Goal: Task Accomplishment & Management: Use online tool/utility

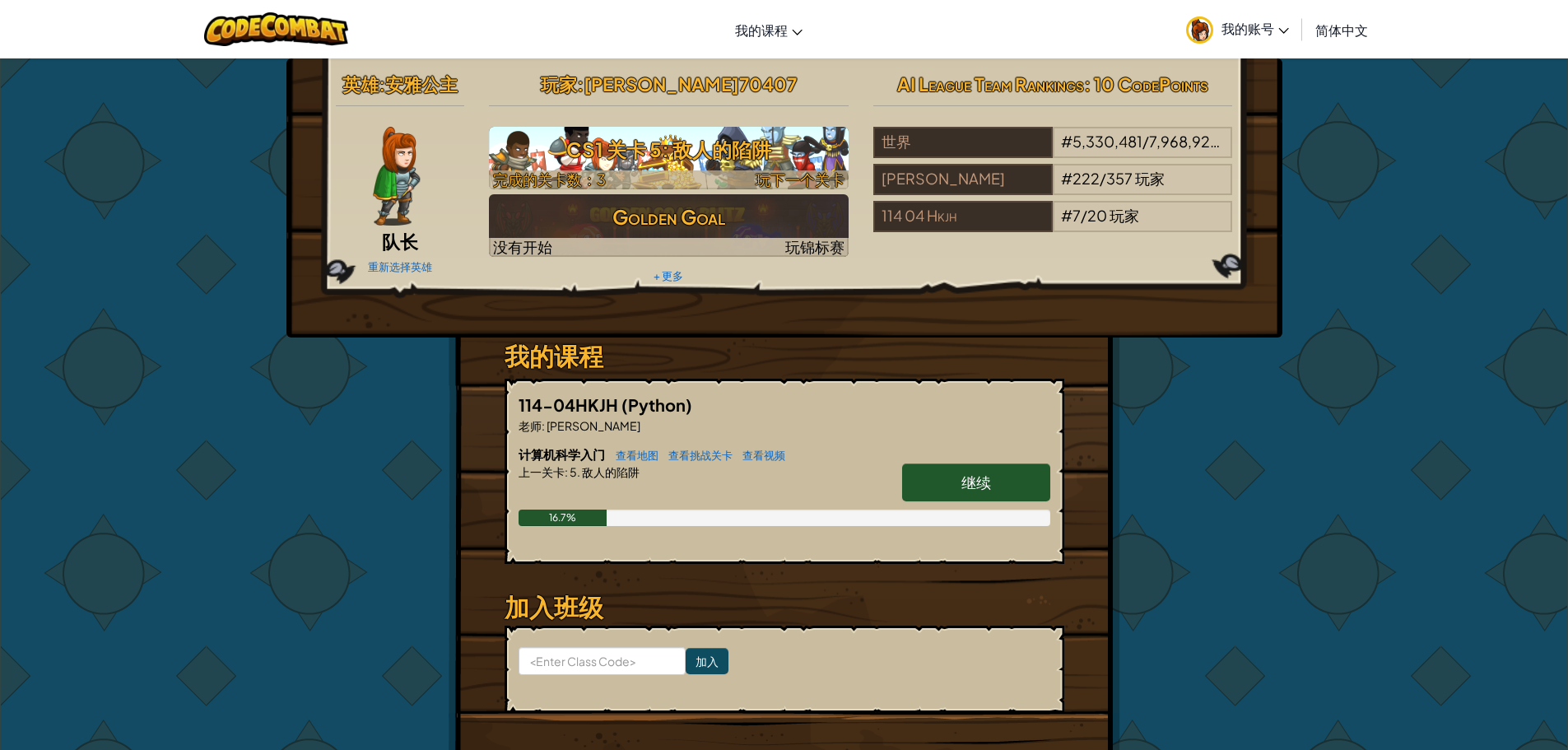
click at [712, 149] on h3 "CS1 关卡 5: 敌人的陷阱" at bounding box center [668, 150] width 359 height 37
select select "zh-HANS"
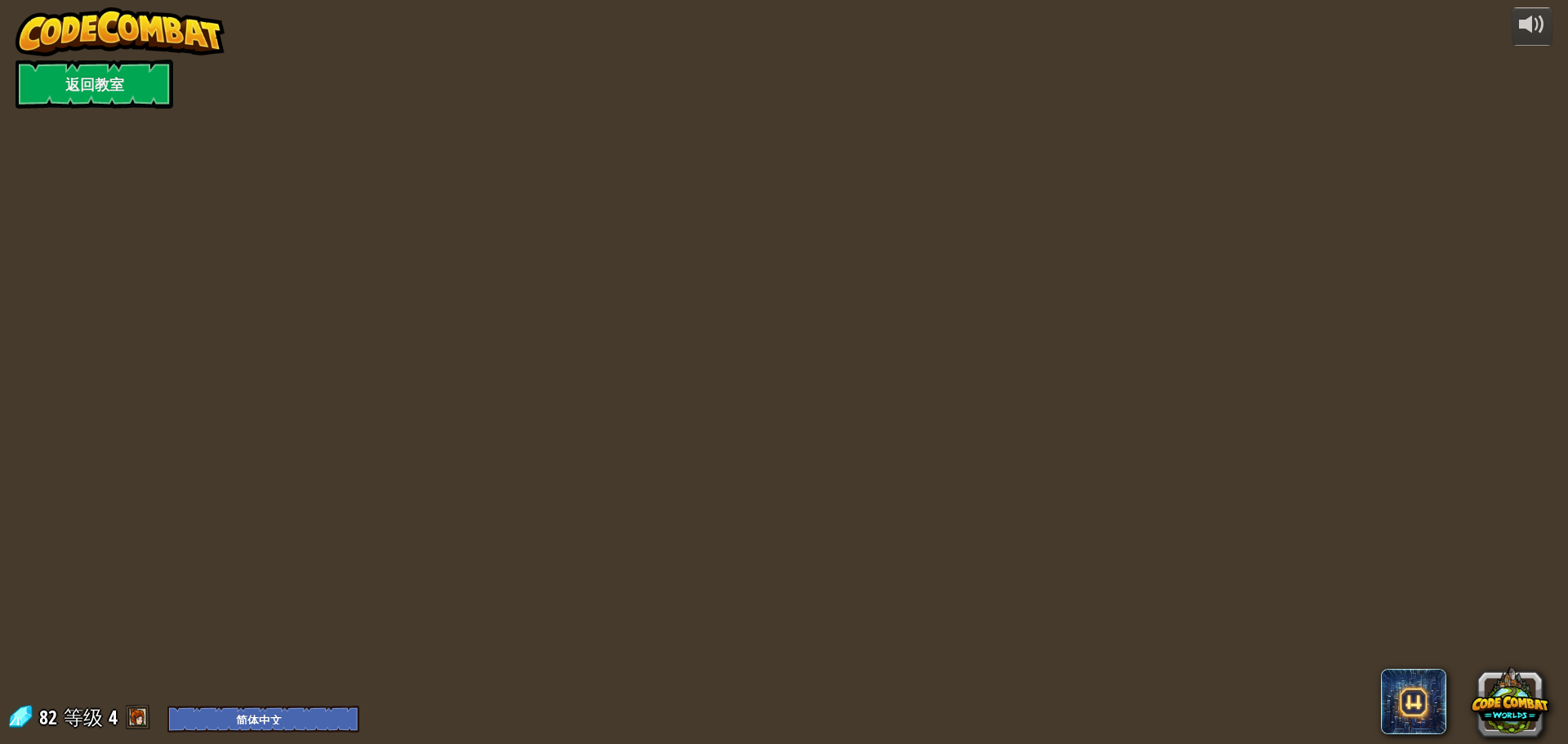
select select "zh-HANS"
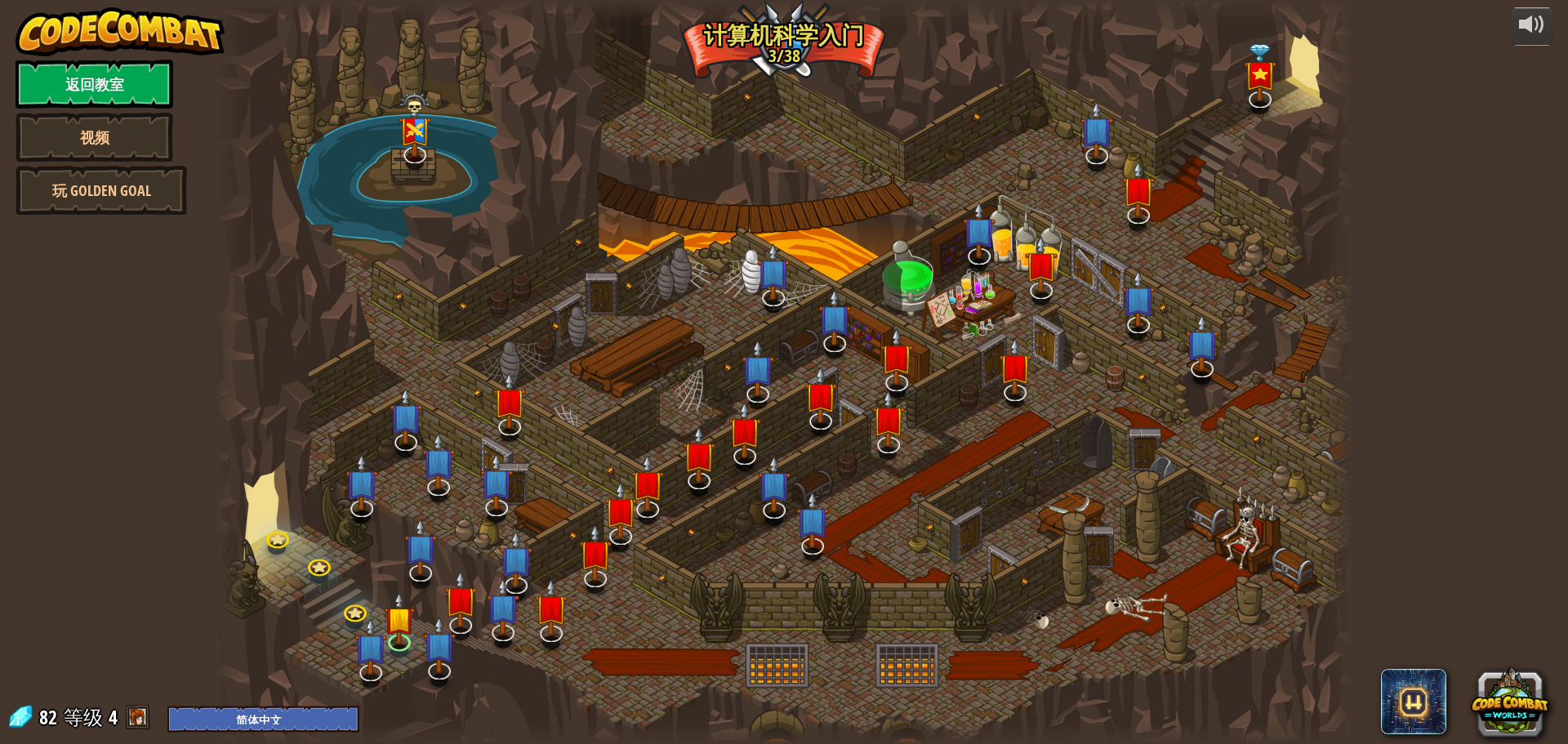
select select "zh-HANS"
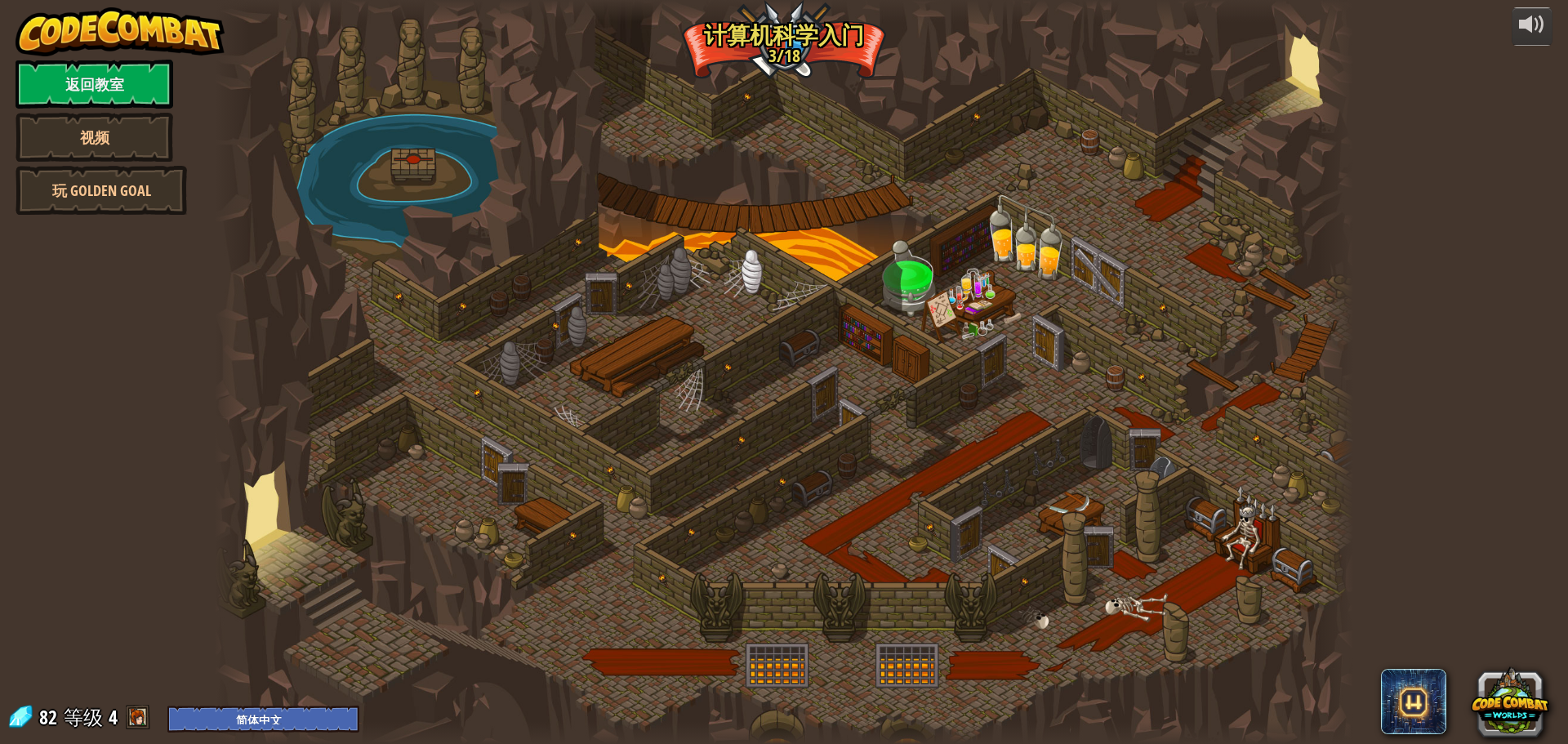
select select "zh-HANS"
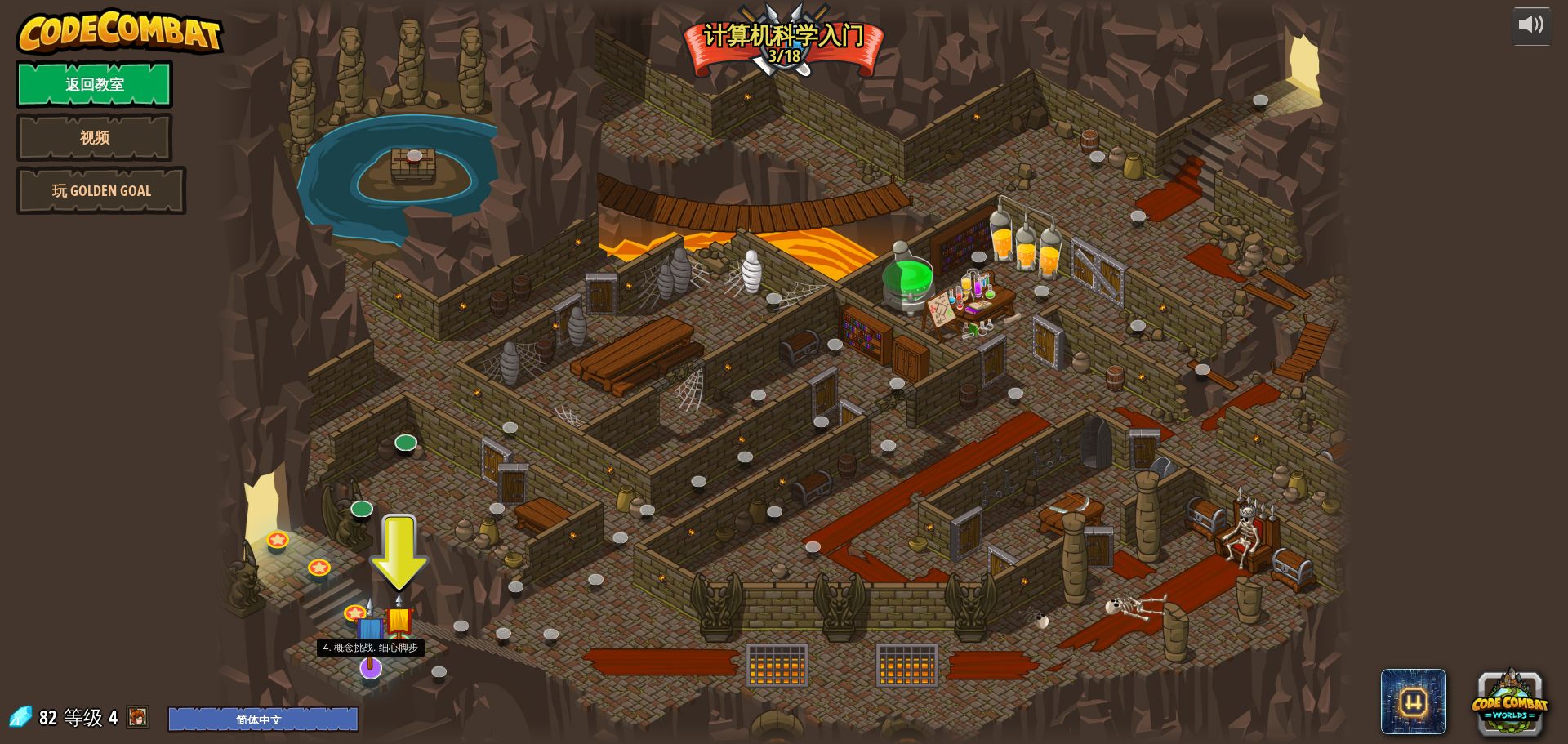
click at [372, 666] on img at bounding box center [370, 632] width 34 height 76
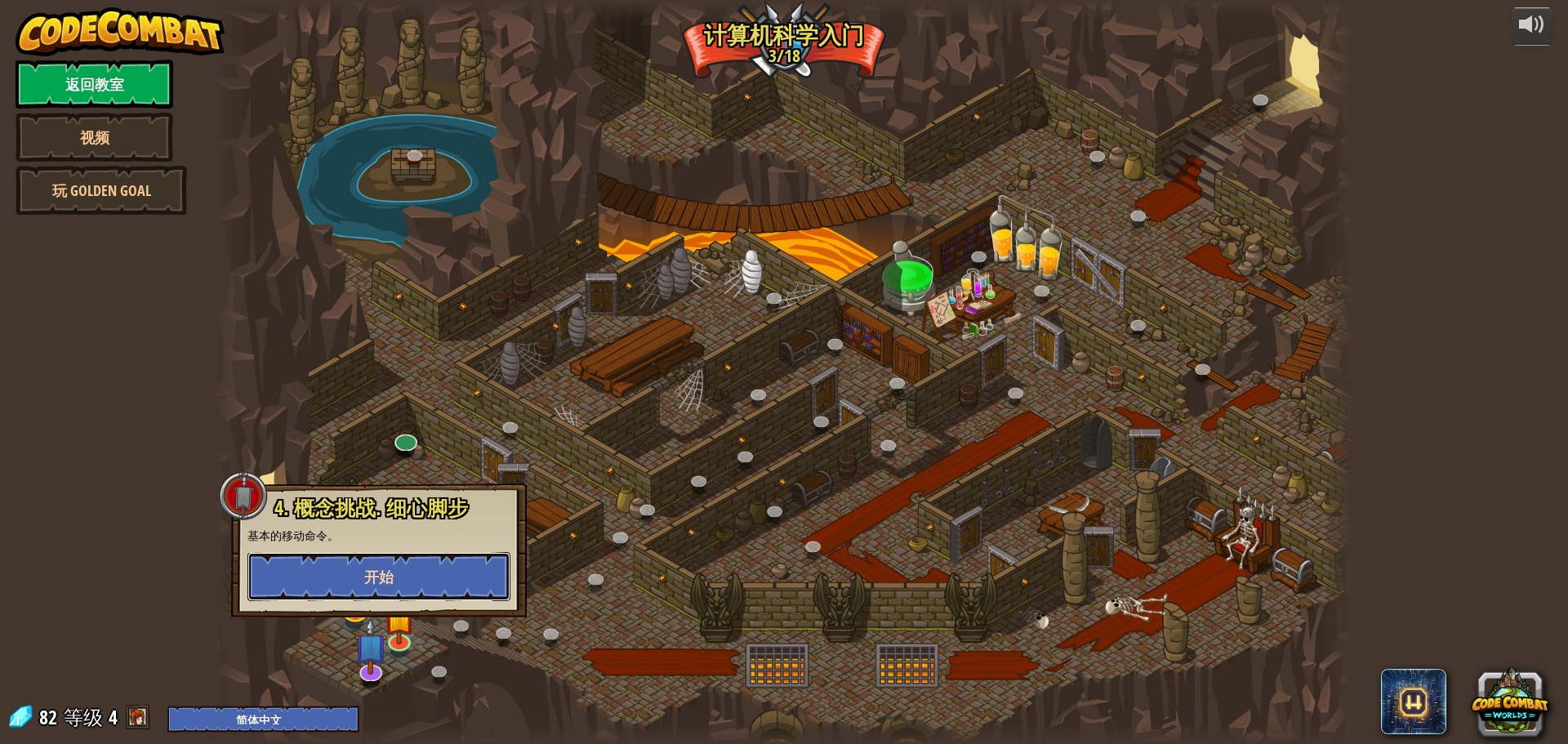
click at [400, 572] on button "开始" at bounding box center [379, 576] width 263 height 49
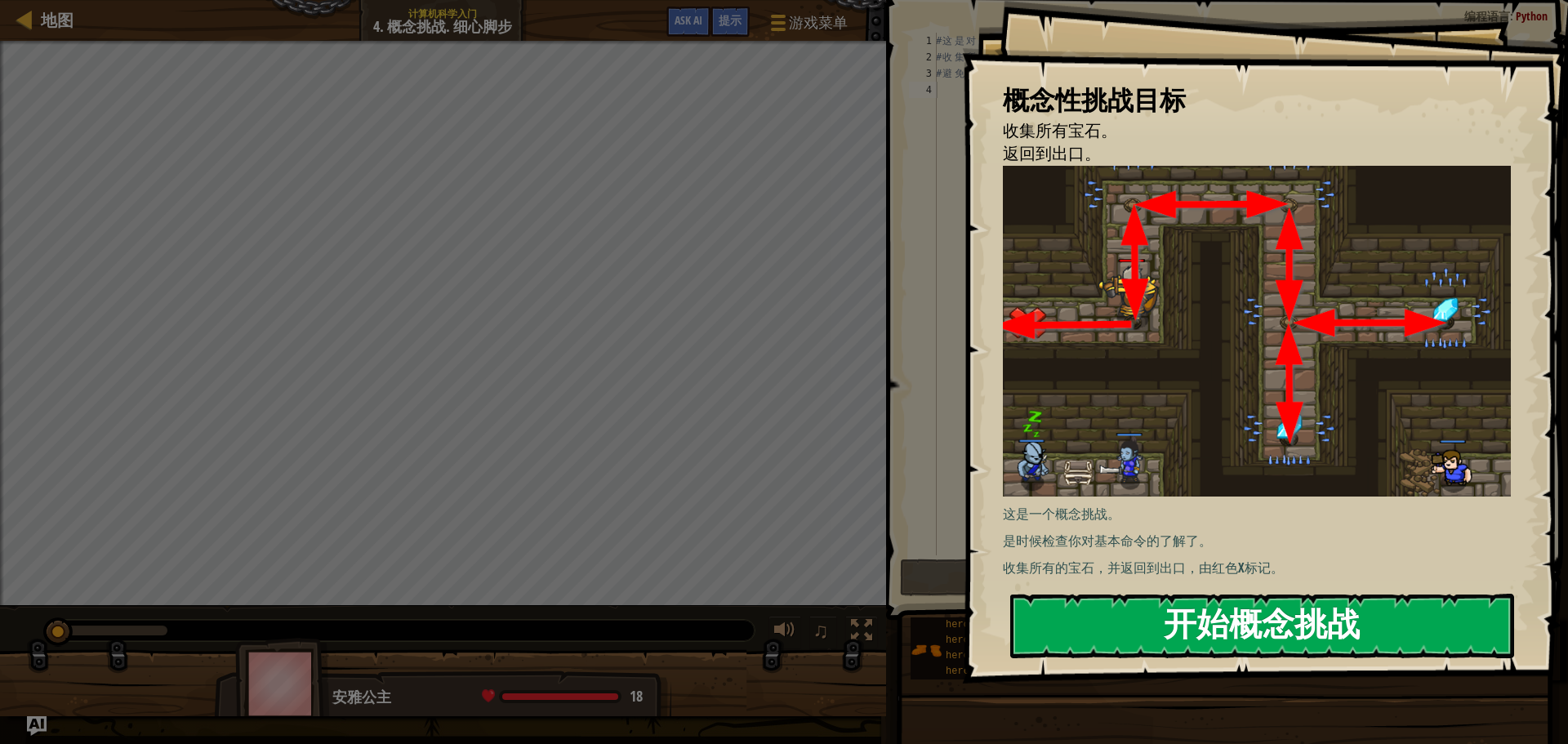
click at [1133, 594] on button "开始概念挑战" at bounding box center [1262, 625] width 504 height 65
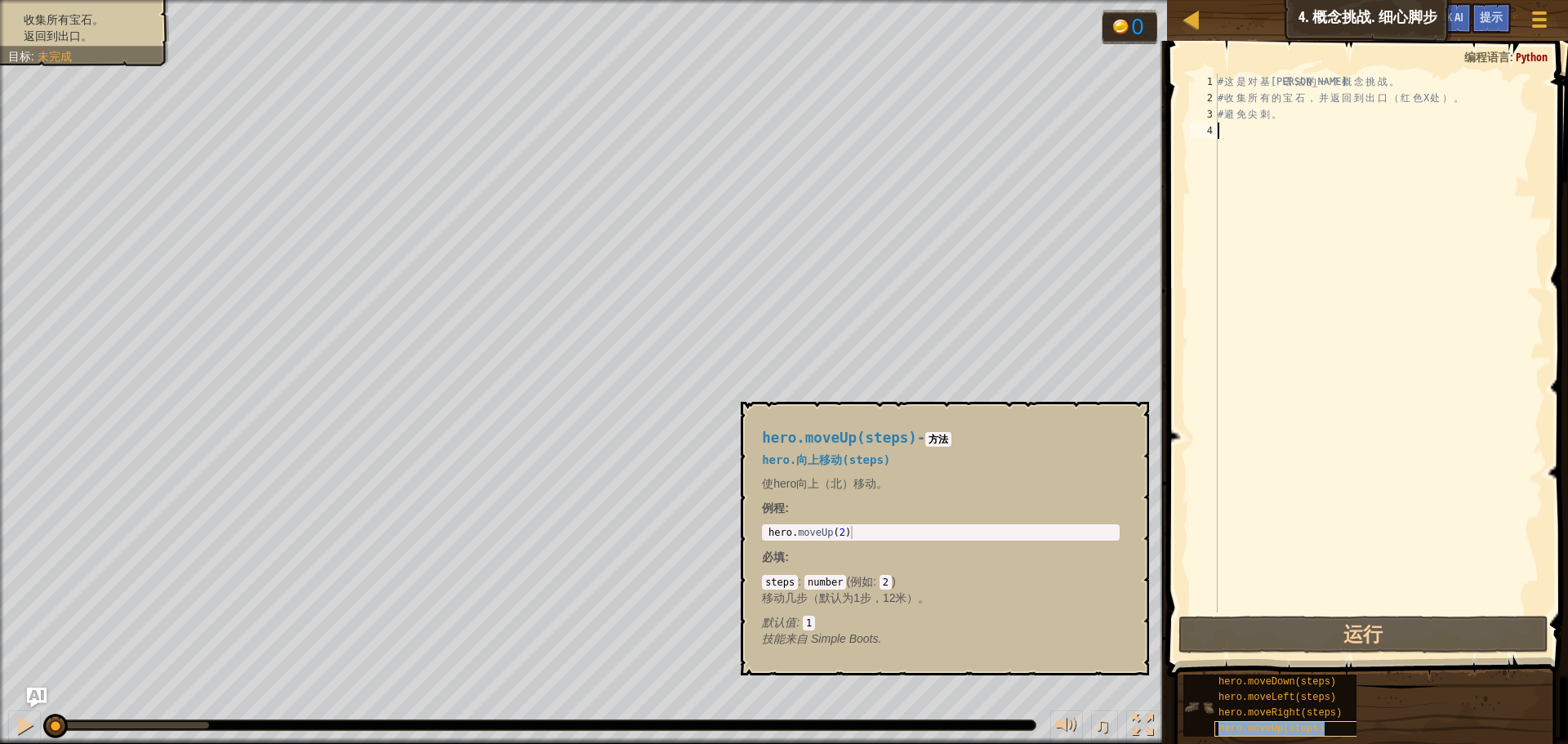
click at [1278, 731] on span "hero.moveUp(steps)" at bounding box center [1271, 729] width 106 height 12
click at [1282, 727] on span "hero.moveUp(steps)" at bounding box center [1271, 729] width 106 height 12
click at [1226, 716] on span "hero.moveRight(steps)" at bounding box center [1280, 713] width 123 height 12
click at [1226, 727] on span "hero.moveUp(steps)" at bounding box center [1271, 729] width 106 height 12
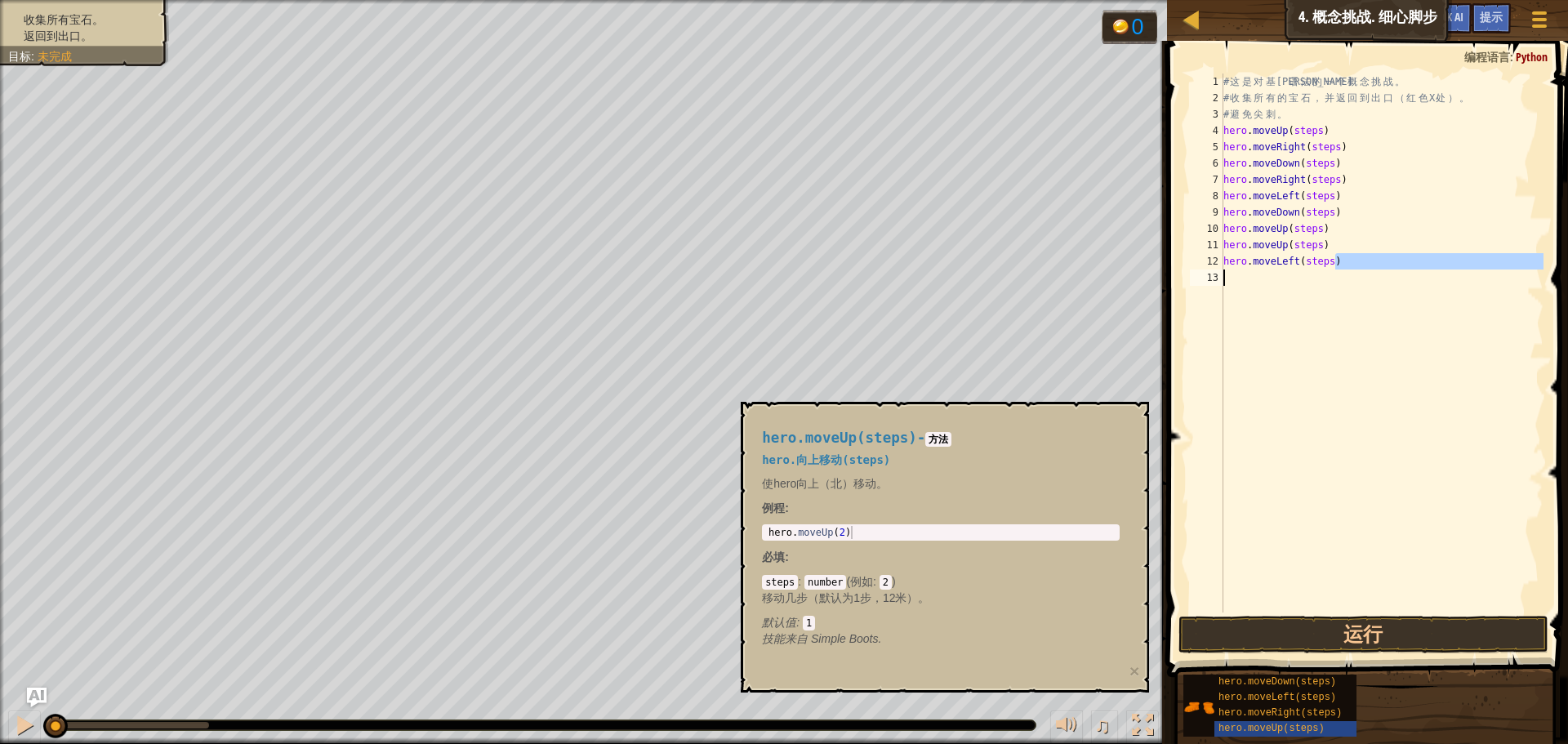
drag, startPoint x: 1335, startPoint y: 259, endPoint x: 1308, endPoint y: 274, distance: 30.9
click at [1303, 271] on div "# 这 是 对 基 本 语 法 的 一 个 概 念 挑 战 。 # 收 集 所 有 的 宝 石 ， 并 返 回 到 出 口 （ 红 色 X 处 ） 。 # 避…" at bounding box center [1382, 359] width 324 height 571
type textarea "hero.moveLeft(steps)"
drag, startPoint x: 1368, startPoint y: 288, endPoint x: 1363, endPoint y: 298, distance: 11.2
click at [1367, 289] on div "# 这 是 对 基 本 语 法 的 一 个 概 念 挑 战 。 # 收 集 所 有 的 宝 石 ， 并 返 回 到 出 口 （ 红 色 X 处 ） 。 # 避…" at bounding box center [1382, 342] width 324 height 539
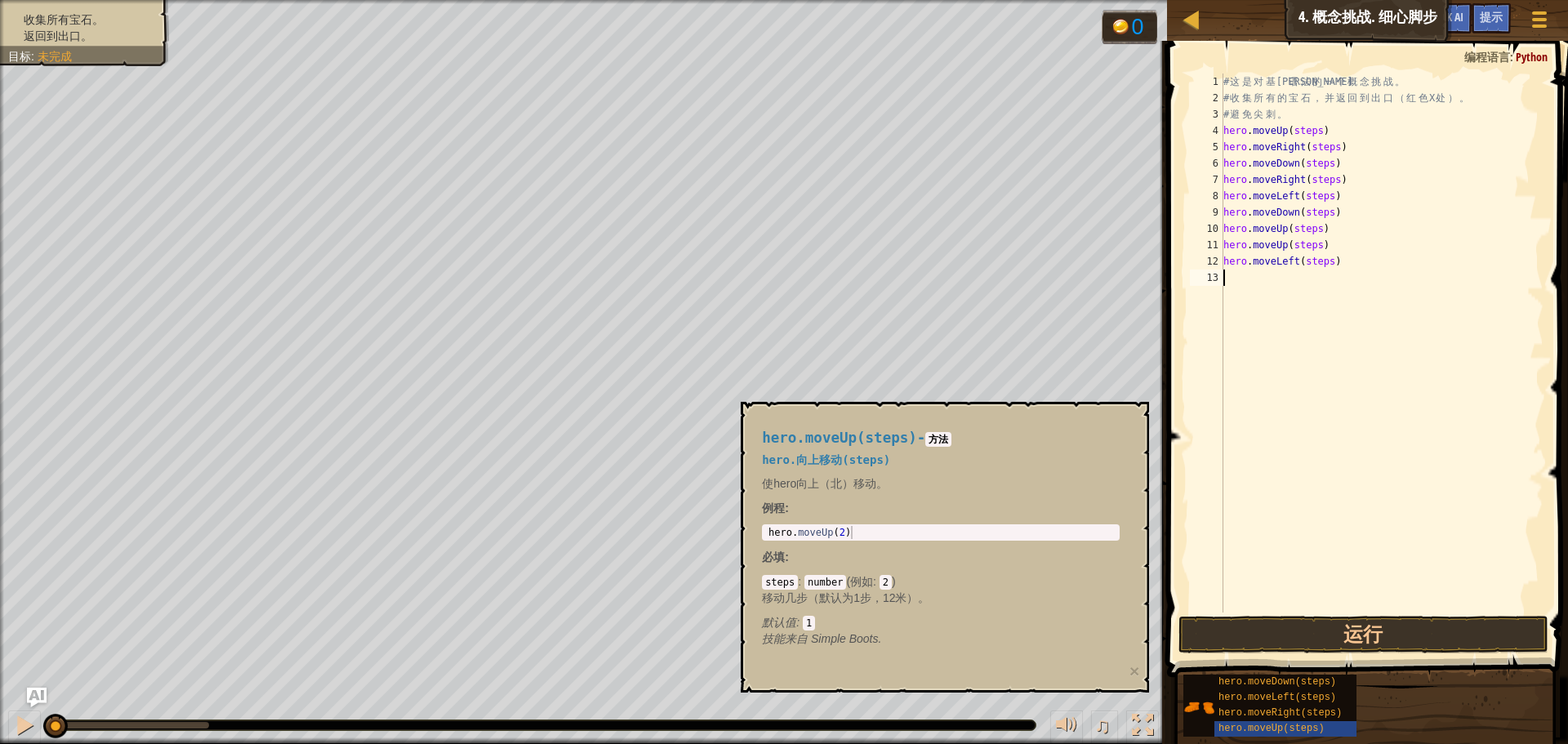
click at [1335, 263] on div "# 这 是 对 基 本 语 法 的 一 个 概 念 挑 战 。 # 收 集 所 有 的 宝 石 ， 并 返 回 到 出 口 （ 红 色 X 处 ） 。 # 避…" at bounding box center [1382, 359] width 324 height 571
drag, startPoint x: 1328, startPoint y: 242, endPoint x: 1223, endPoint y: 249, distance: 105.2
click at [1223, 249] on div "# 这 是 对 基 本 语 法 的 一 个 概 念 挑 战 。 # 收 集 所 有 的 宝 石 ， 并 返 回 到 出 口 （ 红 色 X 处 ） 。 # 避…" at bounding box center [1382, 359] width 324 height 571
type textarea "hero.moveUp(steps)"
drag, startPoint x: 1322, startPoint y: 259, endPoint x: 1432, endPoint y: 343, distance: 138.4
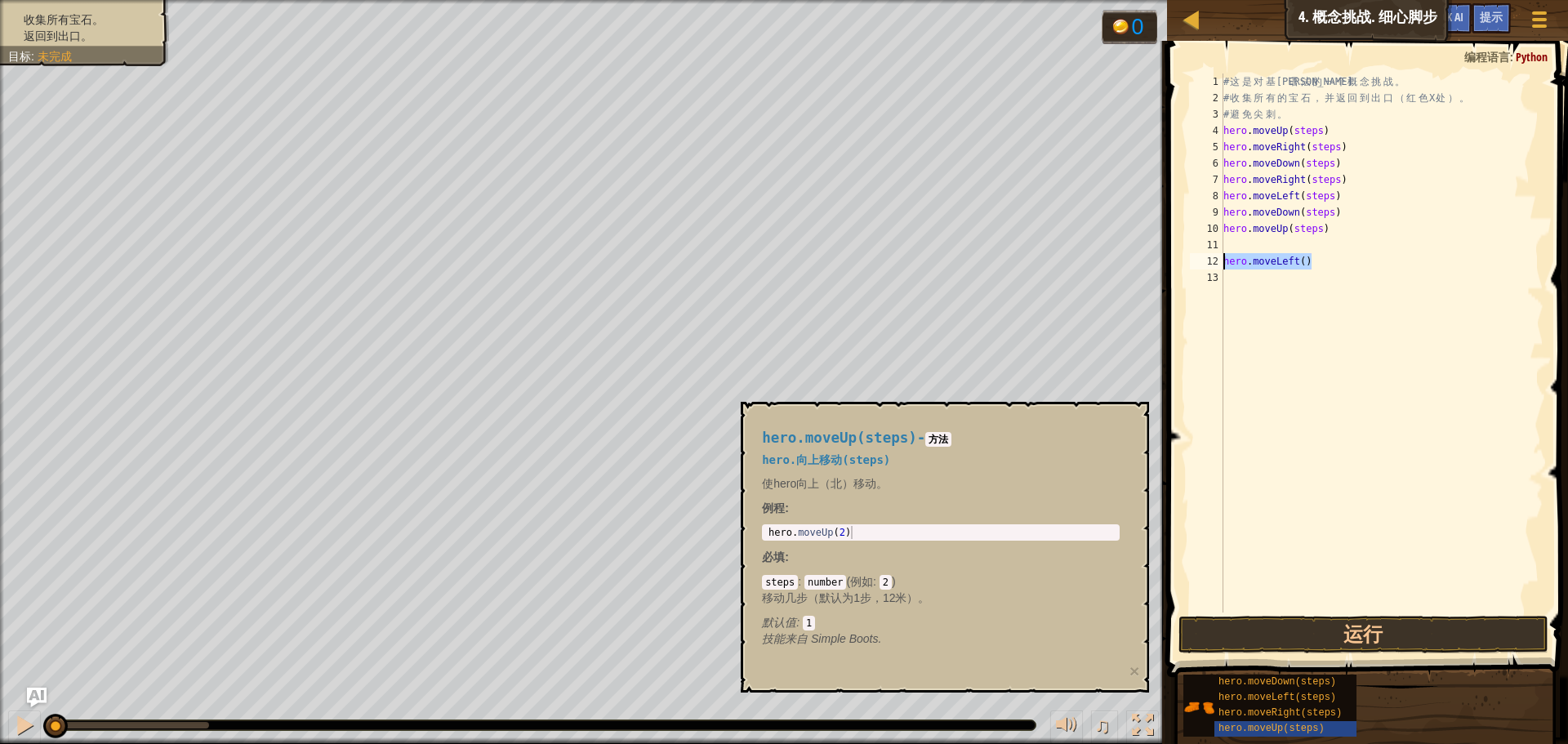
click at [1299, 293] on div "# 这 是 对 基 本 语 法 的 一 个 概 念 挑 战 。 # 收 集 所 有 的 宝 石 ， 并 返 回 到 出 口 （ 红 色 X 处 ） 。 # 避…" at bounding box center [1382, 359] width 324 height 571
type textarea "hero.moveLeft()"
click at [1305, 265] on div "# 这 是 对 基 本 语 法 的 一 个 概 念 挑 战 。 # 收 集 所 有 的 宝 石 ， 并 返 回 到 出 口 （ 红 色 X 处 ） 。 # 避…" at bounding box center [1382, 359] width 324 height 571
drag, startPoint x: 1323, startPoint y: 253, endPoint x: 1198, endPoint y: 292, distance: 130.9
click at [1198, 292] on div "hero.moveLeft() 1 2 3 4 5 6 7 8 9 10 11 12 13 # 这 是 对 基 本 语 法 的 一 个 概 念 挑 战 。 #…" at bounding box center [1365, 342] width 357 height 539
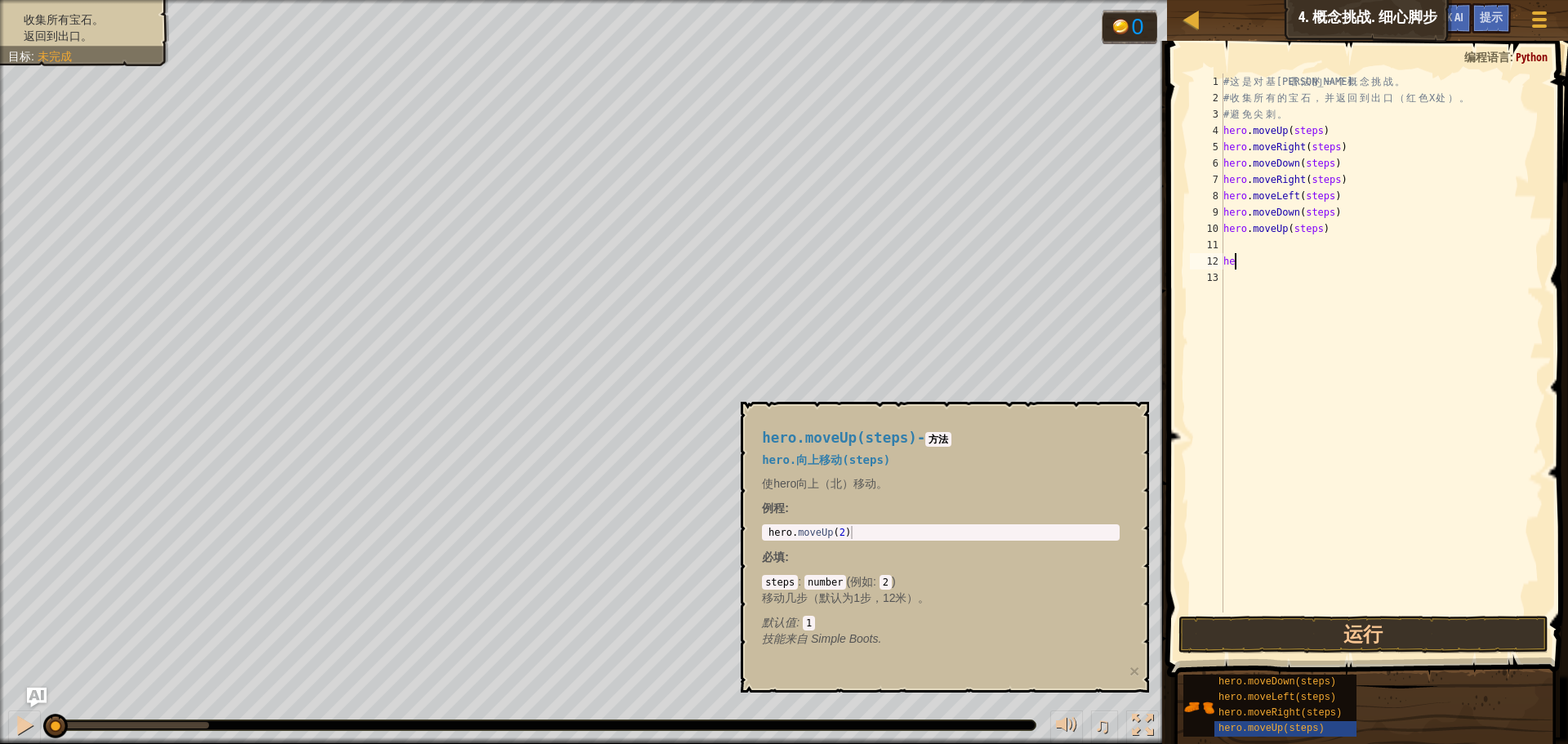
type textarea "h"
drag, startPoint x: 1303, startPoint y: 246, endPoint x: 1287, endPoint y: 255, distance: 18.4
click at [1302, 246] on div "# 这 是 对 基 本 语 法 的 一 个 概 念 挑 战 。 # 收 集 所 有 的 宝 石 ， 并 返 回 到 出 口 （ 红 色 X 处 ） 。 # 避…" at bounding box center [1382, 359] width 324 height 571
drag, startPoint x: 1345, startPoint y: 275, endPoint x: 1206, endPoint y: 290, distance: 139.8
click at [1206, 290] on div "hero.moveLeft(steps) 1 2 3 4 5 6 7 8 9 10 11 12 13 14 # 这 是 对 基 本 语 法 的 一 个 概 念…" at bounding box center [1365, 342] width 357 height 539
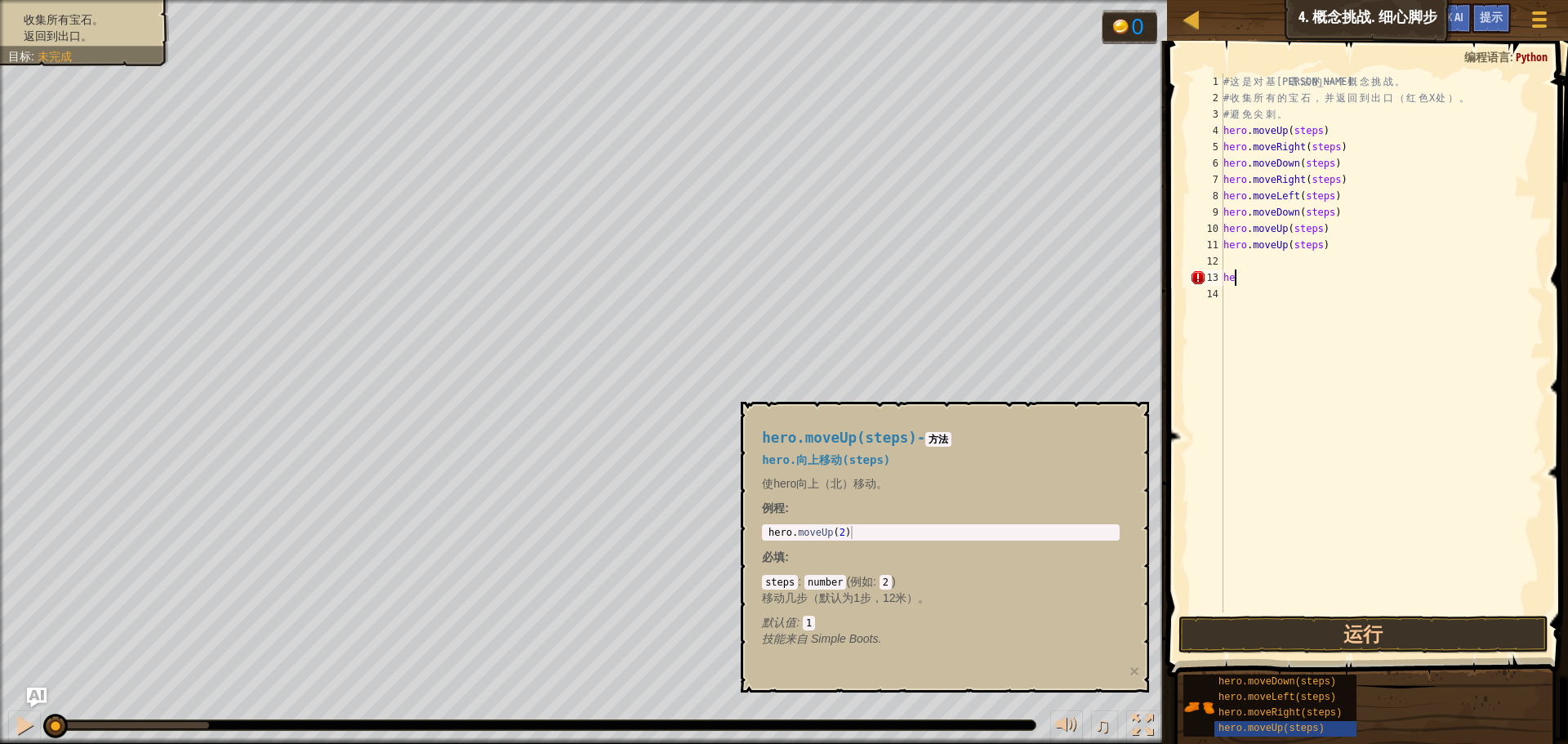
type textarea "h"
click at [1330, 629] on button "运行" at bounding box center [1364, 634] width 370 height 38
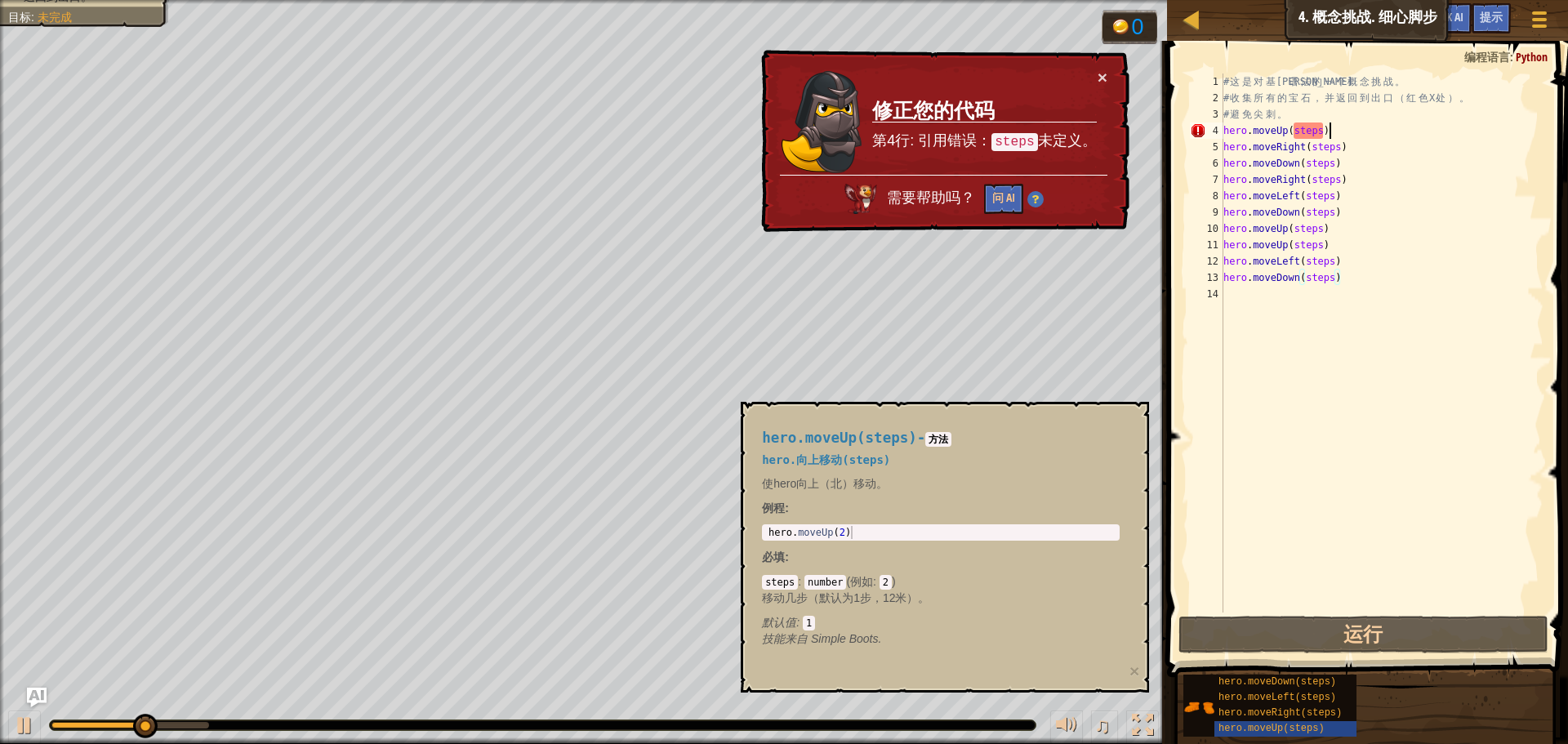
click at [1327, 123] on div "# 这 是 对 基 本 语 法 的 一 个 概 念 挑 战 。 # 收 集 所 有 的 宝 石 ， 并 返 回 到 出 口 （ 红 色 X 处 ） 。 # 避…" at bounding box center [1382, 359] width 324 height 571
click at [1321, 125] on div "# 这 是 对 基 本 语 法 的 一 个 概 念 挑 战 。 # 收 集 所 有 的 宝 石 ， 并 返 回 到 出 口 （ 红 色 X 处 ） 。 # 避…" at bounding box center [1382, 359] width 324 height 571
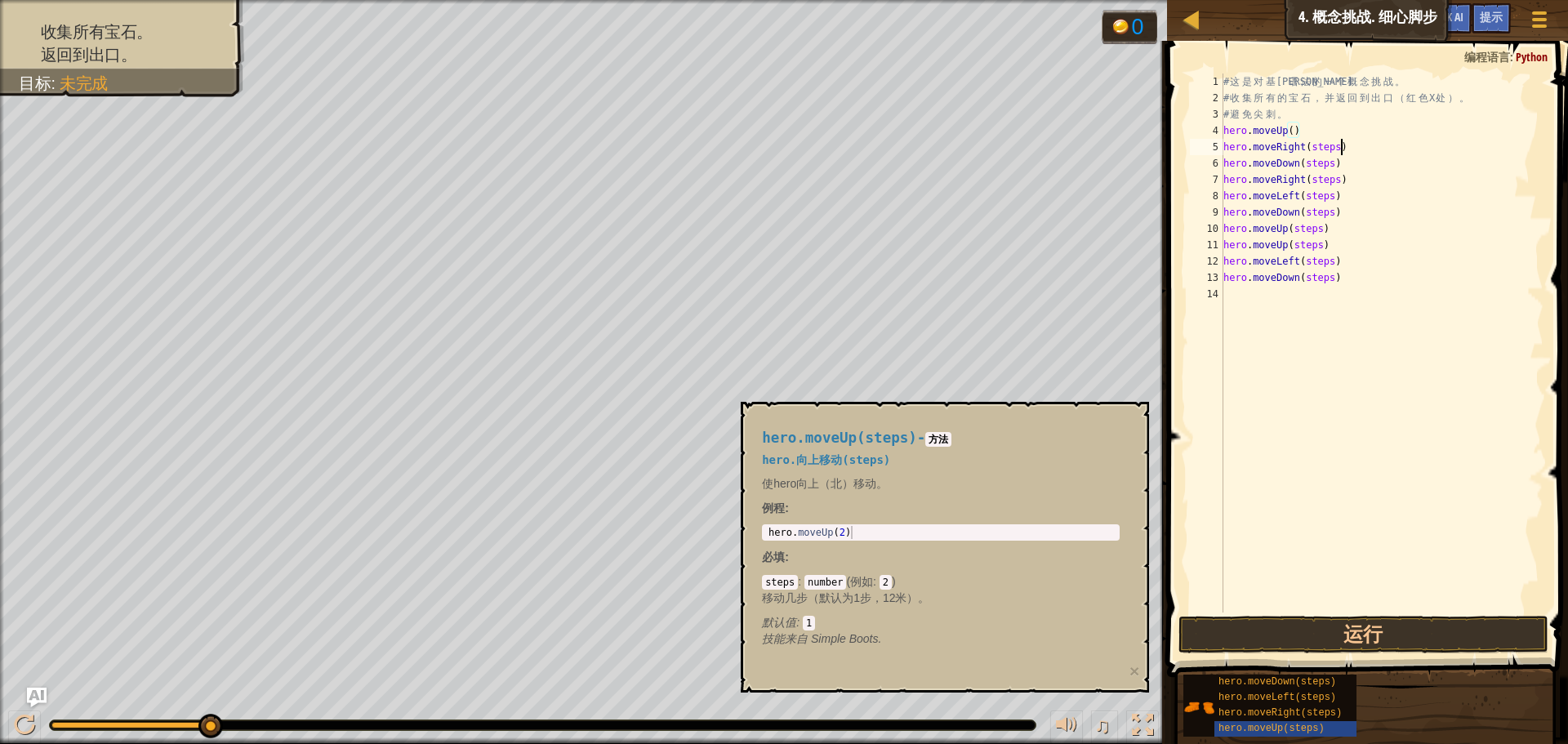
click at [1342, 144] on div "# 这 是 对 基 本 语 法 的 一 个 概 念 挑 战 。 # 收 集 所 有 的 宝 石 ， 并 返 回 到 出 口 （ 红 色 X 处 ） 。 # 避…" at bounding box center [1382, 359] width 324 height 571
click at [1335, 160] on div "# 这 是 对 基 本 语 法 的 一 个 概 念 挑 战 。 # 收 集 所 有 的 宝 石 ， 并 返 回 到 出 口 （ 红 色 X 处 ） 。 # 避…" at bounding box center [1382, 359] width 324 height 571
click at [1342, 177] on div "# 这 是 对 基 本 语 法 的 一 个 概 念 挑 战 。 # 收 集 所 有 的 宝 石 ， 并 返 回 到 出 口 （ 红 色 X 处 ） 。 # 避…" at bounding box center [1382, 359] width 324 height 571
click at [1336, 194] on div "# 这 是 对 基 本 语 法 的 一 个 概 念 挑 战 。 # 收 集 所 有 的 宝 石 ， 并 返 回 到 出 口 （ 红 色 X 处 ） 。 # 避…" at bounding box center [1382, 359] width 324 height 571
click at [1334, 214] on div "# 这 是 对 基 本 语 法 的 一 个 概 念 挑 战 。 # 收 集 所 有 的 宝 石 ， 并 返 回 到 出 口 （ 红 色 X 处 ） 。 # 避…" at bounding box center [1382, 359] width 324 height 571
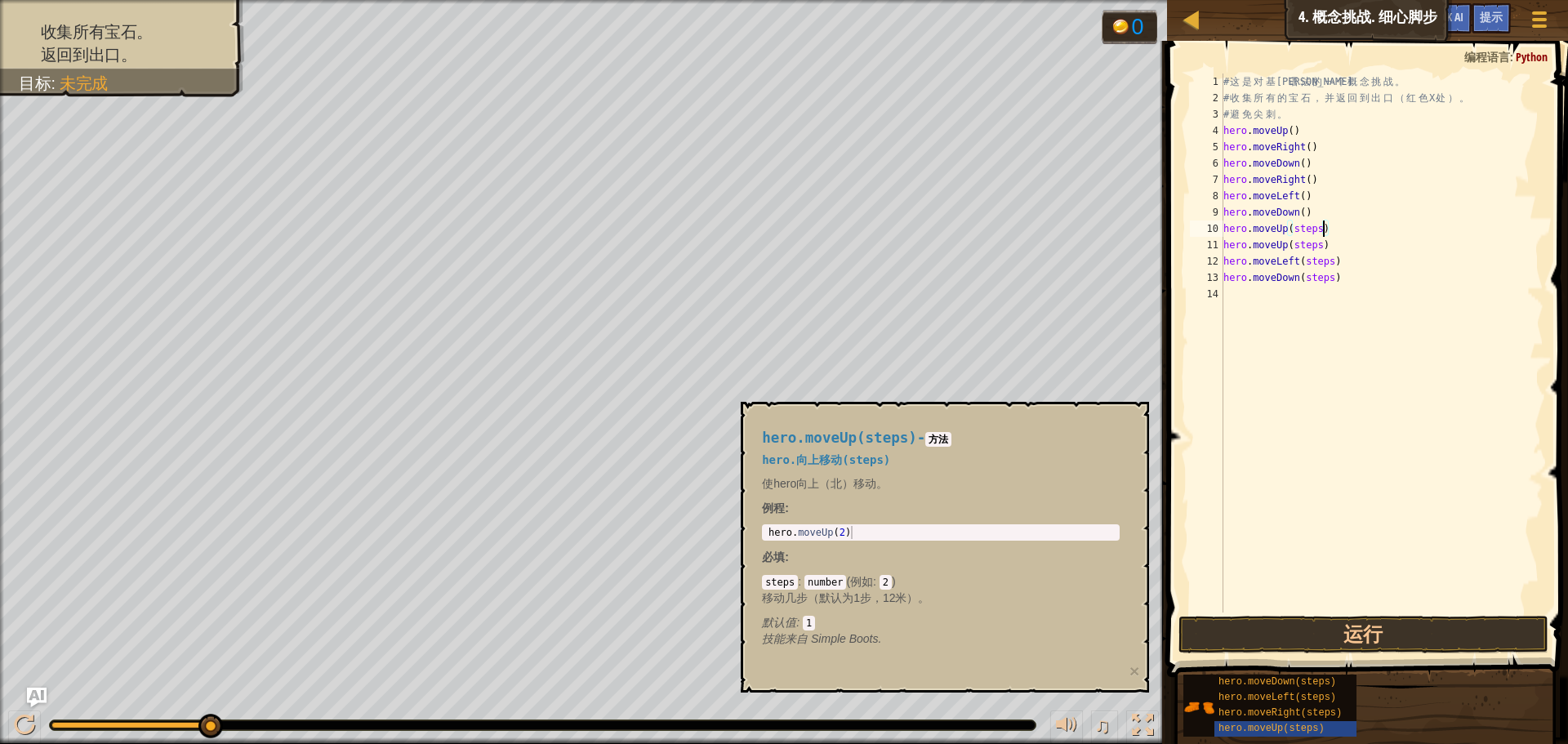
click at [1325, 227] on div "# 这 是 对 基 本 语 法 的 一 个 概 念 挑 战 。 # 收 集 所 有 的 宝 石 ， 并 返 回 到 出 口 （ 红 色 X 处 ） 。 # 避…" at bounding box center [1382, 359] width 324 height 571
drag, startPoint x: 1330, startPoint y: 249, endPoint x: 1202, endPoint y: 255, distance: 128.1
click at [1202, 255] on div "hero.moveUp(2) 1 2 3 4 5 6 7 8 9 10 11 12 13 14 # 这 是 对 基 本 语 法 的 一 个 概 念 挑 战 。…" at bounding box center [1365, 342] width 357 height 539
click at [1324, 245] on div "# 这 是 对 基 本 语 法 的 一 个 概 念 挑 战 。 # 收 集 所 有 的 宝 石 ， 并 返 回 到 出 口 （ 红 色 X 处 ） 。 # 避…" at bounding box center [1382, 359] width 324 height 571
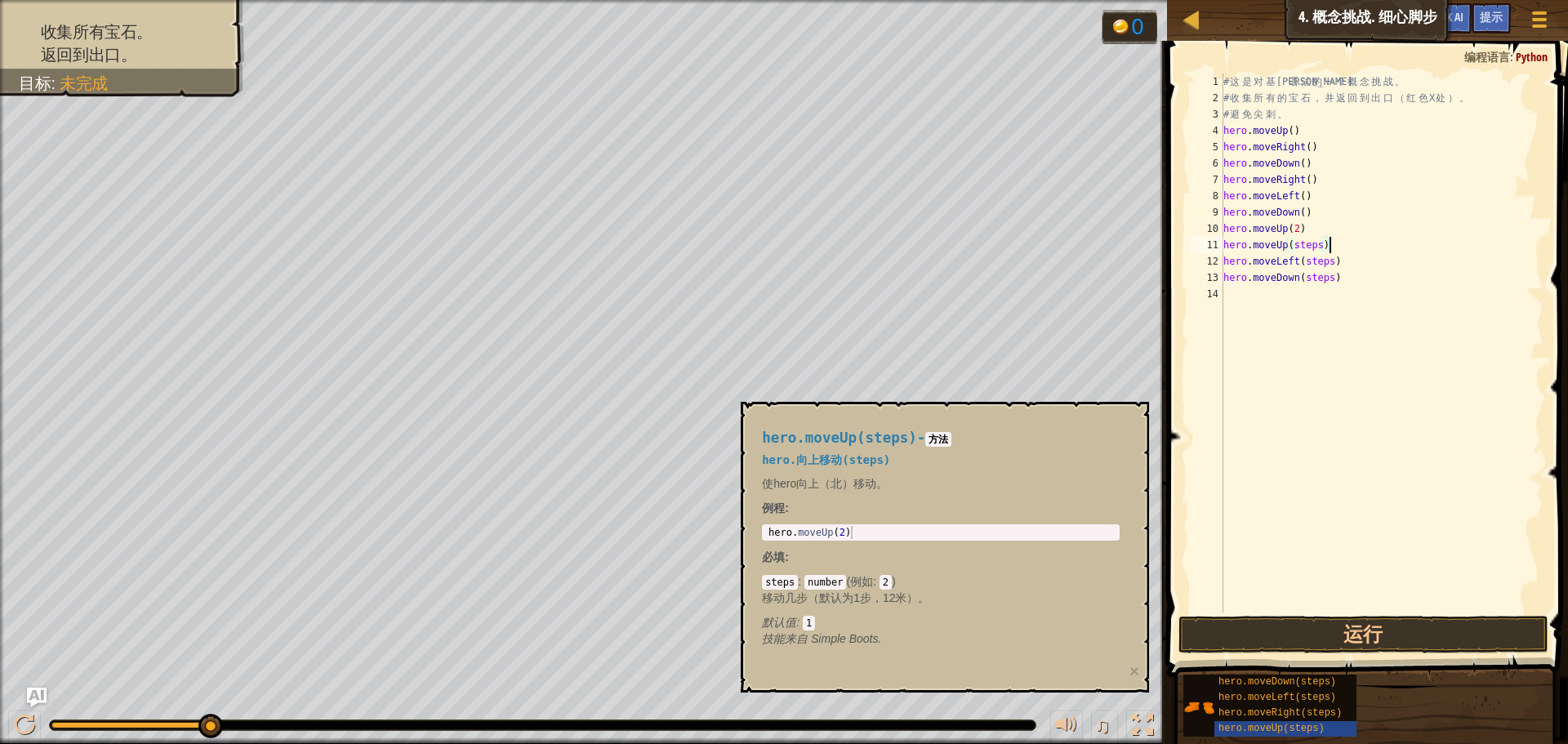
click at [1332, 241] on div "# 这 是 对 基 本 语 法 的 一 个 概 念 挑 战 。 # 收 集 所 有 的 宝 石 ， 并 返 回 到 出 口 （ 红 色 X 处 ） 。 # 避…" at bounding box center [1382, 359] width 324 height 571
type textarea "h"
click at [1338, 265] on div "# 这 是 对 基 本 语 法 的 一 个 概 念 挑 战 。 # 收 集 所 有 的 宝 石 ， 并 返 回 到 出 口 （ 红 色 X 处 ） 。 # 避…" at bounding box center [1382, 359] width 324 height 571
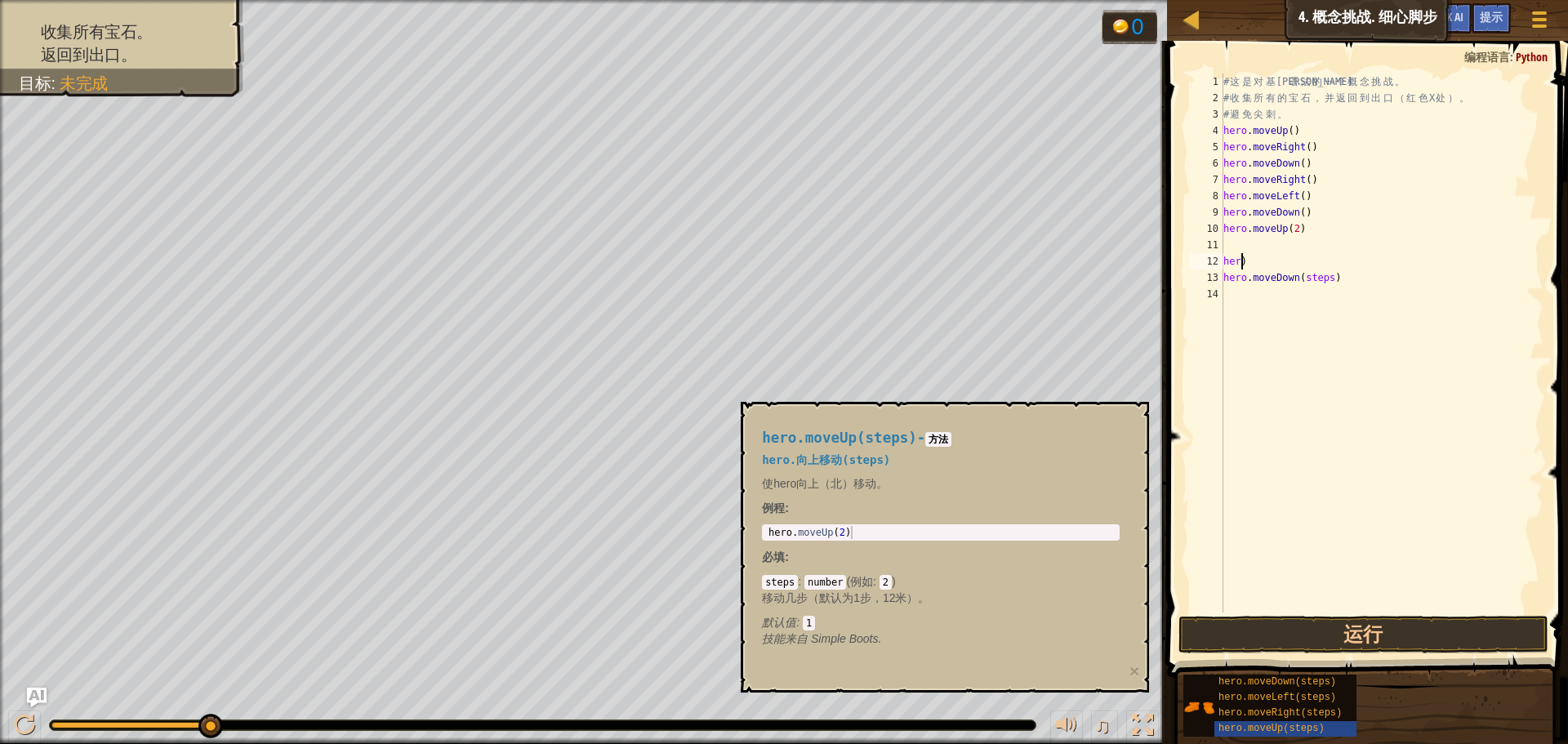
type textarea ")"
click at [1245, 258] on div "# 这 是 对 基 本 语 法 的 一 个 概 念 挑 战 。 # 收 集 所 有 的 宝 石 ， 并 返 回 到 出 口 （ 红 色 X 处 ） 。 # 避…" at bounding box center [1382, 359] width 324 height 571
click at [1367, 277] on div "# 这 是 对 基 本 语 法 的 一 个 概 念 挑 战 。 # 收 集 所 有 的 宝 石 ， 并 返 回 到 出 口 （ 红 色 X 处 ） 。 # 避…" at bounding box center [1382, 359] width 324 height 571
type textarea "h"
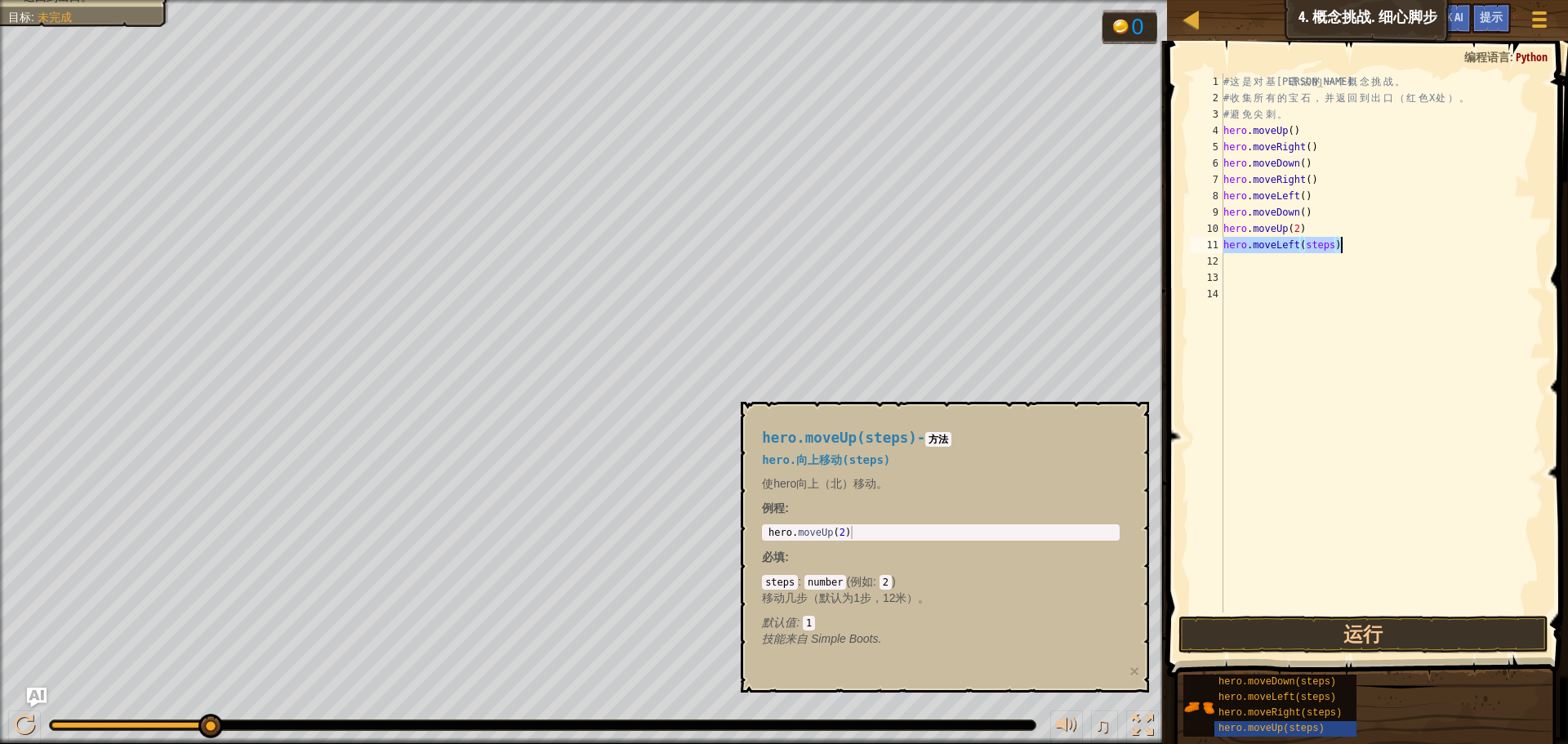
click at [1331, 241] on div "# 这 是 对 基 本 语 法 的 一 个 概 念 挑 战 。 # 收 集 所 有 的 宝 石 ， 并 返 回 到 出 口 （ 红 色 X 处 ） 。 # 避…" at bounding box center [1382, 342] width 324 height 539
click at [1334, 241] on div "# 这 是 对 基 本 语 法 的 一 个 概 念 挑 战 。 # 收 集 所 有 的 宝 石 ， 并 返 回 到 出 口 （ 红 色 X 处 ） 。 # 避…" at bounding box center [1382, 359] width 324 height 571
click at [1336, 256] on div "# 这 是 对 基 本 语 法 的 一 个 概 念 挑 战 。 # 收 集 所 有 的 宝 石 ， 并 返 回 到 出 口 （ 红 色 X 处 ） 。 # 避…" at bounding box center [1382, 342] width 324 height 539
click at [1337, 273] on div "# 这 是 对 基 本 语 法 的 一 个 概 念 挑 战 。 # 收 集 所 有 的 宝 石 ， 并 返 回 到 出 口 （ 红 色 X 处 ） 。 # 避…" at bounding box center [1382, 342] width 324 height 539
click at [1303, 244] on div "# 这 是 对 基 本 语 法 的 一 个 概 念 挑 战 。 # 收 集 所 有 的 宝 石 ， 并 返 回 到 出 口 （ 红 色 X 处 ） 。 # 避…" at bounding box center [1382, 359] width 324 height 571
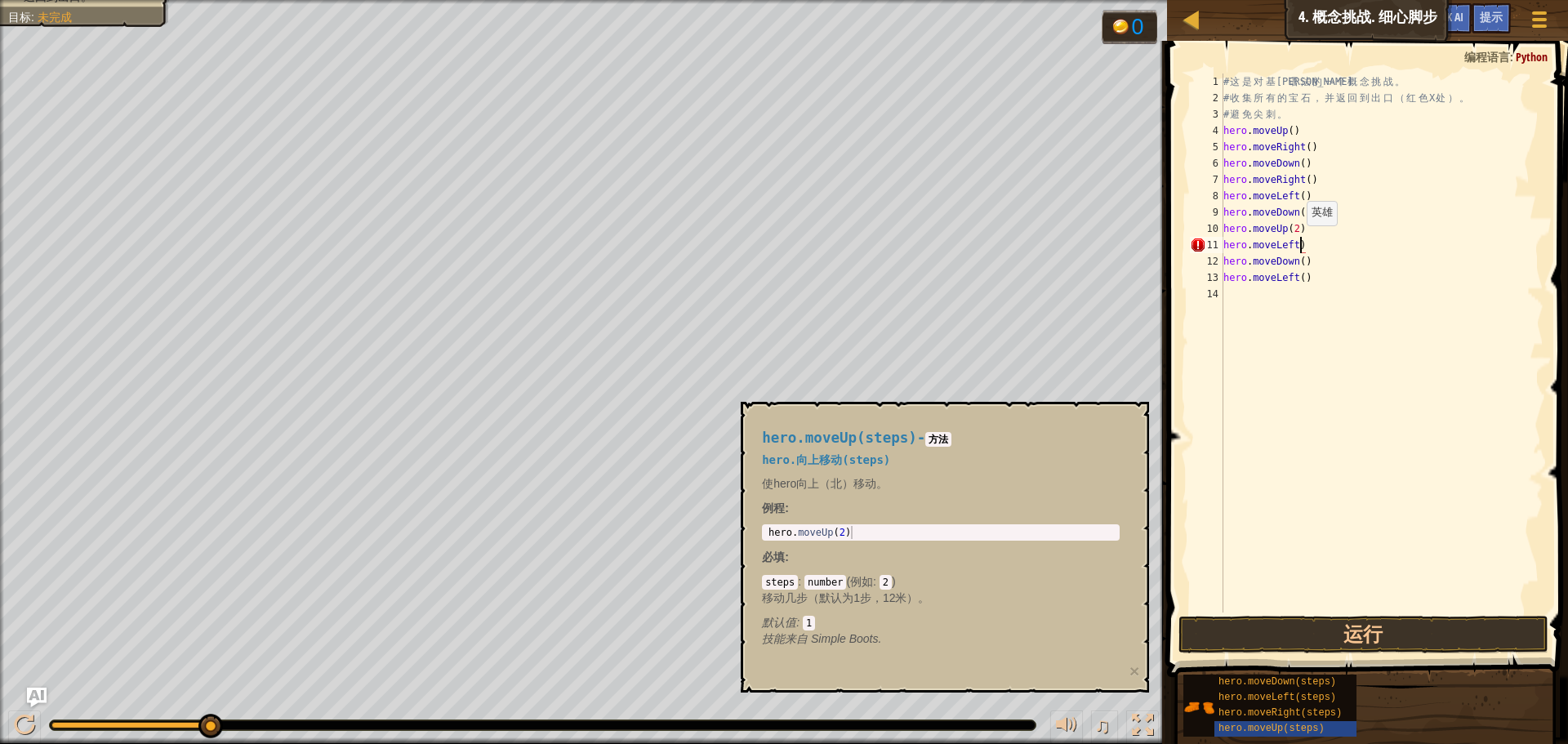
click at [1299, 242] on div "# 这 是 对 基 本 语 法 的 一 个 概 念 挑 战 。 # 收 集 所 有 的 宝 石 ， 并 返 回 到 出 口 （ 红 色 X 处 ） 。 # 避…" at bounding box center [1382, 359] width 324 height 571
drag, startPoint x: 1320, startPoint y: 247, endPoint x: 1298, endPoint y: 249, distance: 22.1
click at [1298, 249] on div "# 这 是 对 基 本 语 法 的 一 个 概 念 挑 战 。 # 收 集 所 有 的 宝 石 ， 并 返 回 到 出 口 （ 红 色 X 处 ） 。 # 避…" at bounding box center [1382, 359] width 324 height 571
click at [1309, 248] on div "# 这 是 对 基 本 语 法 的 一 个 概 念 挑 战 。 # 收 集 所 有 的 宝 石 ， 并 返 回 到 出 口 （ 红 色 X 处 ） 。 # 避…" at bounding box center [1382, 359] width 324 height 571
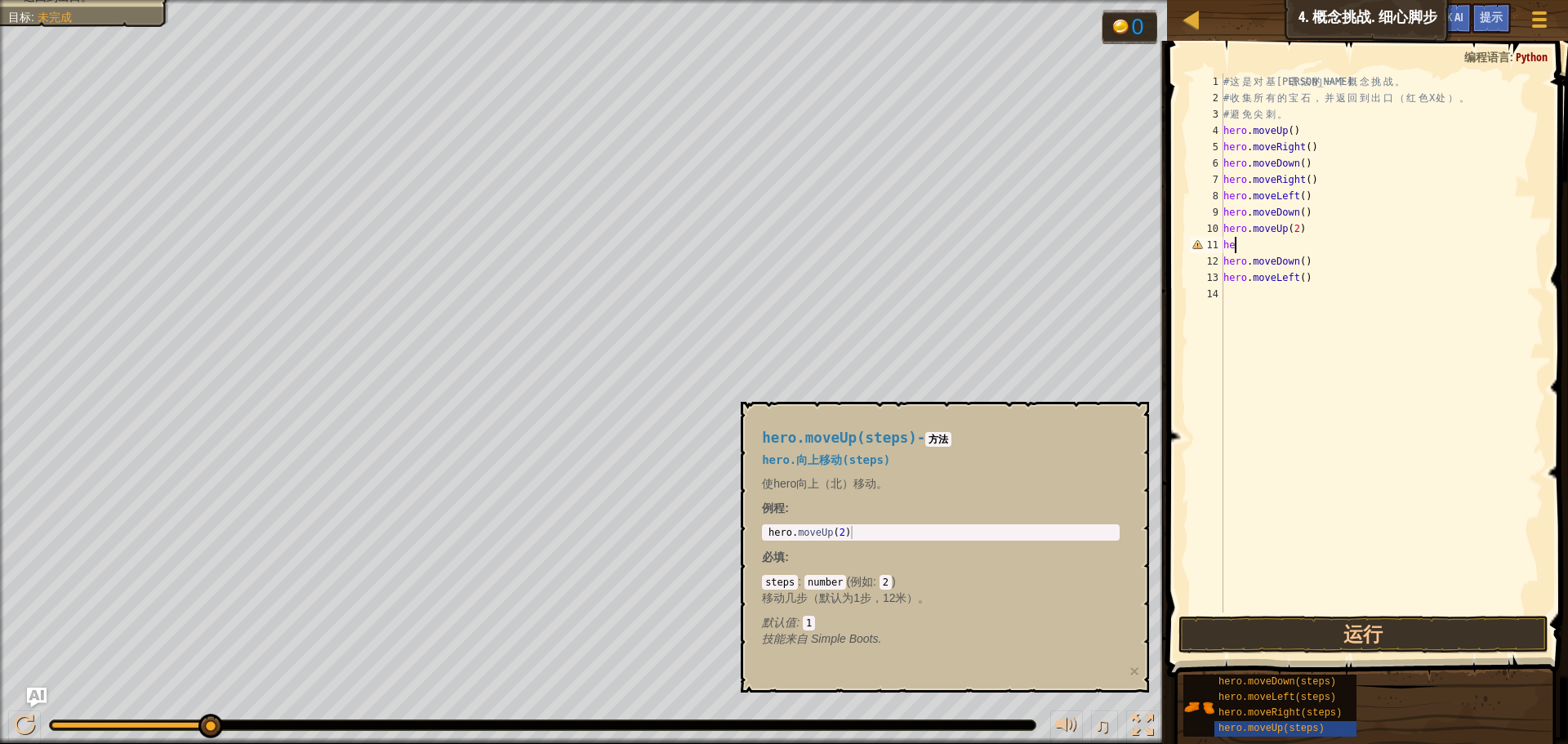
scroll to position [8, 0]
type textarea "h"
click at [1335, 238] on div "# 这 是 对 基 本 语 法 的 一 个 概 念 挑 战 。 # 收 集 所 有 的 宝 石 ， 并 返 回 到 出 口 （ 红 色 X 处 ） 。 # 避…" at bounding box center [1382, 342] width 324 height 539
type textarea "hero.moveLeft()"
click at [1309, 638] on button "运行" at bounding box center [1364, 634] width 370 height 38
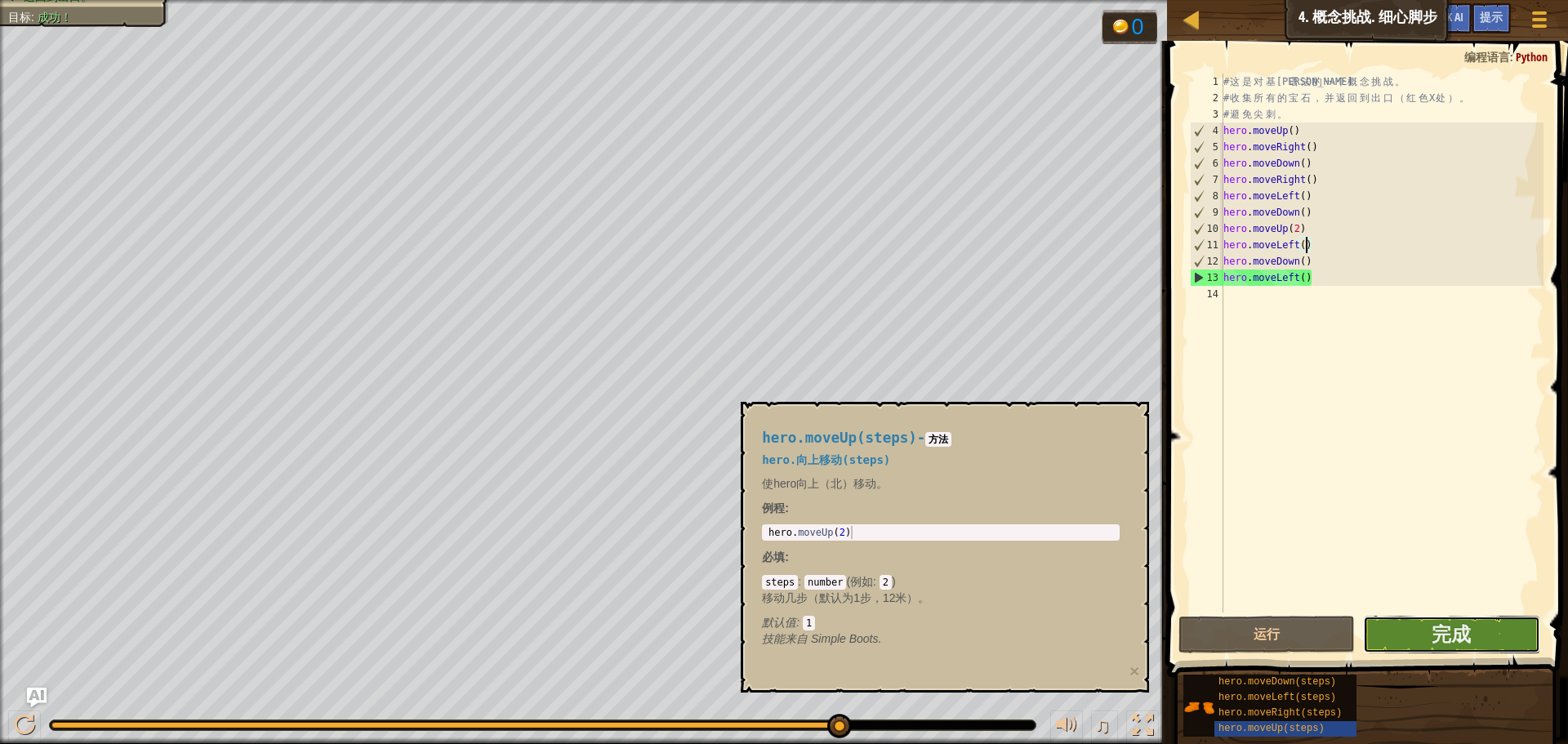
click at [1395, 638] on button "完成" at bounding box center [1450, 634] width 176 height 38
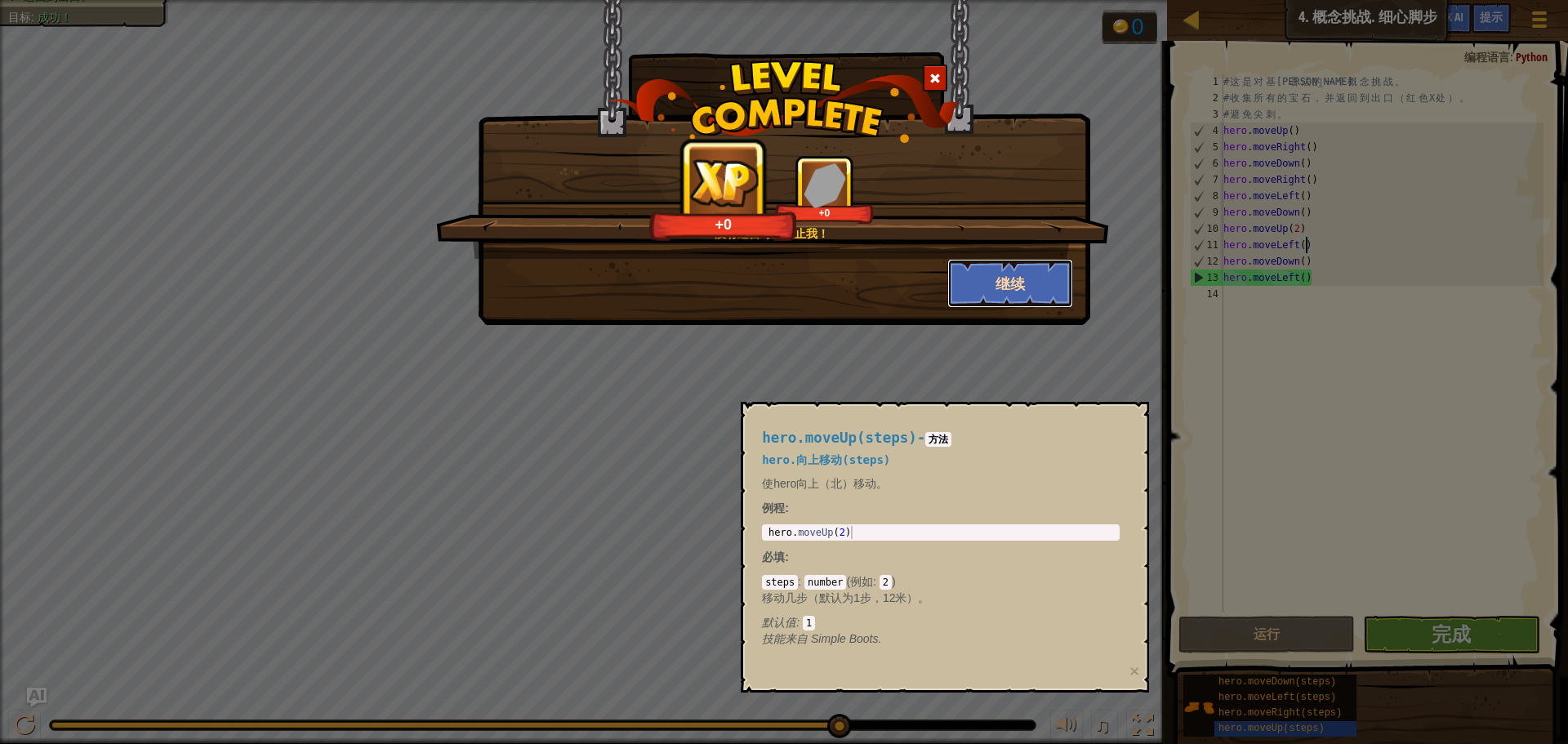
click at [984, 281] on button "继续" at bounding box center [1010, 283] width 126 height 49
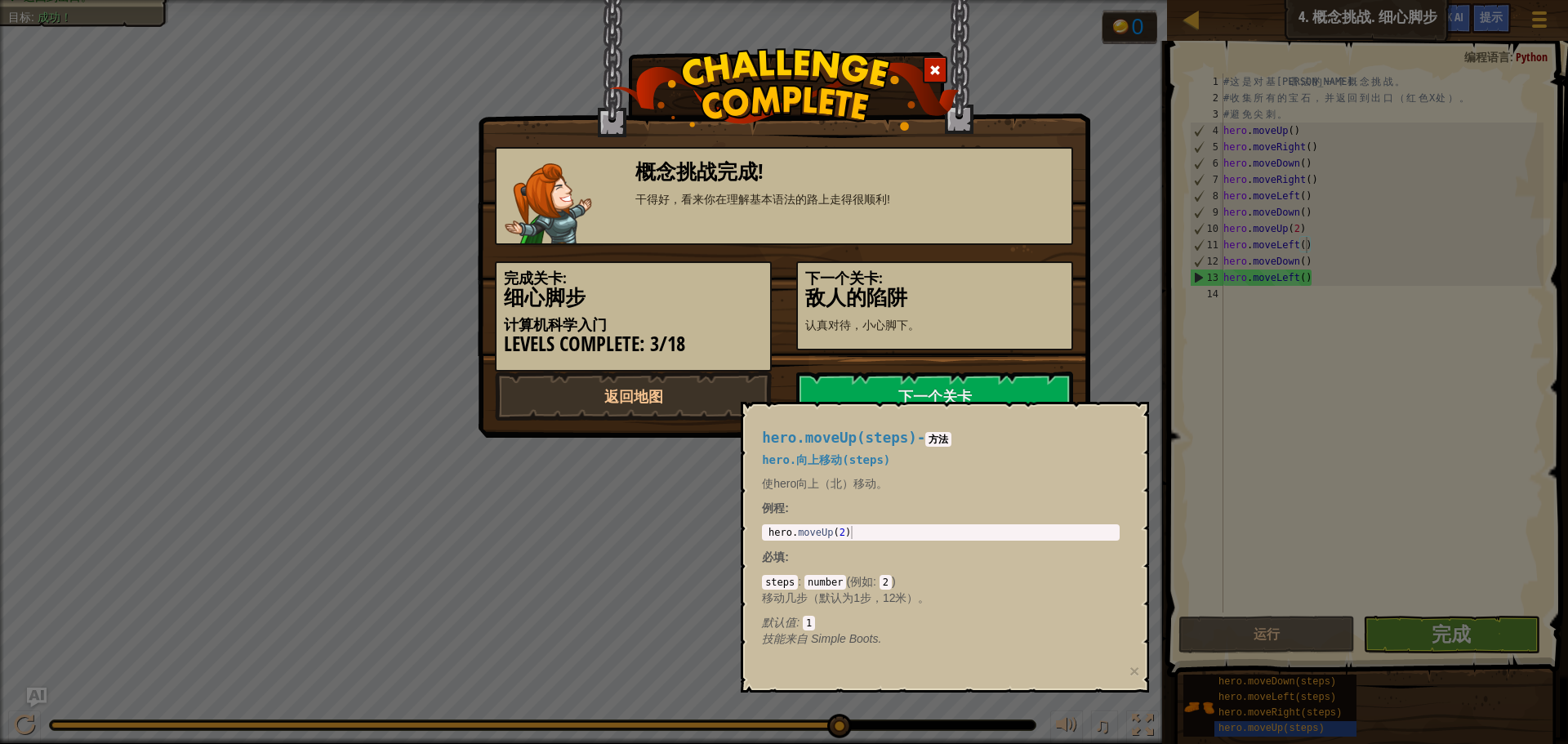
click at [997, 286] on h3 "敌人的陷阱" at bounding box center [935, 297] width 259 height 22
click at [950, 388] on link "下一个关卡" at bounding box center [934, 396] width 277 height 49
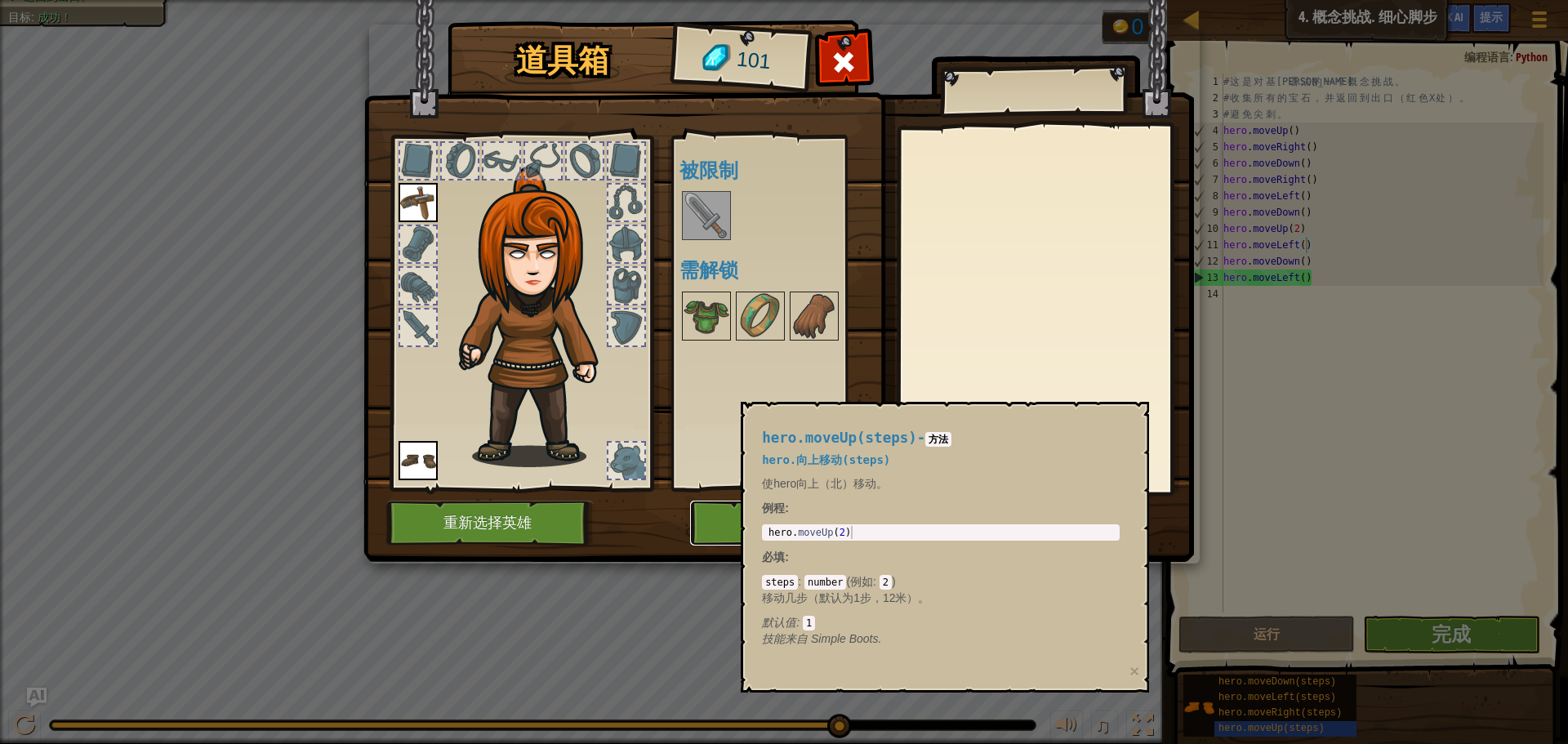
click at [714, 519] on button "开始" at bounding box center [775, 522] width 171 height 45
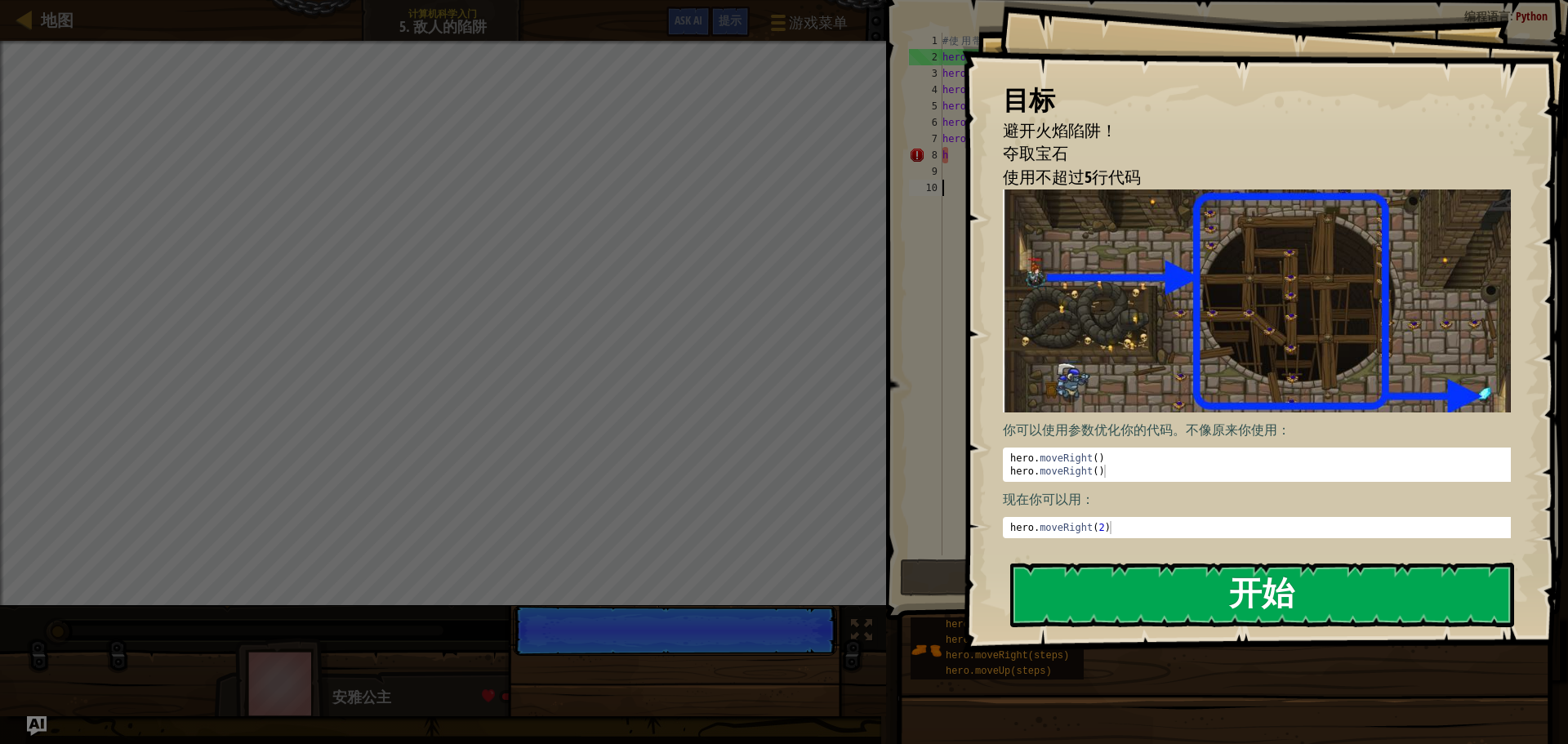
click at [1276, 618] on button "开始" at bounding box center [1262, 595] width 504 height 65
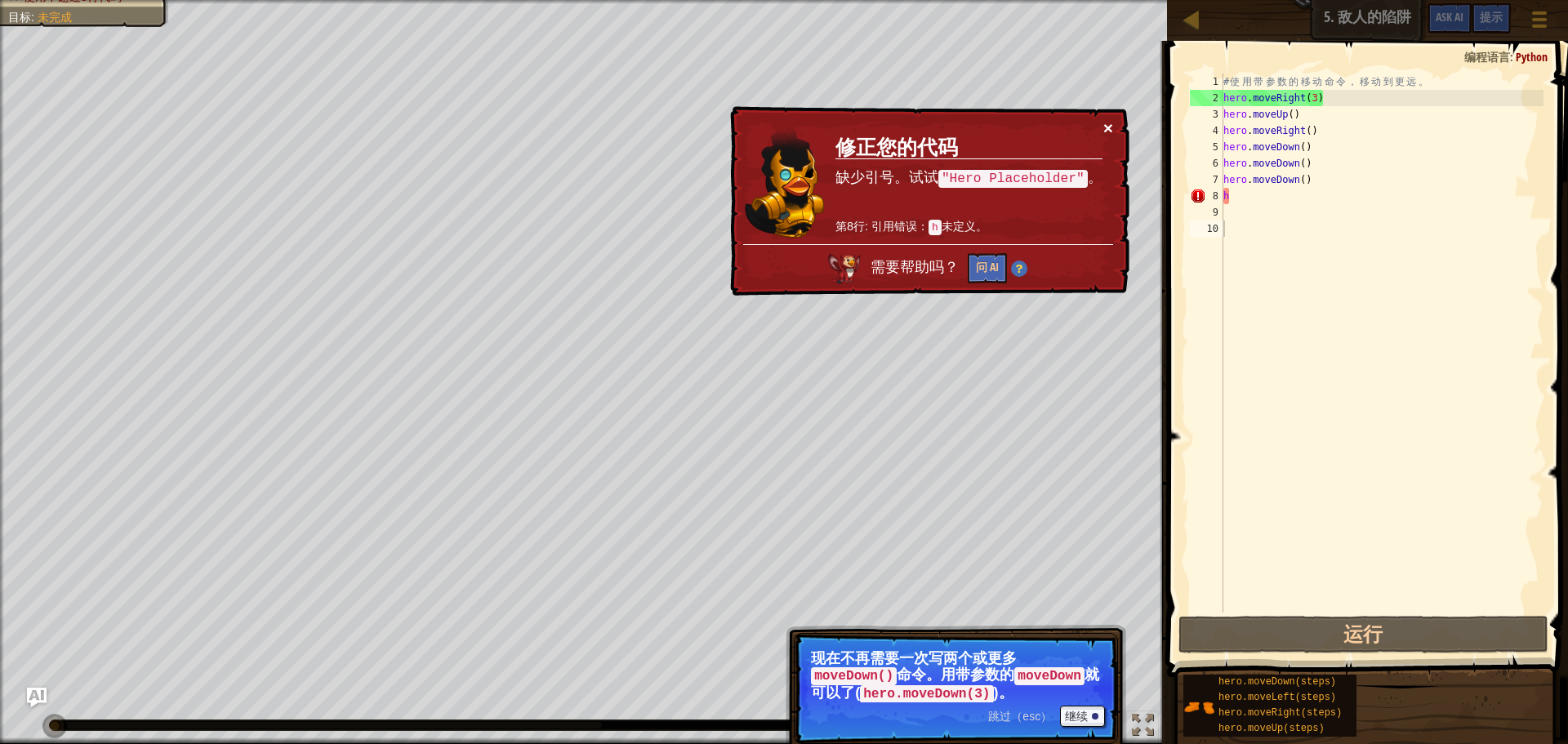
click at [1107, 128] on button "×" at bounding box center [1107, 127] width 10 height 17
drag, startPoint x: 1316, startPoint y: 175, endPoint x: 1129, endPoint y: 193, distance: 187.9
click at [1129, 193] on div "地图 计算机科学入门 5. 敌人的陷阱 游戏菜单 完成 提示 Ask AI 1 ההההההההההההההההההההההההההההההההההההההה…" at bounding box center [784, 372] width 1568 height 744
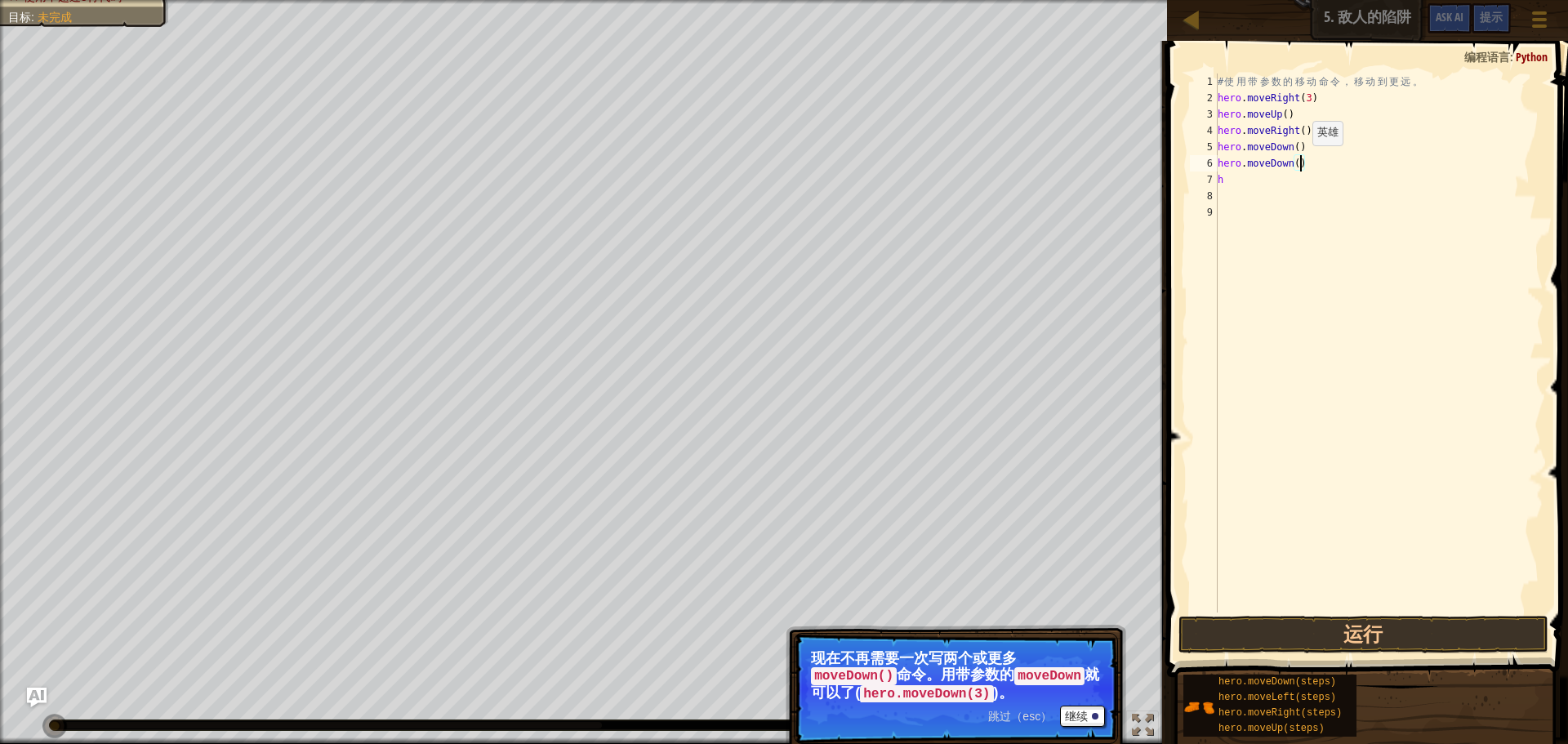
click at [1302, 162] on div "# 使 用 带 参 数 的 移 动 命 令 ， 移 动 到 更 远 。 hero . moveRight ( 3 ) hero . moveUp ( ) he…" at bounding box center [1378, 359] width 329 height 571
click at [1310, 158] on div "# 使 用 带 参 数 的 移 动 命 令 ， 移 动 到 更 远 。 hero . moveRight ( 3 ) hero . moveUp ( ) he…" at bounding box center [1378, 359] width 329 height 571
type textarea "h"
click at [1243, 185] on div "# 使 用 带 参 数 的 移 动 命 令 ， 移 动 到 更 远 。 hero . moveRight ( 3 ) hero . moveUp ( ) he…" at bounding box center [1378, 359] width 329 height 571
type textarea "h"
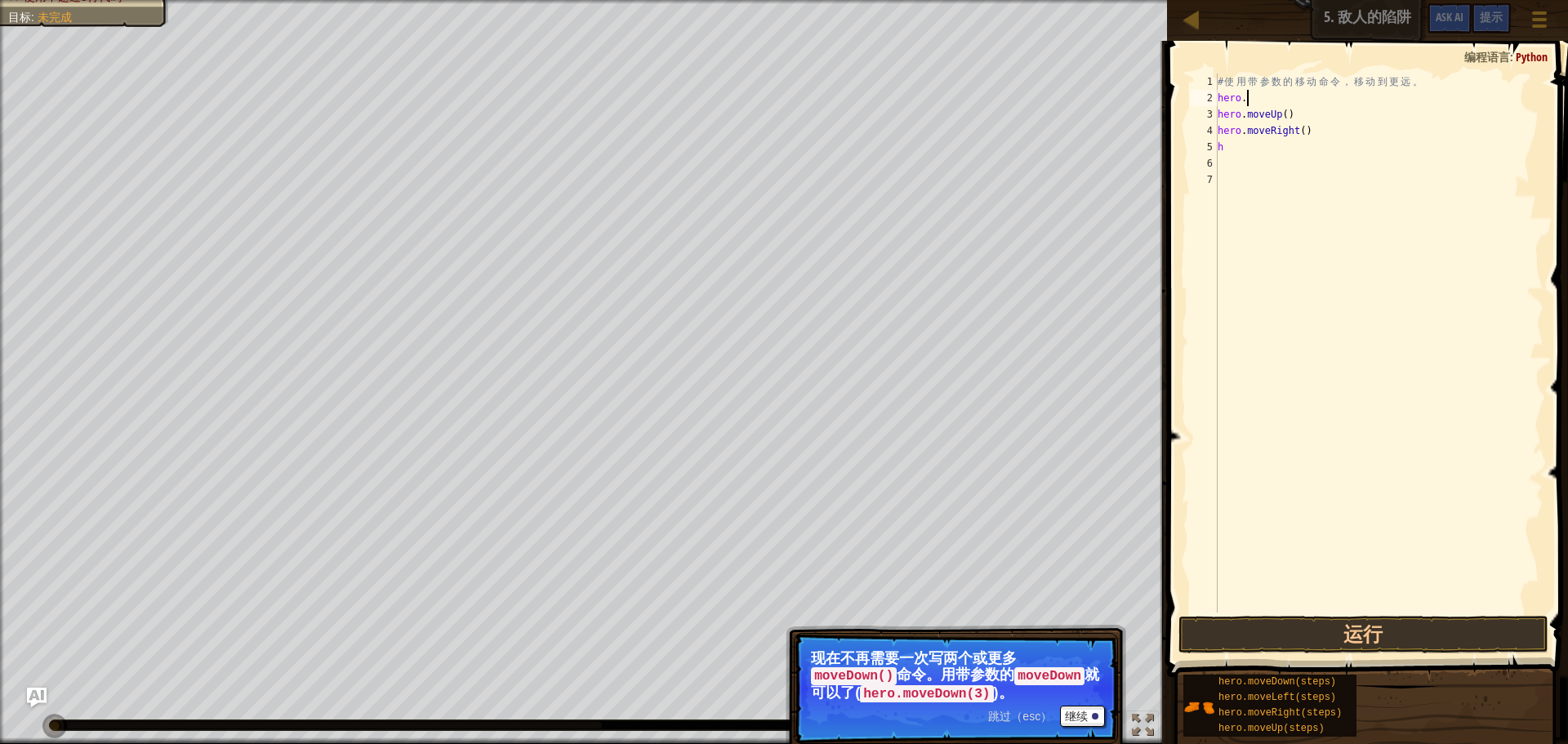
type textarea "h"
drag, startPoint x: 1324, startPoint y: 99, endPoint x: 1319, endPoint y: 139, distance: 40.3
click at [1319, 139] on div "# 使 用 带 参 数 的 移 动 命 令 ， 移 动 到 更 hero . moveUp ( ) hero . moveRight ( ) h" at bounding box center [1378, 359] width 329 height 571
click at [1317, 138] on div "# 使 用 带 参 数 的 移 动 hero . moveUp ( ) hero . moveRight ( ) h" at bounding box center [1378, 359] width 329 height 571
type textarea "h"
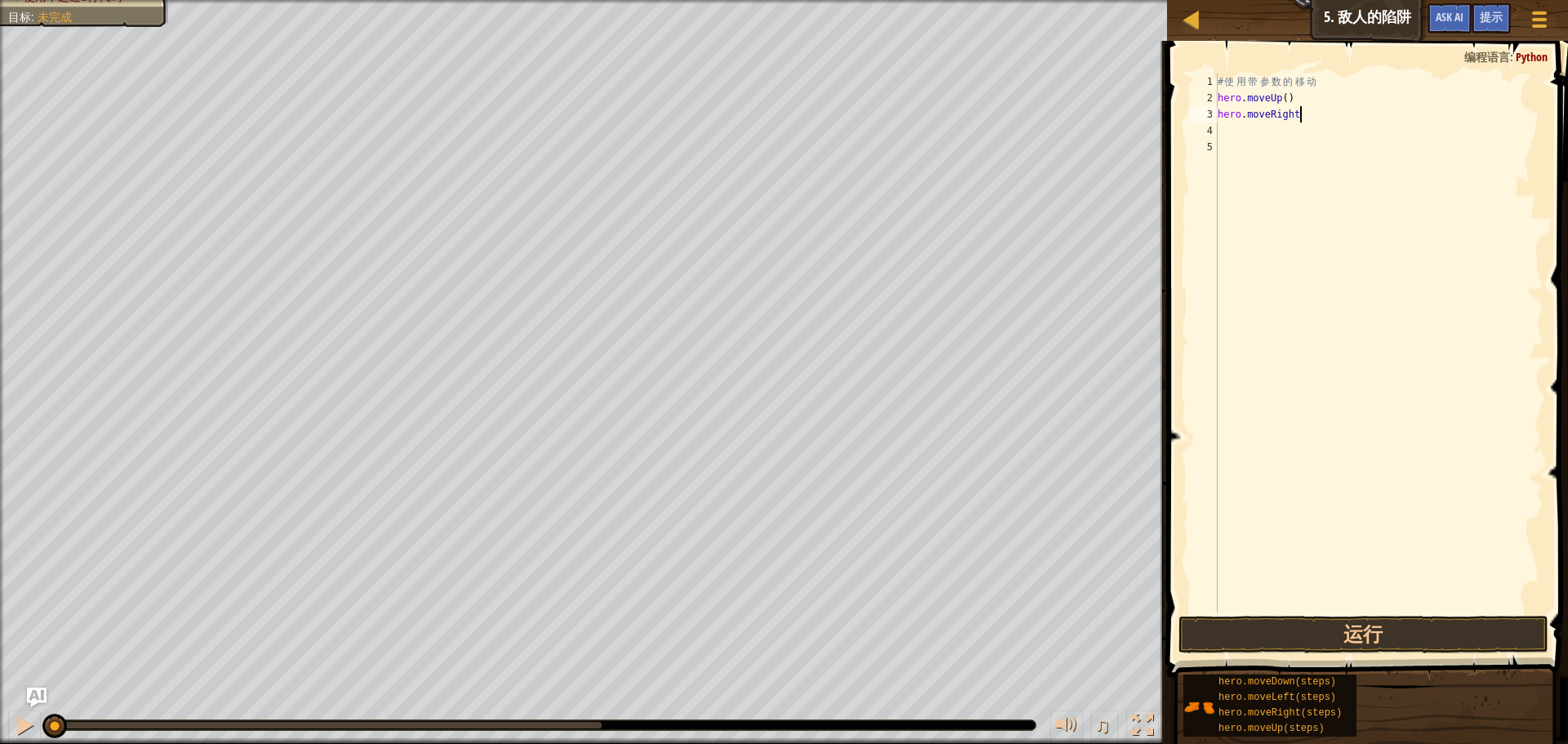
click at [1316, 115] on div "# 使 用 带 参 数 的 移 动 hero . moveUp ( ) hero . moveRight" at bounding box center [1378, 359] width 329 height 571
drag, startPoint x: 1312, startPoint y: 115, endPoint x: 1303, endPoint y: 106, distance: 12.7
click at [1312, 114] on div "# 使 用 带 参 数 的 移 动 hero . moveUp ( ) hero . m" at bounding box center [1378, 359] width 329 height 571
type textarea "h"
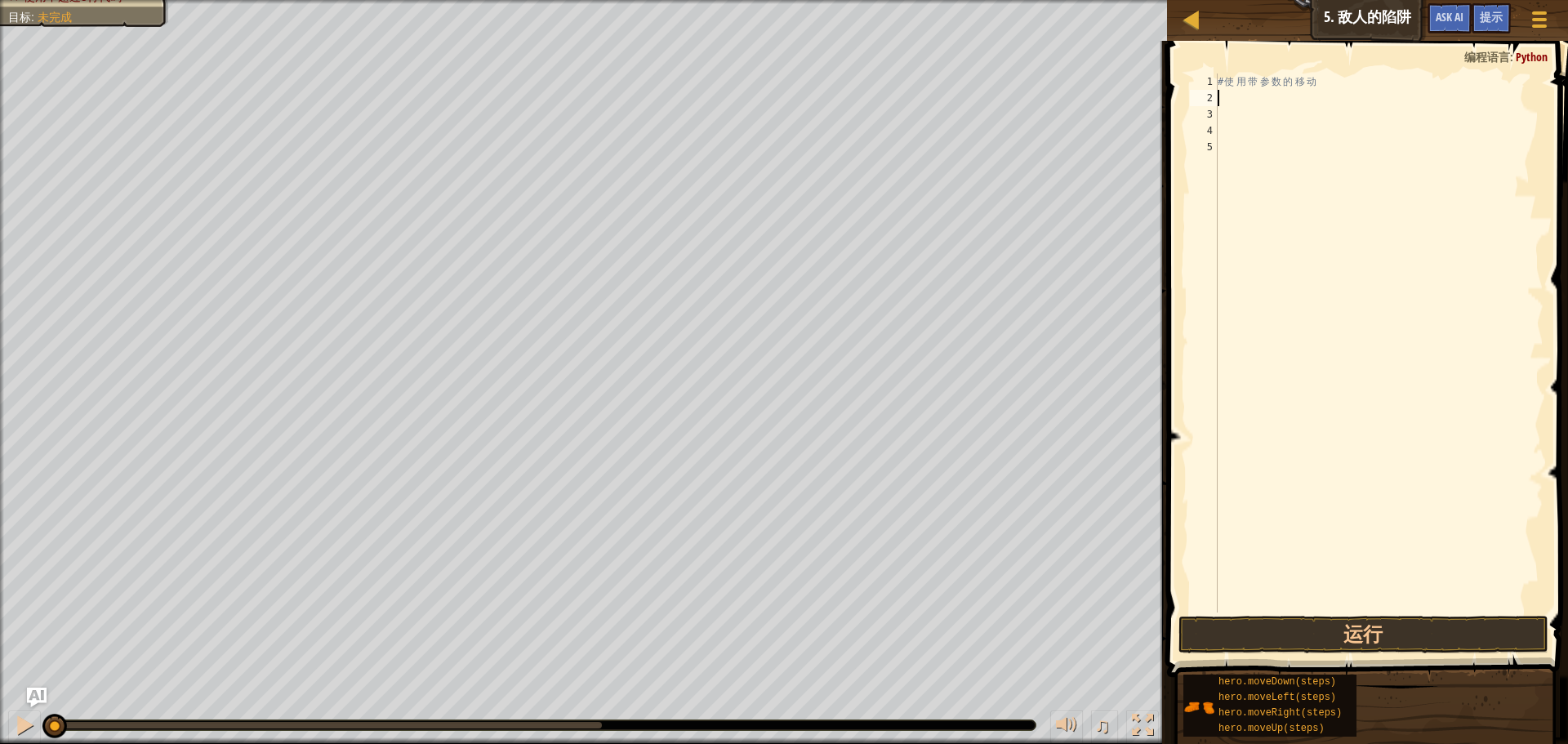
click at [1305, 100] on div "# 使 用 带 参 数 的 移 动" at bounding box center [1378, 359] width 329 height 571
click at [1330, 93] on div "# 使 用 带 参 数 的 移 动 hero . moveRight ( steps )" at bounding box center [1378, 342] width 329 height 539
click at [1336, 101] on div "# 使 用 带 参 数 的 移 动 hero . moveRight ( steps )" at bounding box center [1378, 359] width 329 height 571
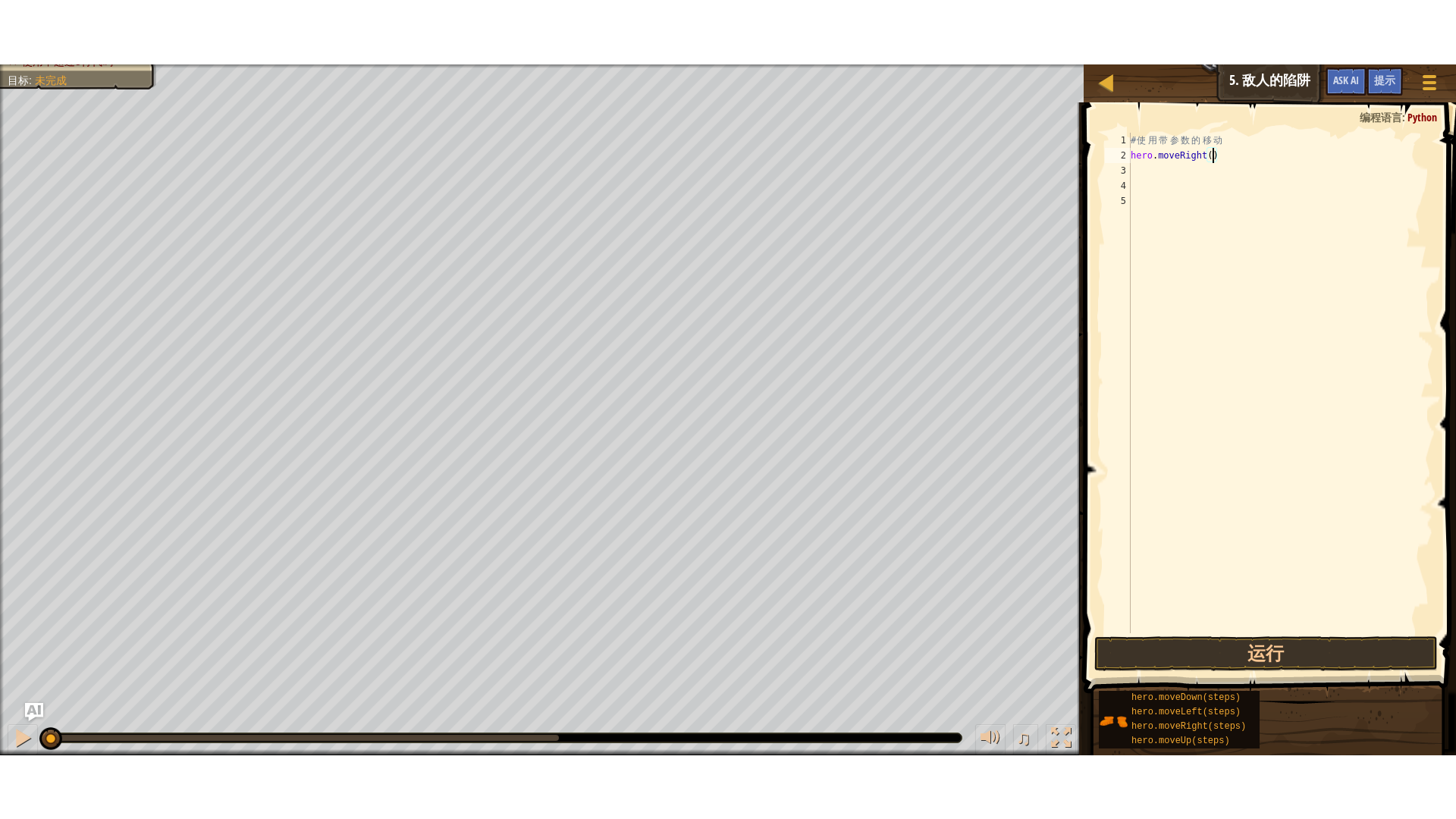
scroll to position [7, 7]
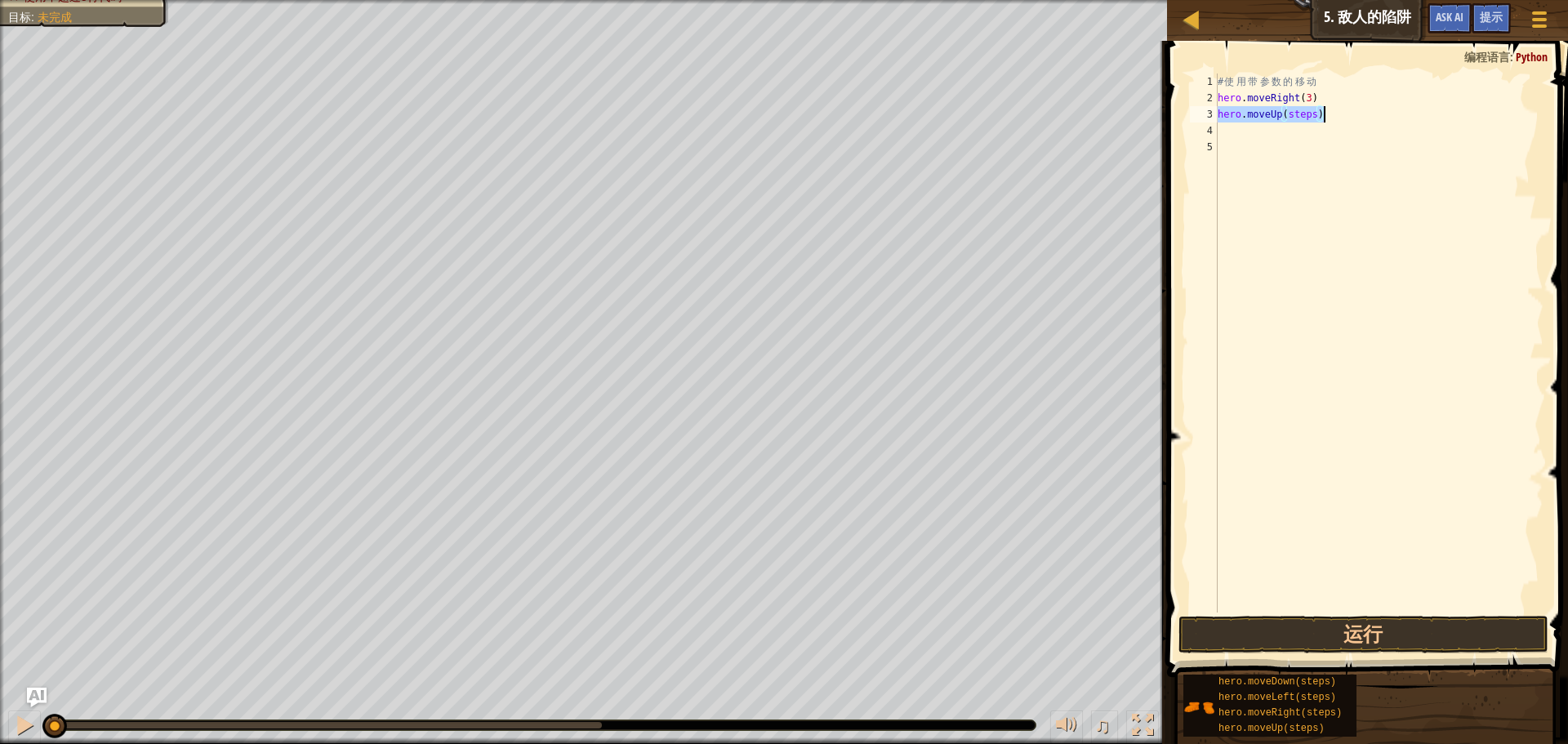
click at [1316, 117] on div "# 使 用 带 参 数 的 移 动 hero . moveRight ( 3 ) hero . moveUp ( steps )" at bounding box center [1378, 342] width 329 height 539
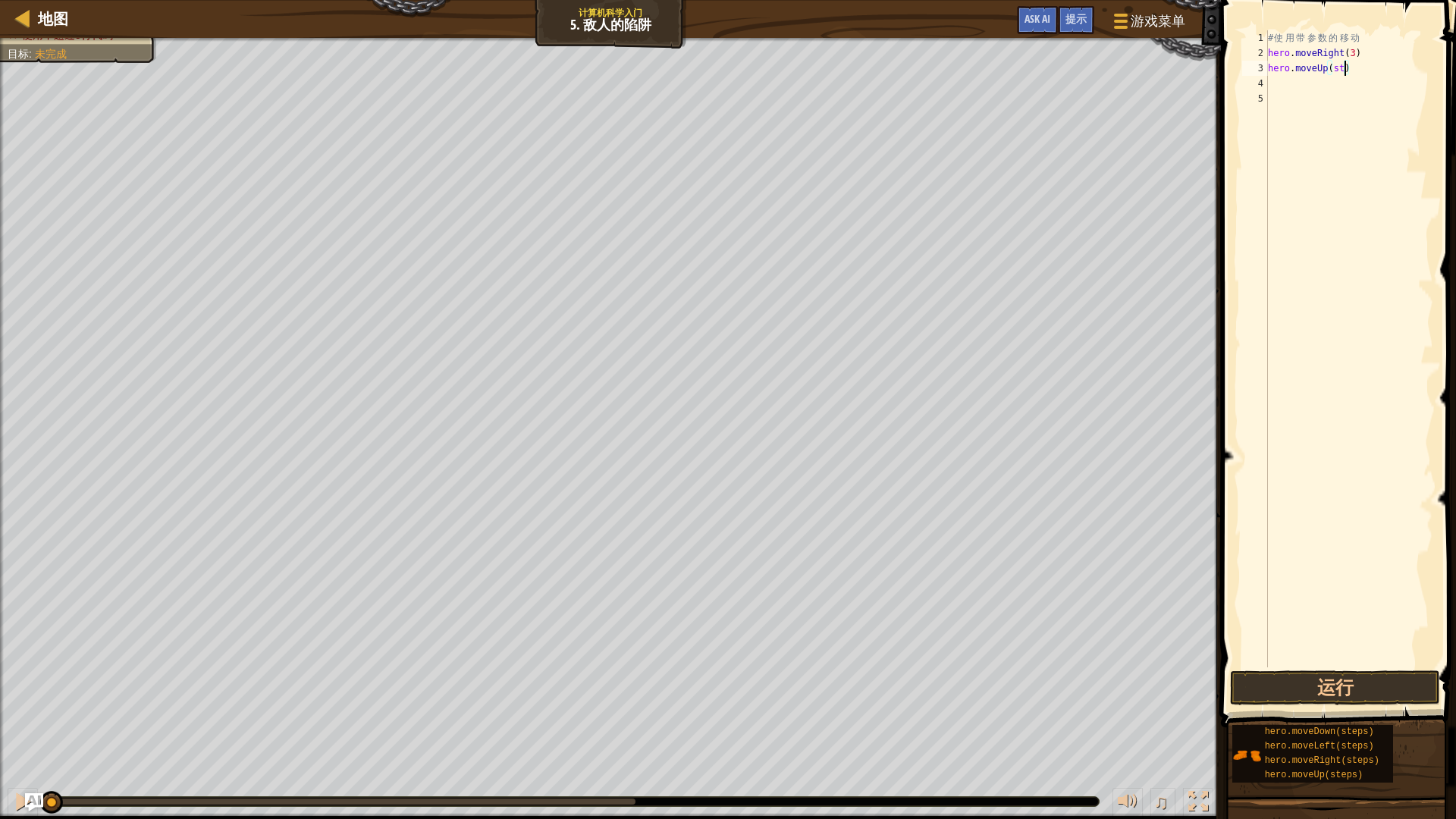
scroll to position [7, 5]
click at [1376, 79] on div "# 使 用 带 参 数 的 移 动 hero . moveRight ( 3 ) hero . moveUp ( ) hero . moveRight ( s…" at bounding box center [1349, 349] width 168 height 637
click at [1369, 97] on div "# 使 用 带 参 数 的 移 动 hero . moveRight ( 3 ) hero . moveUp ( ) hero . moveRight ( )…" at bounding box center [1349, 364] width 168 height 668
click at [1370, 98] on div "# 使 用 带 参 数 的 移 动 hero . moveRight ( 3 ) hero . moveUp ( ) hero . moveRight ( )…" at bounding box center [1349, 364] width 168 height 668
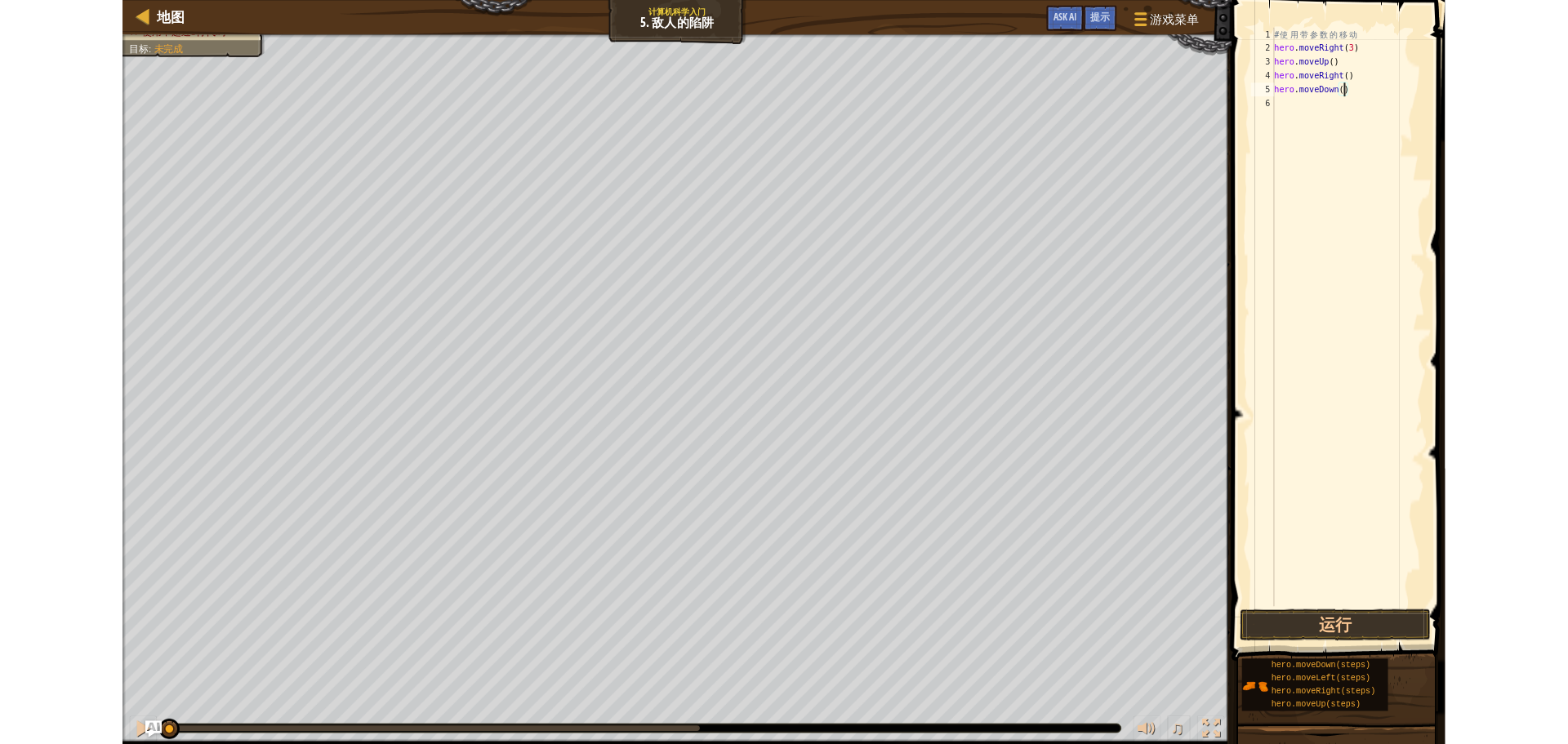
scroll to position [8, 8]
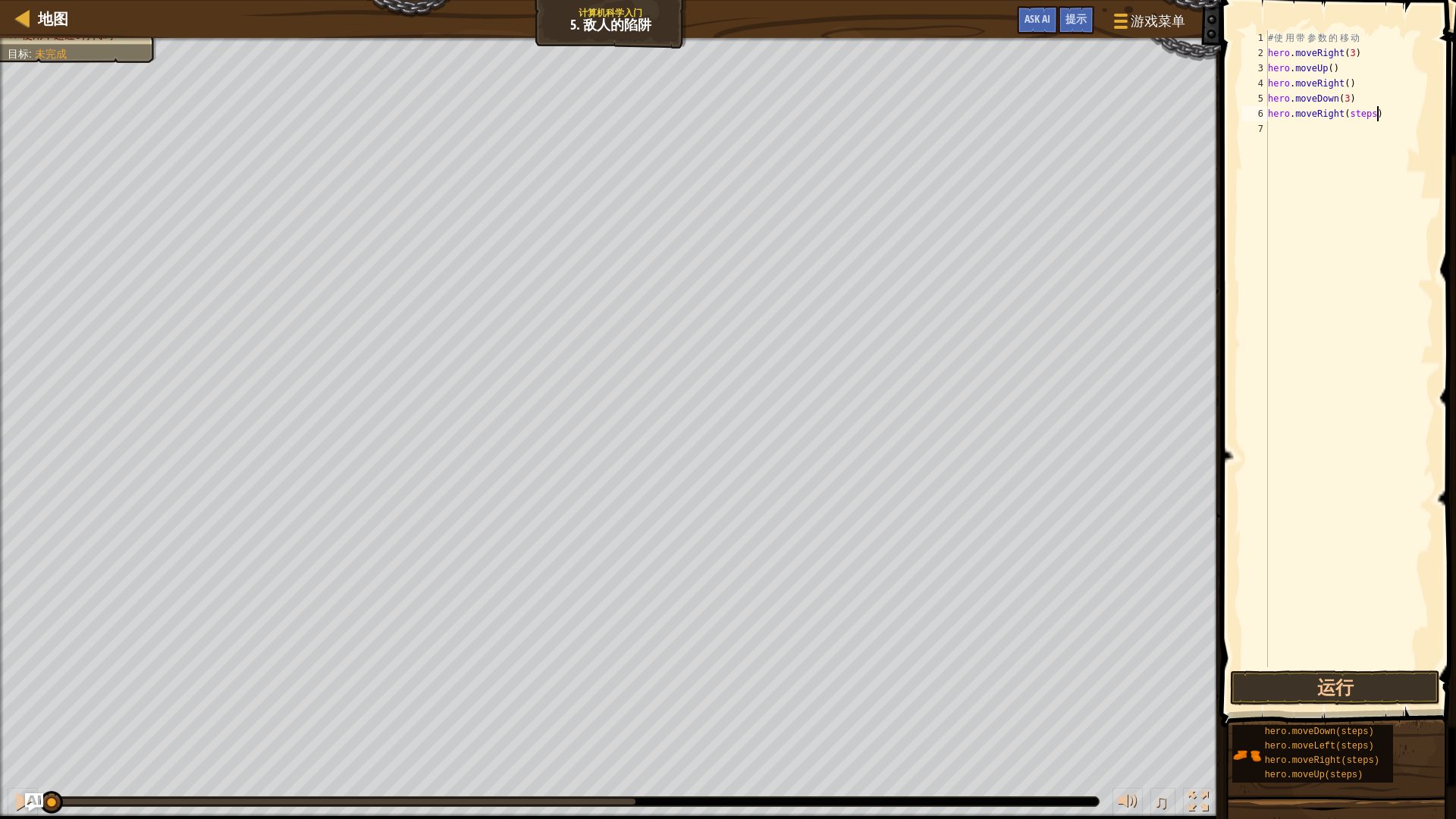
click at [1376, 113] on div "# 使 用 带 参 数 的 移 动 hero . moveRight ( 3 ) hero . moveUp ( ) hero . moveRight ( )…" at bounding box center [1349, 364] width 168 height 668
type textarea "hero.moveRight(2)"
click at [1359, 678] on button "运行" at bounding box center [1334, 687] width 210 height 35
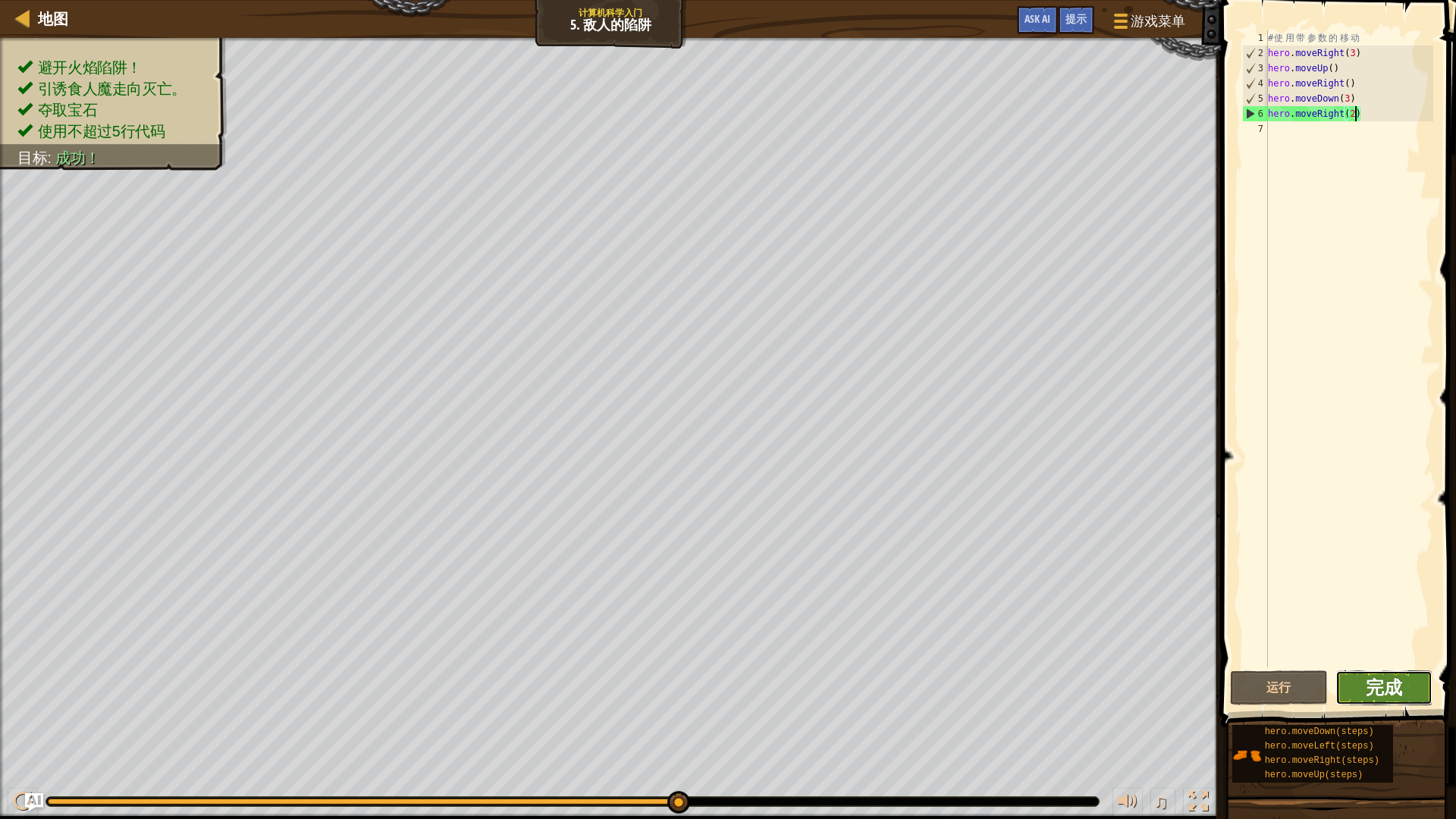
click at [1395, 690] on span "完成" at bounding box center [1384, 687] width 37 height 24
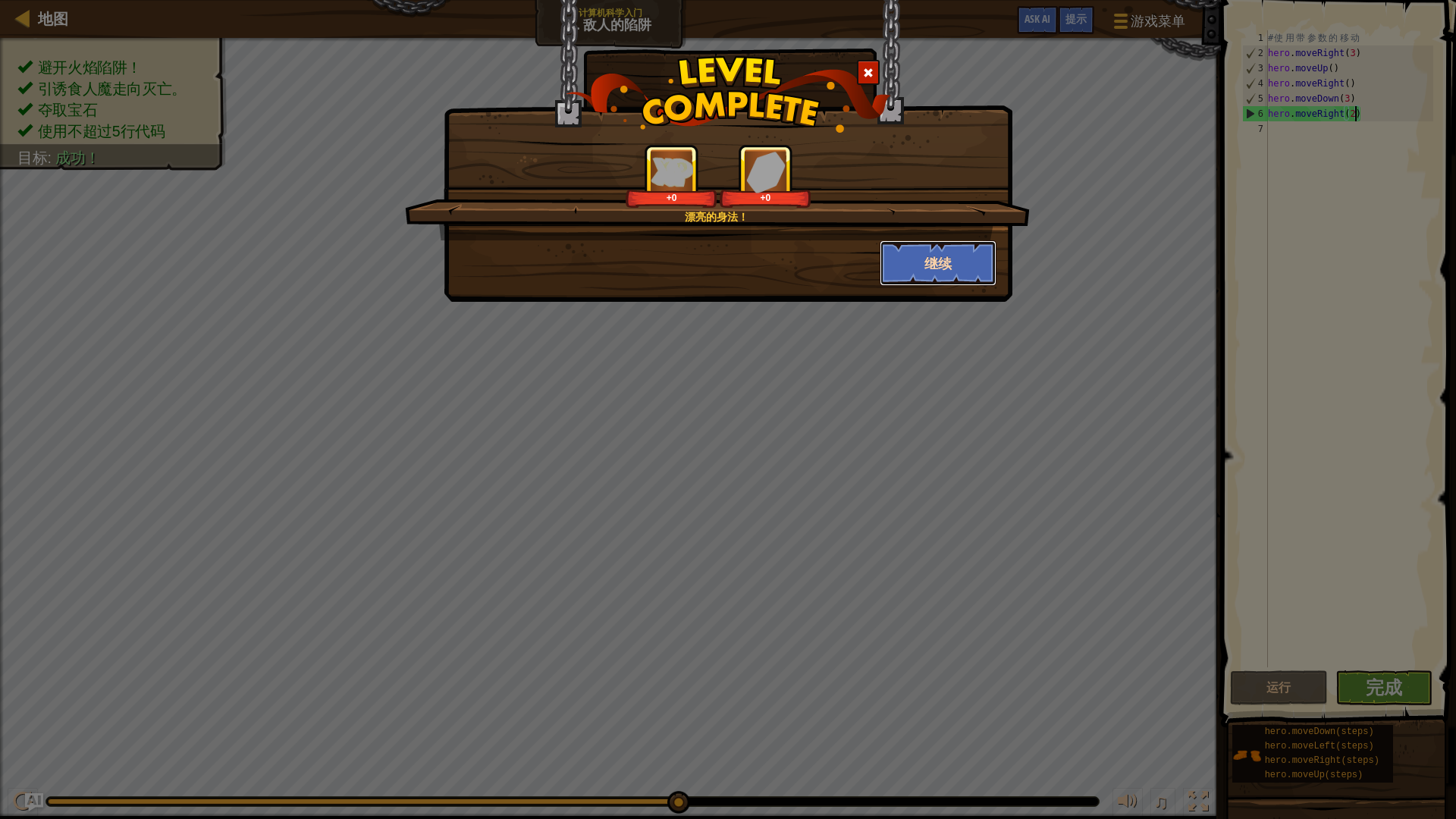
click at [943, 253] on button "继续" at bounding box center [938, 263] width 117 height 46
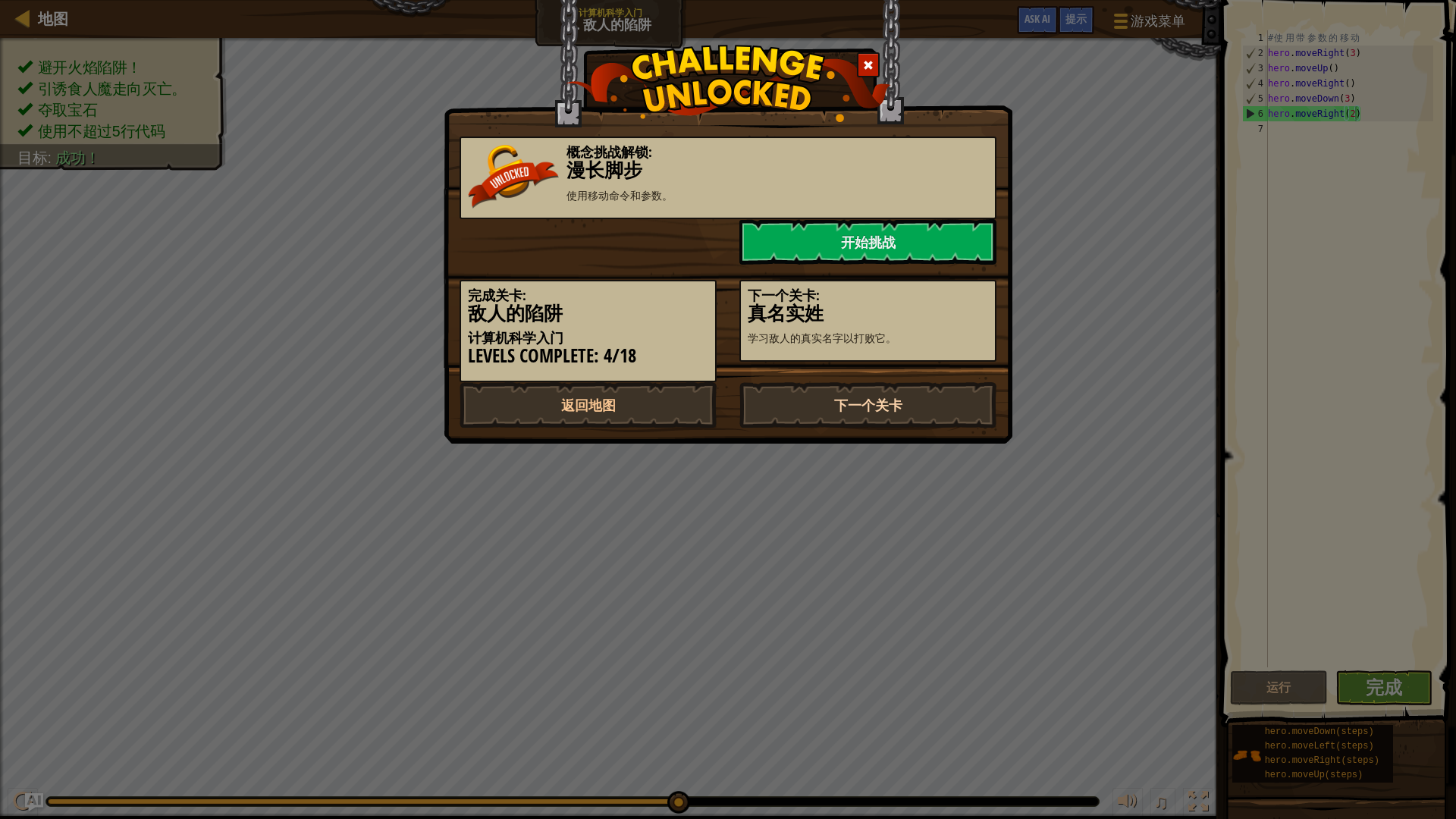
click at [854, 409] on link "下一个关卡" at bounding box center [867, 405] width 257 height 46
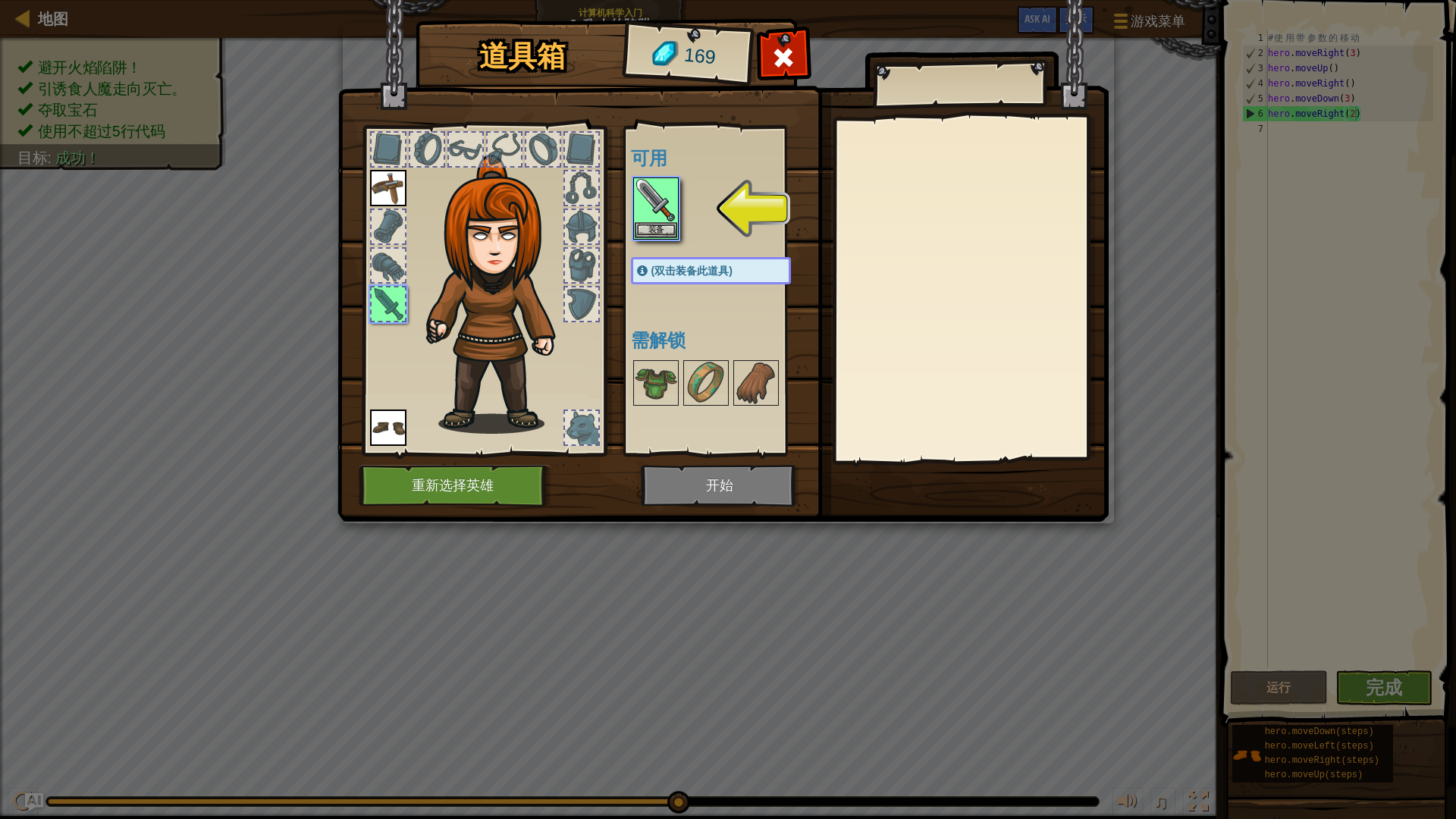
click at [713, 493] on img at bounding box center [723, 246] width 771 height 550
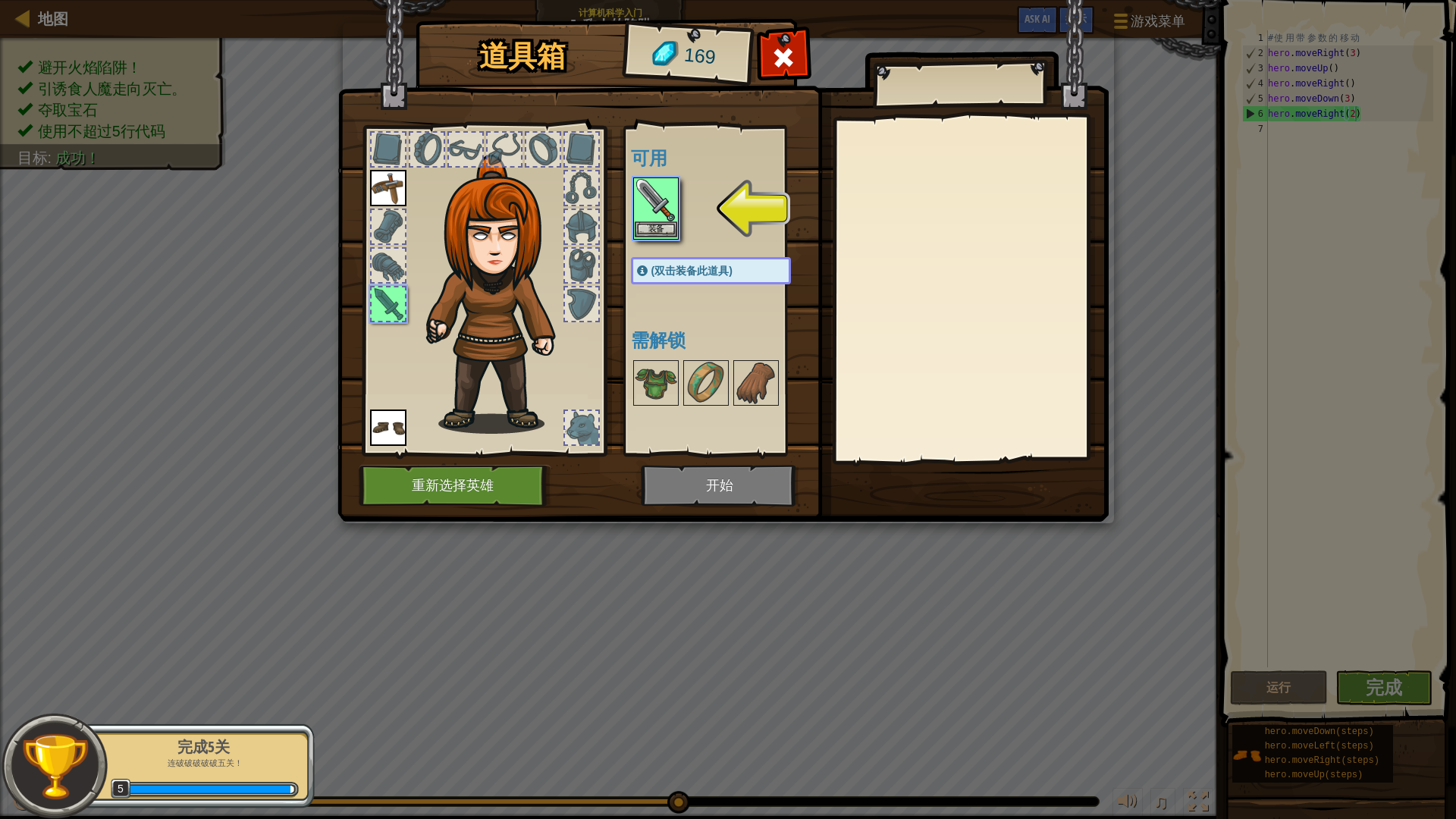
click at [644, 201] on img at bounding box center [655, 200] width 42 height 42
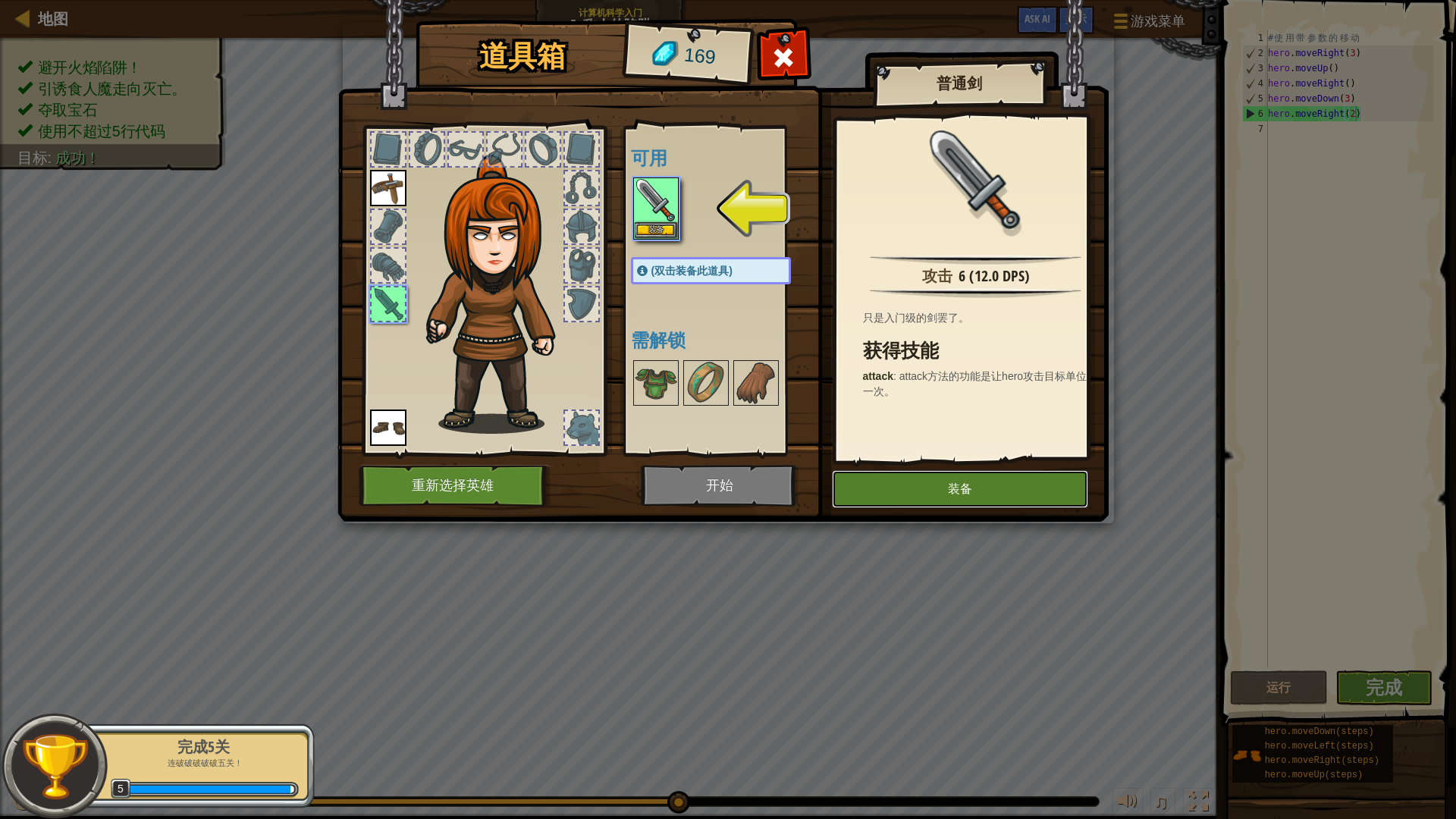
click at [930, 494] on button "装备" at bounding box center [960, 489] width 256 height 38
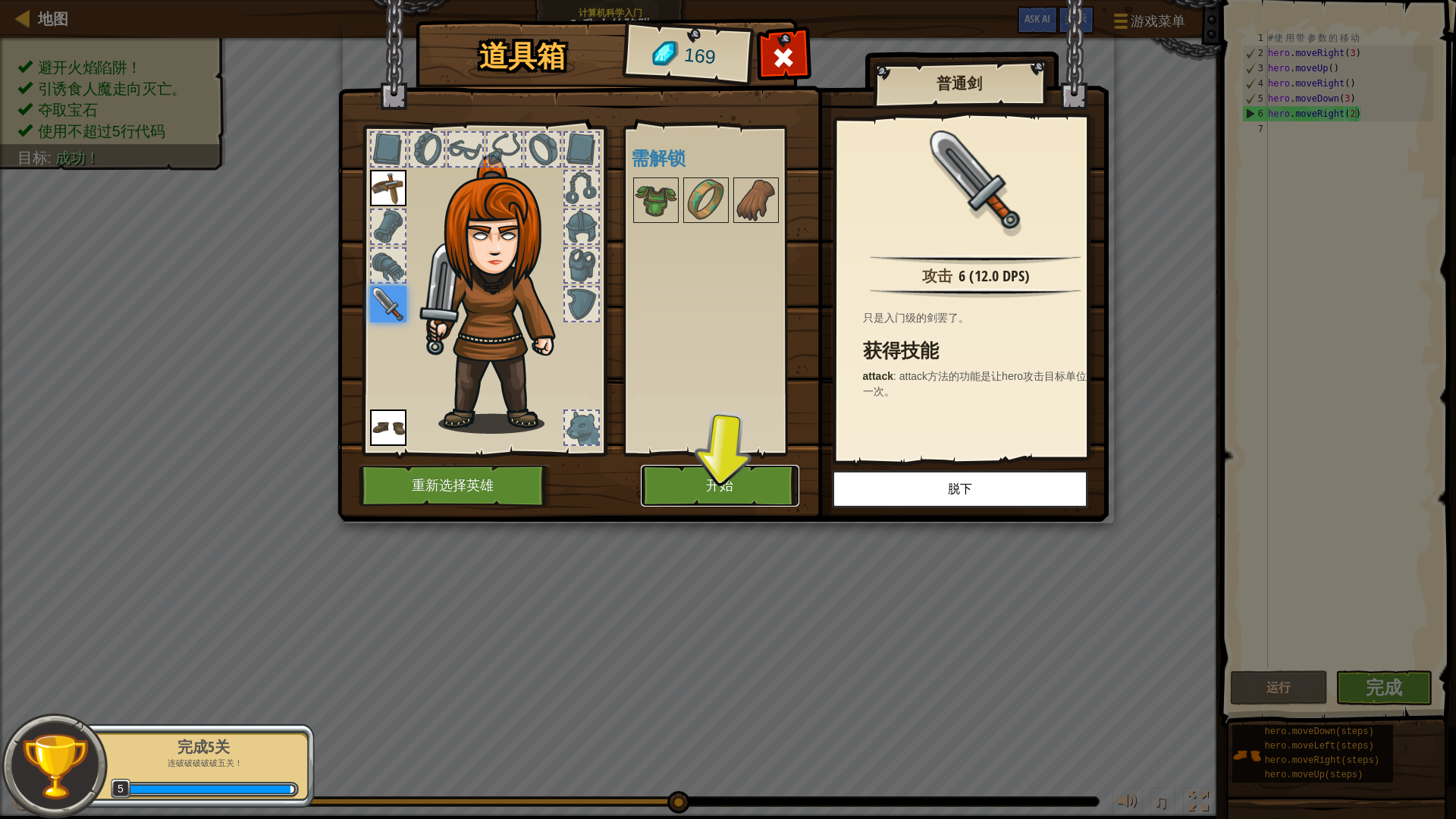
click at [731, 484] on button "开始" at bounding box center [719, 485] width 158 height 42
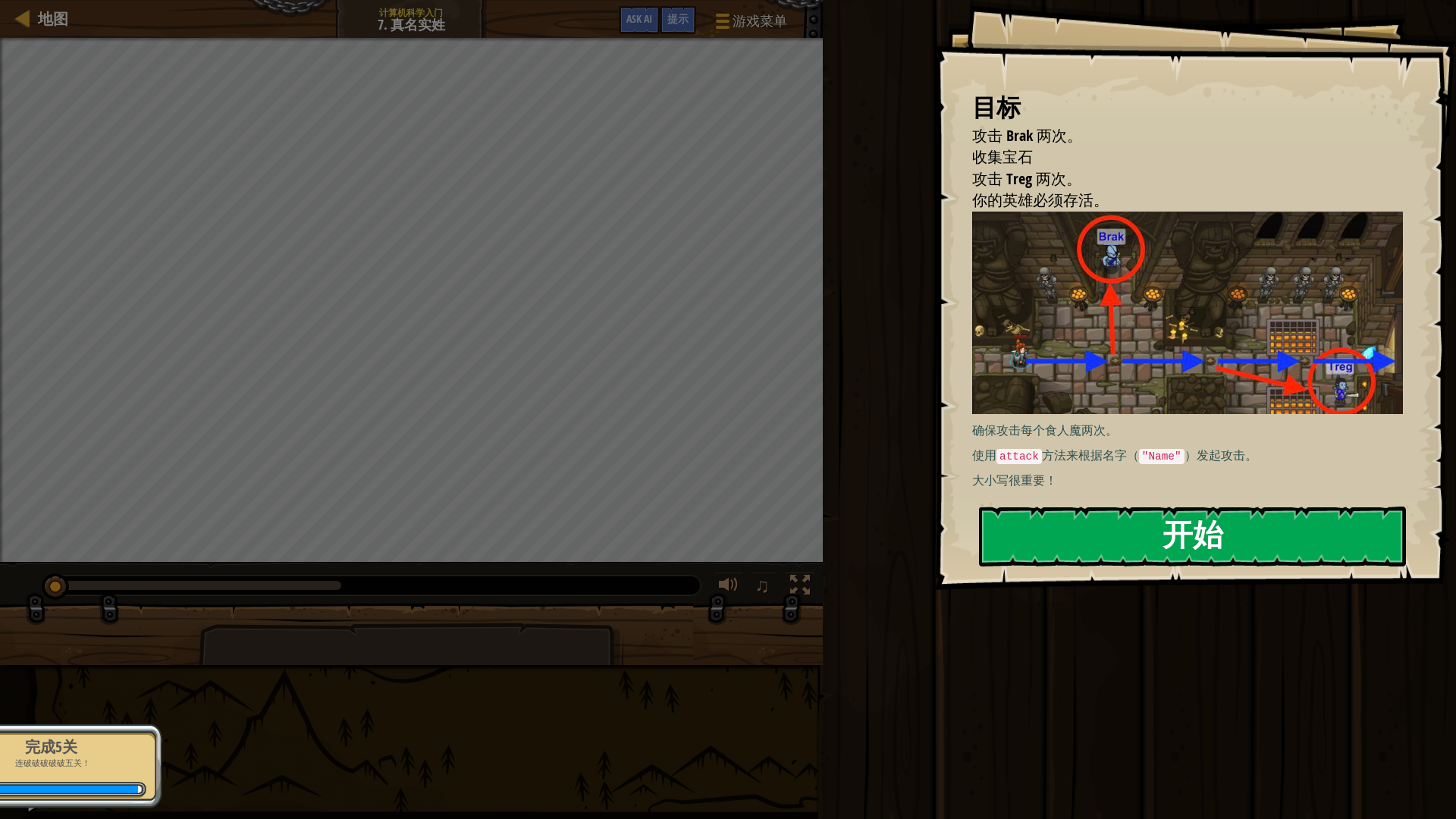
click at [1180, 550] on button "开始" at bounding box center [1192, 536] width 427 height 60
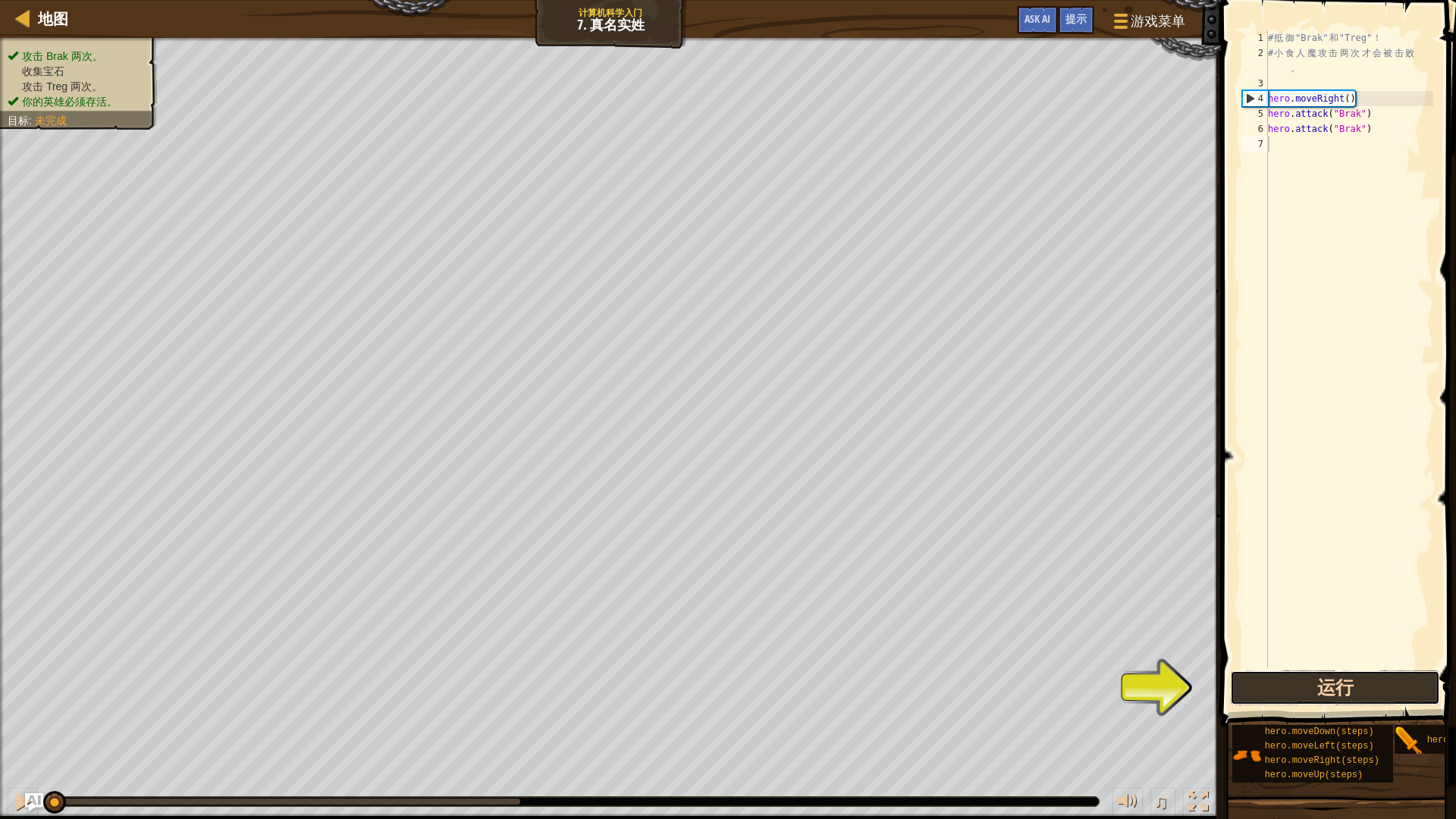
click at [1348, 688] on button "运行" at bounding box center [1334, 687] width 210 height 35
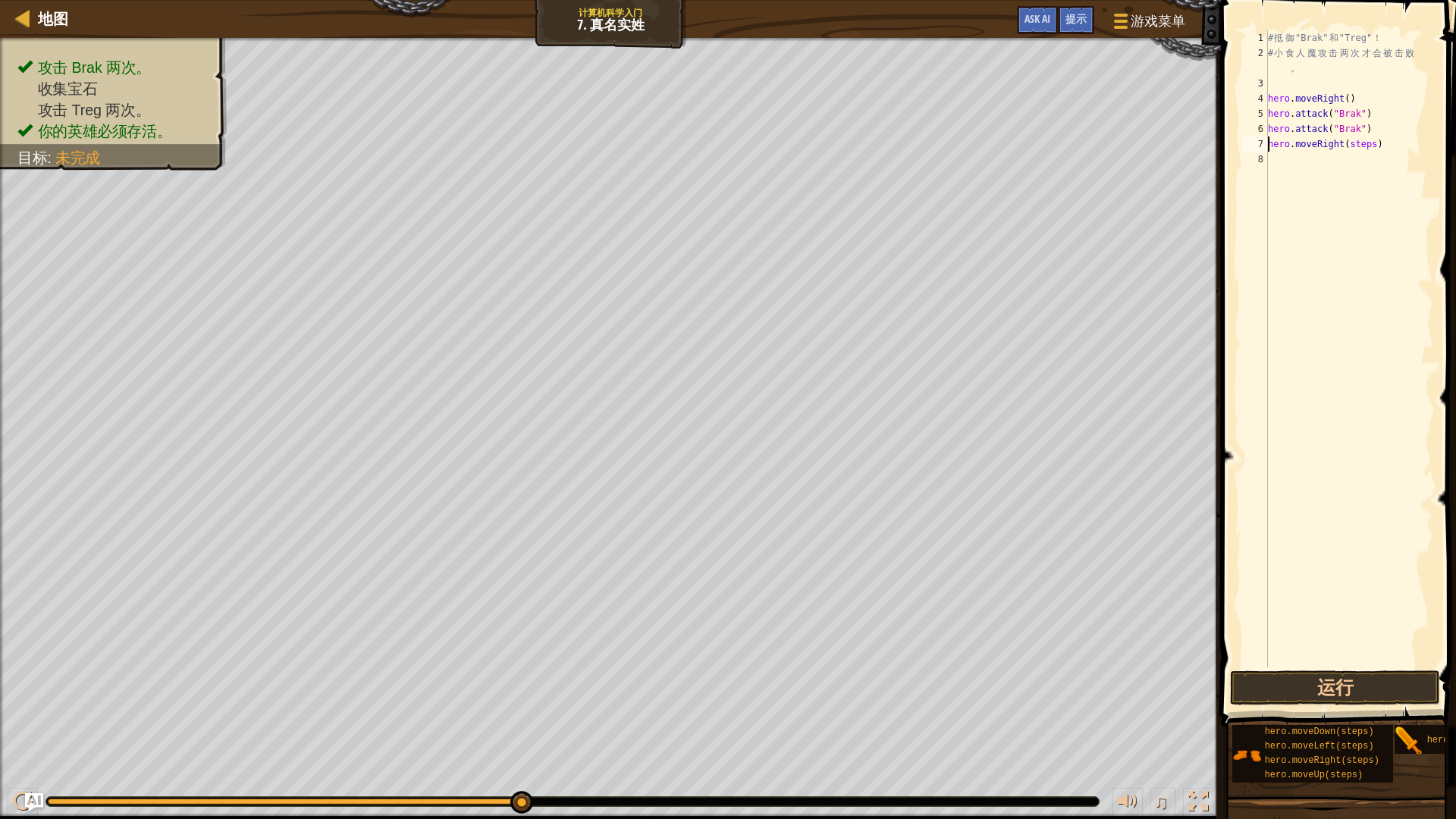
click at [1381, 144] on div "# 抵 御 "Brak" 和 "Treg" ！ # 小 食 人 魔 攻 击 两 次 才 会 被 击 败 。 hero . moveRight ( ) hero…" at bounding box center [1349, 364] width 168 height 668
click at [1377, 148] on div "# 抵 御 "Brak" 和 "Treg" ！ # 小 食 人 魔 攻 击 两 次 才 会 被 击 败 。 hero . moveRight ( ) hero…" at bounding box center [1349, 364] width 168 height 668
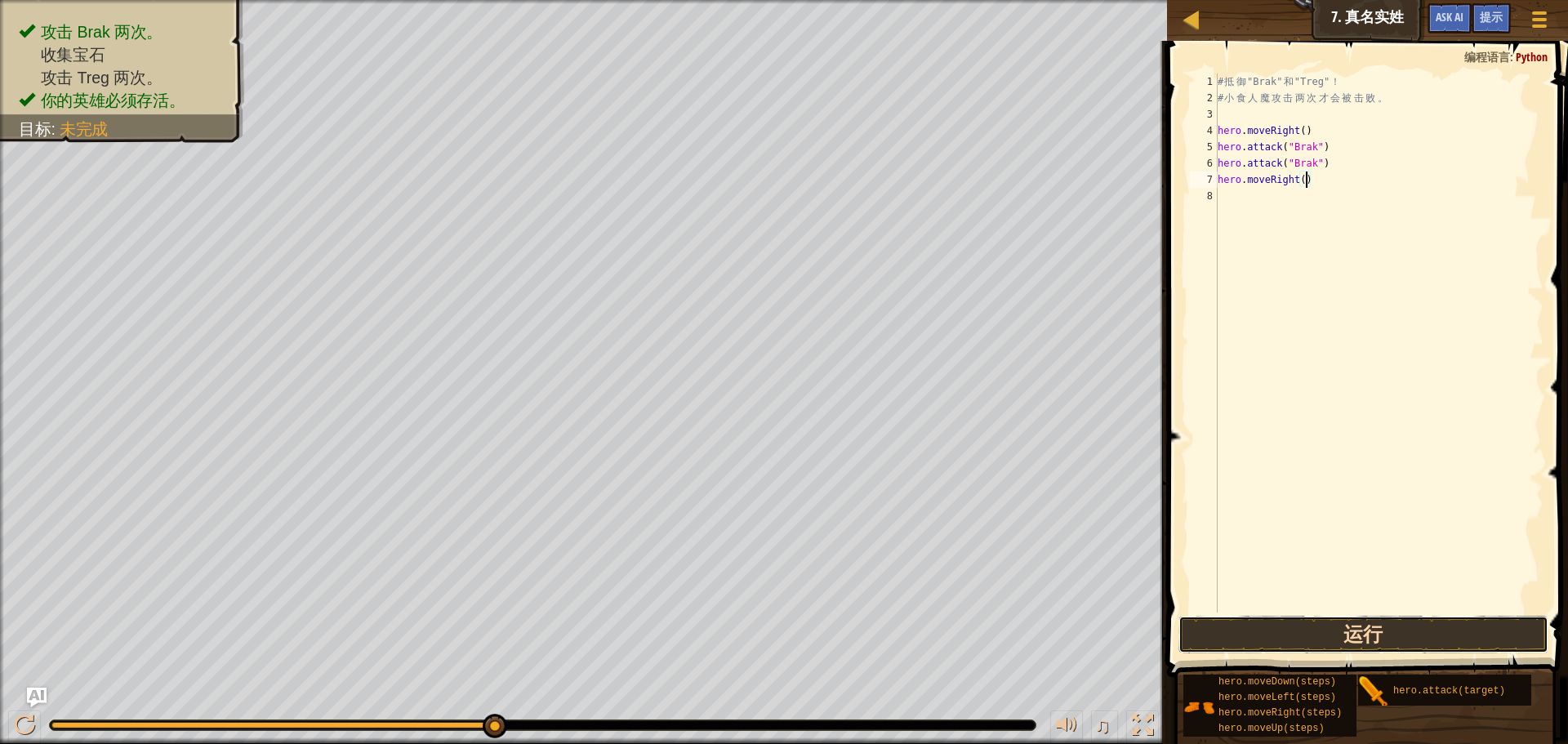
click at [1405, 643] on button "运行" at bounding box center [1364, 634] width 370 height 38
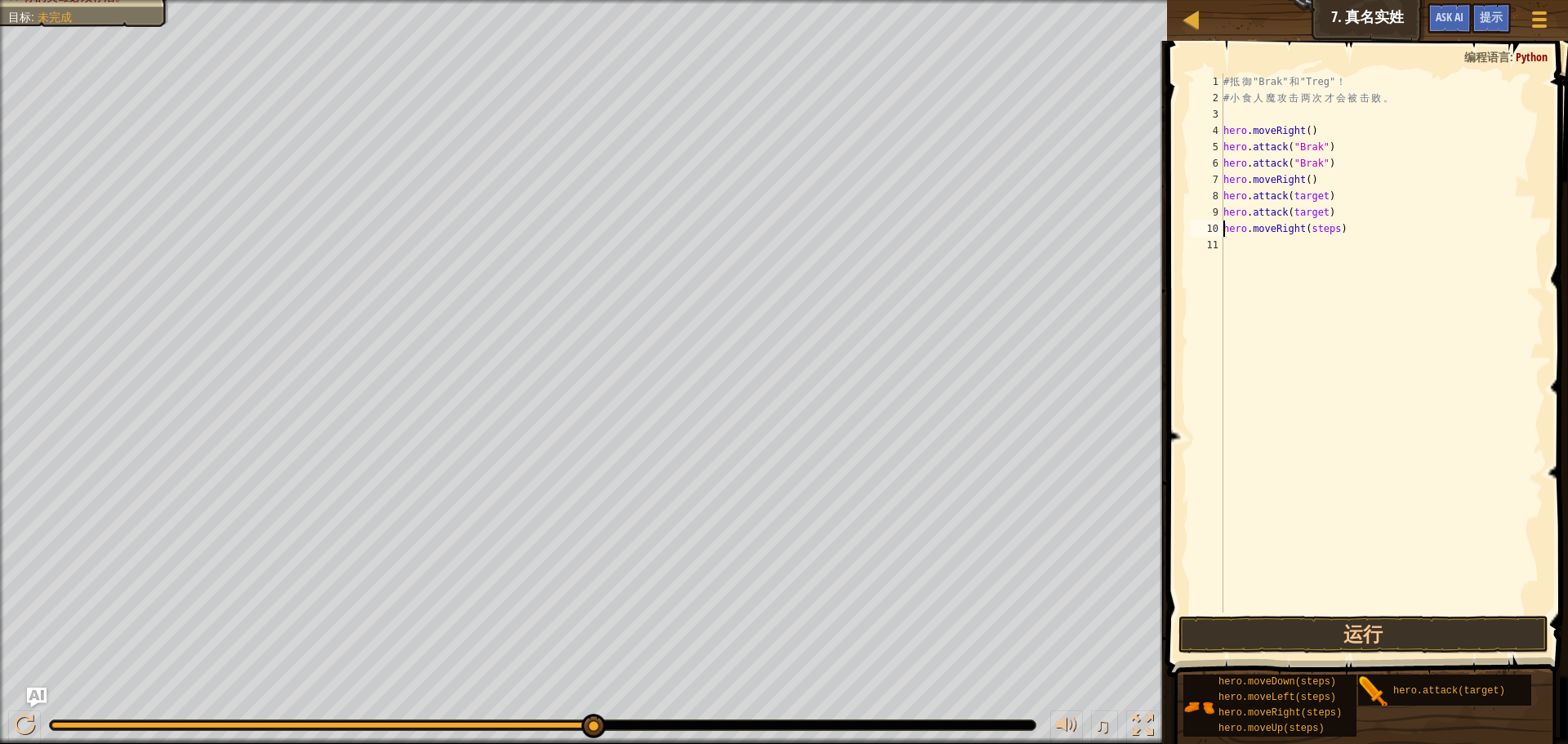
click at [1337, 228] on div "# 抵 御 "Brak" 和 "Treg" ！ # 小 食 人 魔 攻 击 两 次 才 会 被 击 败 。 hero . moveRight ( ) hero…" at bounding box center [1382, 359] width 324 height 571
click at [1339, 230] on div "# 抵 御 "Brak" 和 "Treg" ！ # 小 食 人 魔 攻 击 两 次 才 会 被 击 败 。 hero . moveRight ( ) hero…" at bounding box center [1382, 359] width 324 height 571
click at [1407, 639] on button "运行" at bounding box center [1364, 634] width 370 height 38
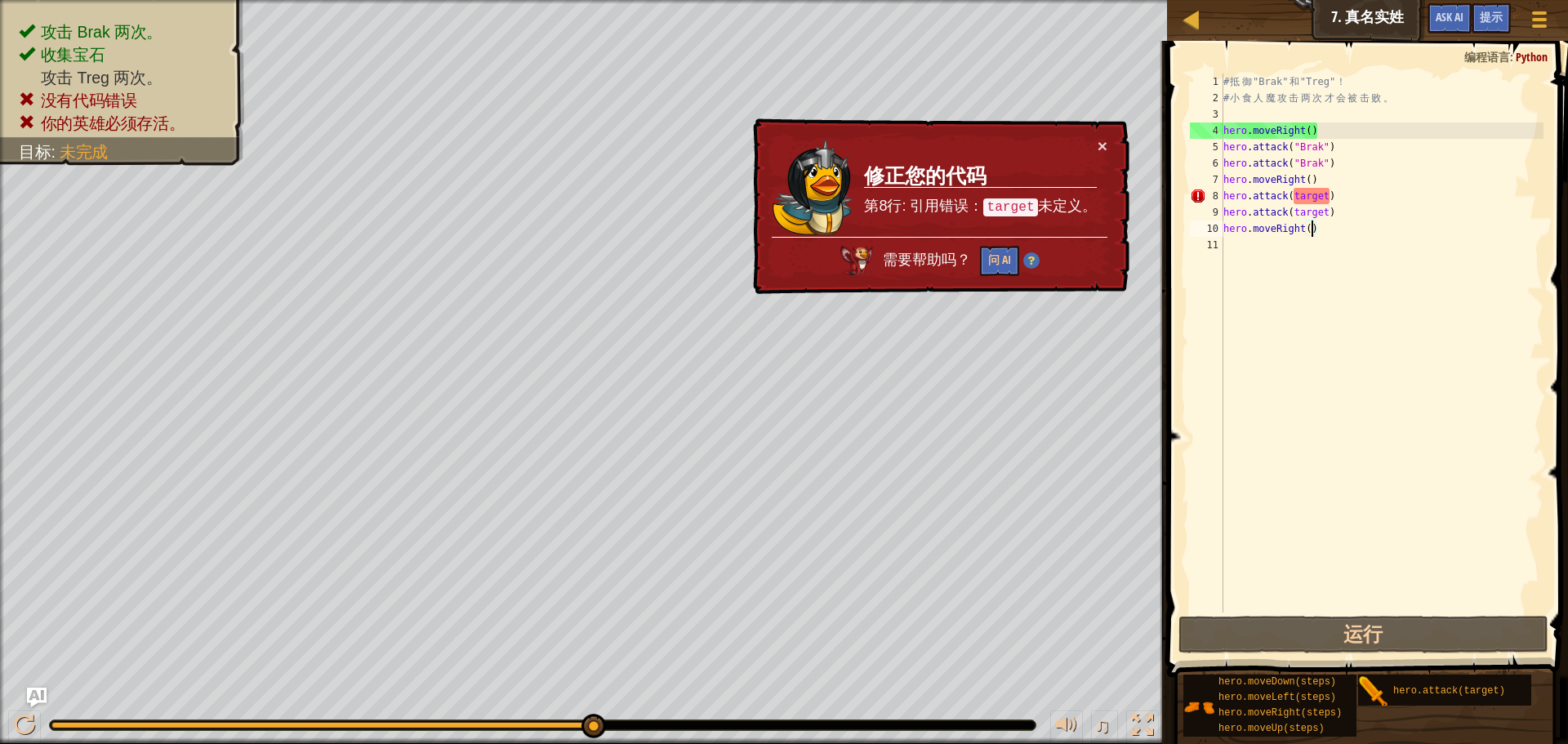
click at [1332, 192] on div "# 抵 御 "Brak" 和 "Treg" ！ # 小 食 人 魔 攻 击 两 次 才 会 被 击 败 。 hero . moveRight ( ) hero…" at bounding box center [1382, 359] width 324 height 571
click at [1330, 195] on div "# 抵 御 "Brak" 和 "Treg" ！ # 小 食 人 魔 攻 击 两 次 才 会 被 击 败 。 hero . moveRight ( ) hero…" at bounding box center [1382, 359] width 324 height 571
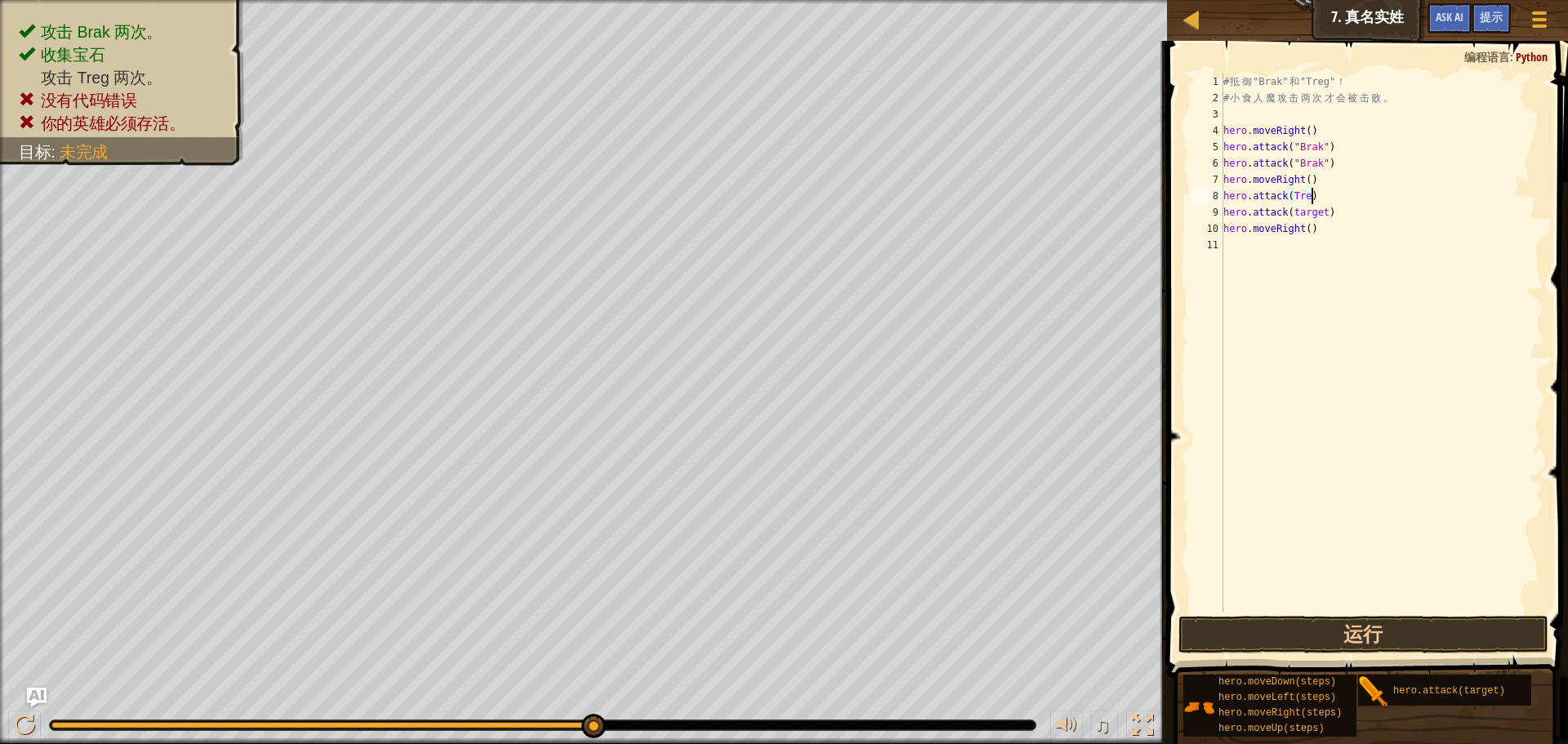
scroll to position [8, 8]
drag, startPoint x: 1329, startPoint y: 214, endPoint x: 1290, endPoint y: 218, distance: 39.2
click at [1290, 218] on div "# 抵 御 "Brak" 和 "Treg" ！ # 小 食 人 魔 攻 击 两 次 才 会 被 击 败 。 hero . moveRight ( ) hero…" at bounding box center [1382, 359] width 324 height 571
click at [1292, 211] on div "# 抵 御 "Brak" 和 "Treg" ！ # 小 食 人 魔 攻 击 两 次 才 会 被 击 败 。 hero . moveRight ( ) hero…" at bounding box center [1382, 342] width 324 height 539
drag, startPoint x: 1294, startPoint y: 210, endPoint x: 1327, endPoint y: 210, distance: 33.0
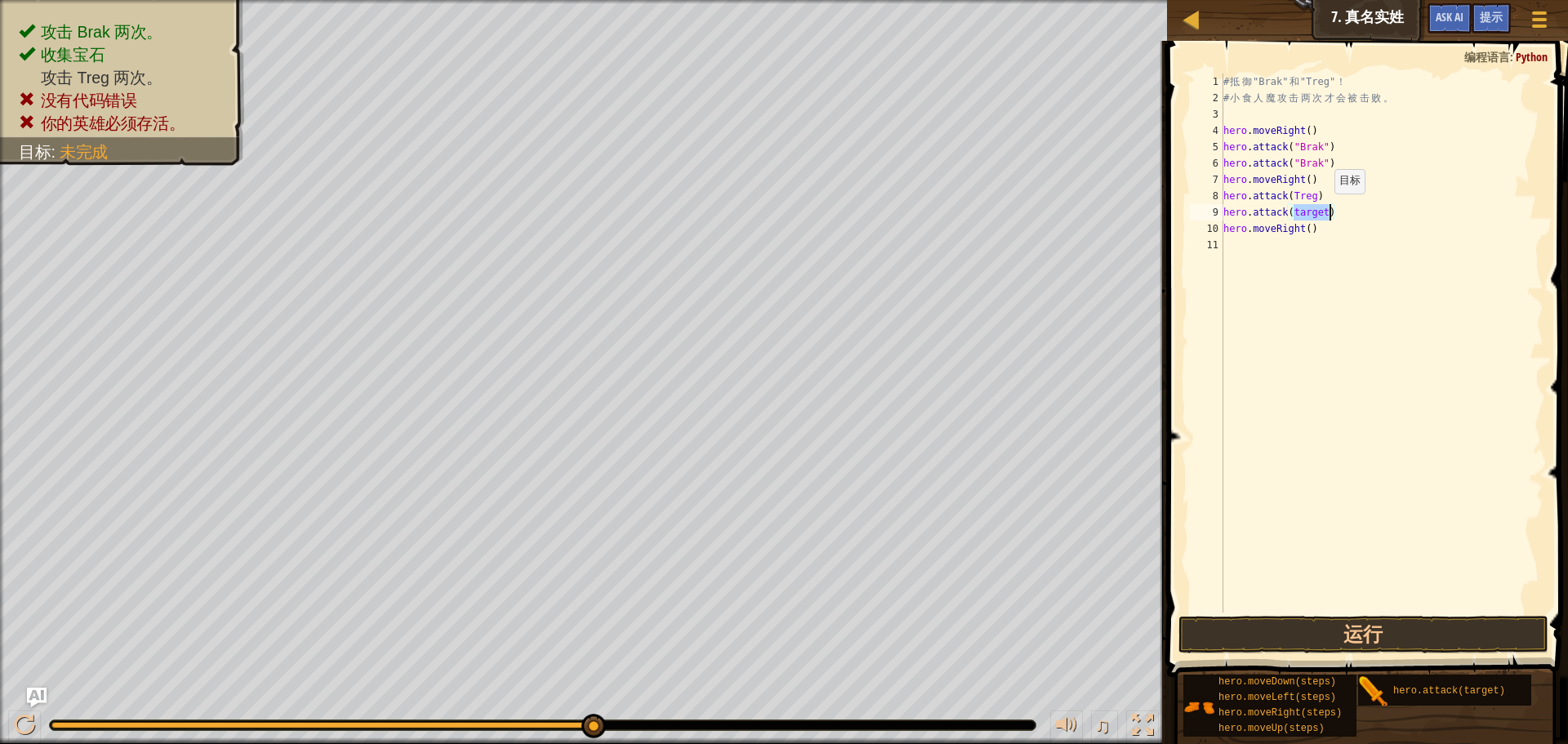
click at [1327, 210] on div "# 抵 御 "Brak" 和 "Treg" ！ # 小 食 人 魔 攻 击 两 次 才 会 被 击 败 。 hero . moveRight ( ) hero…" at bounding box center [1382, 359] width 324 height 571
type textarea "t"
type textarea "hero.attack)"
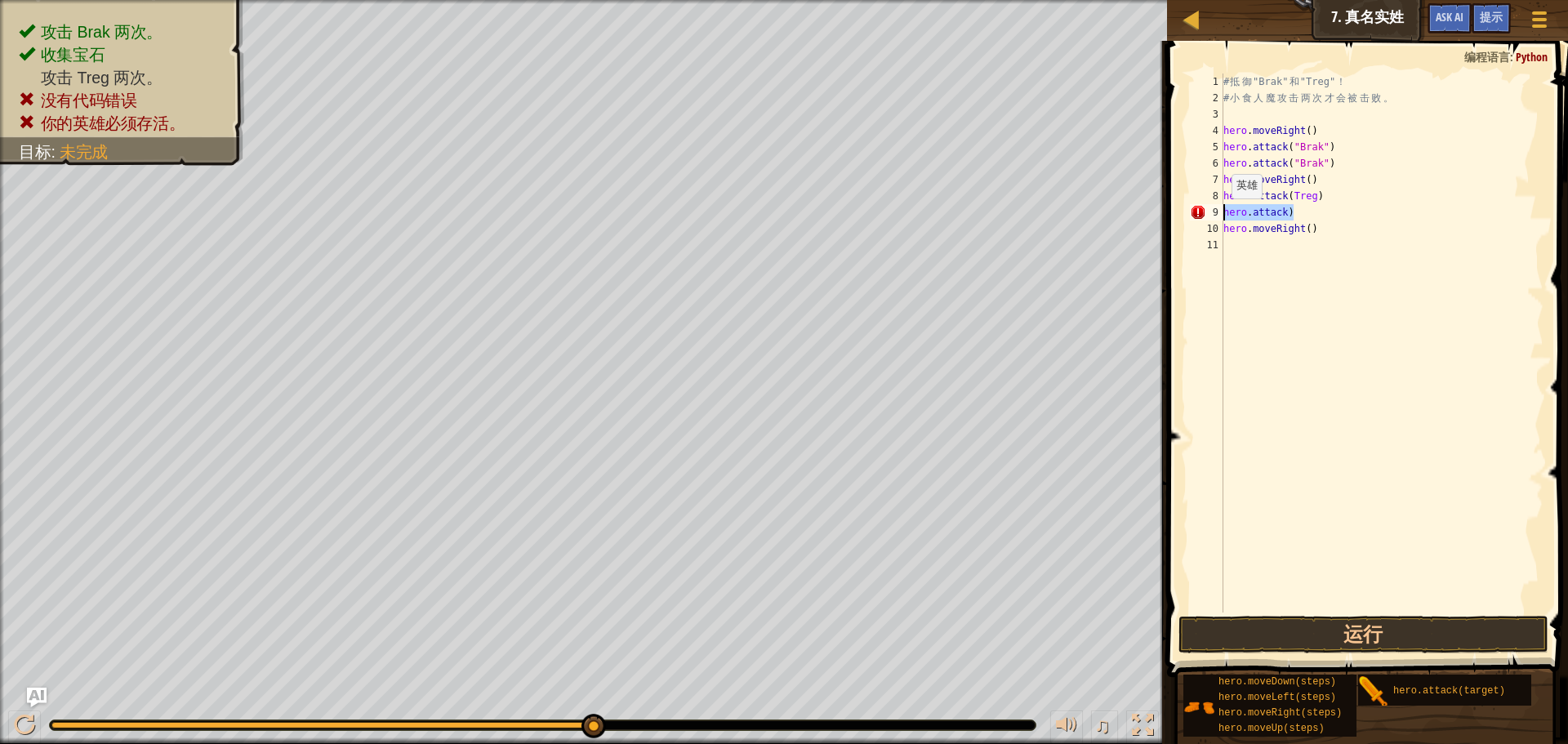
drag, startPoint x: 1309, startPoint y: 213, endPoint x: 1224, endPoint y: 215, distance: 85.0
click at [1224, 215] on div "# 抵 御 "Brak" 和 "Treg" ！ # 小 食 人 魔 攻 击 两 次 才 会 被 击 败 。 hero . moveRight ( ) hero…" at bounding box center [1382, 359] width 324 height 571
click at [1326, 207] on div "# 抵 御 "Brak" 和 "Treg" ！ # 小 食 人 魔 攻 击 两 次 才 会 被 击 败 。 hero . moveRight ( ) hero…" at bounding box center [1382, 342] width 324 height 539
type textarea "t"
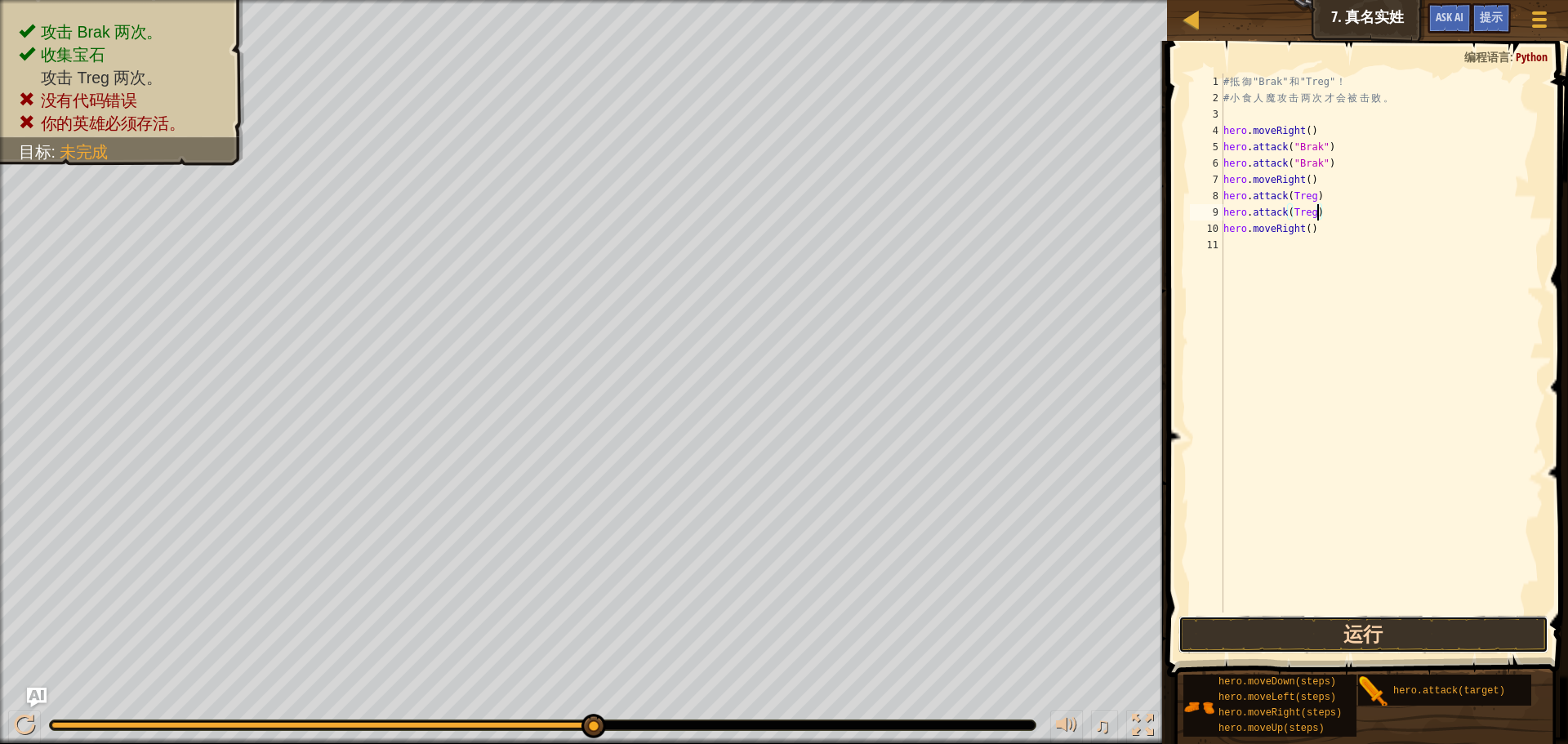
click at [1414, 623] on button "运行" at bounding box center [1364, 634] width 370 height 38
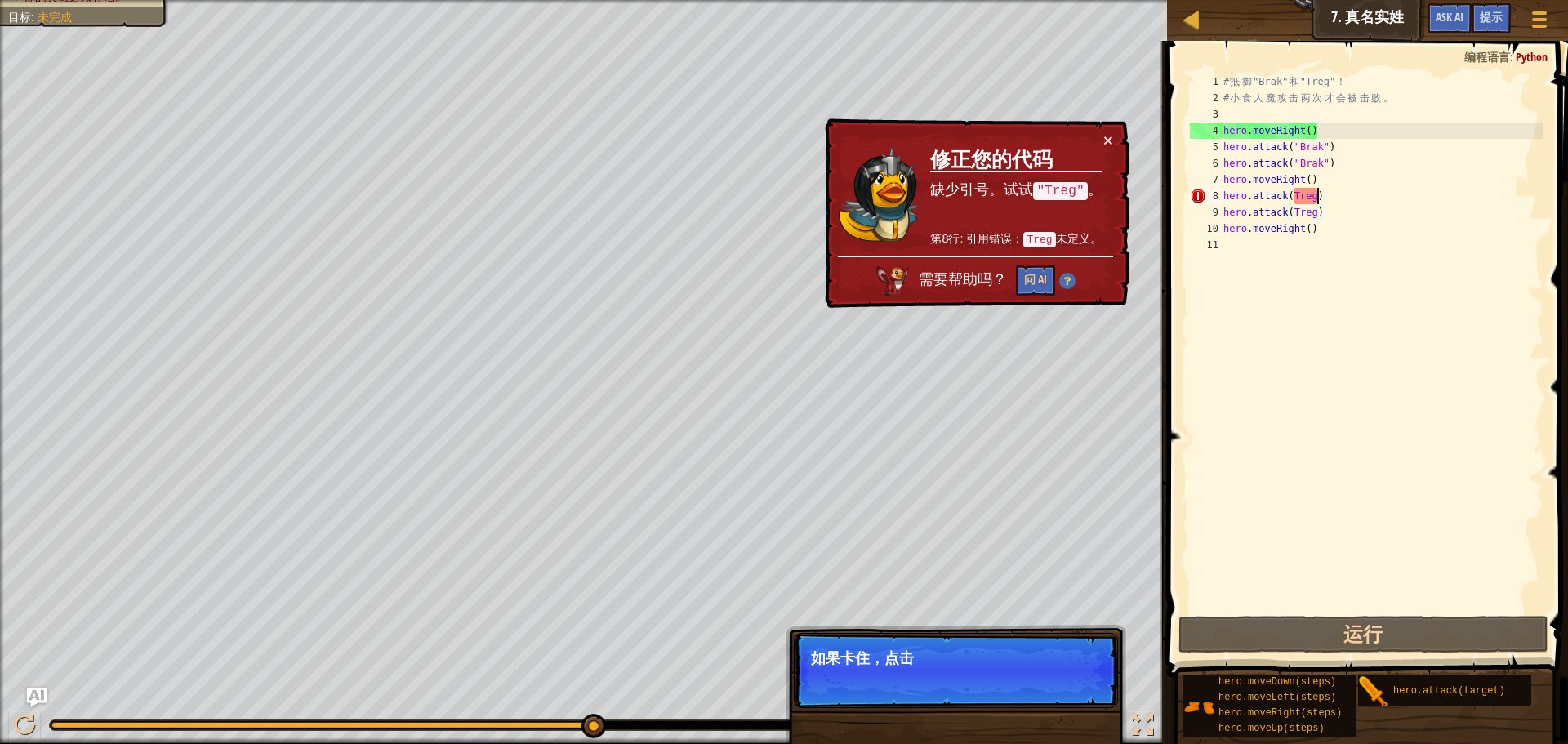
click at [1316, 195] on div "# 抵 御 "Brak" 和 "Treg" ！ # 小 食 人 魔 攻 击 两 次 才 会 被 击 败 。 hero . moveRight ( ) hero…" at bounding box center [1382, 359] width 324 height 571
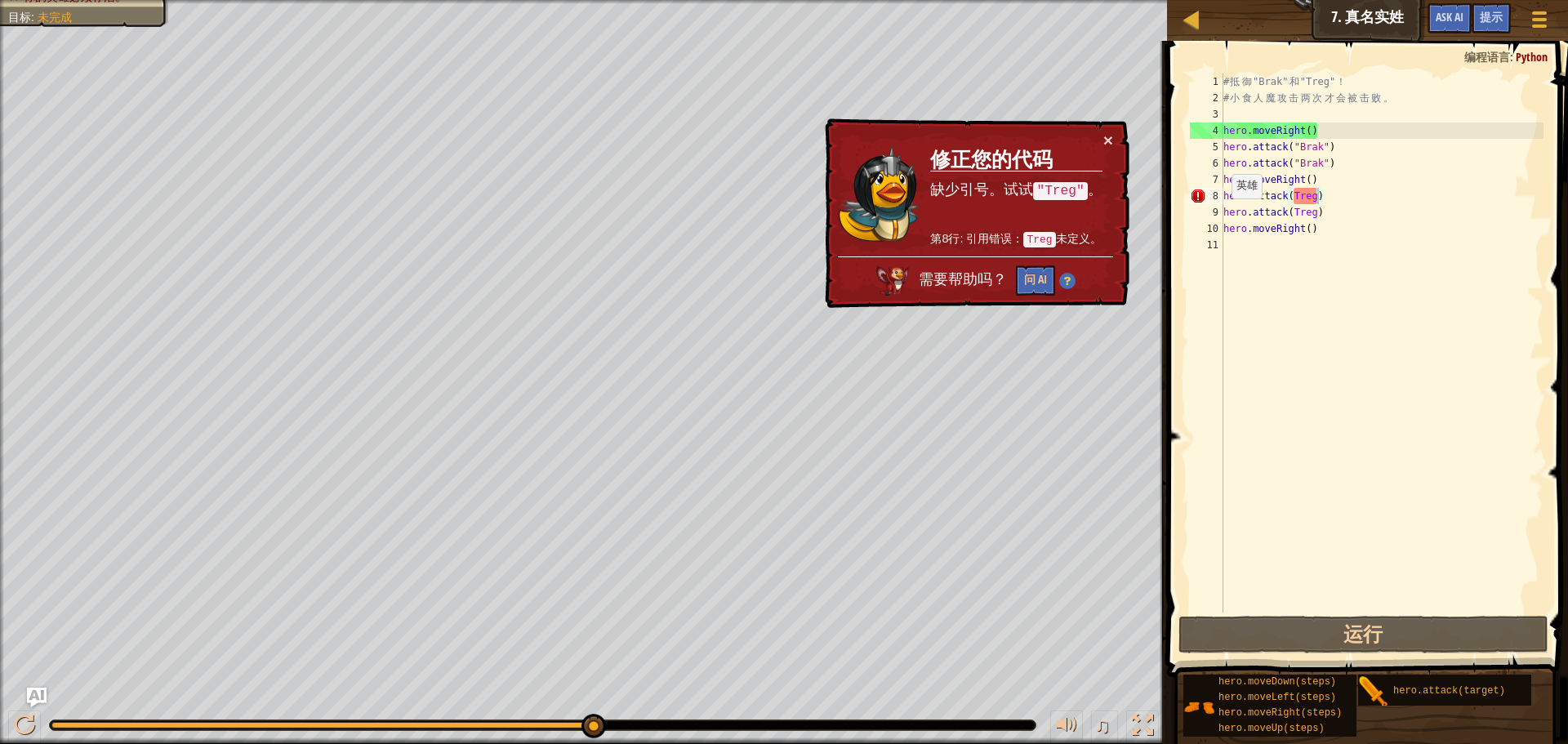
click at [1114, 140] on div "× 修正您的代码 缺少引号。试试 "Treg" 。 第8行: 引用错误： Treg 未定义。 需要帮助吗？ 问 AI" at bounding box center [974, 213] width 307 height 190
click at [1110, 138] on button "×" at bounding box center [1108, 140] width 10 height 17
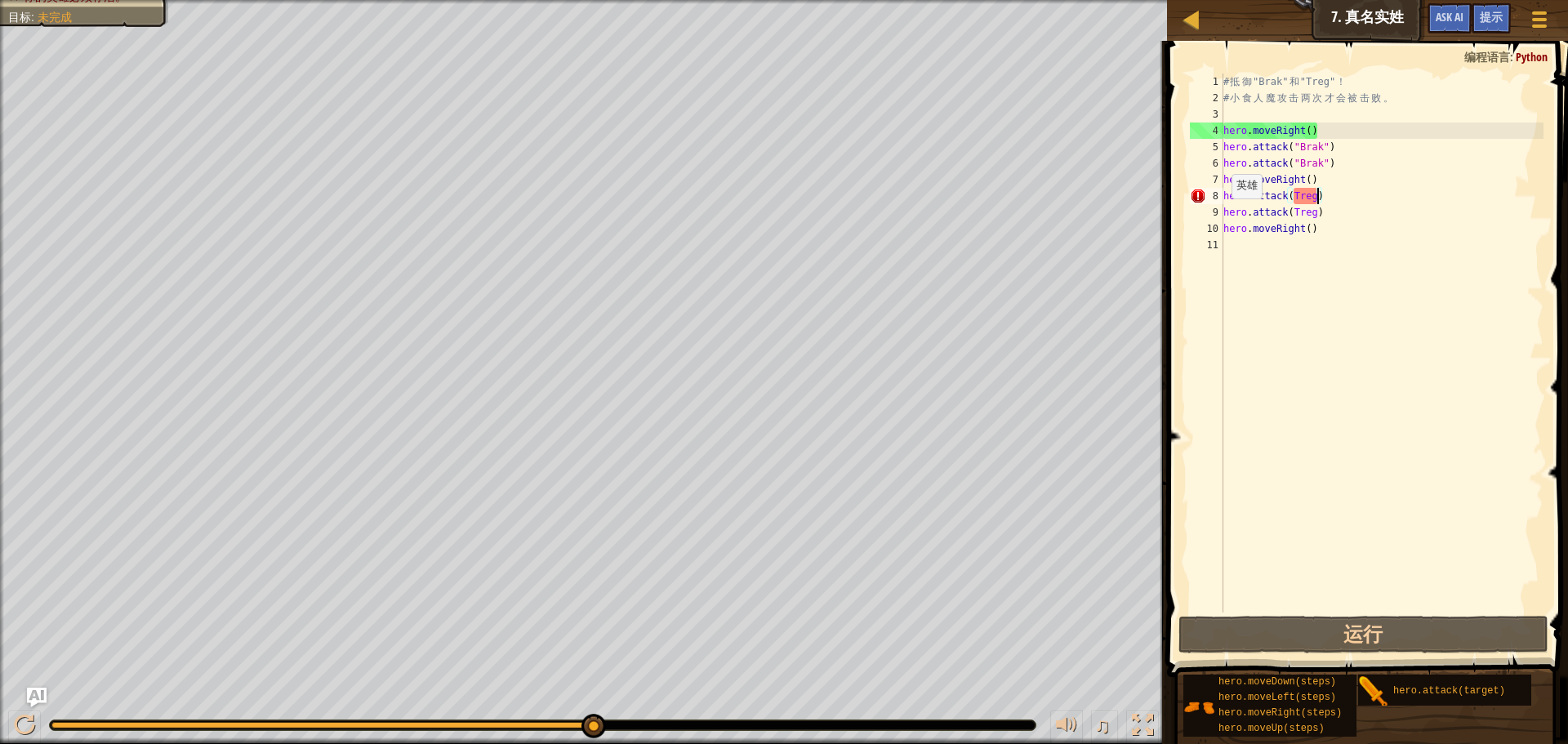
scroll to position [0, 0]
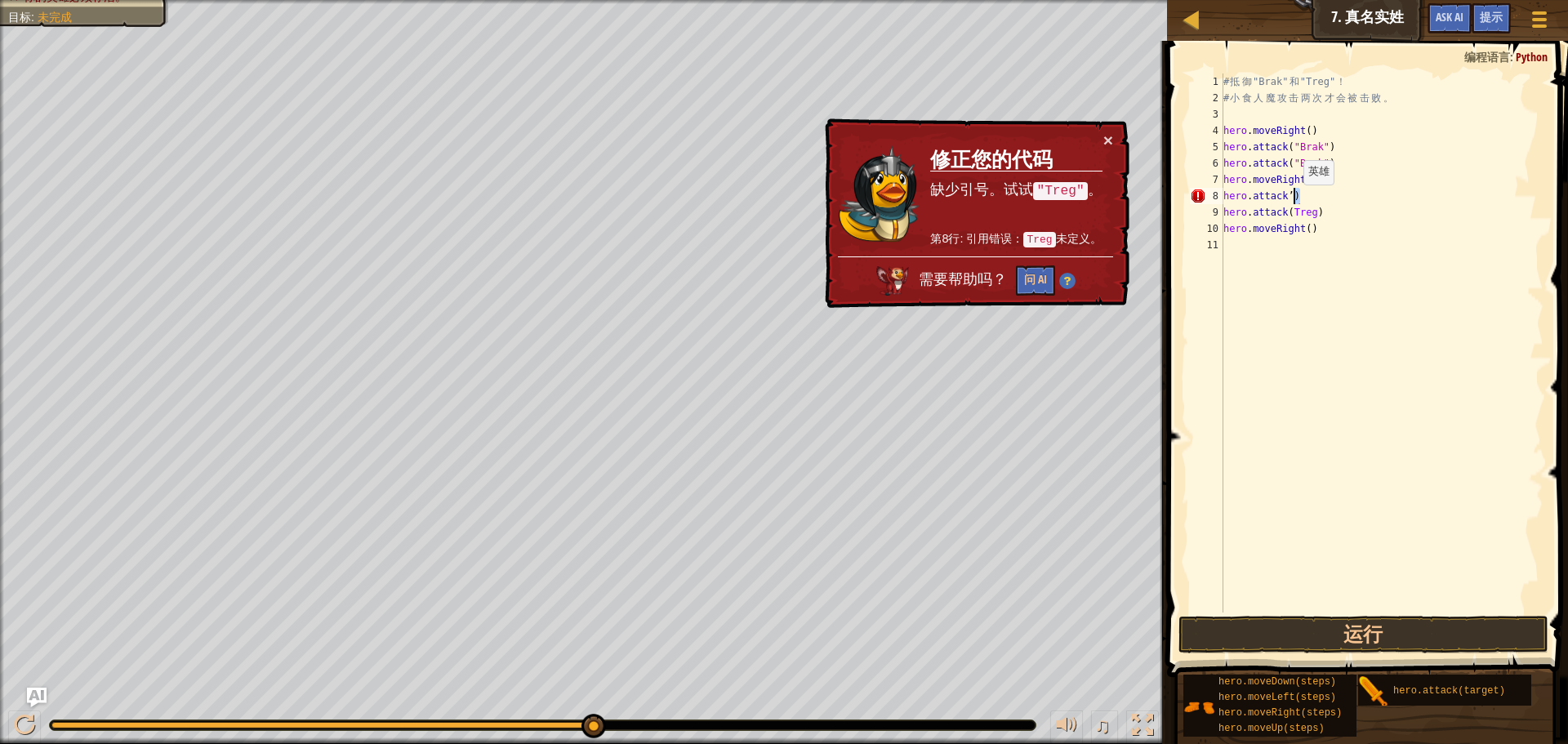
drag, startPoint x: 1309, startPoint y: 196, endPoint x: 1296, endPoint y: 200, distance: 13.6
click at [1296, 200] on div "# 抵 御 "Brak" 和 "Treg" ！ # 小 食 人 魔 攻 击 两 次 才 会 被 击 败 。 hero . moveRight ( ) hero…" at bounding box center [1382, 359] width 324 height 571
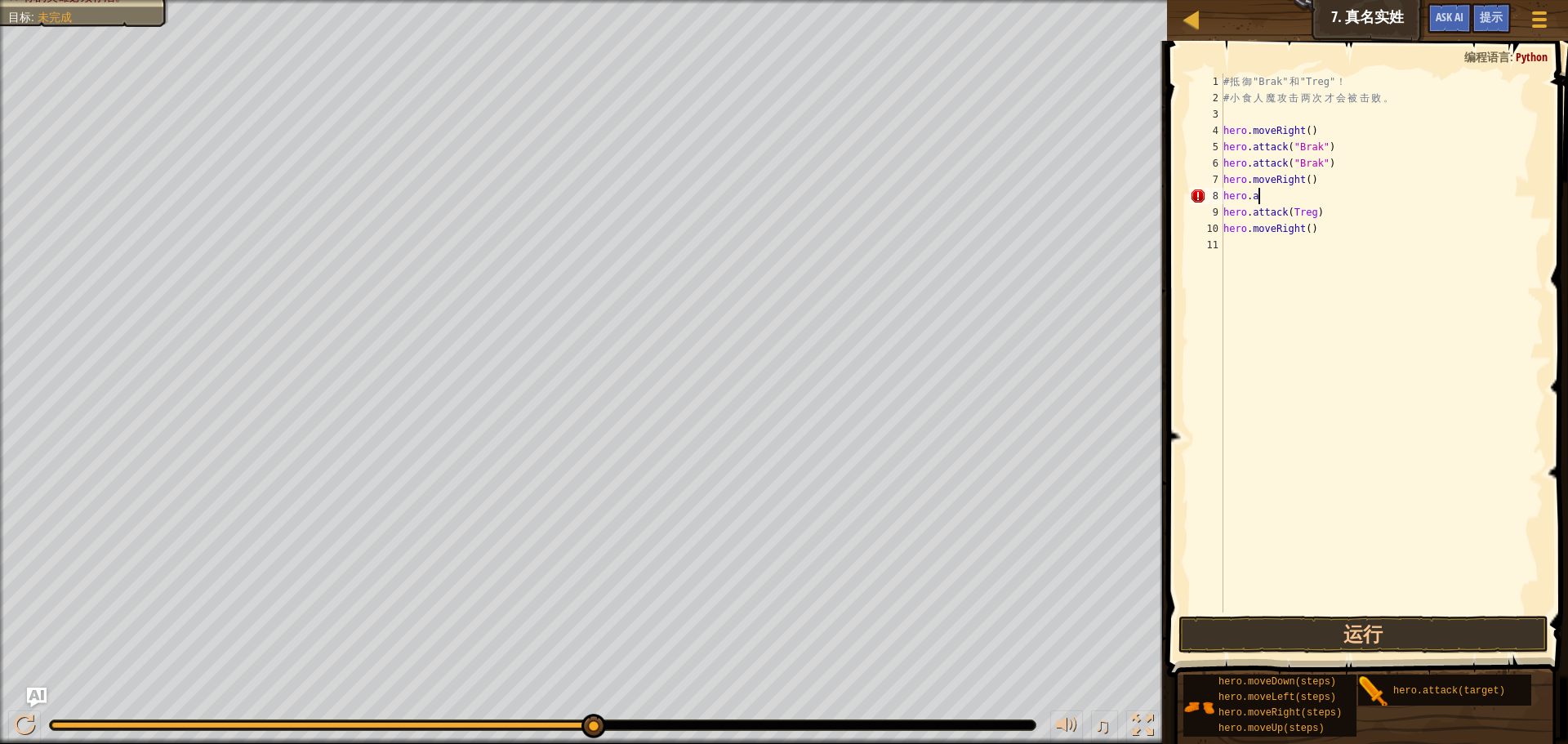
type textarea "h"
drag, startPoint x: 1325, startPoint y: 186, endPoint x: 1340, endPoint y: 199, distance: 19.8
click at [1332, 194] on div "# 抵 御 "Brak" 和 "Treg" ！ # 小 食 人 魔 攻 击 两 次 才 会 被 击 败 。 hero . moveRight ( ) hero…" at bounding box center [1382, 359] width 324 height 571
click at [1327, 200] on div "# 抵 御 "Brak" 和 "Treg" ！ # 小 食 人 魔 攻 击 两 次 才 会 被 击 败 。 hero . moveRight ( ) hero…" at bounding box center [1382, 342] width 324 height 539
type textarea "hero.attack(')"
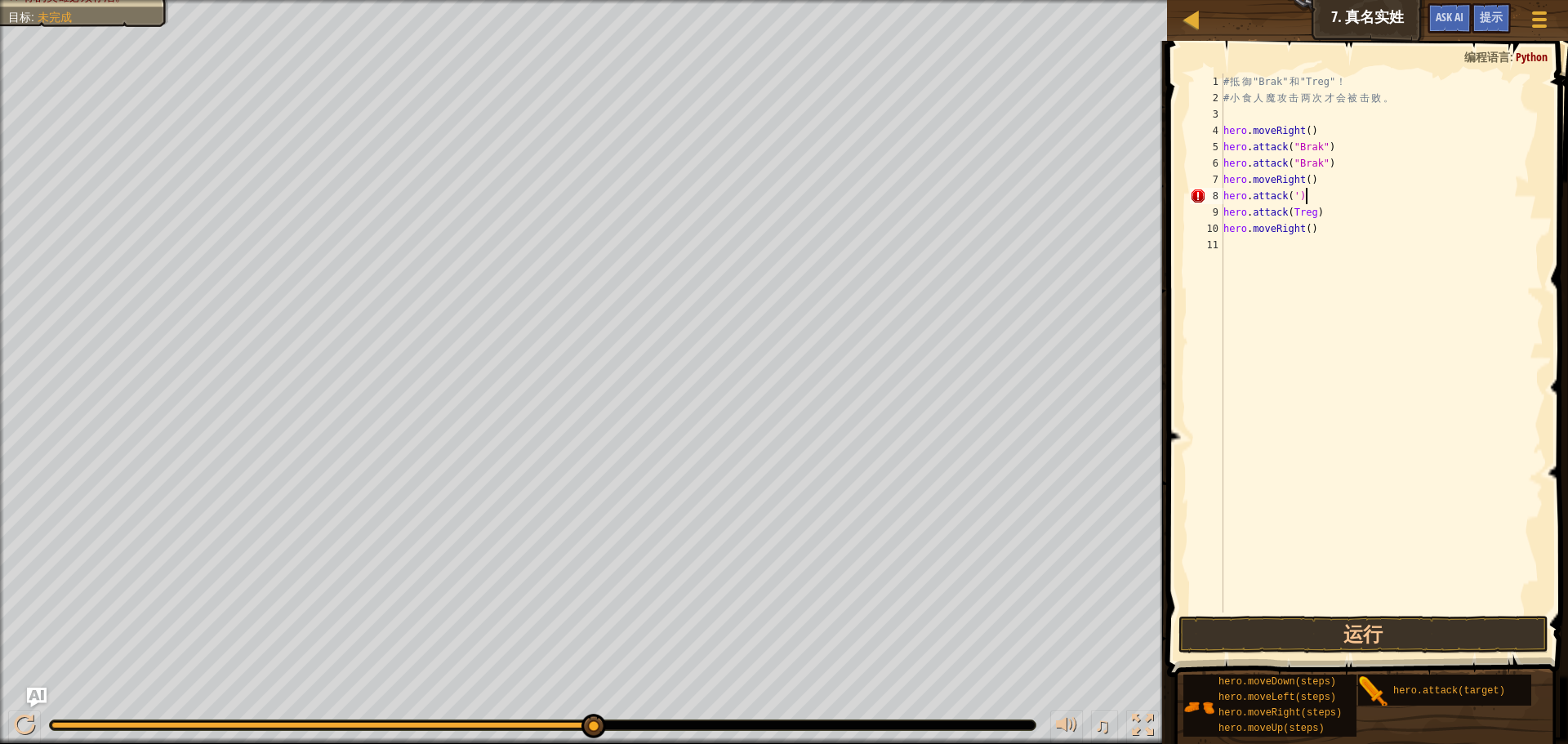
scroll to position [8, 6]
click at [1297, 191] on div "# 抵 御 "Brak" 和 "Treg" ！ # 小 食 人 魔 攻 击 两 次 才 会 被 击 败 。 hero . moveRight ( ) hero…" at bounding box center [1382, 359] width 324 height 571
type textarea "hero.attack()"
type textarea "'"
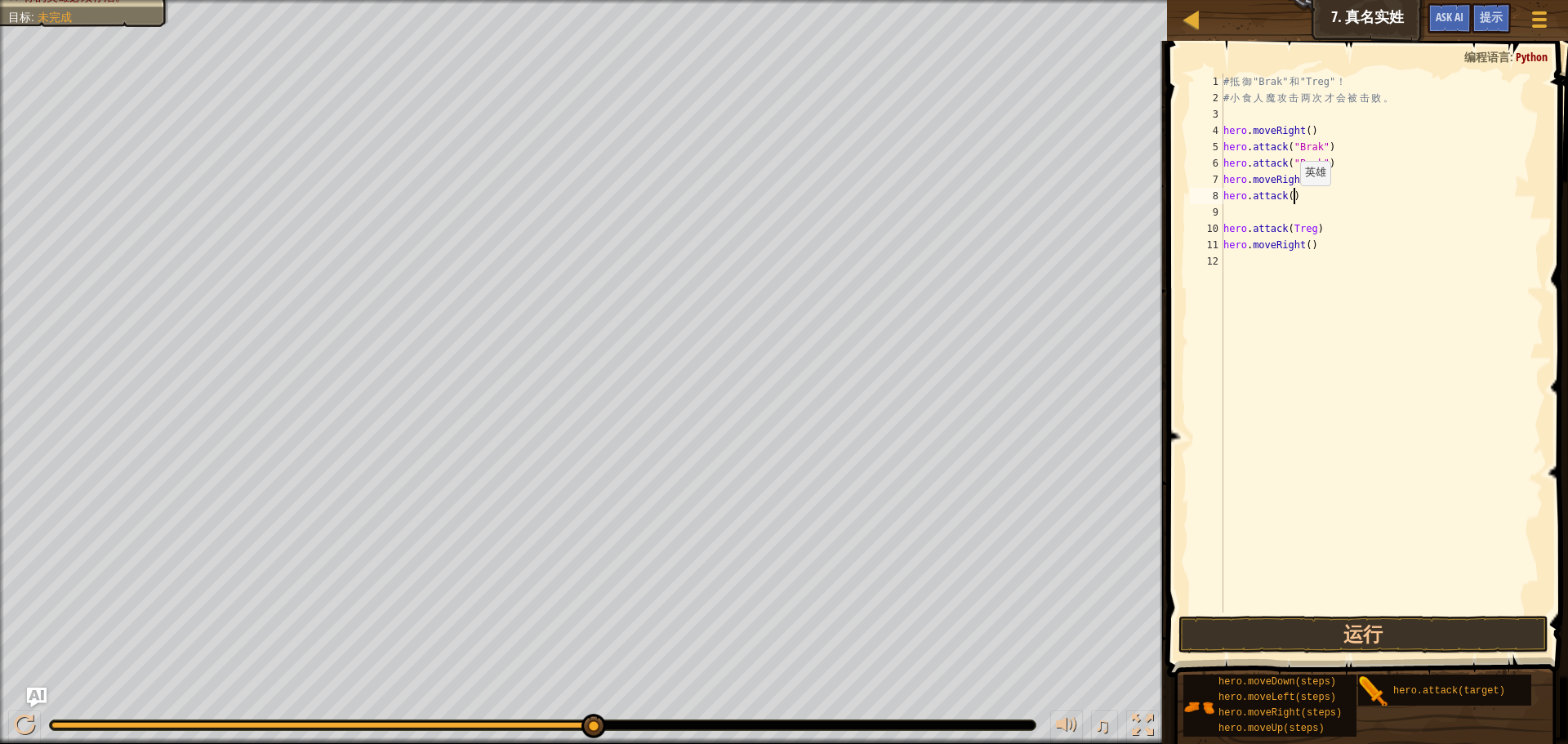
click at [1292, 201] on div "# 抵 御 "Brak" 和 "Treg" ！ # 小 食 人 魔 攻 击 两 次 才 会 被 击 败 。 hero . moveRight ( ) hero…" at bounding box center [1382, 359] width 324 height 571
click at [1288, 222] on div "# 抵 御 "Brak" 和 "Treg" ！ # 小 食 人 魔 攻 击 两 次 才 会 被 击 败 。 hero . moveRight ( ) hero…" at bounding box center [1382, 359] width 324 height 571
type textarea "hero.attack(Treg)"
click at [1288, 210] on div "# 抵 御 "Brak" 和 "Treg" ！ # 小 食 人 魔 攻 击 两 次 才 会 被 击 败 。 hero . moveRight ( ) hero…" at bounding box center [1382, 359] width 324 height 571
click at [1294, 196] on div "# 抵 御 "Brak" 和 "Treg" ！ # 小 食 人 魔 攻 击 两 次 才 会 被 击 败 。 hero . moveRight ( ) hero…" at bounding box center [1382, 359] width 324 height 571
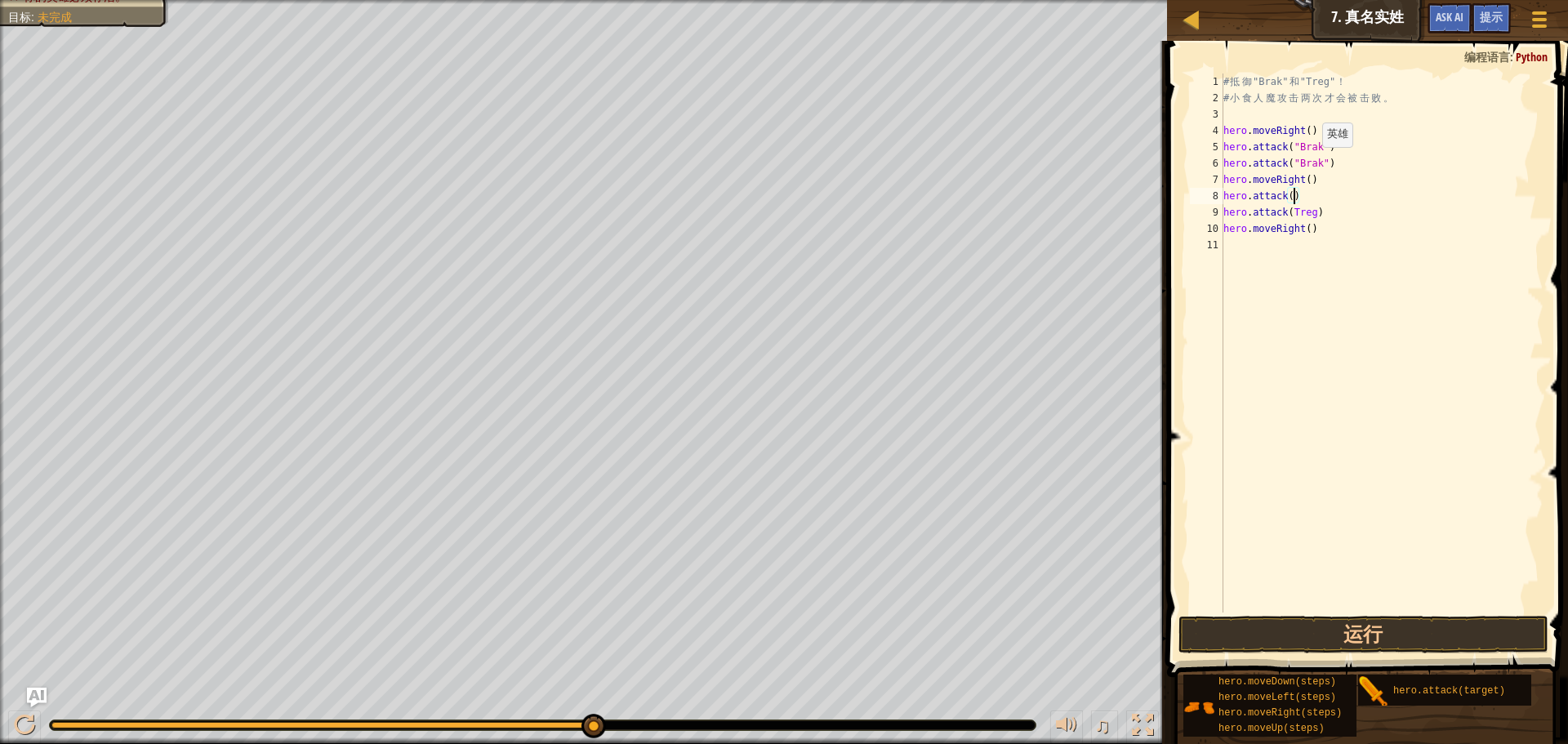
scroll to position [8, 6]
click at [1292, 193] on div "# 抵 御 "Brak" 和 "Treg" ！ # 小 食 人 魔 攻 击 两 次 才 会 被 击 败 。 hero . moveRight ( ) hero…" at bounding box center [1382, 359] width 324 height 571
click at [1301, 196] on div "# 抵 御 "Brak" 和 "Treg" ！ # 小 食 人 魔 攻 击 两 次 才 会 被 击 败 。 hero . moveRight ( ) hero…" at bounding box center [1382, 359] width 324 height 571
drag, startPoint x: 1330, startPoint y: 159, endPoint x: 1294, endPoint y: 169, distance: 37.4
click at [1294, 169] on div "# 抵 御 "Brak" 和 "Treg" ！ # 小 食 人 魔 攻 击 两 次 才 会 被 击 败 。 hero . moveRight ( ) hero…" at bounding box center [1382, 359] width 324 height 571
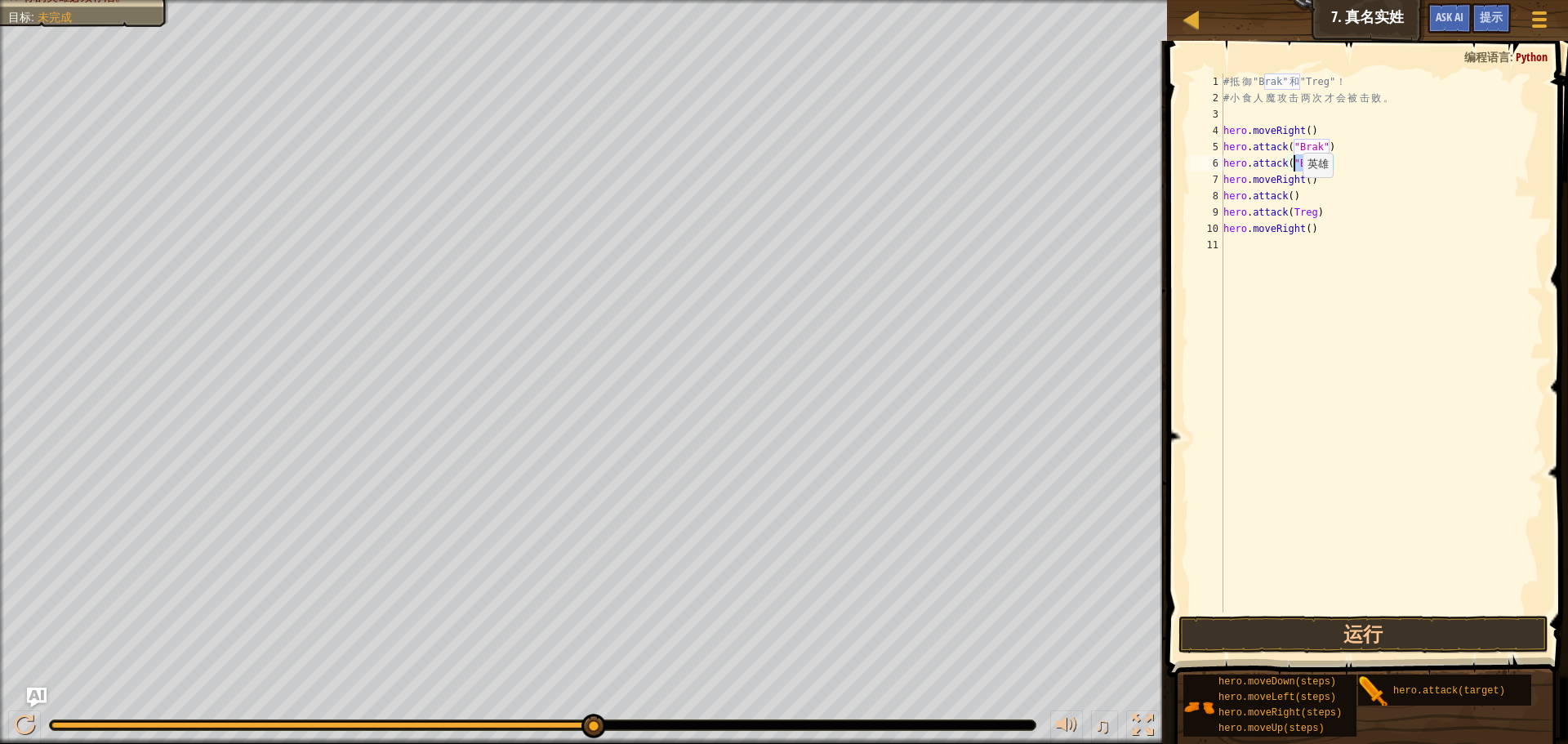
click at [1295, 194] on div "# 抵 御 "Brak" 和 "Treg" ！ # 小 食 人 魔 攻 击 两 次 才 会 被 击 败 。 hero . moveRight ( ) hero…" at bounding box center [1382, 359] width 324 height 571
click at [1292, 196] on div "# 抵 御 "Brak" 和 "Treg" ！ # 小 食 人 魔 攻 击 两 次 才 会 被 击 败 。 hero . moveRight ( ) hero…" at bounding box center [1382, 359] width 324 height 571
paste textarea ""Brak""
click at [1323, 198] on div "# 抵 御 "Brak" 和 "Treg" ！ # 小 食 人 魔 攻 击 两 次 才 会 被 击 败 。 hero . moveRight ( ) hero…" at bounding box center [1382, 359] width 324 height 571
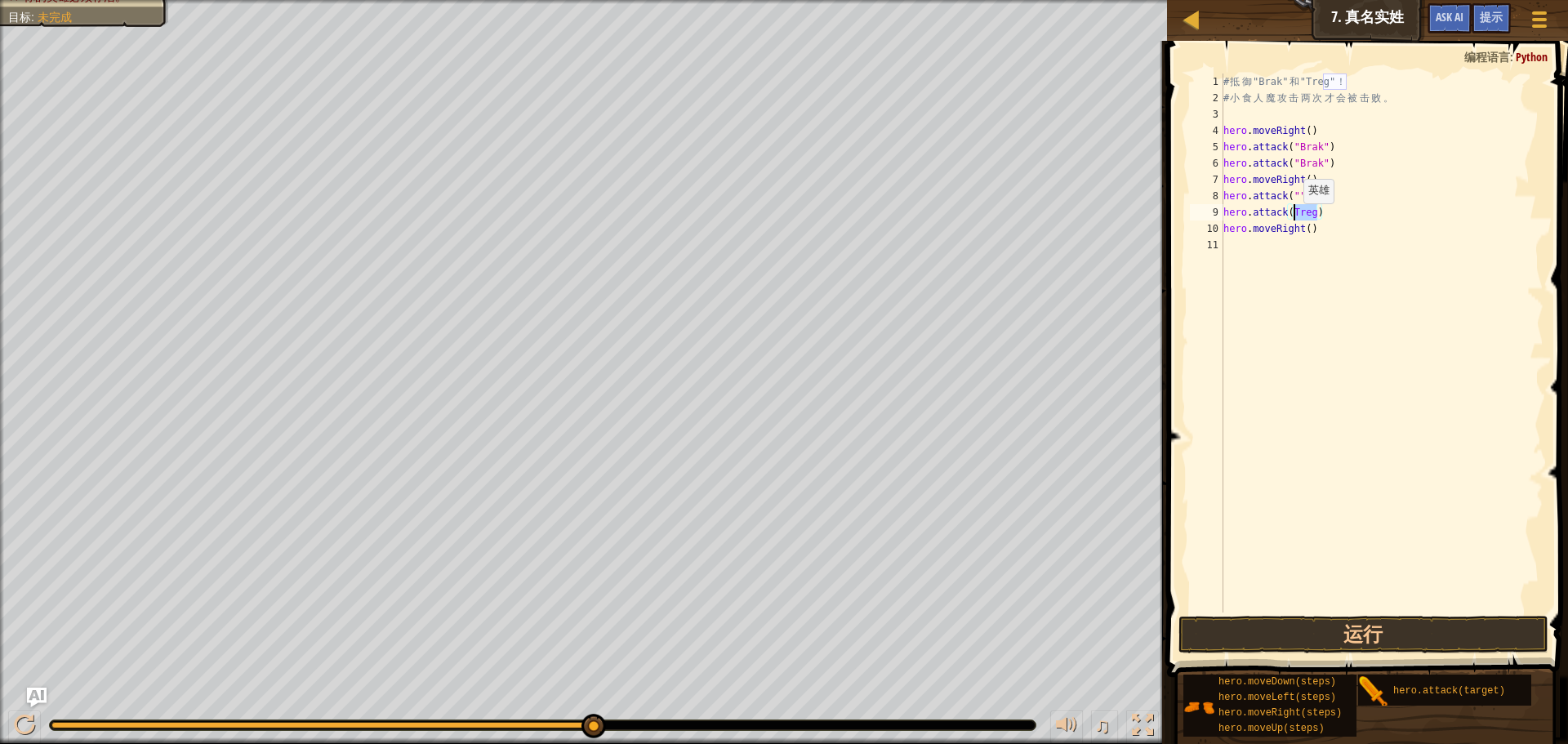
drag, startPoint x: 1318, startPoint y: 216, endPoint x: 1301, endPoint y: 220, distance: 17.5
click at [1296, 221] on div "# 抵 御 "Brak" 和 "Treg" ！ # 小 食 人 魔 攻 击 两 次 才 会 被 击 败 。 hero . moveRight ( ) hero…" at bounding box center [1382, 359] width 324 height 571
type textarea "hero.attack(Treg) hero.moveRight()"
drag, startPoint x: 1301, startPoint y: 218, endPoint x: 1351, endPoint y: 247, distance: 57.8
click at [1363, 243] on div "# 抵 御 "Brak" 和 "Treg" ！ # 小 食 人 魔 攻 击 两 次 才 会 被 击 败 。 hero . moveRight ( ) hero…" at bounding box center [1382, 359] width 324 height 571
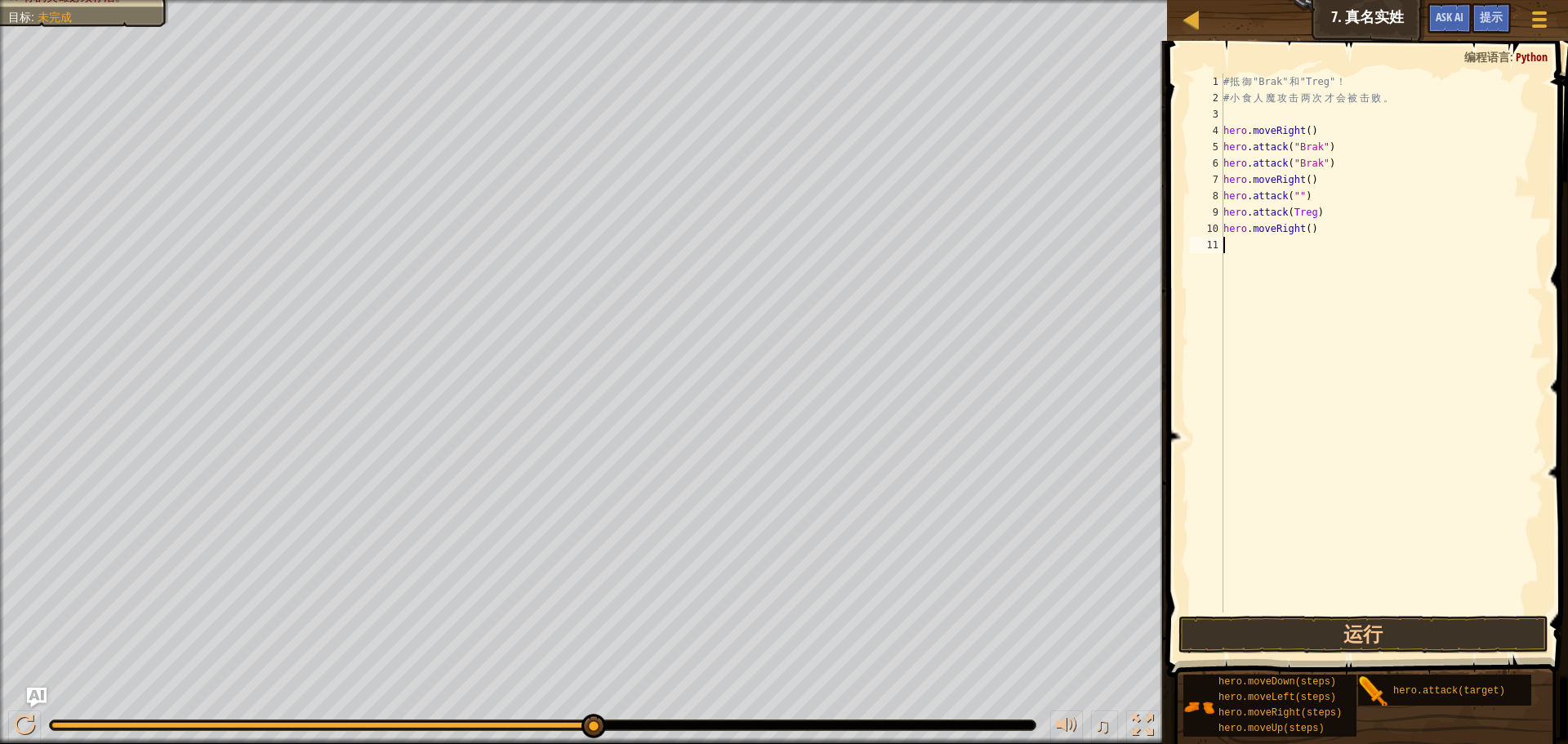
scroll to position [8, 0]
drag, startPoint x: 1318, startPoint y: 206, endPoint x: 1295, endPoint y: 217, distance: 25.5
click at [1295, 217] on div "# 抵 御 "Brak" 和 "Treg" ！ # 小 食 人 魔 攻 击 两 次 才 会 被 击 败 。 hero . moveRight ( ) hero…" at bounding box center [1382, 359] width 324 height 571
click at [1302, 191] on div "# 抵 御 "Brak" 和 "Treg" ！ # 小 食 人 魔 攻 击 两 次 才 会 被 击 败 。 hero . moveRight ( ) hero…" at bounding box center [1382, 359] width 324 height 571
paste textarea "Treg"
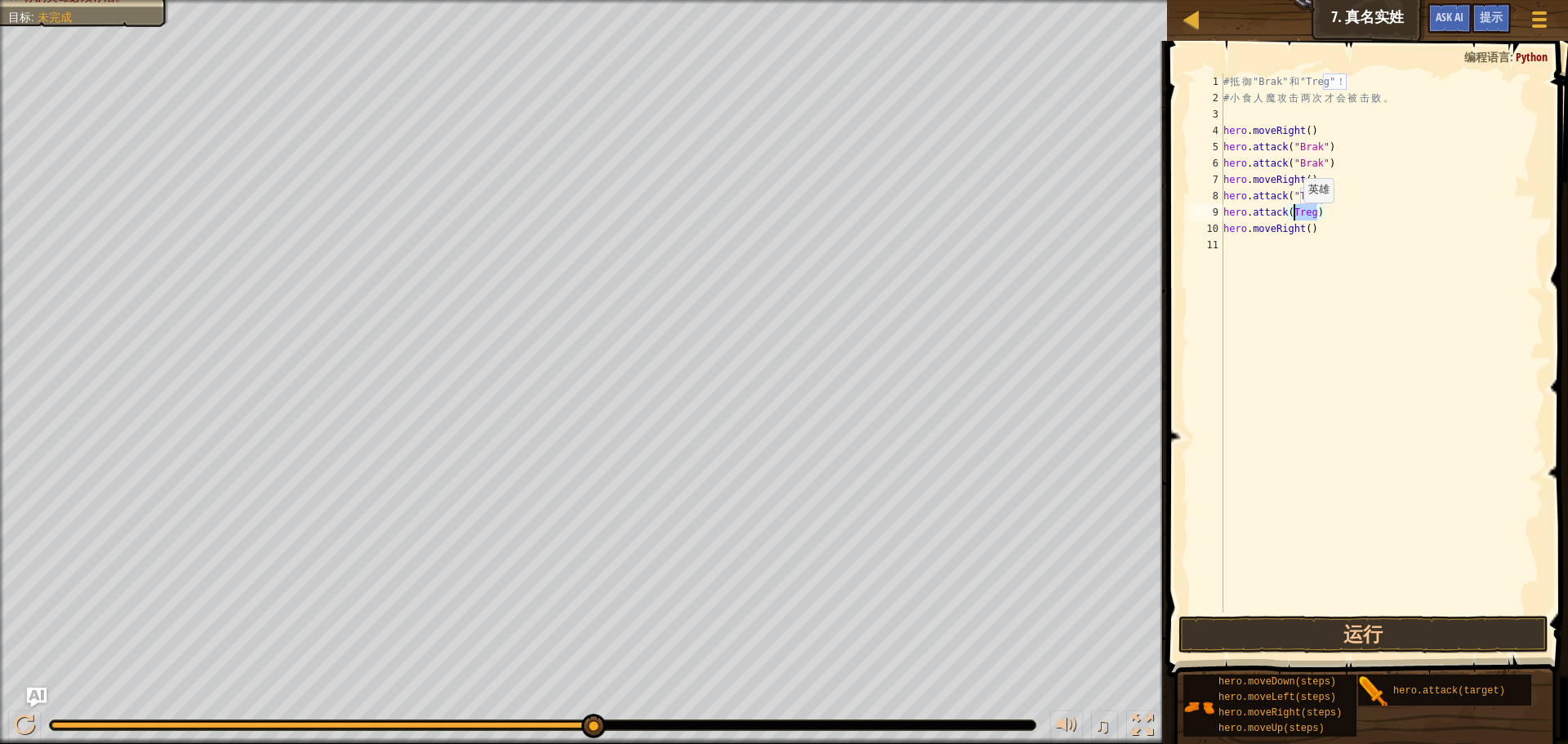
drag, startPoint x: 1316, startPoint y: 216, endPoint x: 1296, endPoint y: 219, distance: 20.2
click at [1296, 219] on div "# 抵 御 "Brak" 和 "Treg" ！ # 小 食 人 魔 攻 击 两 次 才 会 被 击 败 。 hero . moveRight ( ) hero…" at bounding box center [1382, 359] width 324 height 571
drag, startPoint x: 1332, startPoint y: 195, endPoint x: 1322, endPoint y: 209, distance: 17.2
click at [1318, 206] on div "# 抵 御 "Brak" 和 "Treg" ！ # 小 食 人 魔 攻 击 两 次 才 会 被 击 败 。 hero . moveRight ( ) hero…" at bounding box center [1382, 359] width 324 height 571
type textarea "hero.attack("Treg") hero.attack()"
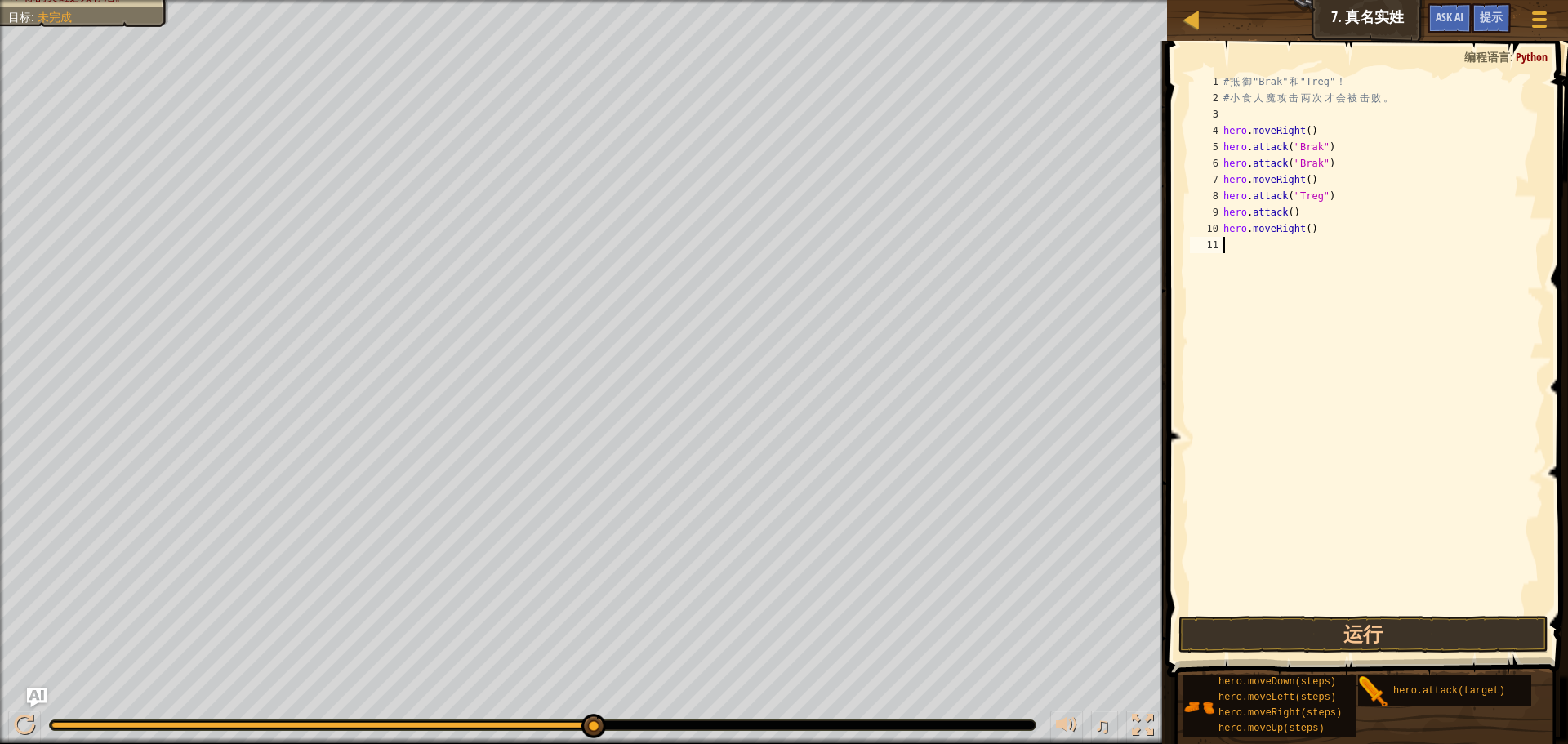
click at [1351, 238] on div "# 抵 御 "Brak" 和 "Treg" ！ # 小 食 人 魔 攻 击 两 次 才 会 被 击 败 。 hero . moveRight ( ) hero…" at bounding box center [1382, 359] width 324 height 571
drag, startPoint x: 1327, startPoint y: 196, endPoint x: 1297, endPoint y: 204, distance: 31.0
click at [1296, 202] on div "# 抵 御 "Brak" 和 "Treg" ！ # 小 食 人 魔 攻 击 两 次 才 会 被 击 败 。 hero . moveRight ( ) hero…" at bounding box center [1382, 359] width 324 height 571
click at [1294, 209] on div "# 抵 御 "Brak" 和 "Treg" ！ # 小 食 人 魔 攻 击 两 次 才 会 被 击 败 。 hero . moveRight ( ) hero…" at bounding box center [1382, 359] width 324 height 571
paste textarea ""Treg""
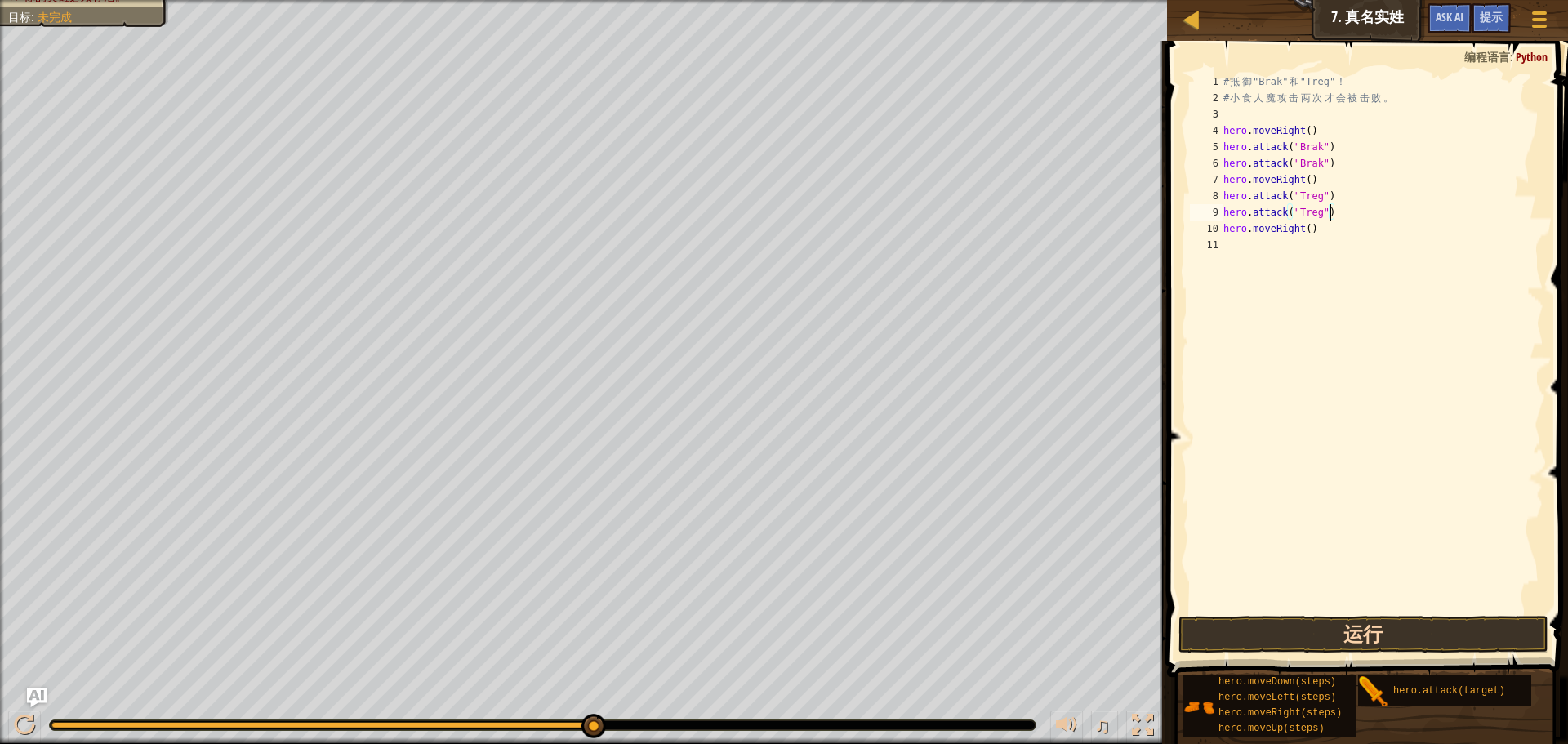
type textarea "hero.attack("Treg")"
click at [1404, 630] on button "运行" at bounding box center [1364, 634] width 370 height 38
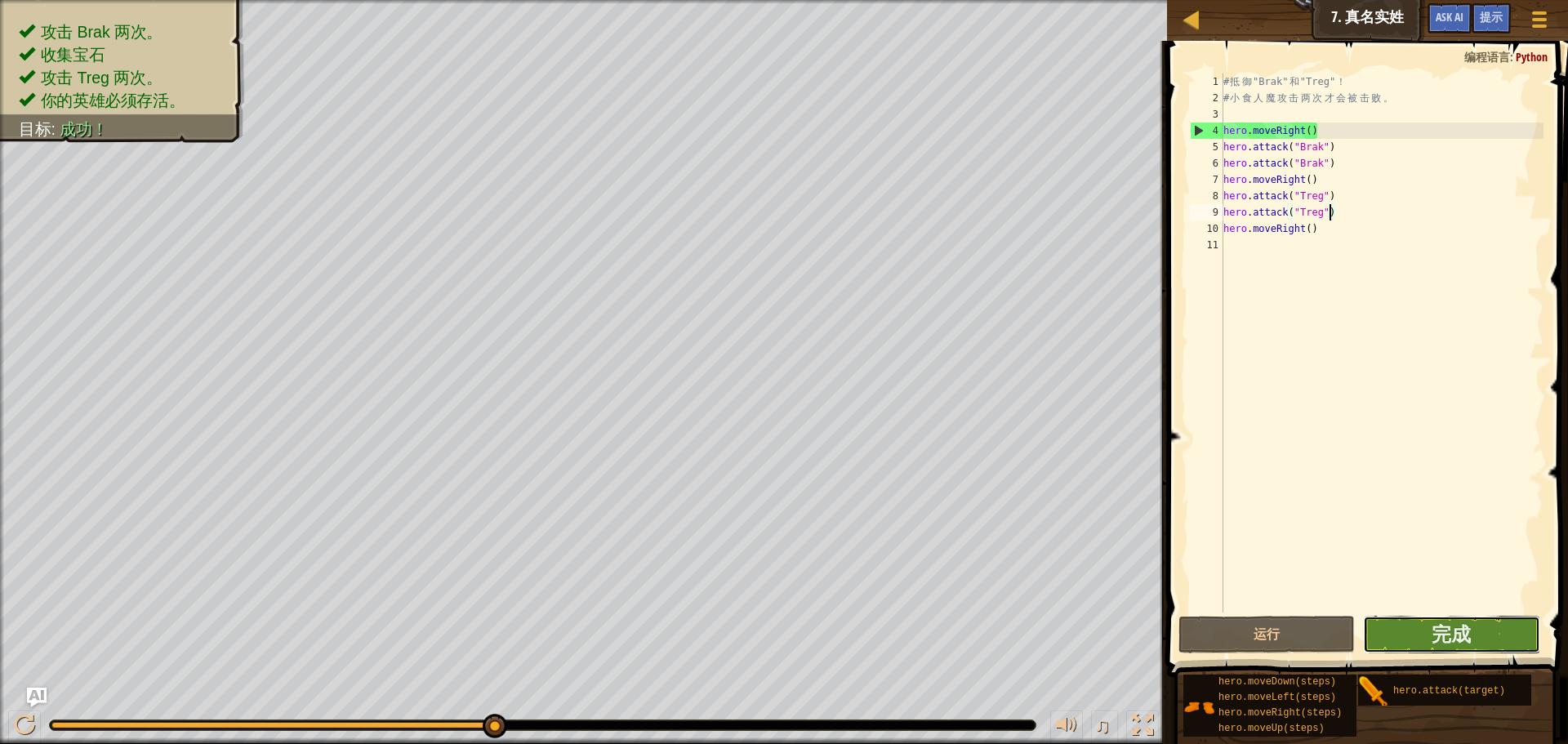
click at [1411, 625] on button "完成" at bounding box center [1450, 634] width 176 height 38
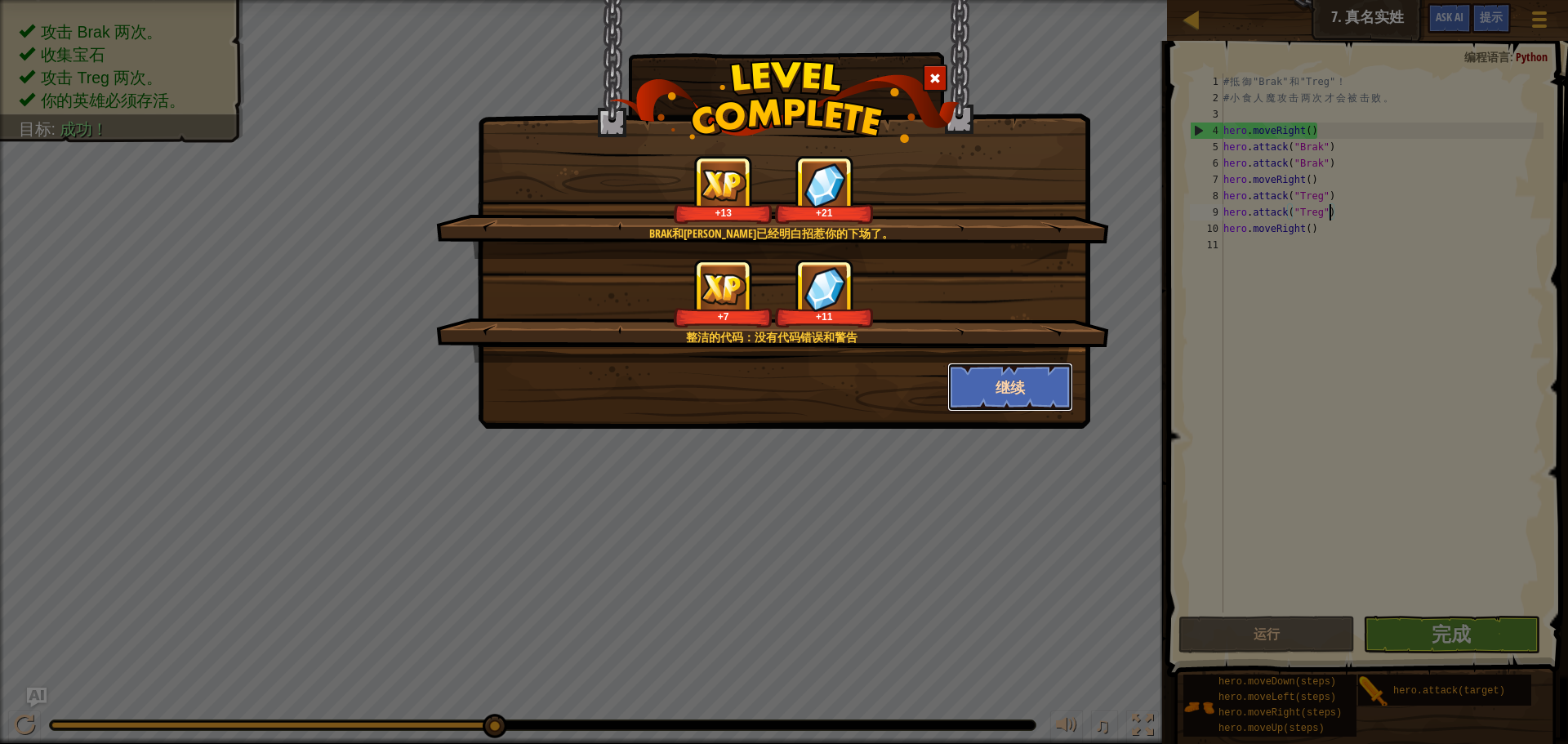
click at [999, 383] on button "继续" at bounding box center [1010, 386] width 126 height 49
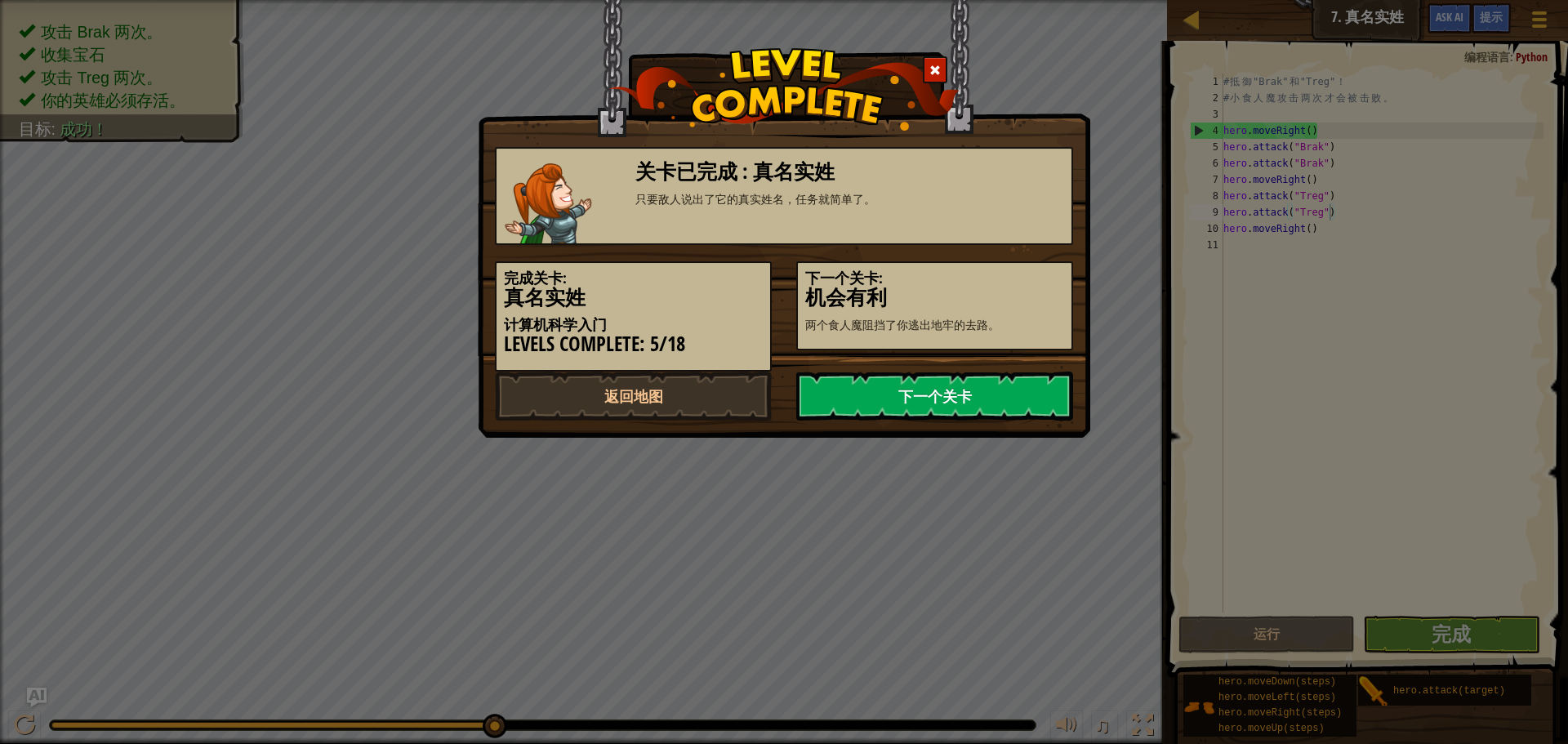
click at [927, 383] on link "下一个关卡" at bounding box center [934, 396] width 277 height 49
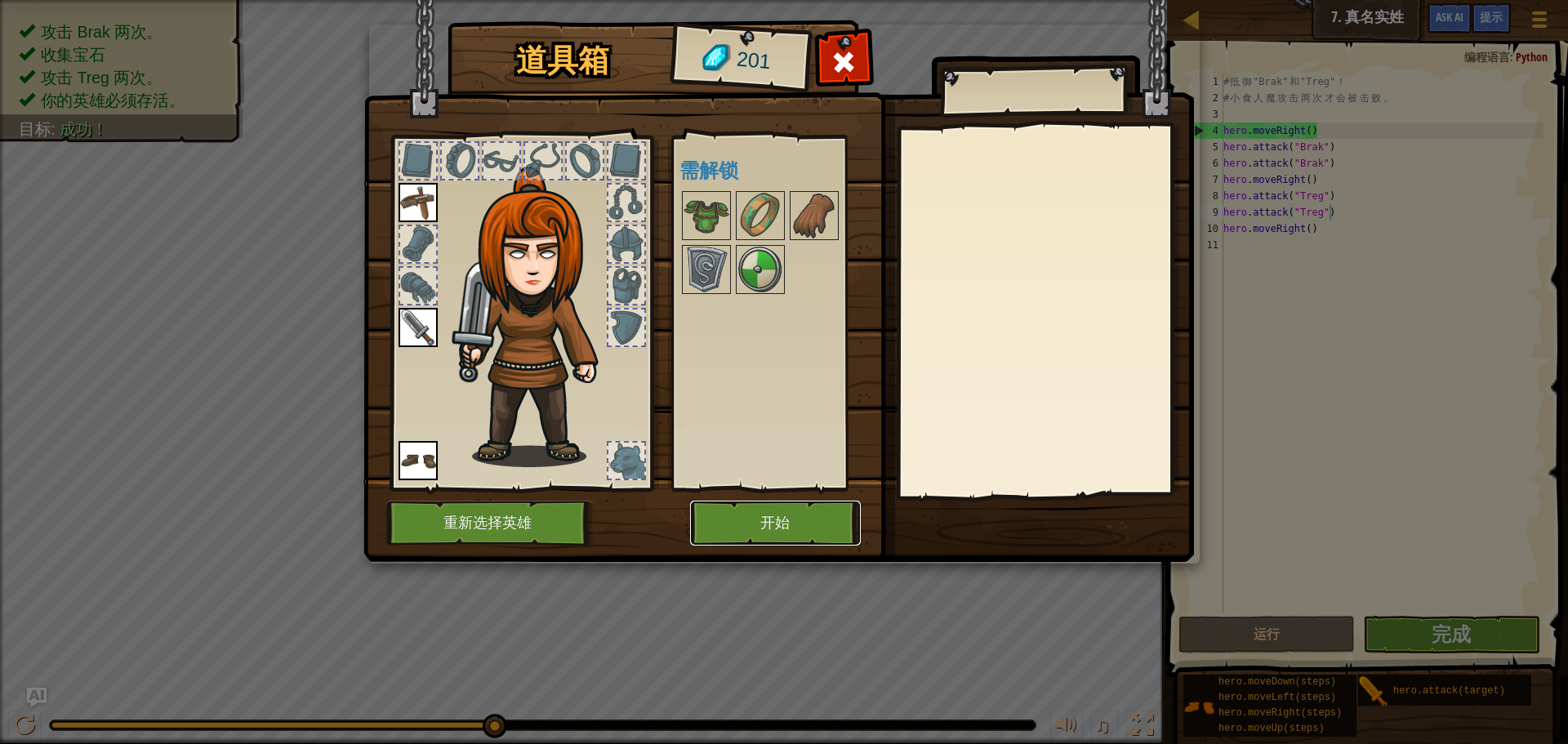
click at [785, 518] on button "开始" at bounding box center [775, 522] width 171 height 45
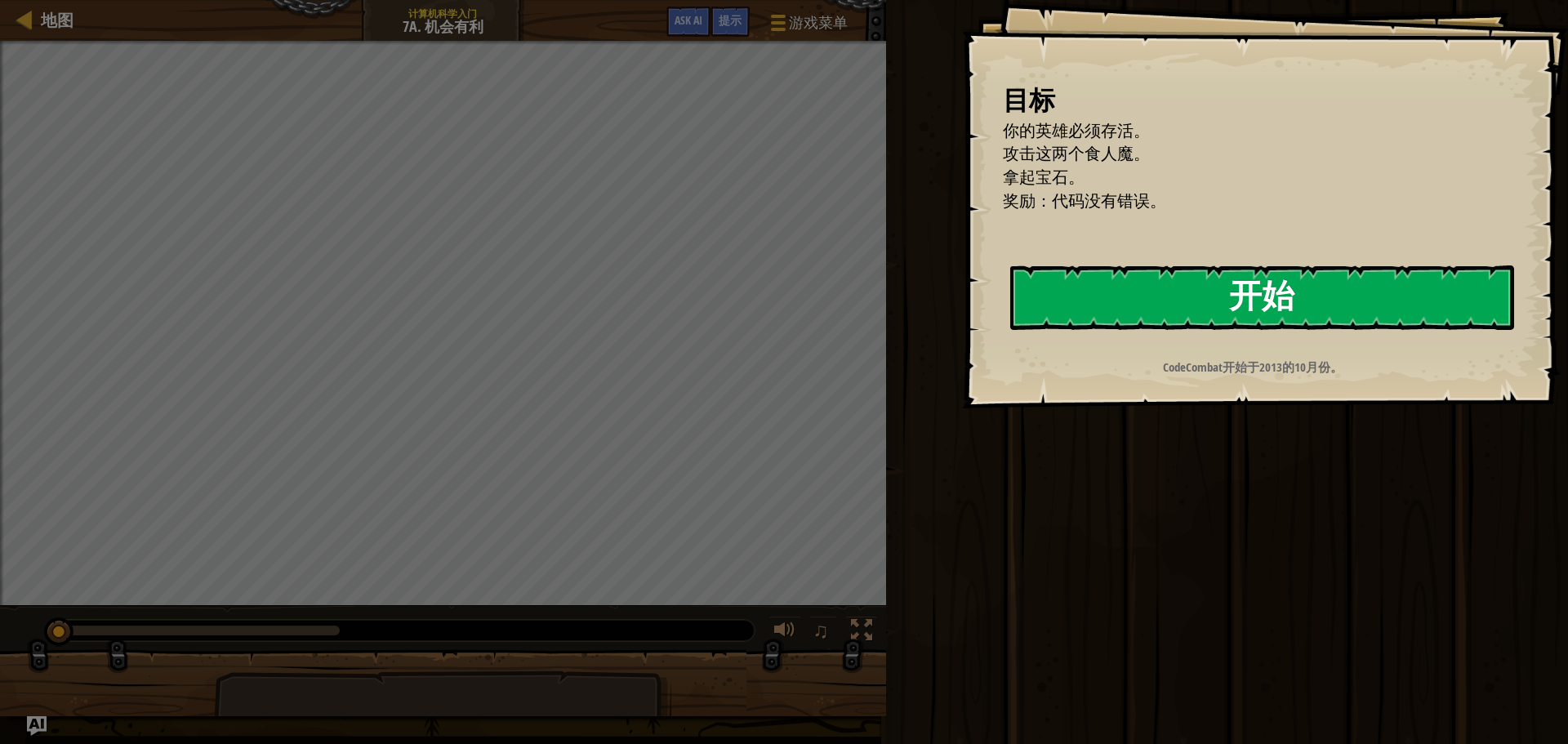
click at [1155, 305] on button "开始" at bounding box center [1262, 297] width 504 height 65
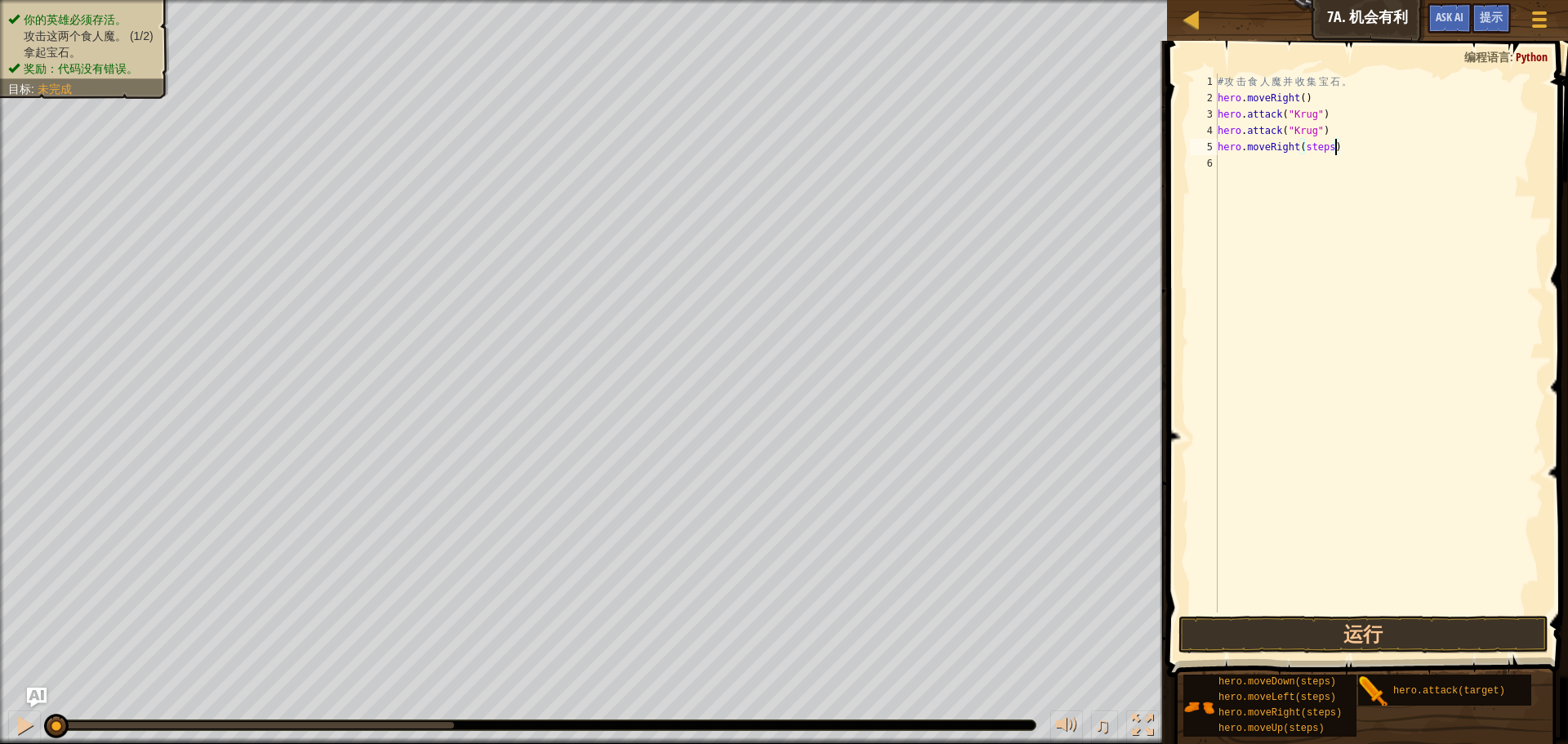
click at [1335, 145] on div "# 攻 击 食 人 魔 并 收 集 宝 石 。 hero . moveRight ( ) hero . attack ( "Krug" ) hero . at…" at bounding box center [1378, 359] width 329 height 571
type textarea "hero.moveRight()"
click at [1223, 168] on div "# 攻 击 食 人 魔 并 收 集 宝 石 。 hero . moveRight ( ) hero . attack ( "Krug" ) hero . at…" at bounding box center [1378, 359] width 329 height 571
click at [1318, 164] on div "# 攻 击 食 人 魔 并 收 集 宝 石 。 hero . moveRight ( ) hero . attack ( "Krug" ) hero . at…" at bounding box center [1378, 359] width 329 height 571
click at [1328, 180] on div "# 攻 击 食 人 魔 并 收 集 宝 石 。 hero . moveRight ( ) hero . attack ( "Krug" ) hero . at…" at bounding box center [1378, 359] width 329 height 571
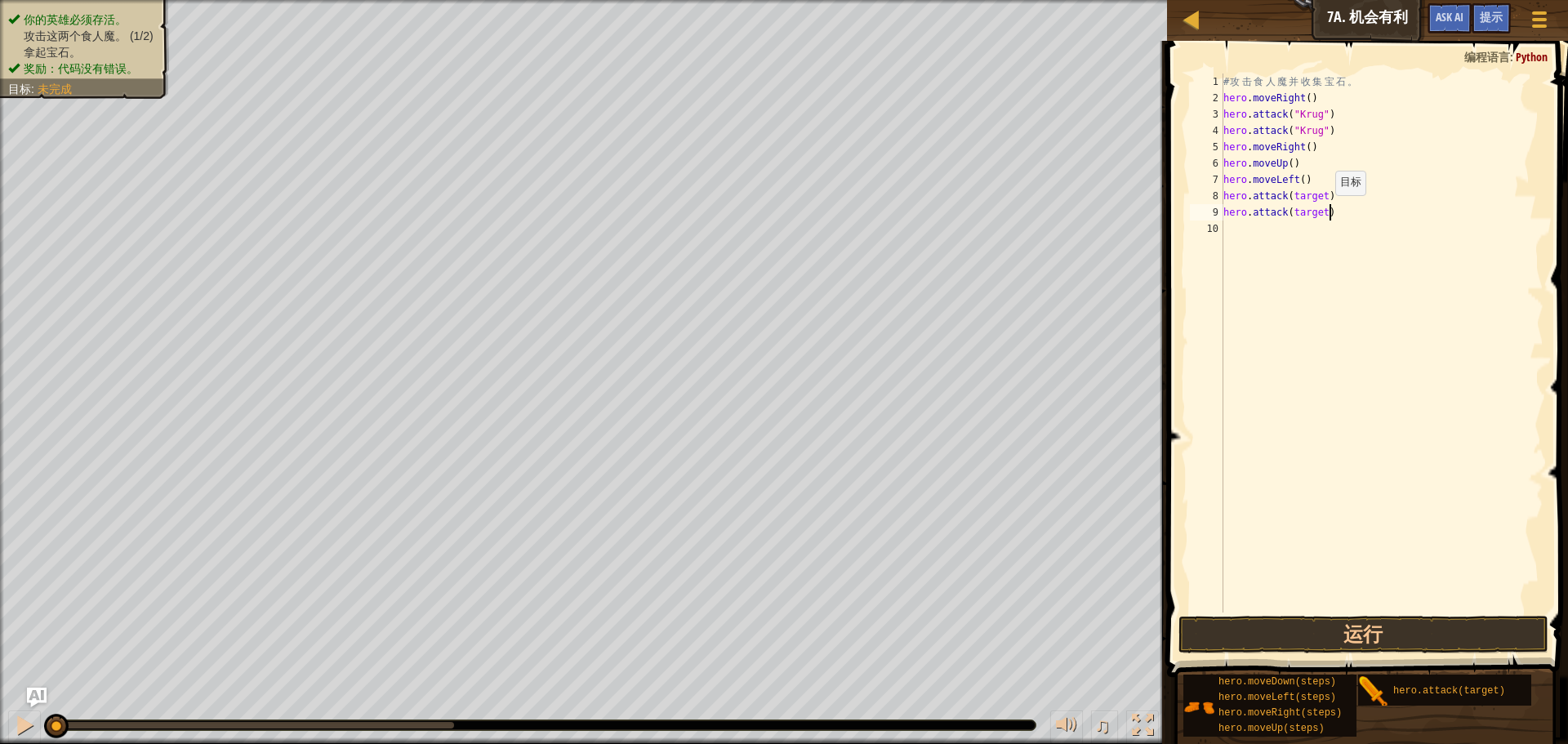
click at [1328, 211] on div "# 攻 击 食 人 魔 并 收 集 宝 石 。 hero . moveRight ( ) hero . attack ( "Krug" ) hero . at…" at bounding box center [1382, 359] width 324 height 571
click at [1330, 195] on div "# 攻 击 食 人 魔 并 收 集 宝 石 。 hero . moveRight ( ) hero . attack ( "Krug" ) hero . at…" at bounding box center [1382, 359] width 324 height 571
drag, startPoint x: 1292, startPoint y: 127, endPoint x: 1330, endPoint y: 131, distance: 38.2
click at [1330, 131] on div "# 攻 击 食 人 魔 并 收 集 宝 石 。 hero . moveRight ( ) hero . attack ( "Krug" ) hero . at…" at bounding box center [1382, 359] width 324 height 571
click at [1292, 199] on div "# 攻 击 食 人 魔 并 收 集 宝 石 。 hero . moveRight ( ) hero . attack ( "Krug" ) hero . at…" at bounding box center [1382, 359] width 324 height 571
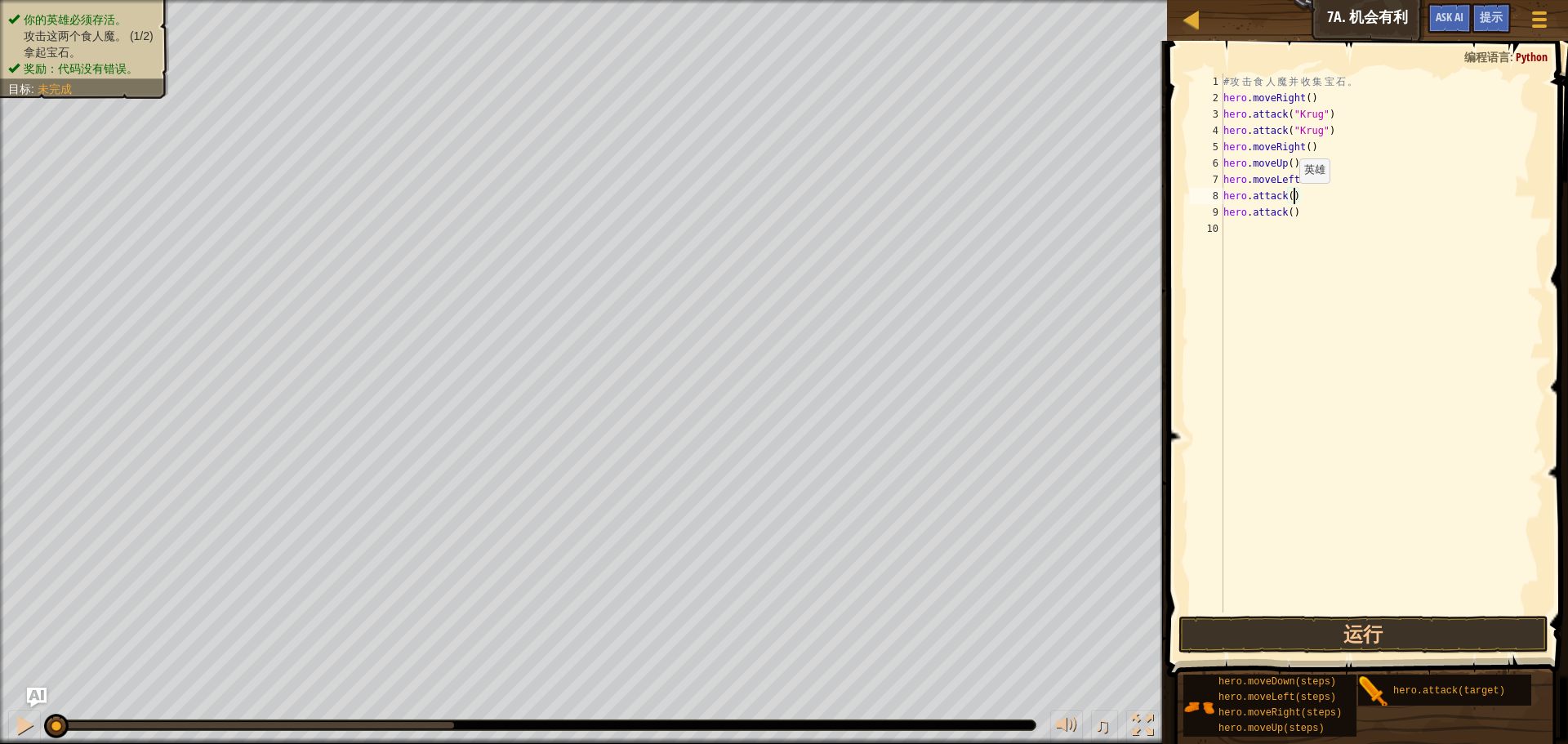
paste textarea ""Krug""
click at [1323, 197] on div "# 攻 击 食 人 魔 并 收 集 宝 石 。 hero . moveRight ( ) hero . attack ( "Krug" ) hero . at…" at bounding box center [1382, 359] width 324 height 571
click at [1336, 194] on div "# 攻 击 食 人 魔 并 收 集 宝 石 。 hero . moveRight ( ) hero . attack ( "Krug" ) hero . at…" at bounding box center [1382, 359] width 324 height 571
type textarea "hero.attack("Grump")"
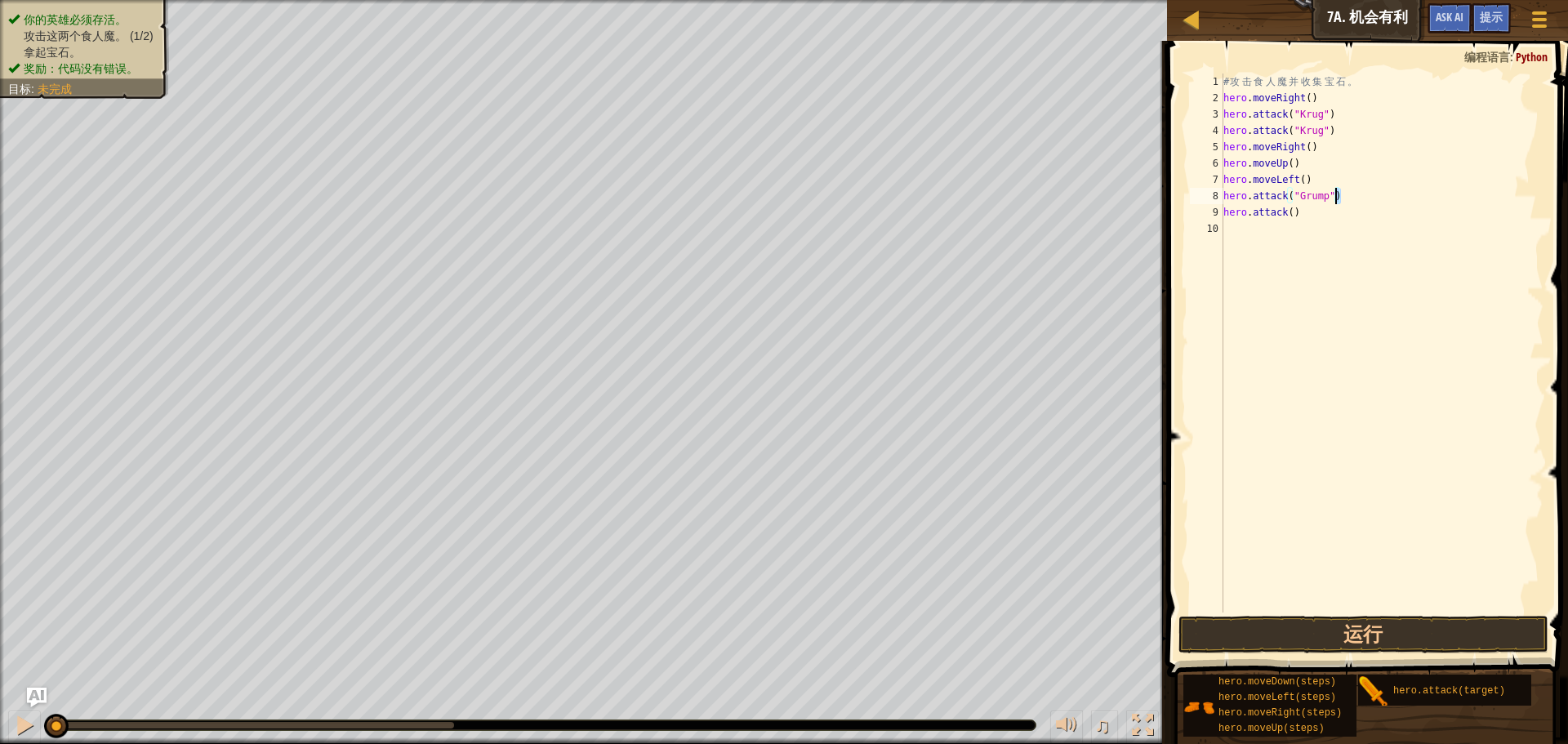
click at [1375, 189] on div "# 攻 击 食 人 魔 并 收 集 宝 石 。 hero . moveRight ( ) hero . attack ( "Krug" ) hero . at…" at bounding box center [1382, 342] width 324 height 539
drag, startPoint x: 1335, startPoint y: 194, endPoint x: 1296, endPoint y: 196, distance: 39.1
click at [1296, 196] on div "# 攻 击 食 人 魔 并 收 集 宝 石 。 hero . moveRight ( ) hero . attack ( "Krug" ) hero . at…" at bounding box center [1382, 359] width 324 height 571
click at [1292, 222] on div "# 攻 击 食 人 魔 并 收 集 宝 石 。 hero . moveRight ( ) hero . attack ( "Krug" ) hero . at…" at bounding box center [1382, 359] width 324 height 571
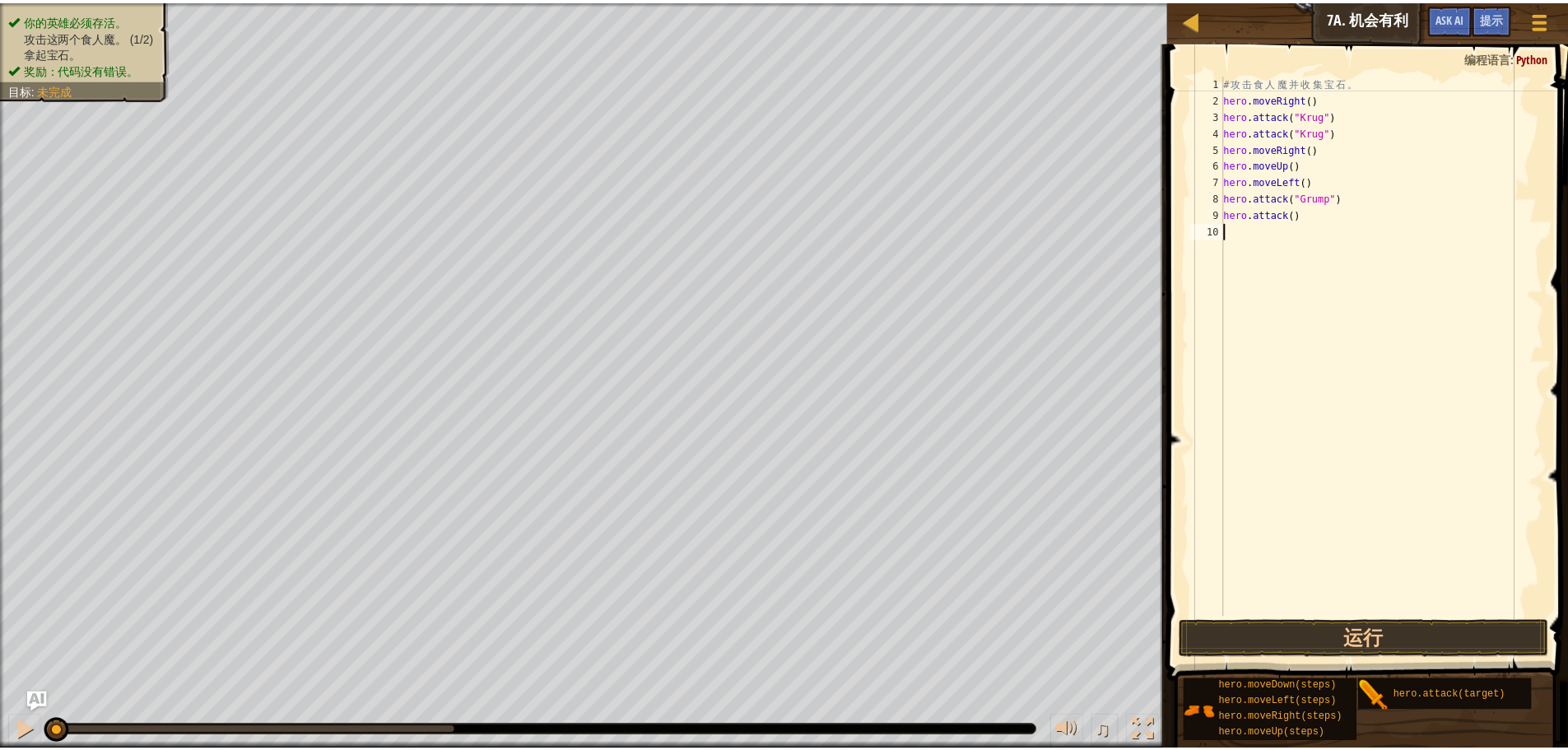
scroll to position [0, 0]
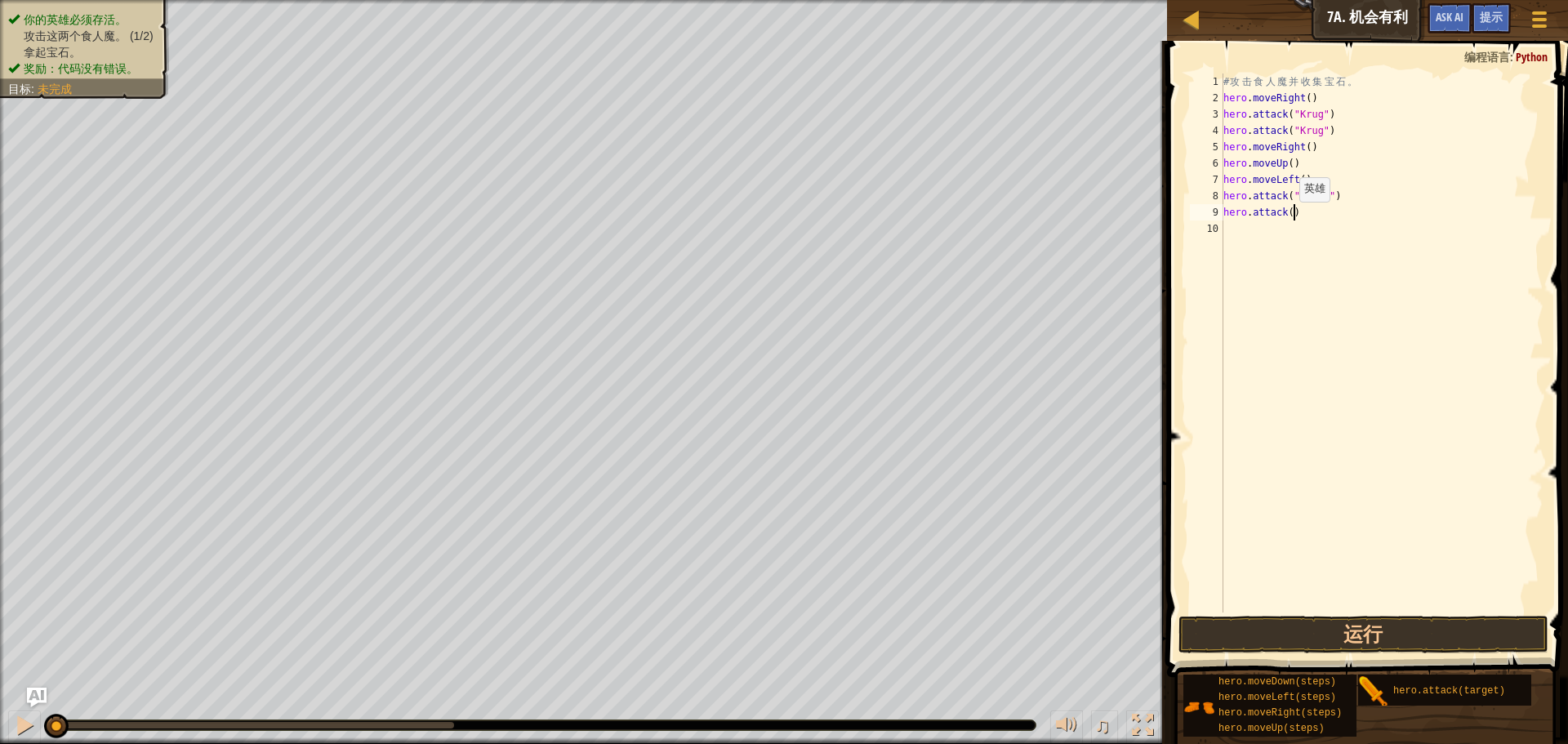
click at [1292, 218] on div "# 攻 击 食 人 魔 并 收 集 宝 石 。 hero . moveRight ( ) hero . attack ( "Krug" ) hero . at…" at bounding box center [1382, 359] width 324 height 571
paste textarea ""Grump""
type textarea "hero.attack("Grump")"
click at [1250, 233] on div "# 攻 击 食 人 魔 并 收 集 宝 石 。 hero . moveRight ( ) hero . attack ( "Krug" ) hero . at…" at bounding box center [1382, 359] width 324 height 571
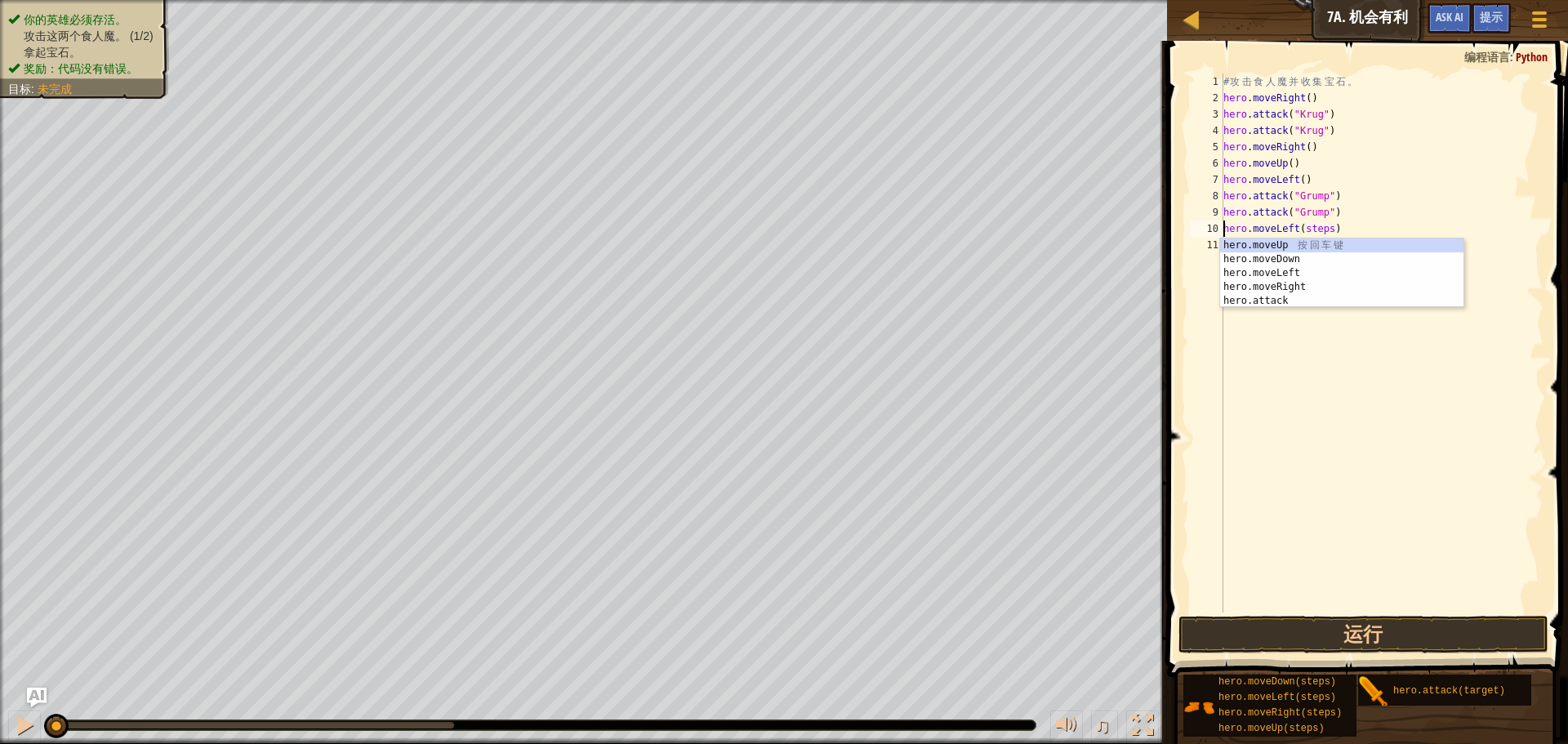
click at [1331, 227] on div "# 攻 击 食 人 魔 并 收 集 宝 石 。 hero . moveRight ( ) hero . attack ( "Krug" ) hero . at…" at bounding box center [1382, 359] width 324 height 571
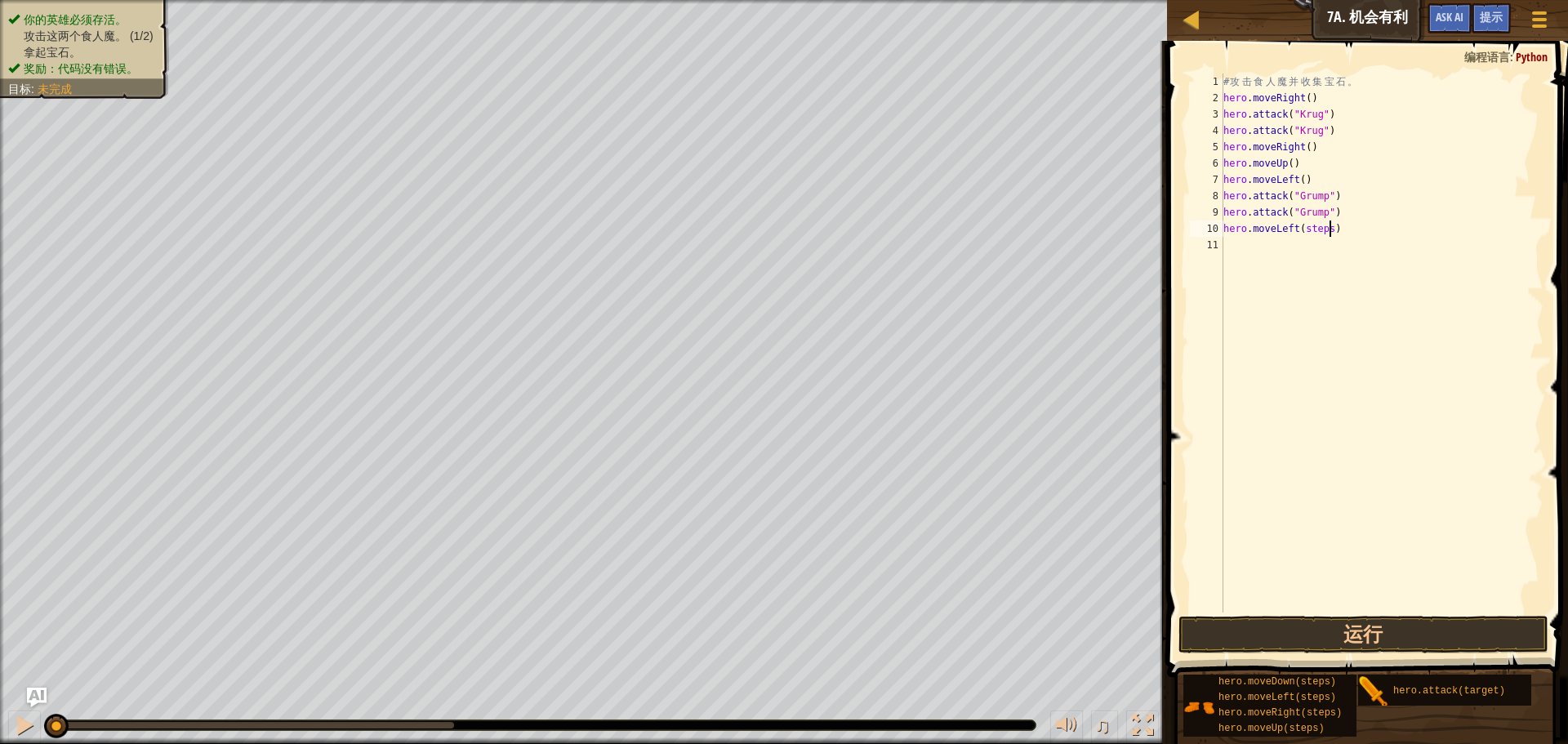
click at [1335, 229] on div "# 攻 击 食 人 魔 并 收 集 宝 石 。 hero . moveRight ( ) hero . attack ( "Krug" ) hero . at…" at bounding box center [1382, 359] width 324 height 571
type textarea "hero.moveLeft()"
click at [1477, 639] on button "运行" at bounding box center [1364, 634] width 370 height 38
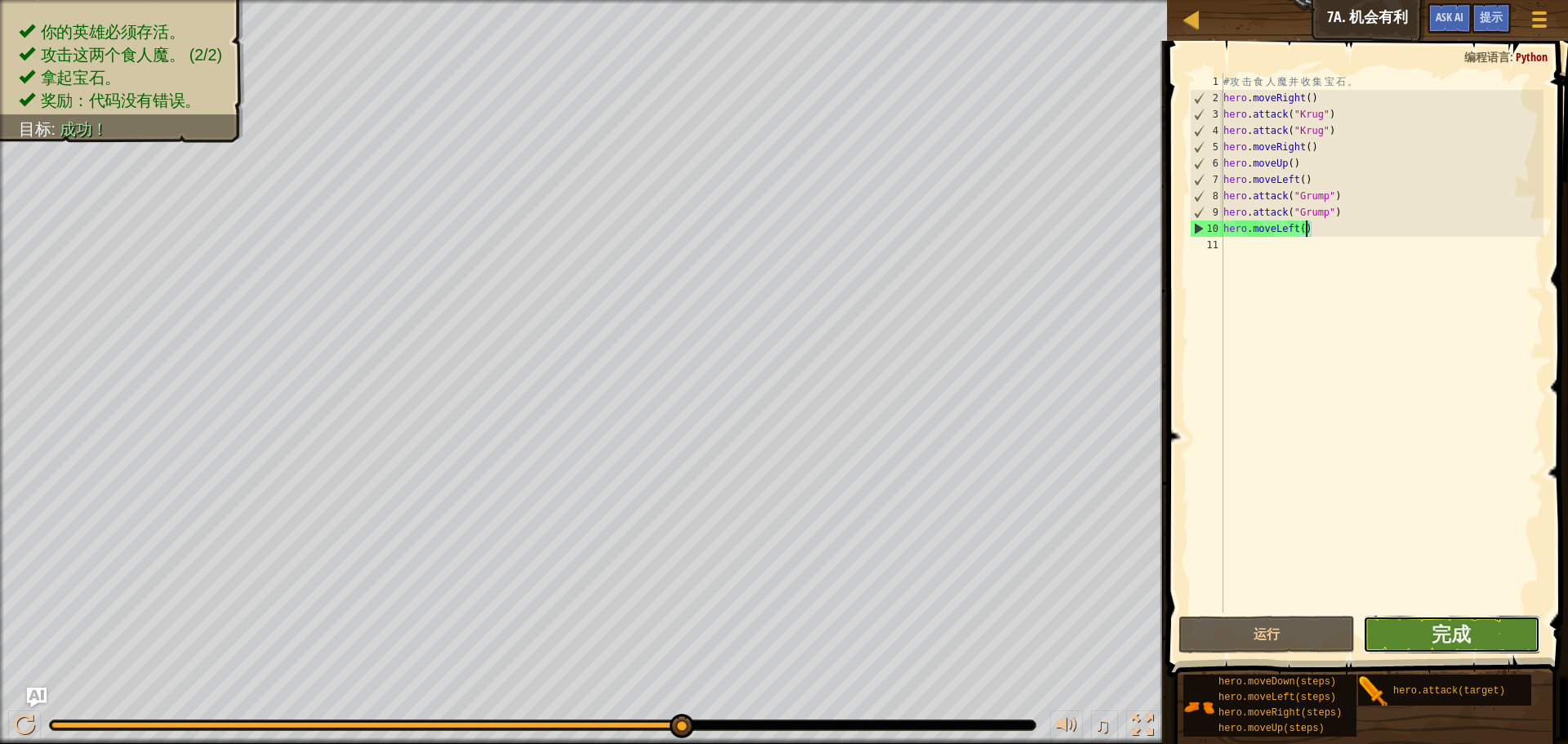
click at [1421, 618] on button "完成" at bounding box center [1450, 634] width 176 height 38
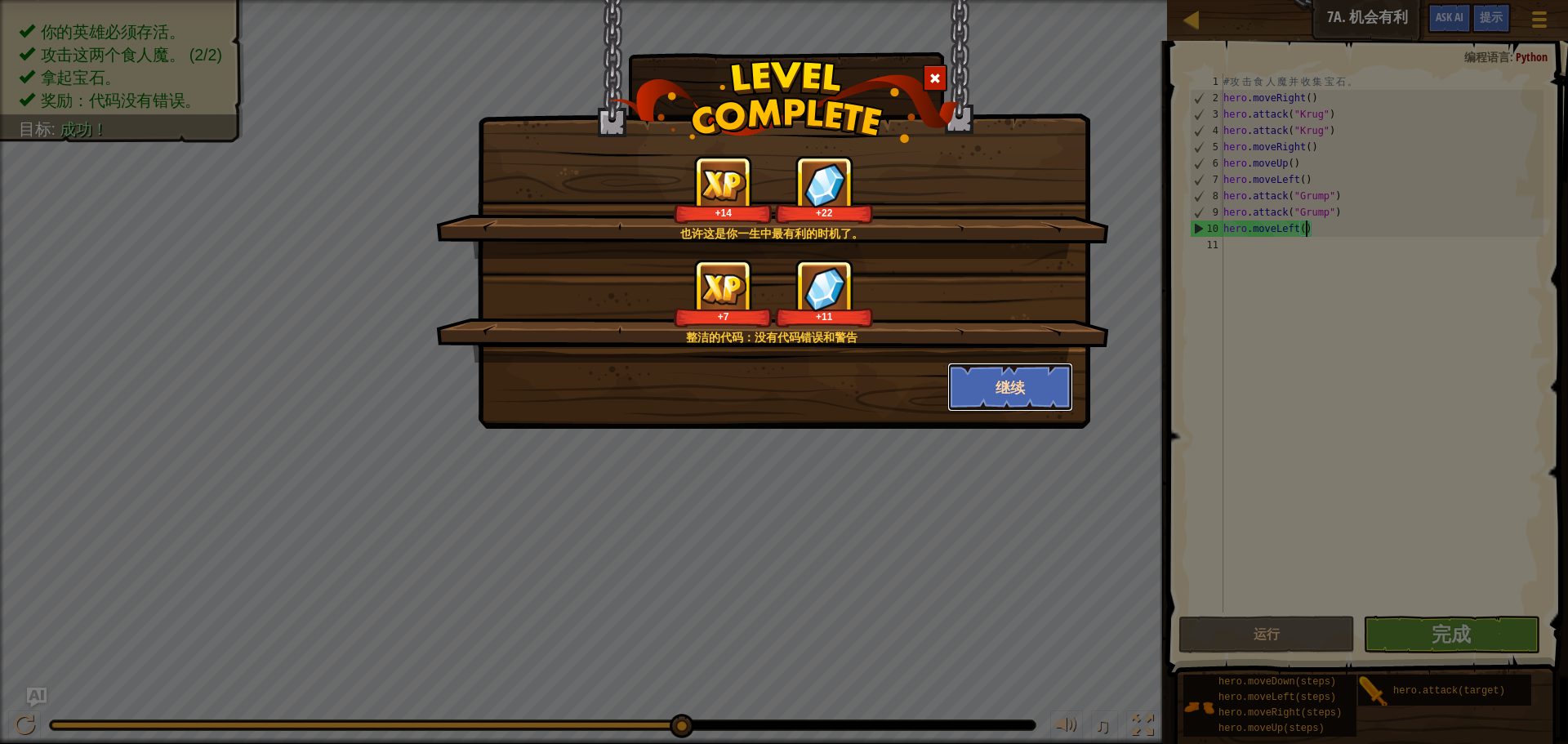
click at [1017, 383] on button "继续" at bounding box center [1010, 386] width 126 height 49
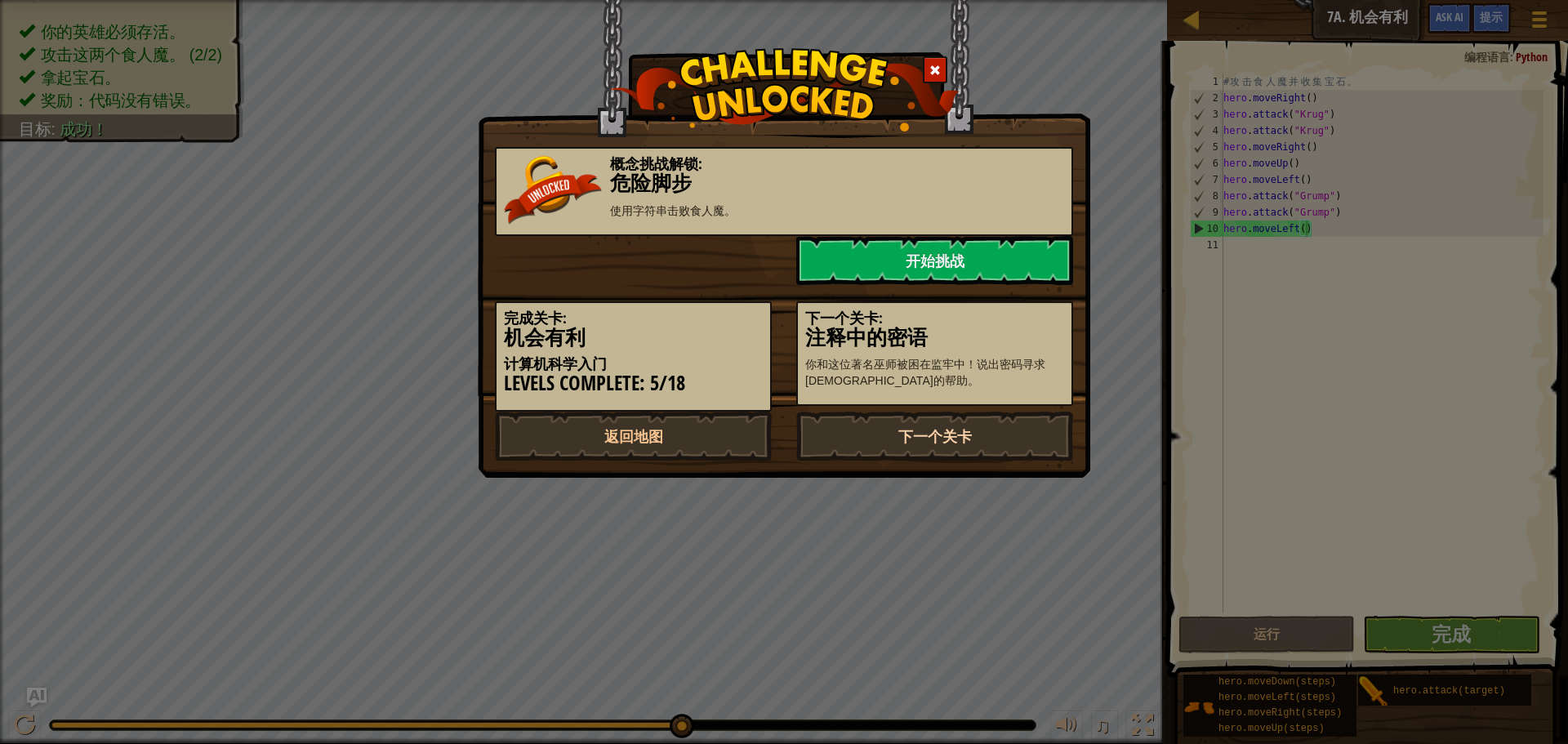
click at [959, 431] on link "下一个关卡" at bounding box center [934, 436] width 277 height 49
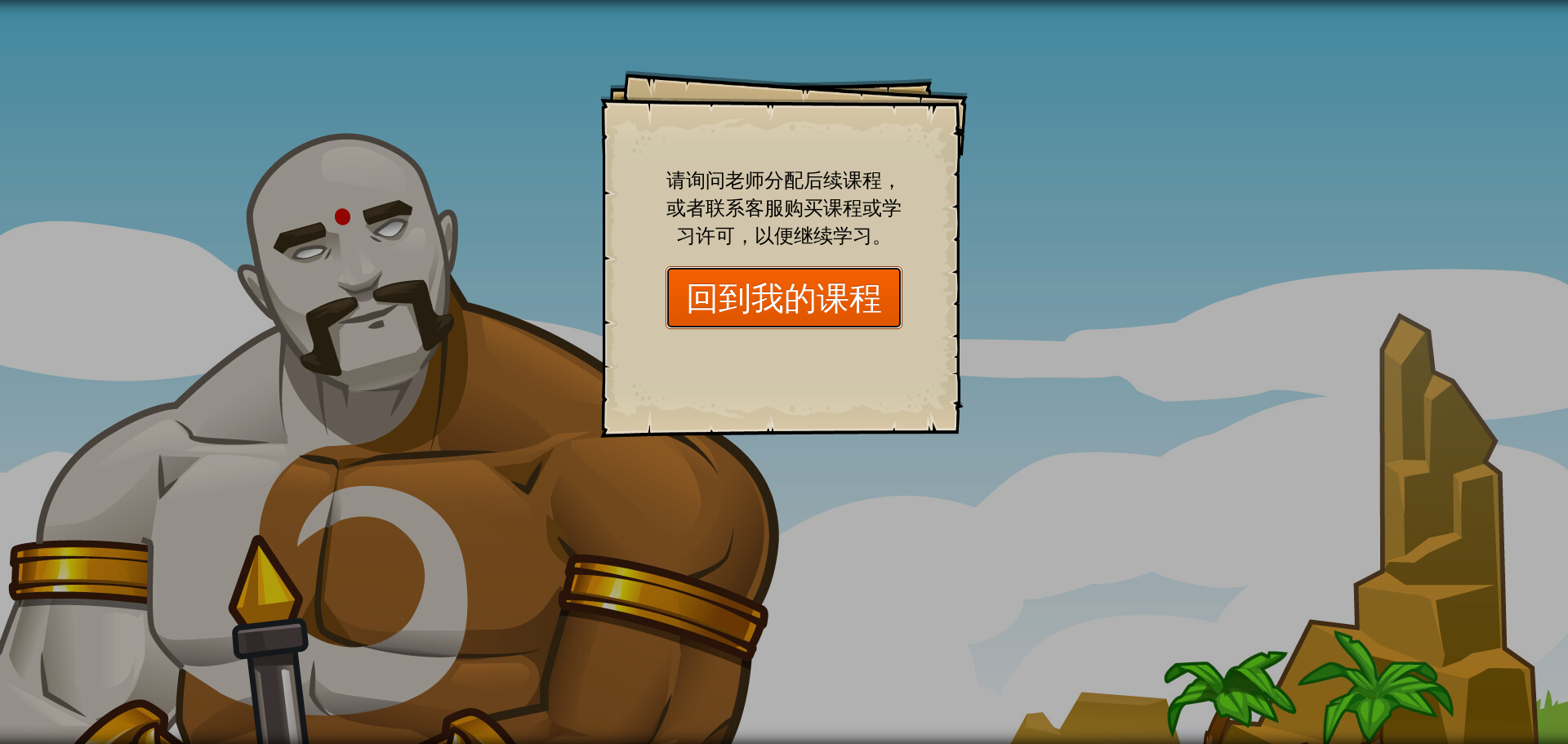
click at [836, 284] on link "回到我的课程" at bounding box center [784, 297] width 237 height 63
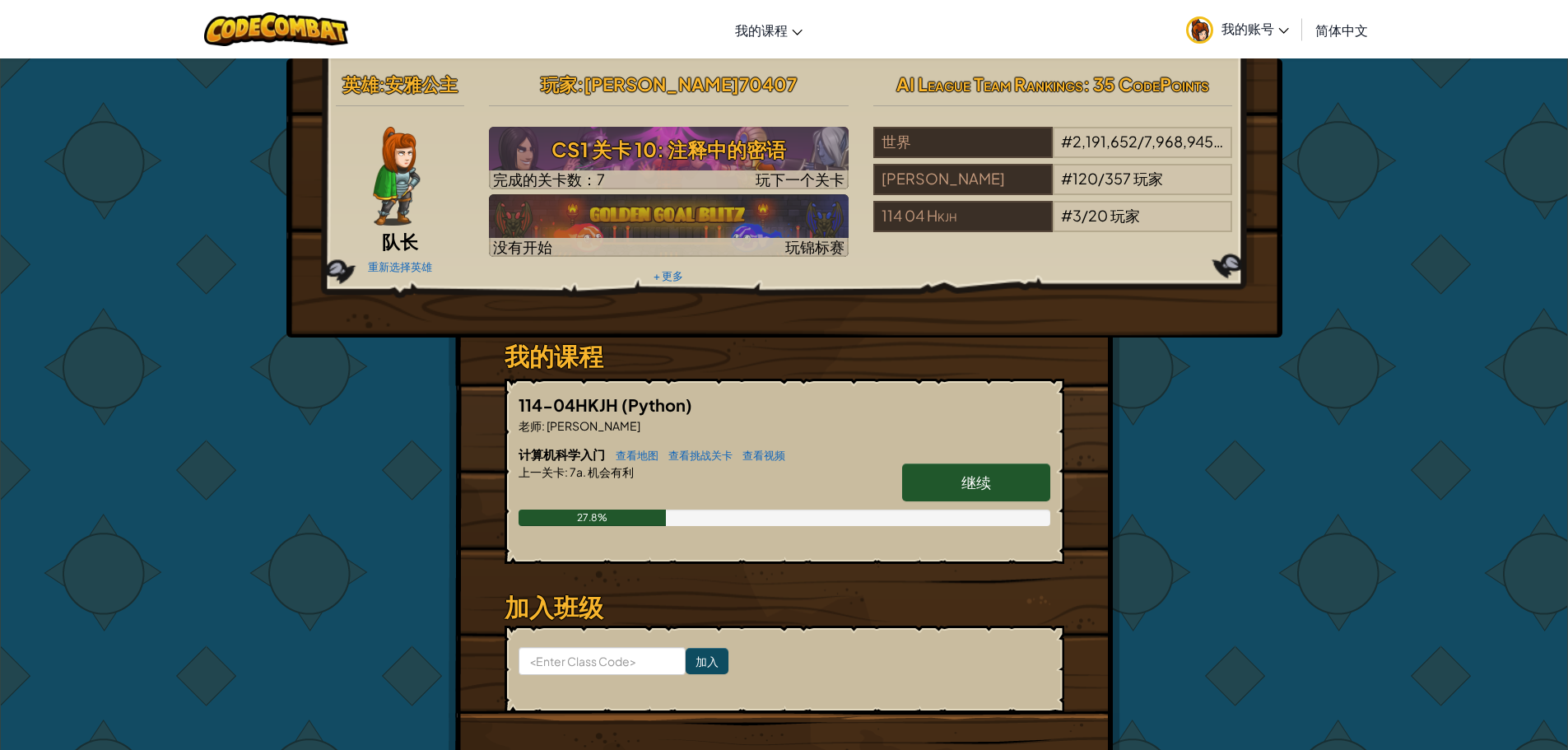
click at [962, 492] on link "继续" at bounding box center [976, 482] width 149 height 38
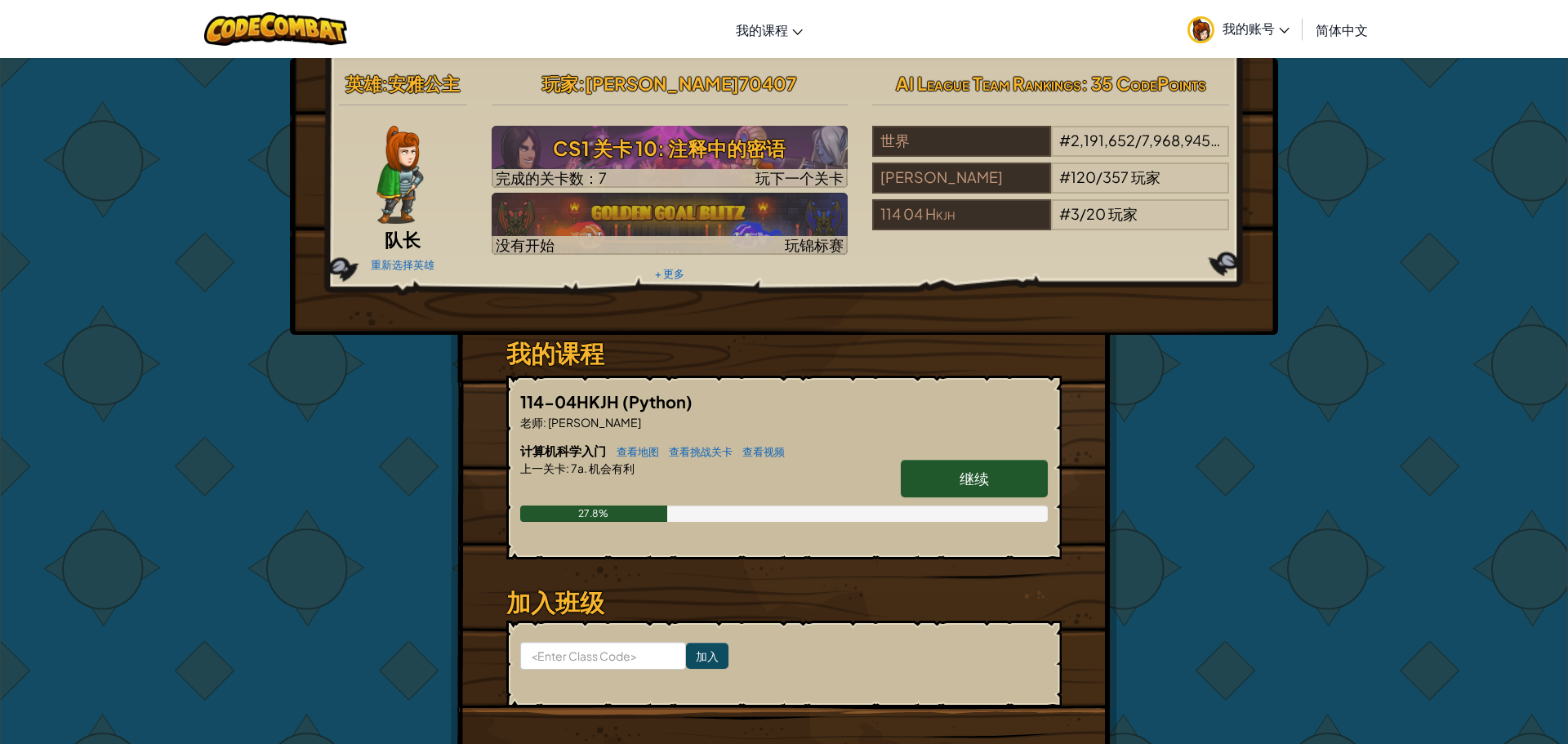
select select "zh-HANS"
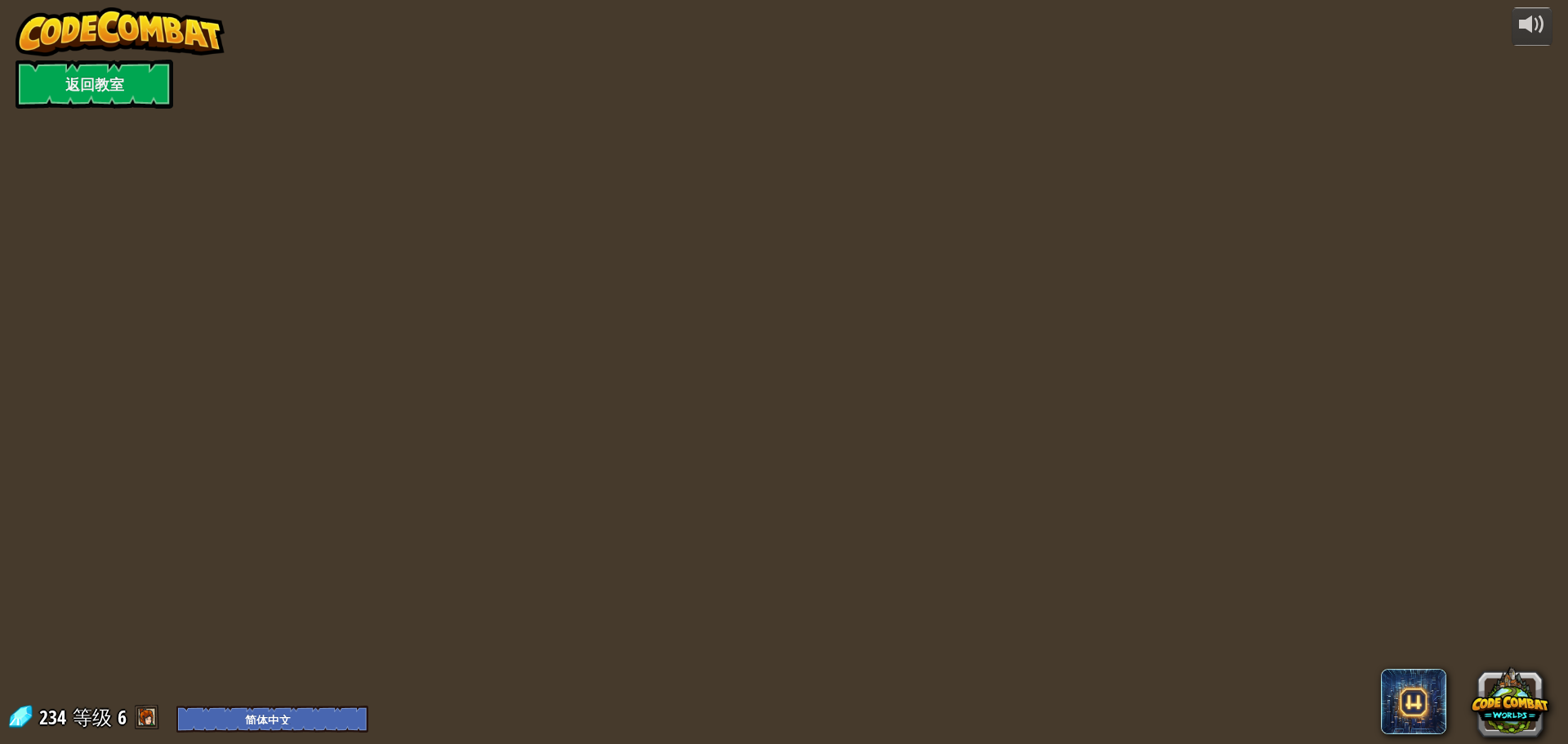
select select "zh-HANS"
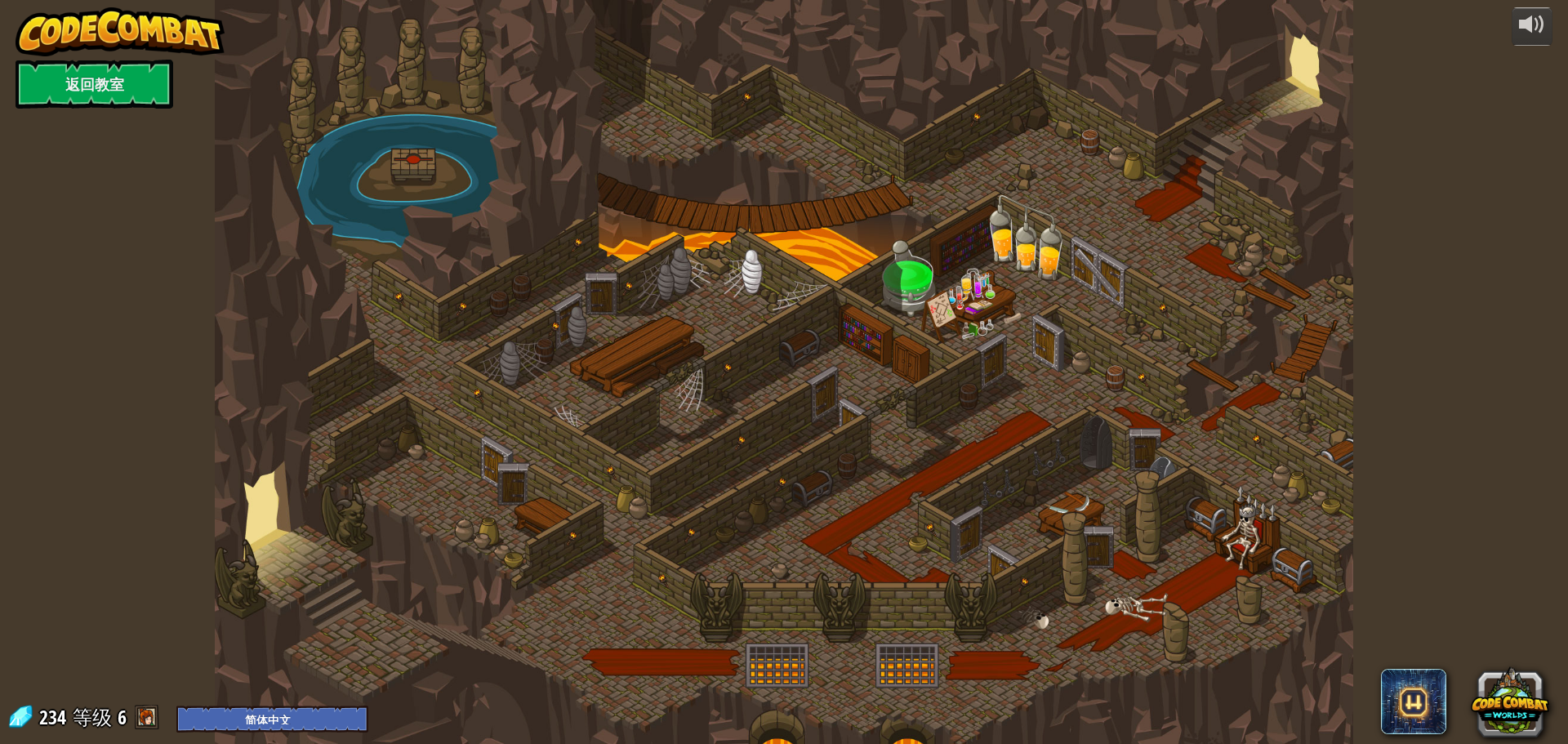
select select "zh-HANS"
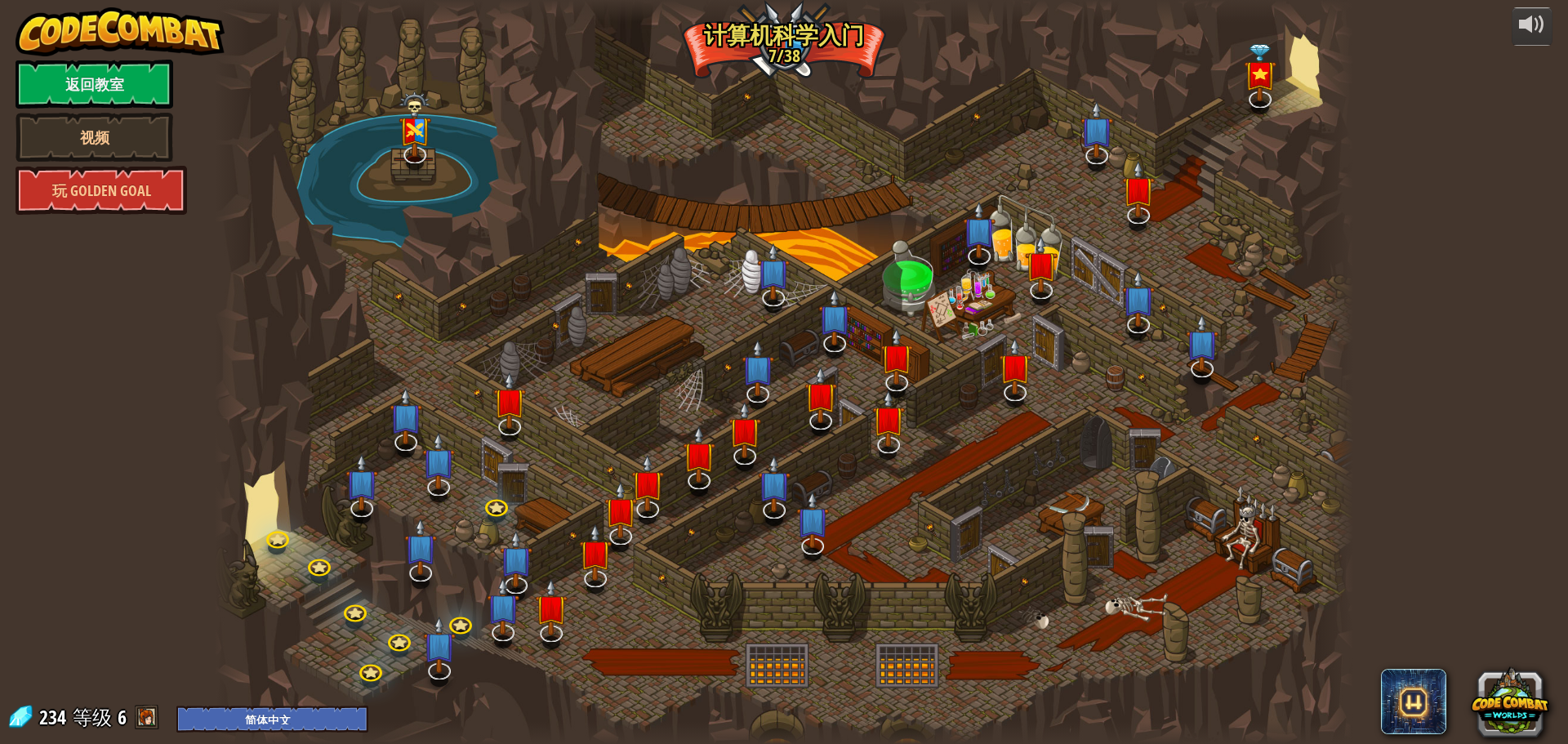
select select "zh-HANS"
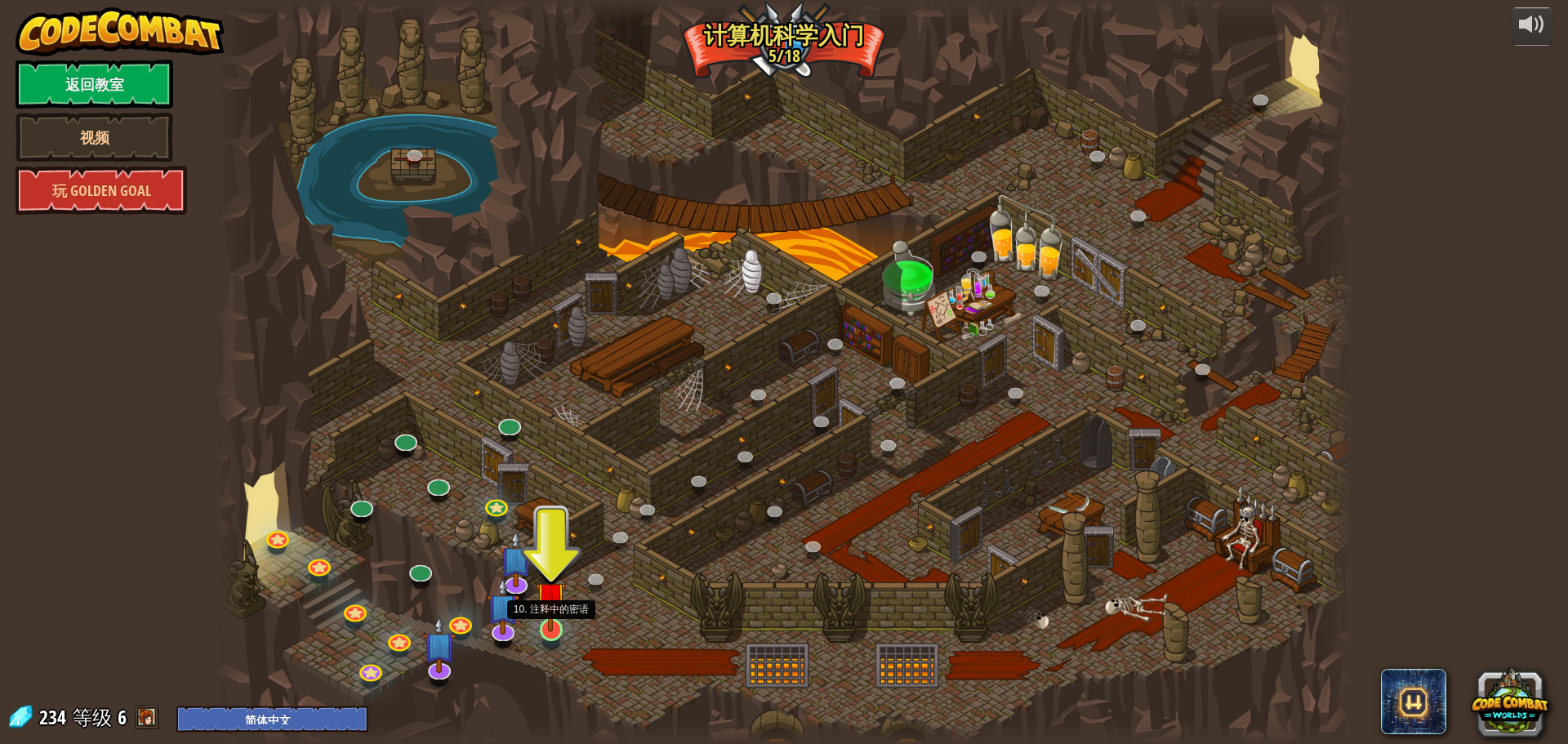
click at [548, 620] on img at bounding box center [550, 597] width 30 height 69
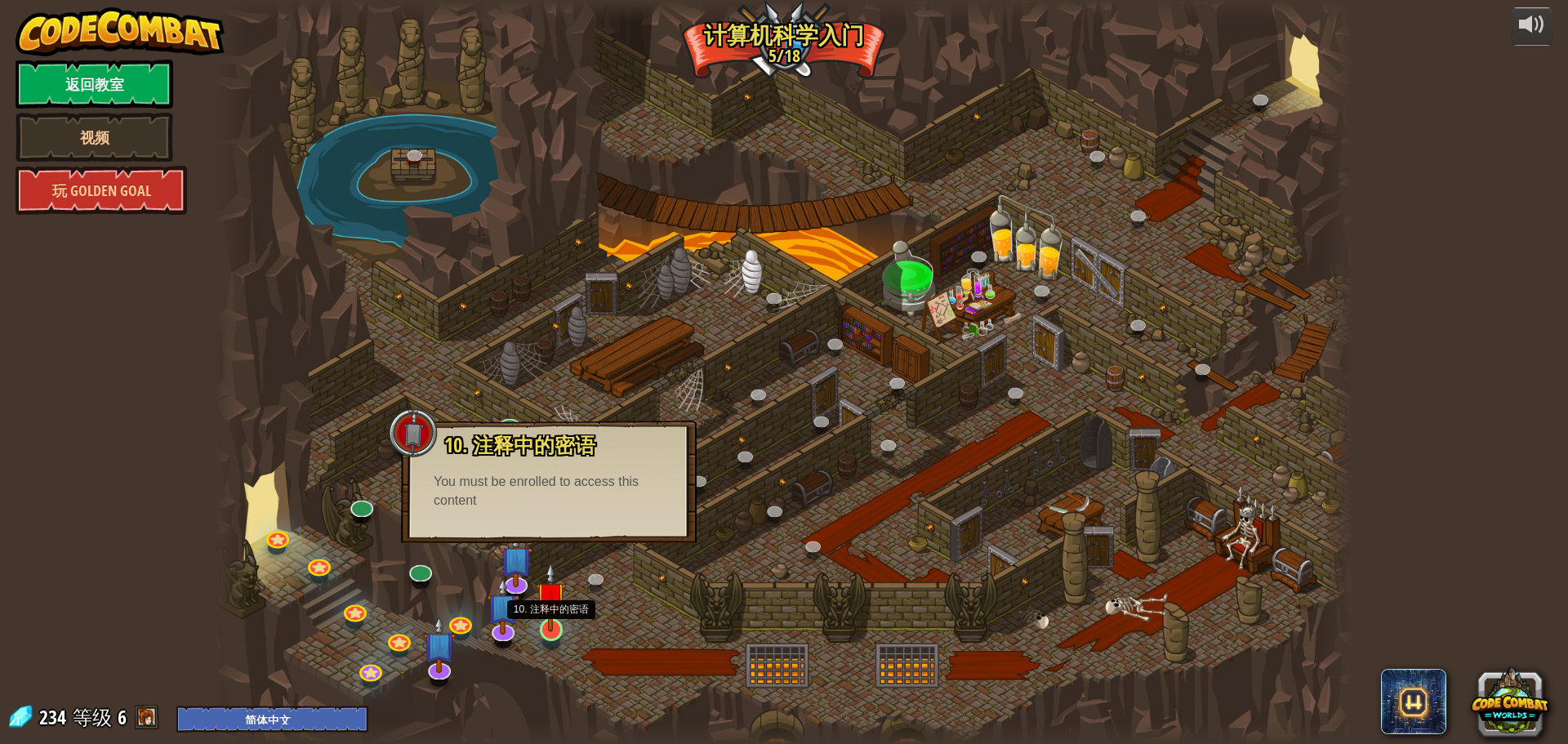
click at [543, 623] on img at bounding box center [550, 597] width 30 height 69
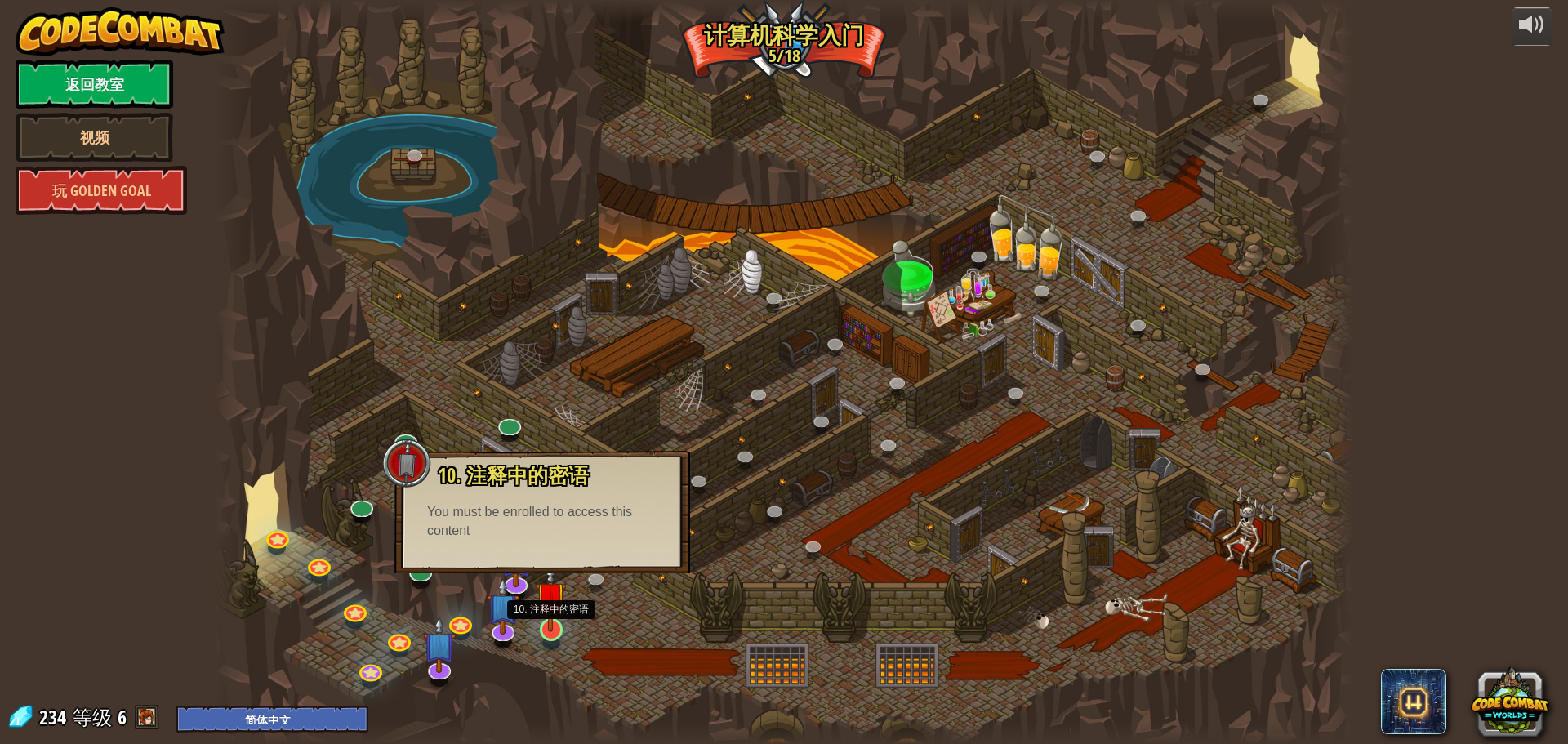
click at [543, 623] on img at bounding box center [550, 597] width 30 height 69
click at [553, 634] on link at bounding box center [550, 629] width 33 height 33
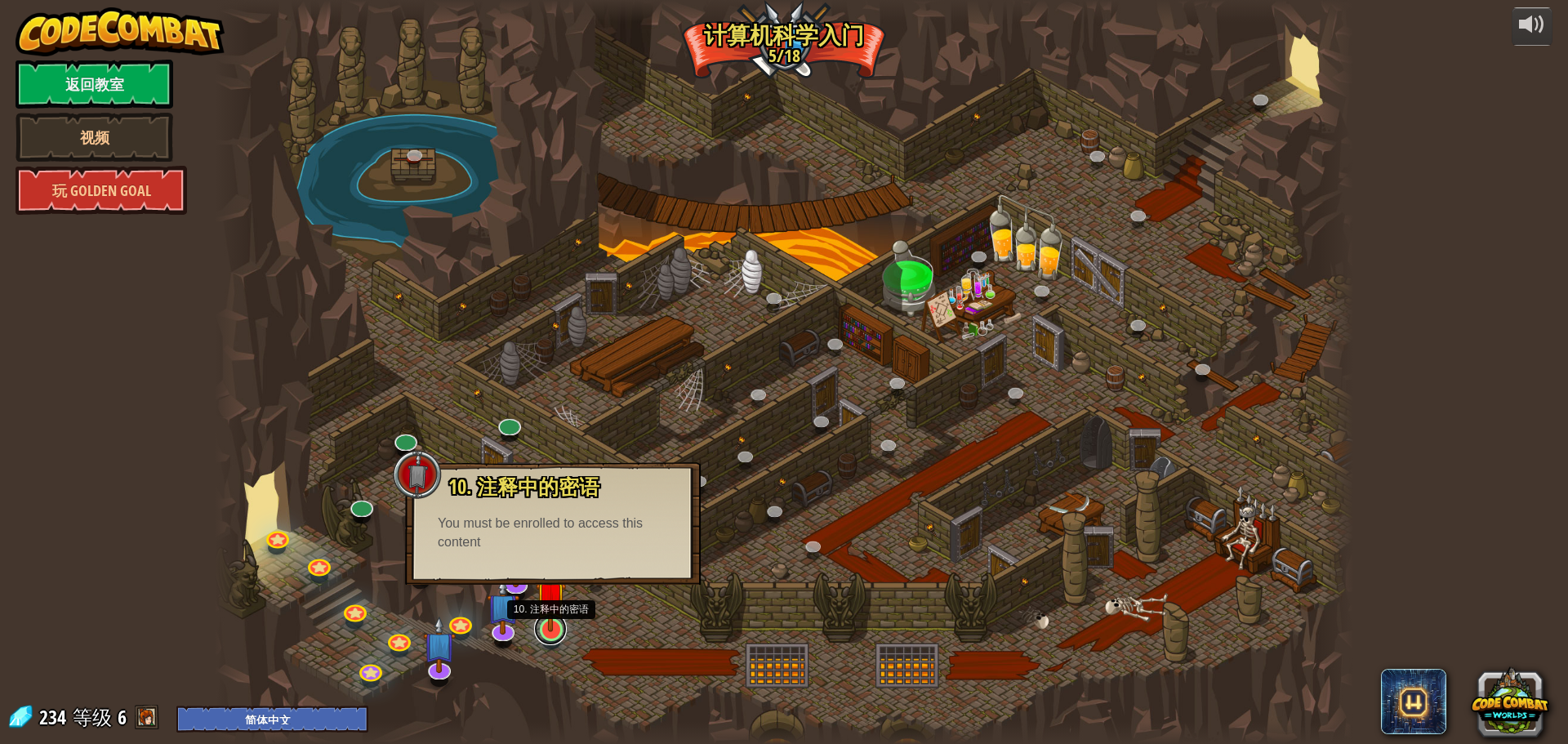
click at [553, 634] on link at bounding box center [550, 629] width 33 height 33
click at [553, 633] on link at bounding box center [550, 629] width 33 height 33
click at [501, 625] on img at bounding box center [503, 593] width 34 height 76
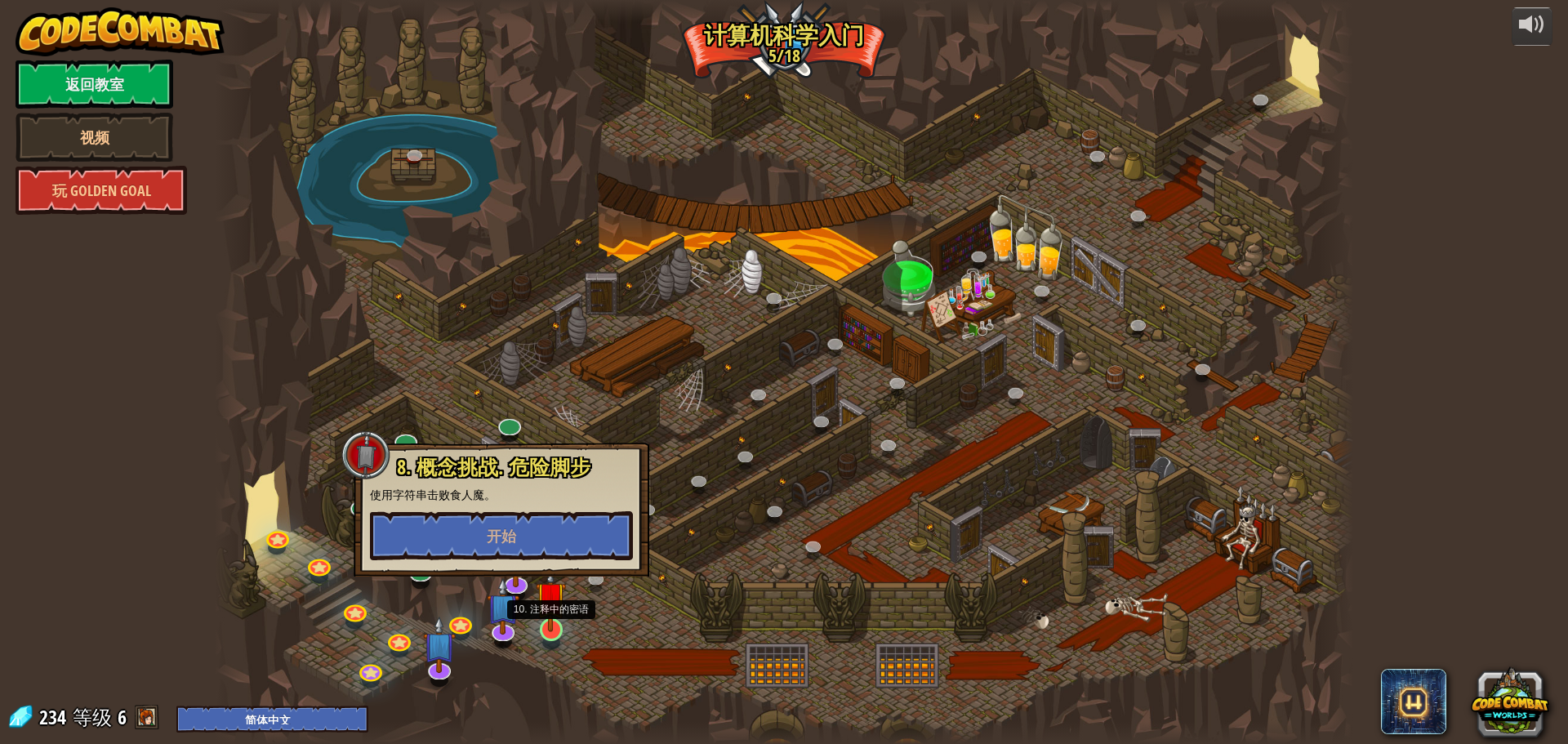
click at [552, 628] on img at bounding box center [550, 597] width 30 height 69
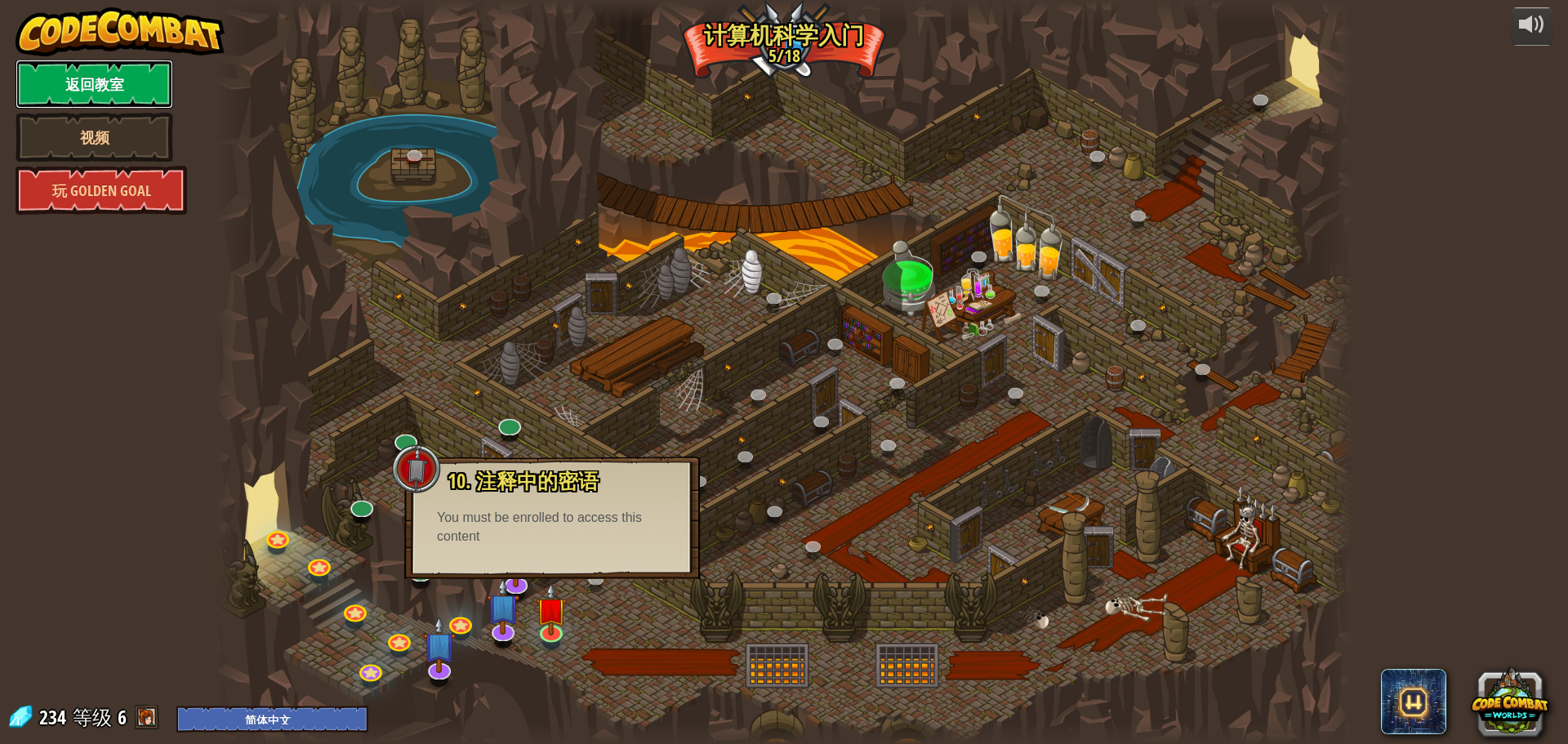
click at [119, 80] on link "返回教室" at bounding box center [94, 84] width 158 height 49
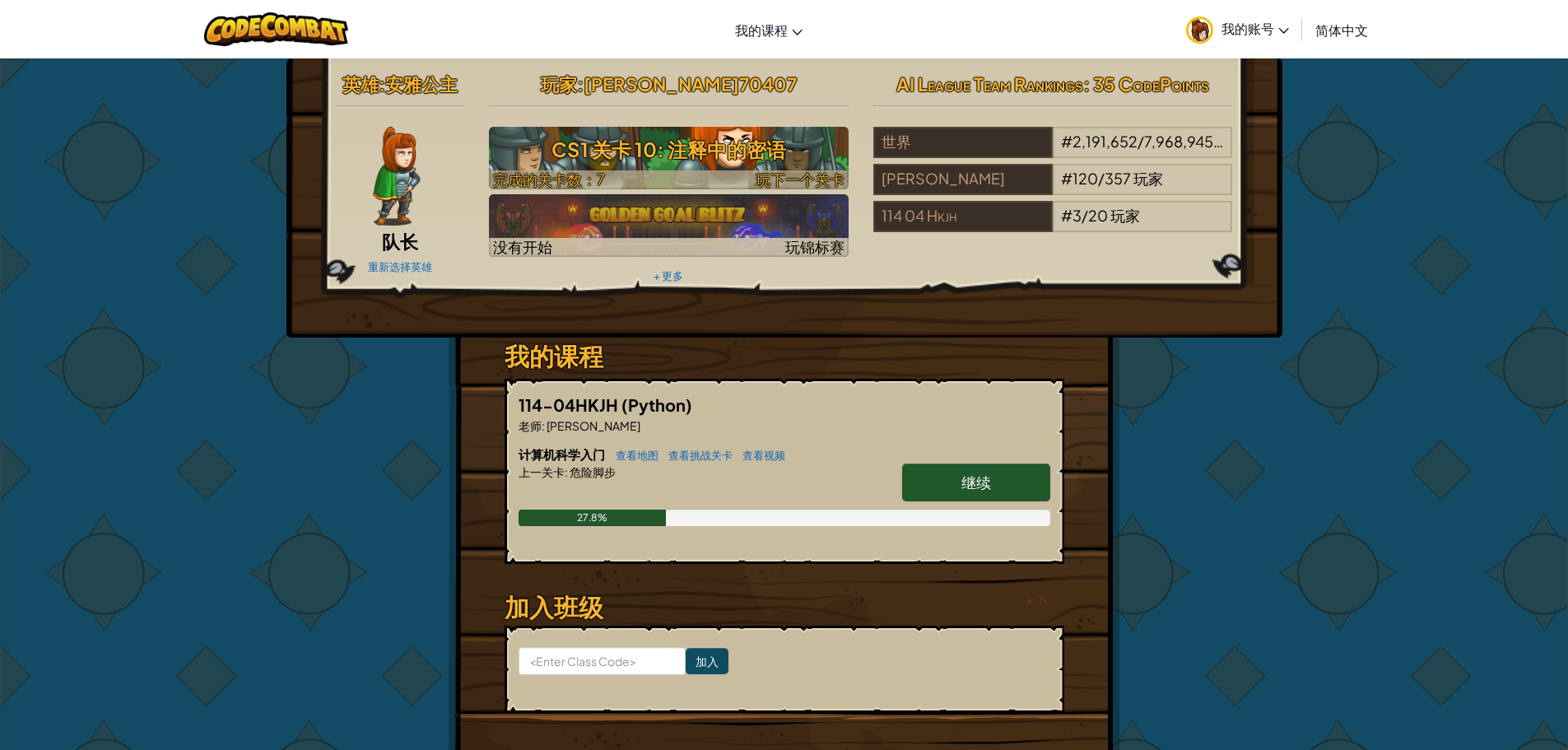
click at [762, 170] on span "玩下一个关卡" at bounding box center [801, 179] width 89 height 18
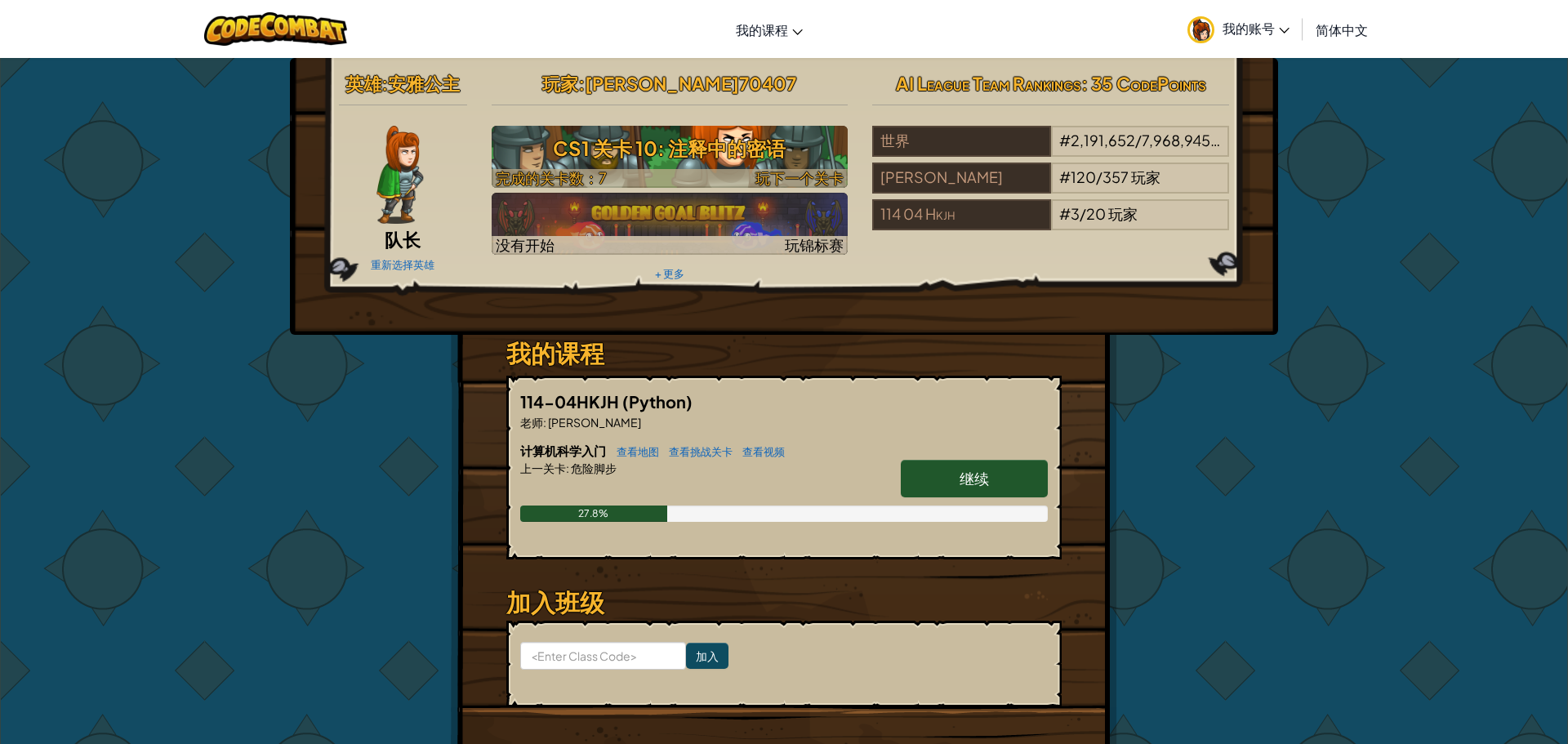
select select "zh-HANS"
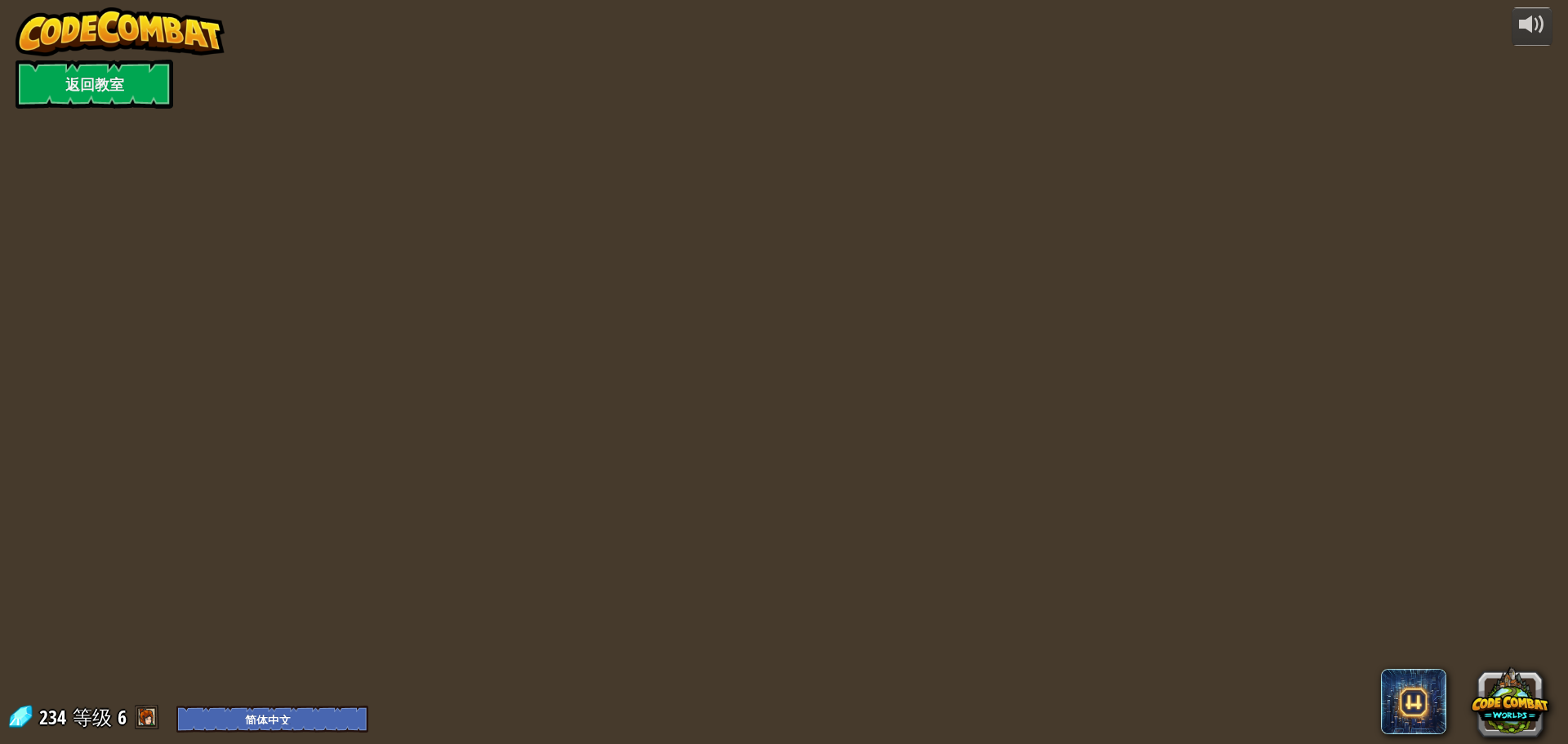
select select "zh-HANS"
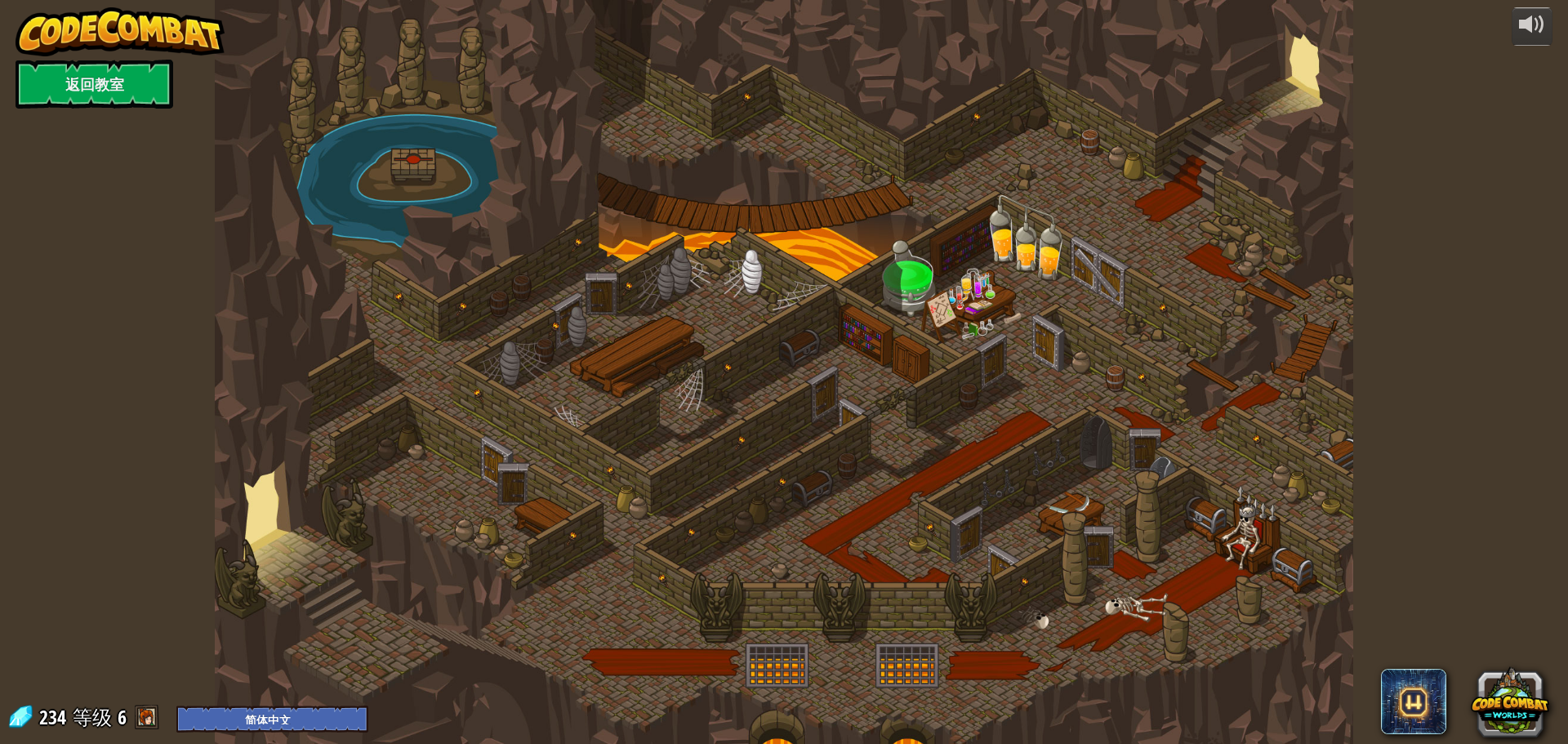
select select "zh-HANS"
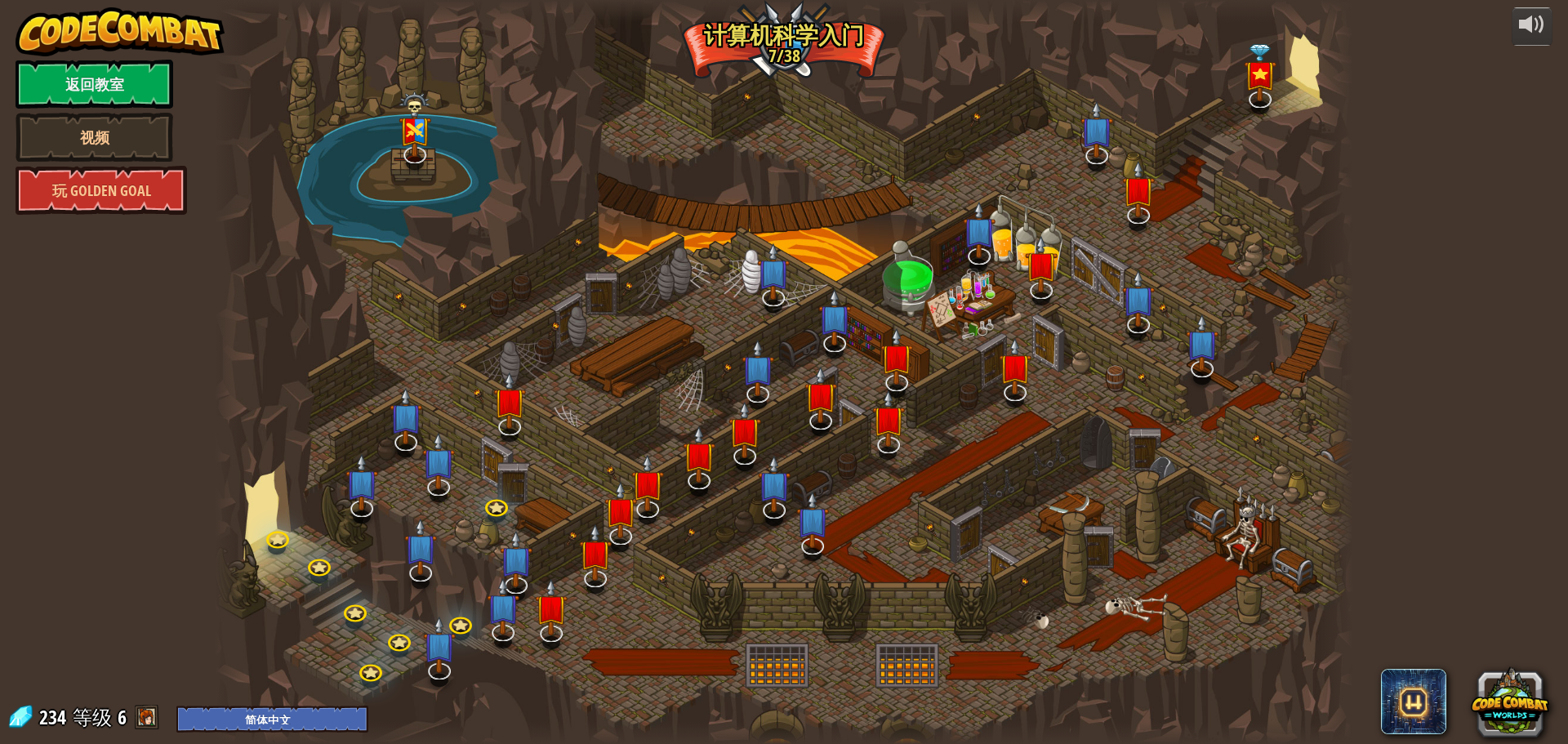
select select "zh-HANS"
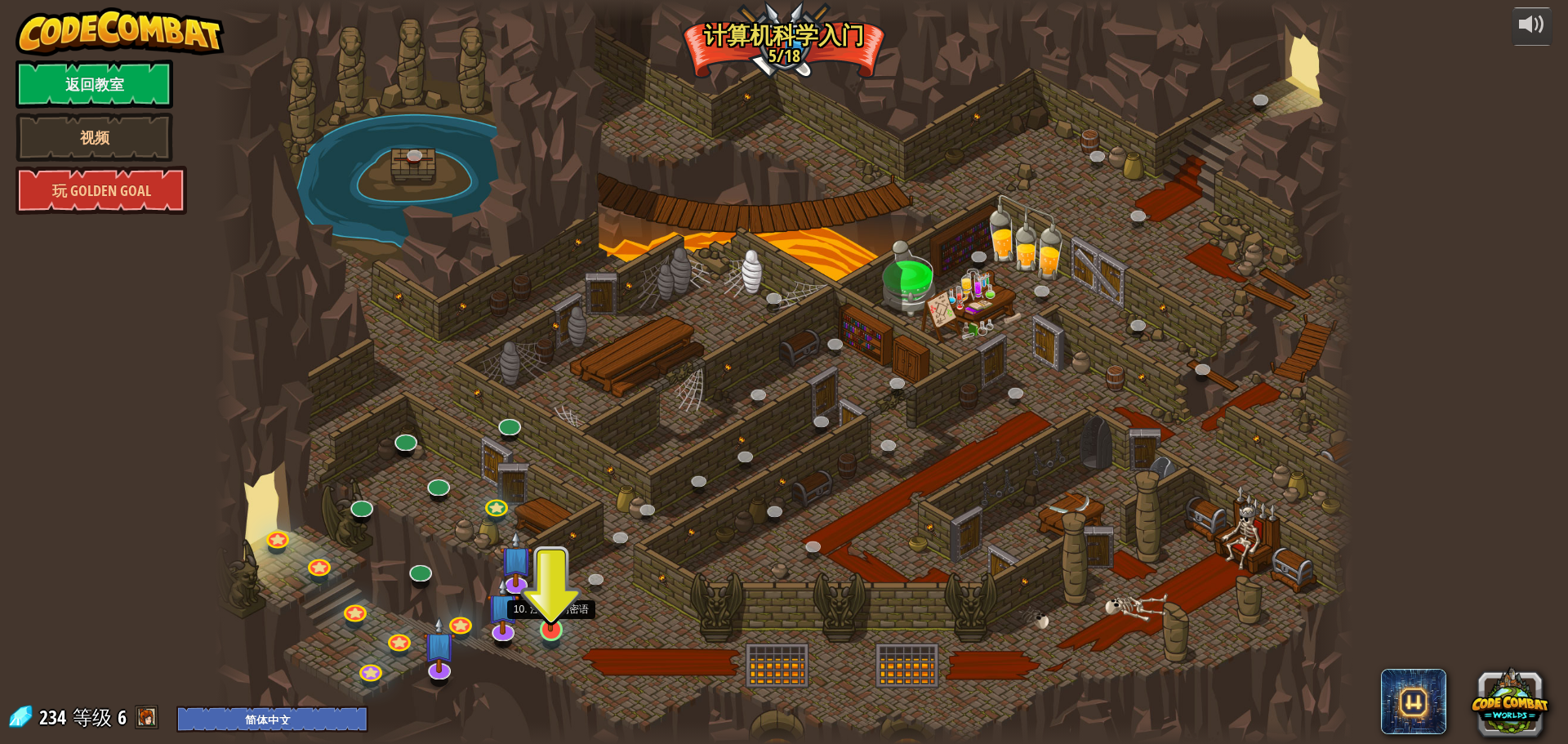
click at [559, 624] on img at bounding box center [550, 597] width 30 height 69
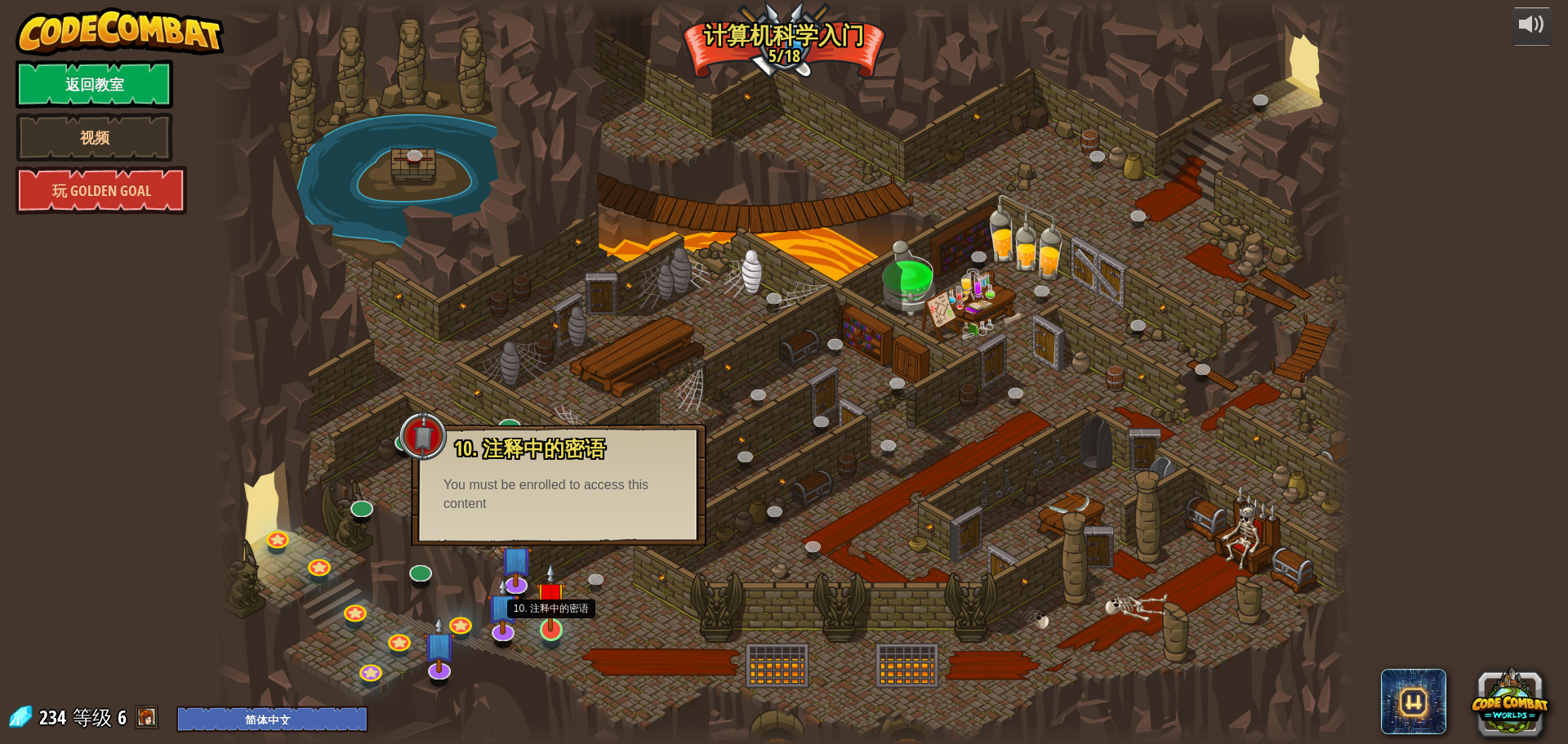
click at [545, 616] on img at bounding box center [550, 597] width 30 height 69
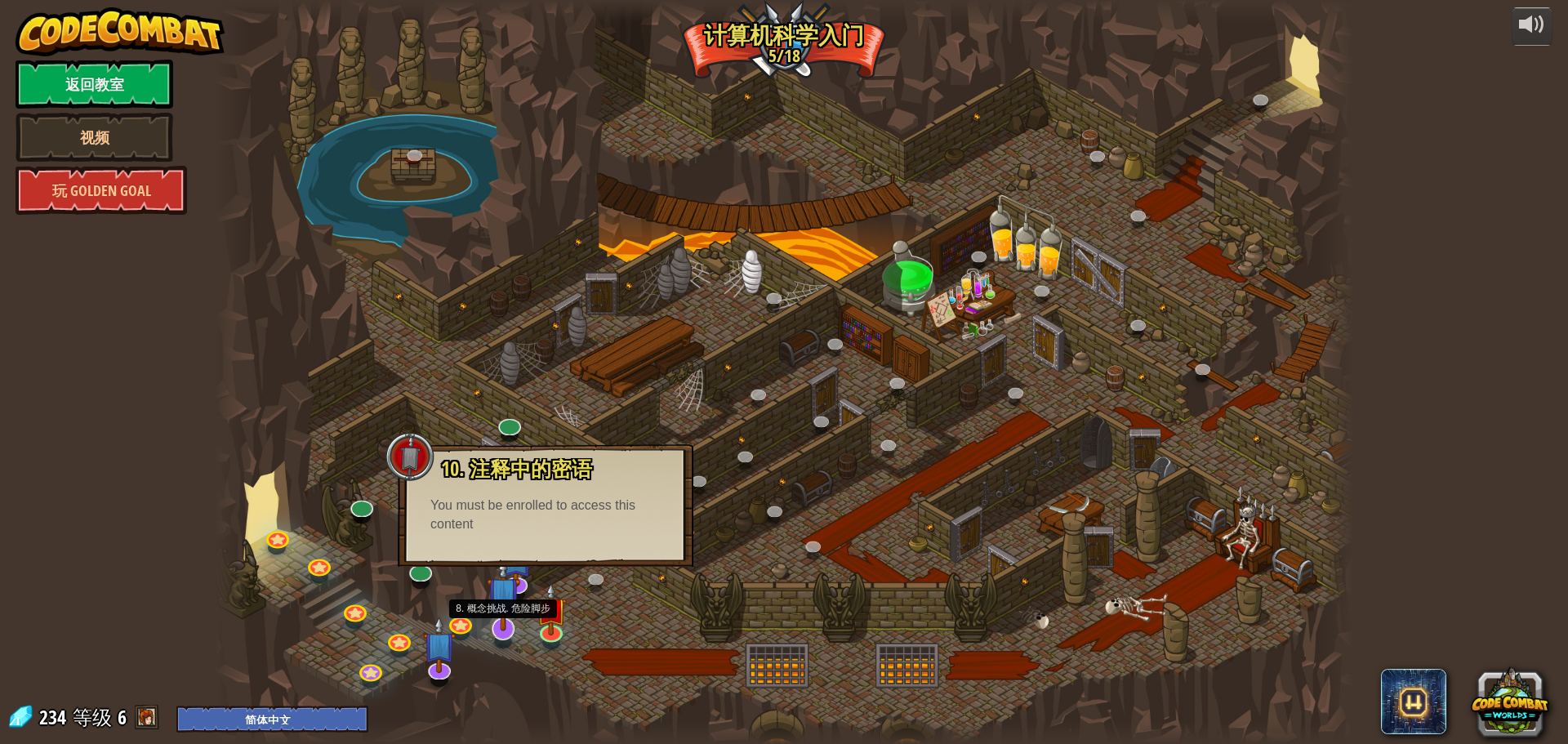
click at [509, 598] on img at bounding box center [503, 593] width 34 height 76
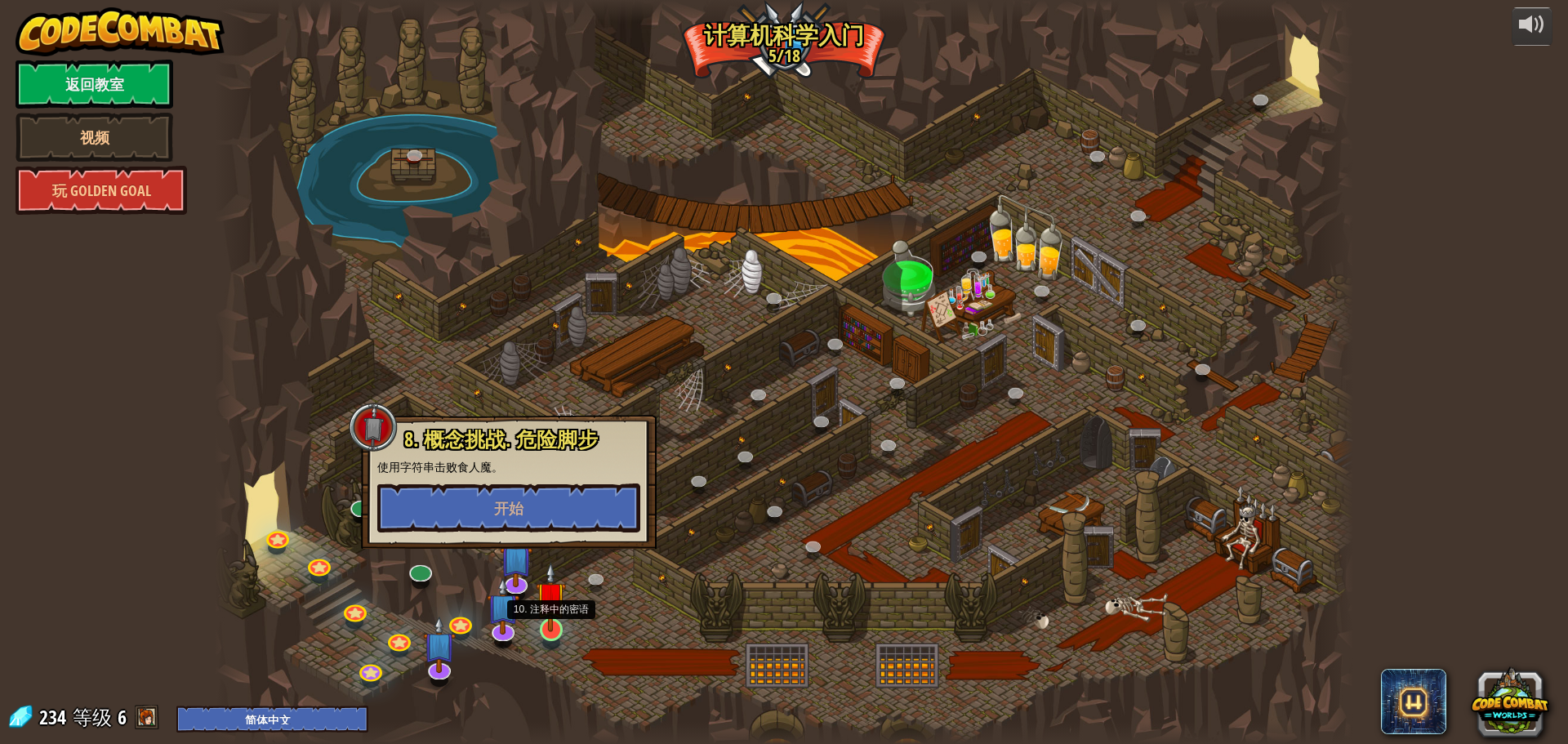
click at [546, 624] on img at bounding box center [550, 597] width 30 height 69
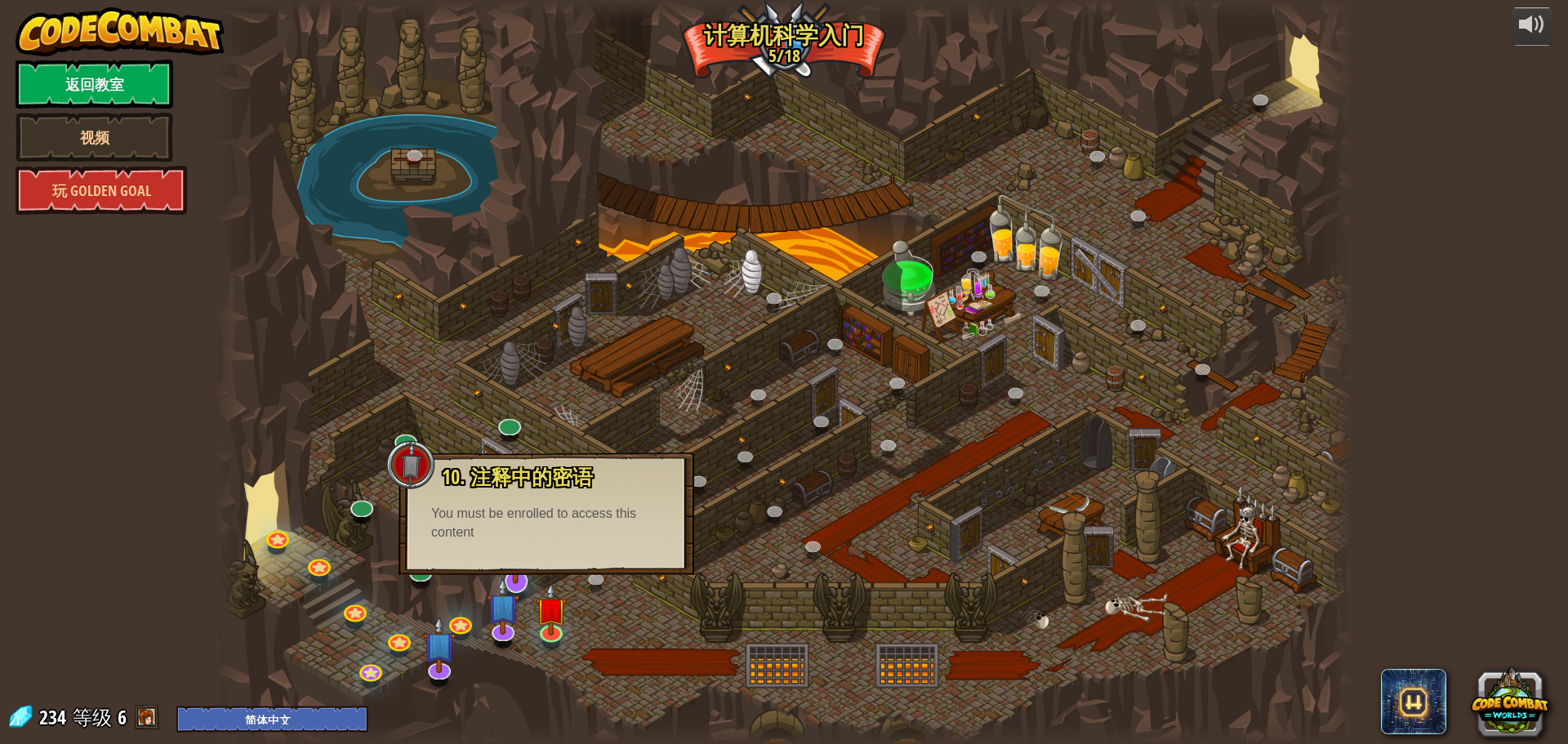
click at [524, 584] on img at bounding box center [516, 545] width 34 height 76
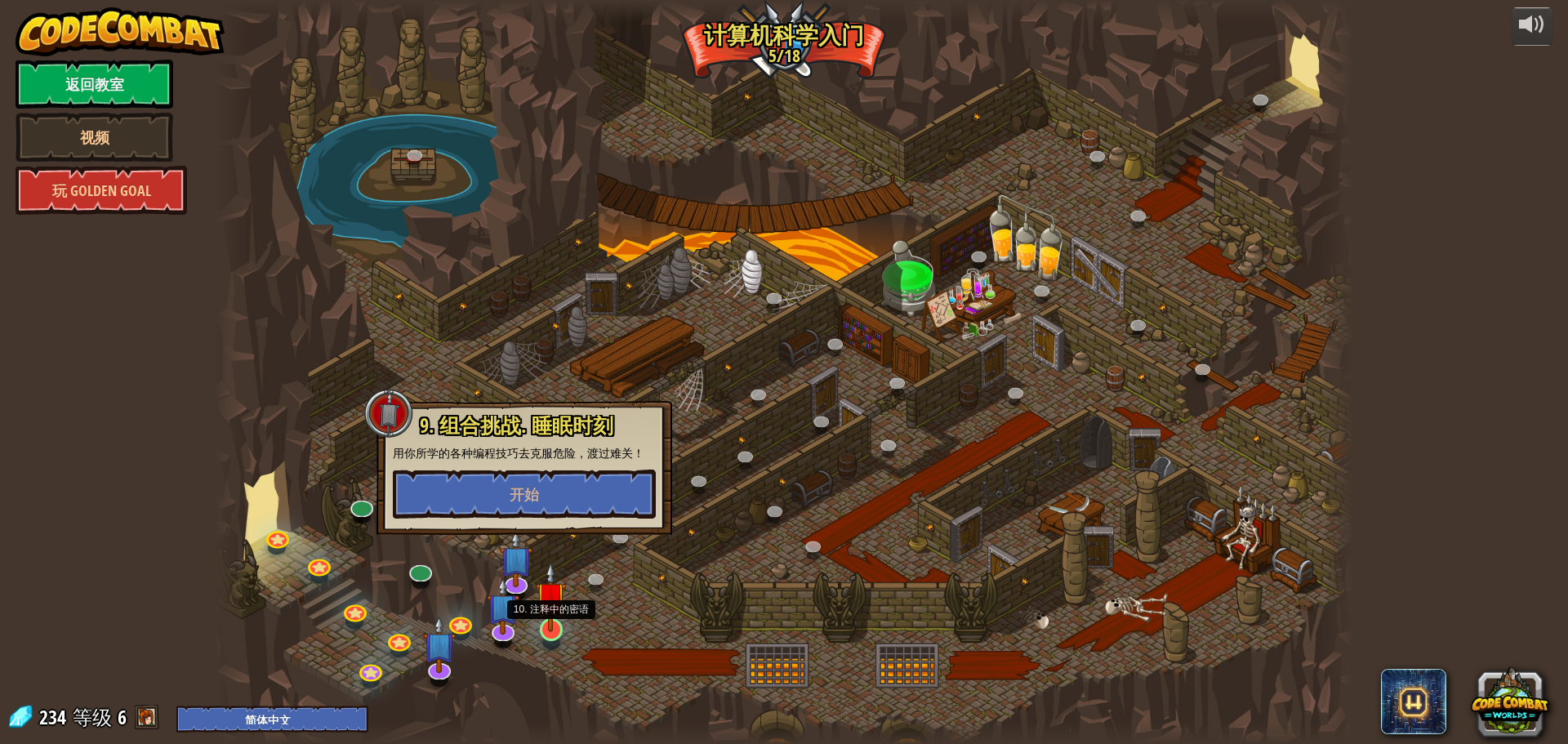
click at [547, 629] on img at bounding box center [550, 597] width 30 height 69
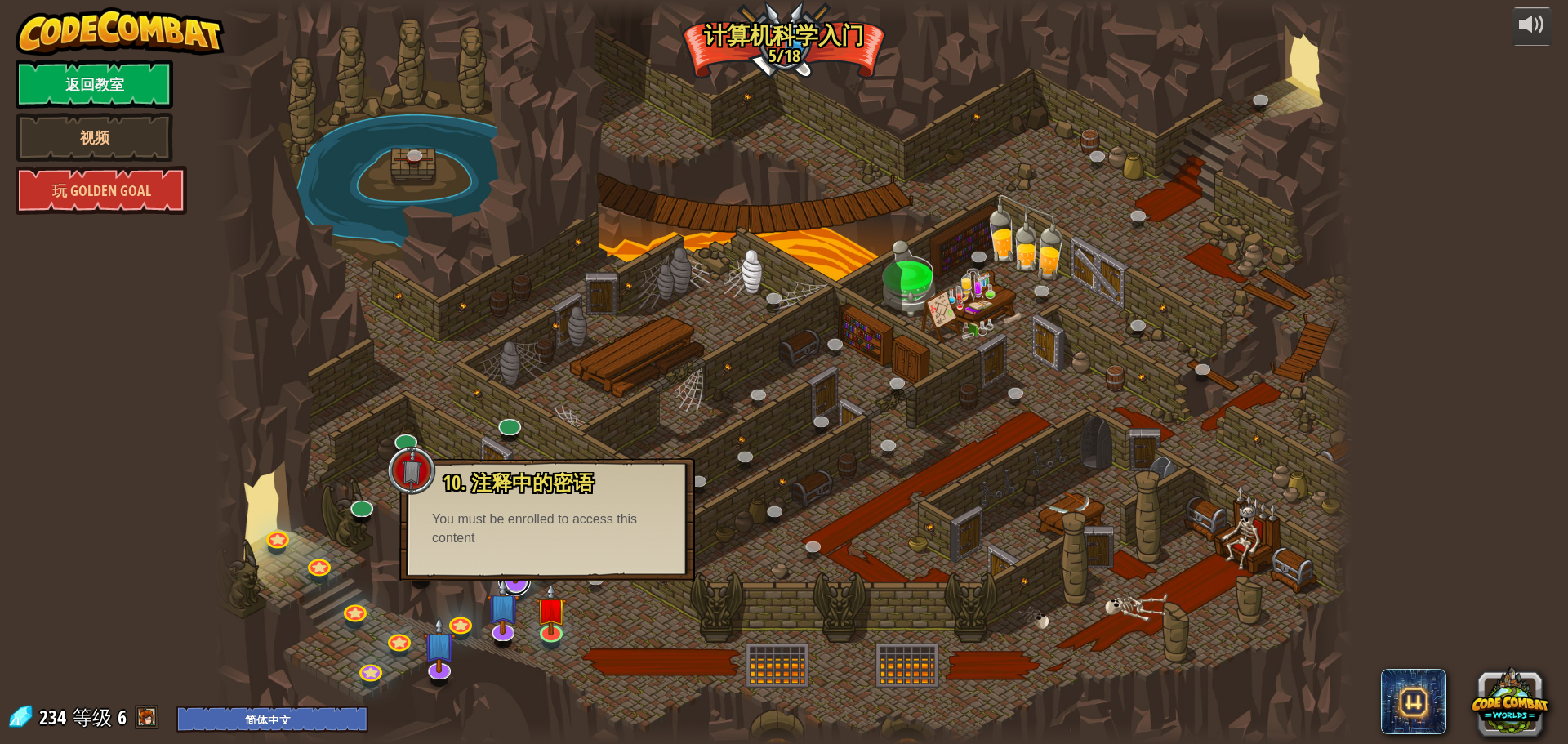
click at [521, 586] on link at bounding box center [515, 580] width 33 height 33
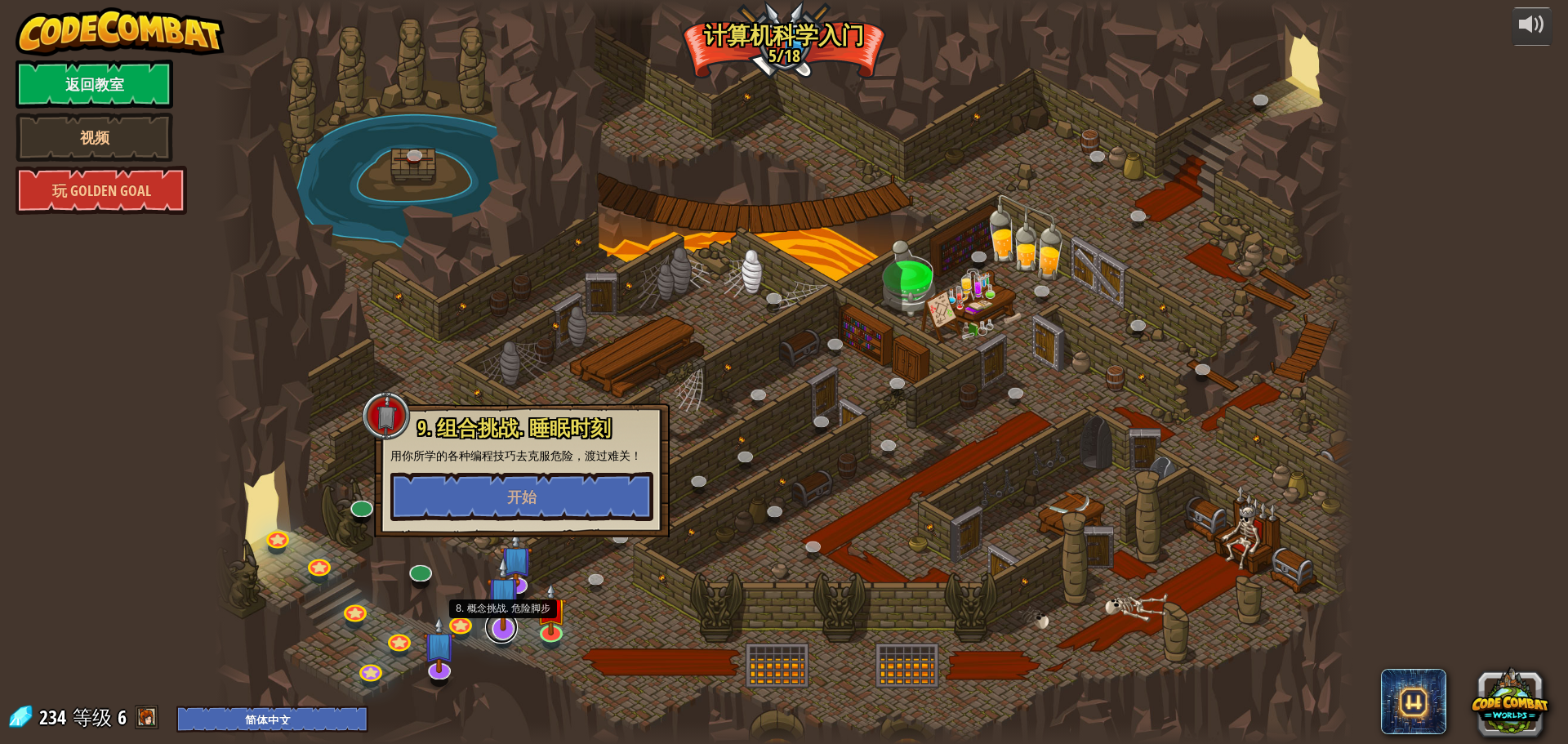
click at [508, 631] on link at bounding box center [501, 627] width 33 height 33
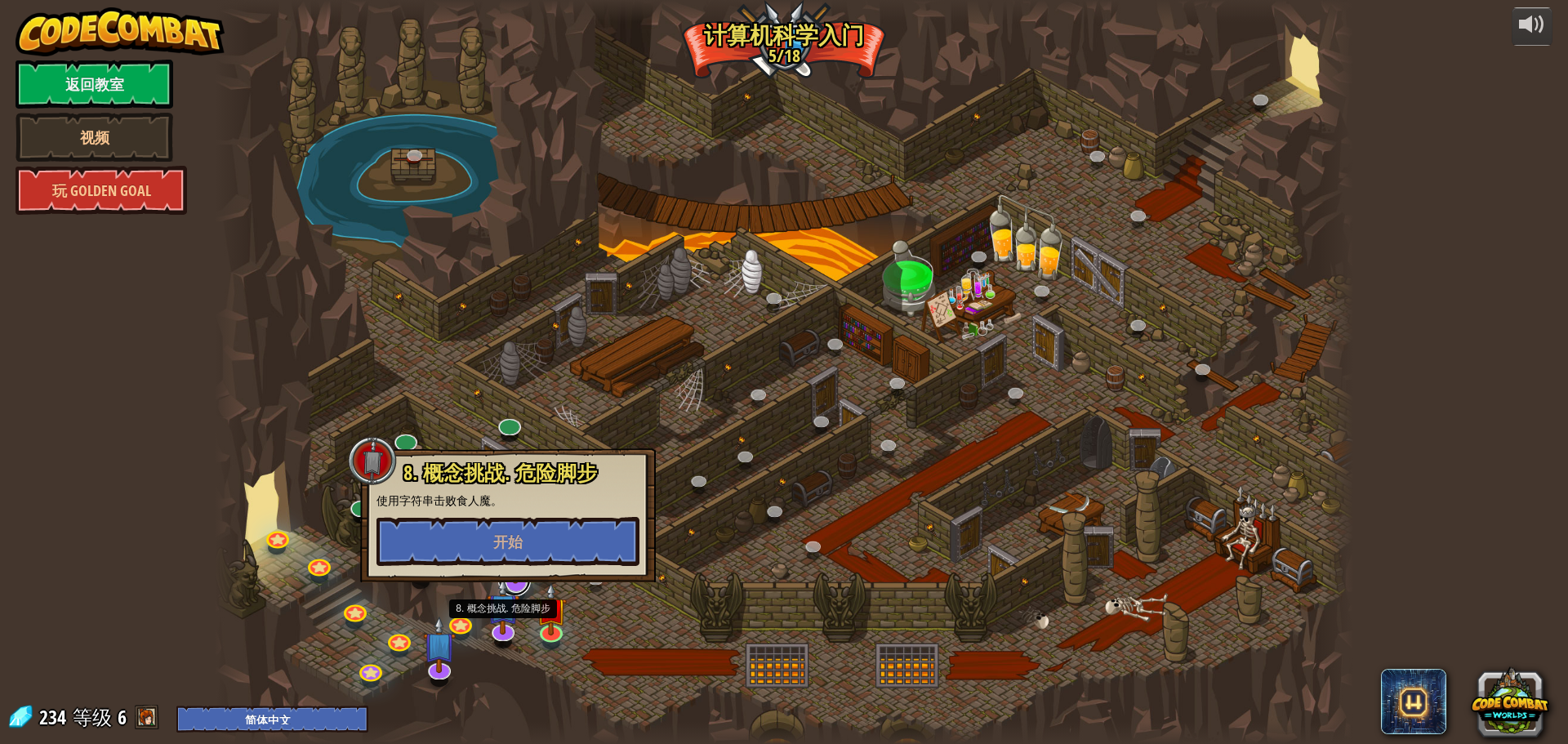
click at [521, 586] on link at bounding box center [515, 580] width 33 height 33
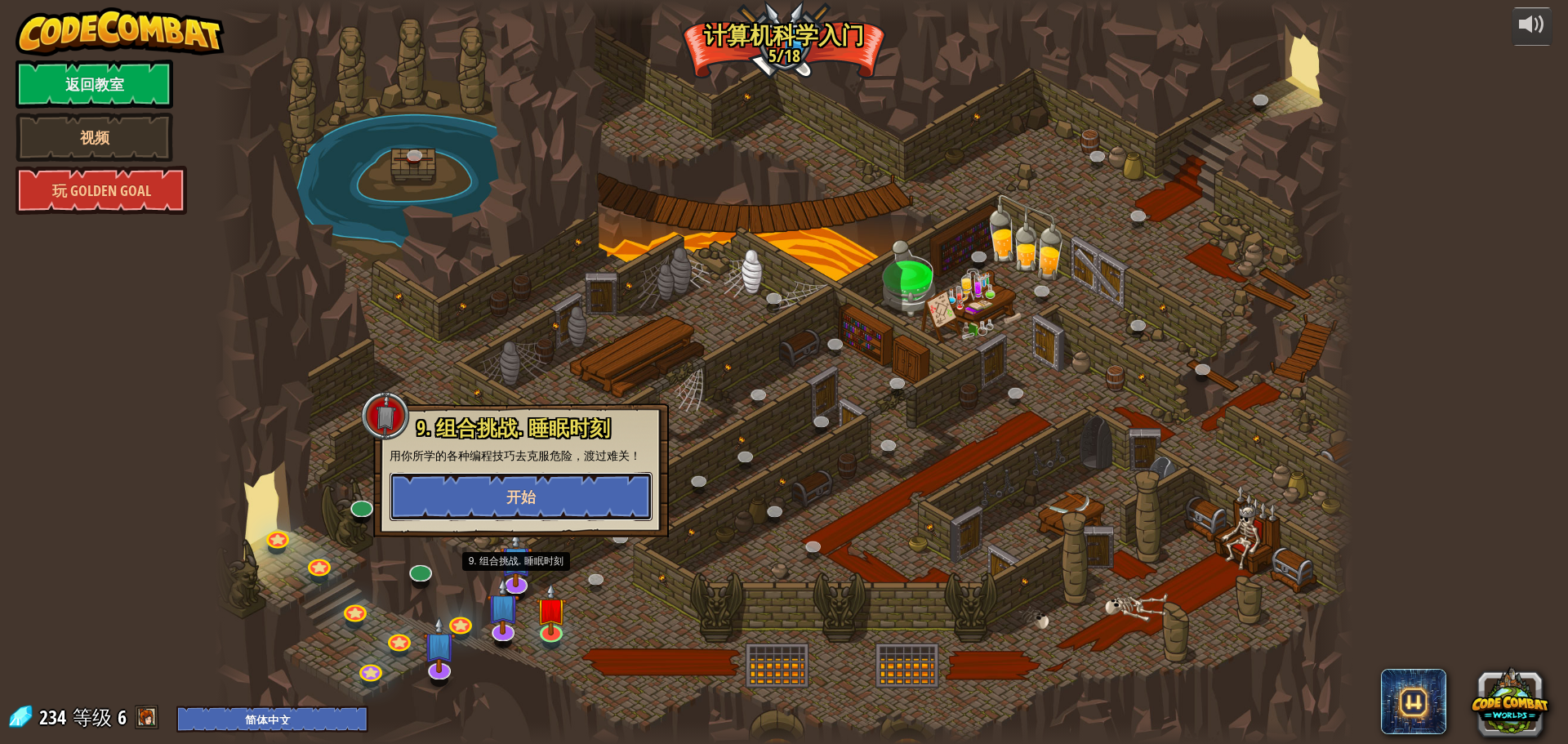
click at [540, 508] on button "开始" at bounding box center [520, 496] width 263 height 49
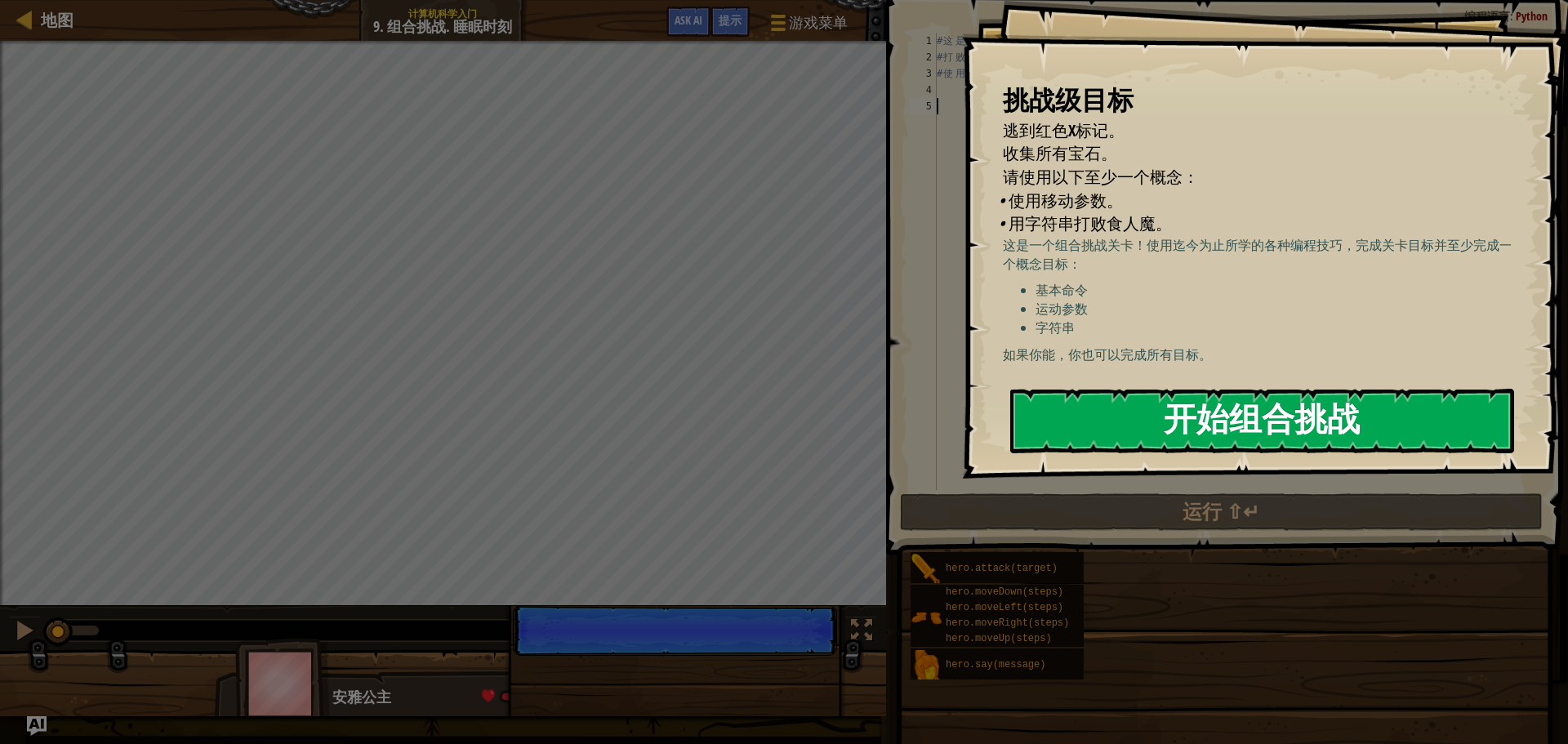
click at [1185, 392] on button "开始组合挑战" at bounding box center [1262, 420] width 504 height 65
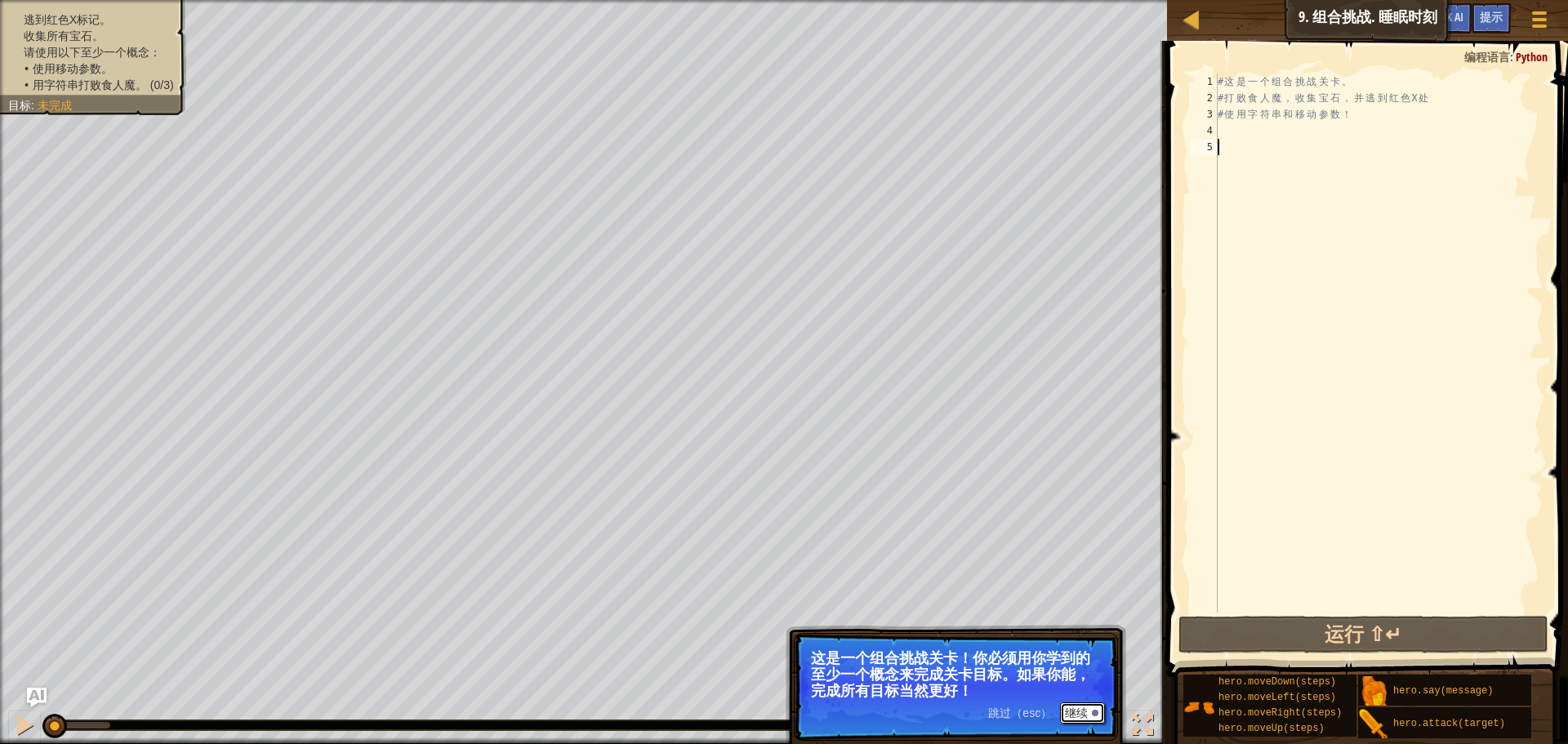
click at [1081, 709] on button "继续" at bounding box center [1082, 713] width 45 height 21
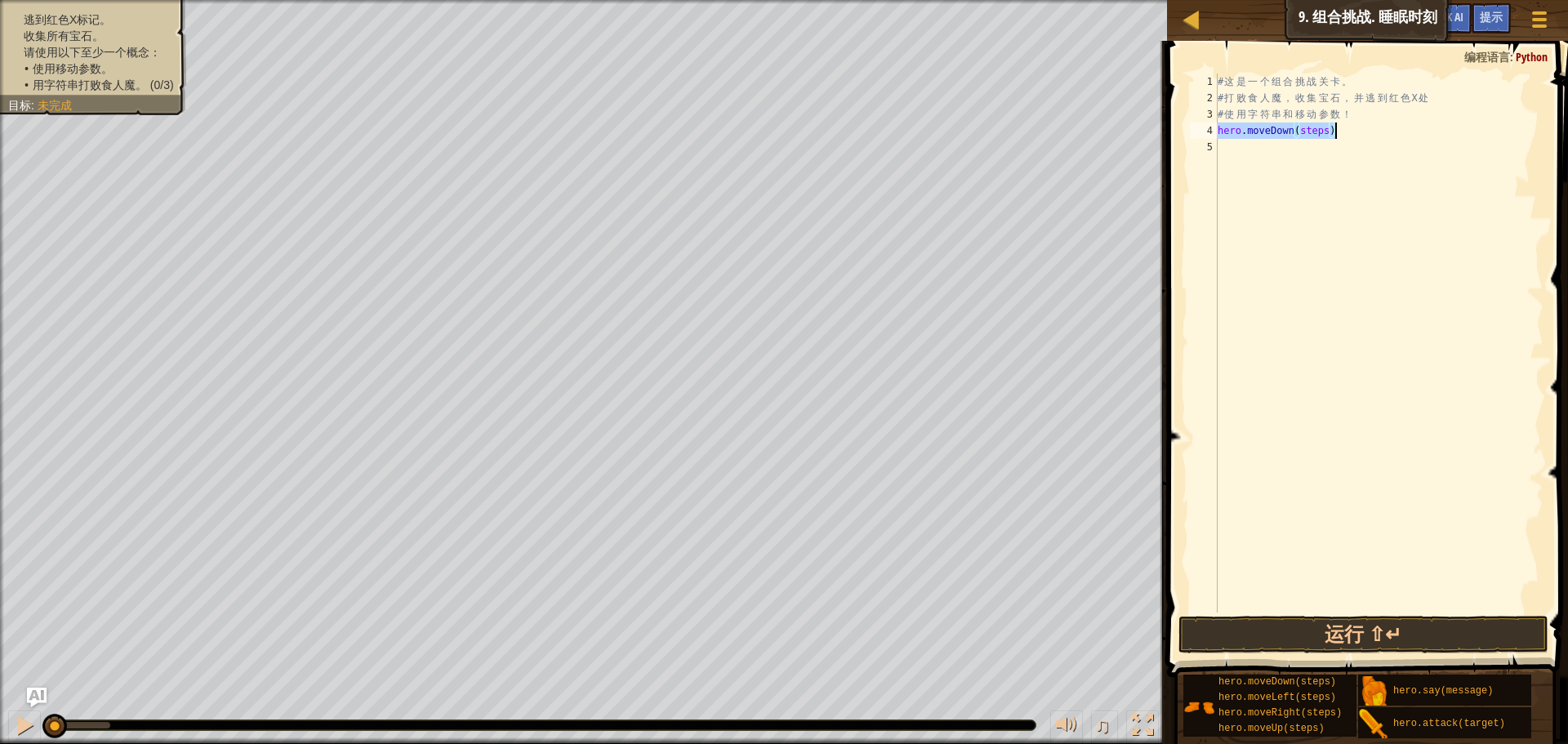
click at [1325, 125] on div "# 这 是 一 个 组 合 挑 战 关 卡 。 # 打 败 食 人 魔 ， 收 集 宝 石 ， 并 逃 到 红 色 X 处 # 使 用 字 符 串 和 移 动…" at bounding box center [1378, 342] width 329 height 539
click at [1330, 129] on div "# 这 是 一 个 组 合 挑 战 关 卡 。 # 打 败 食 人 魔 ， 收 集 宝 石 ， 并 逃 到 红 色 X 处 # 使 用 字 符 串 和 移 动…" at bounding box center [1378, 359] width 329 height 571
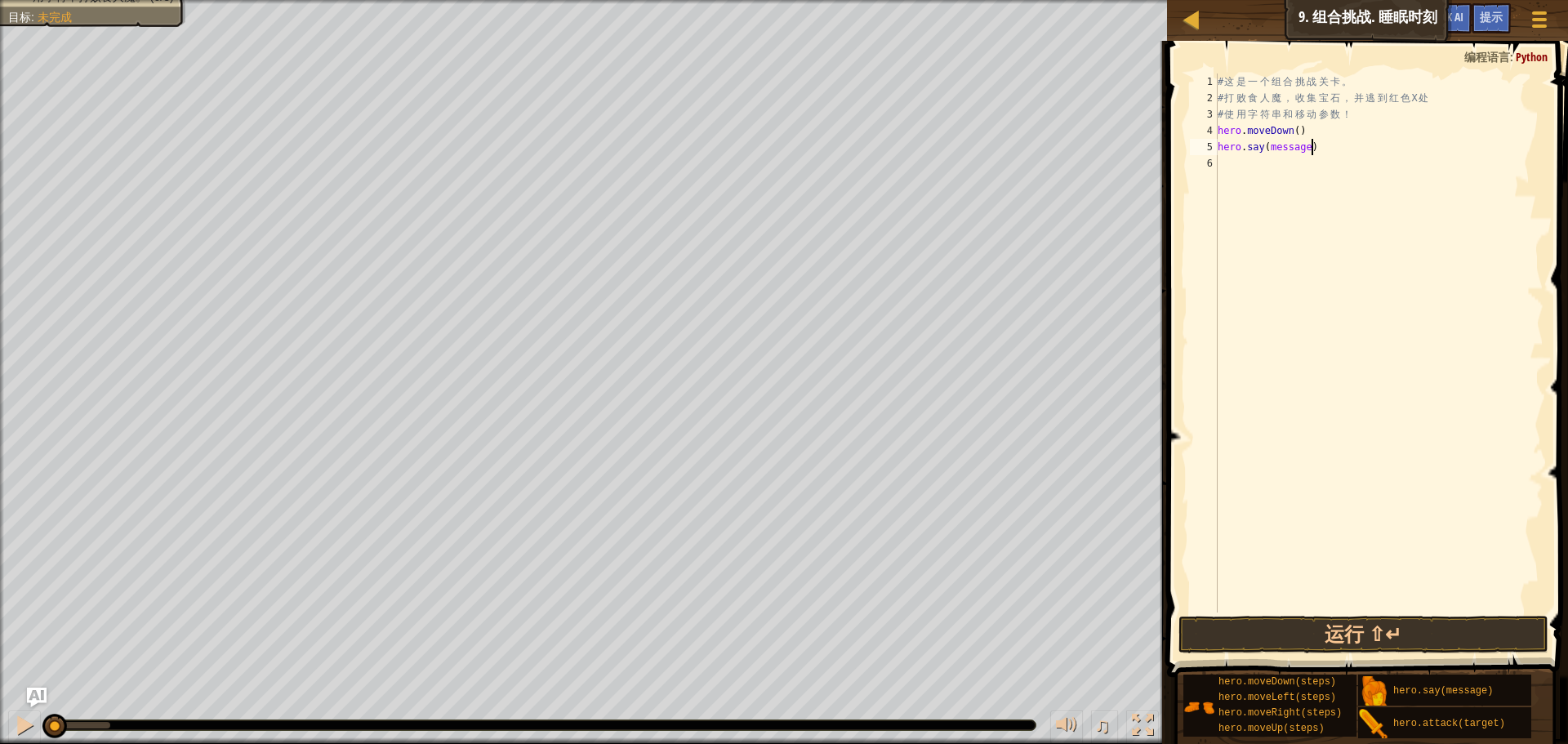
click at [1311, 145] on div "# 这 是 一 个 组 合 挑 战 关 卡 。 # 打 败 食 人 魔 ， 收 集 宝 石 ， 并 逃 到 红 色 X 处 # 使 用 字 符 串 和 移 动…" at bounding box center [1378, 359] width 329 height 571
type textarea "‘’"
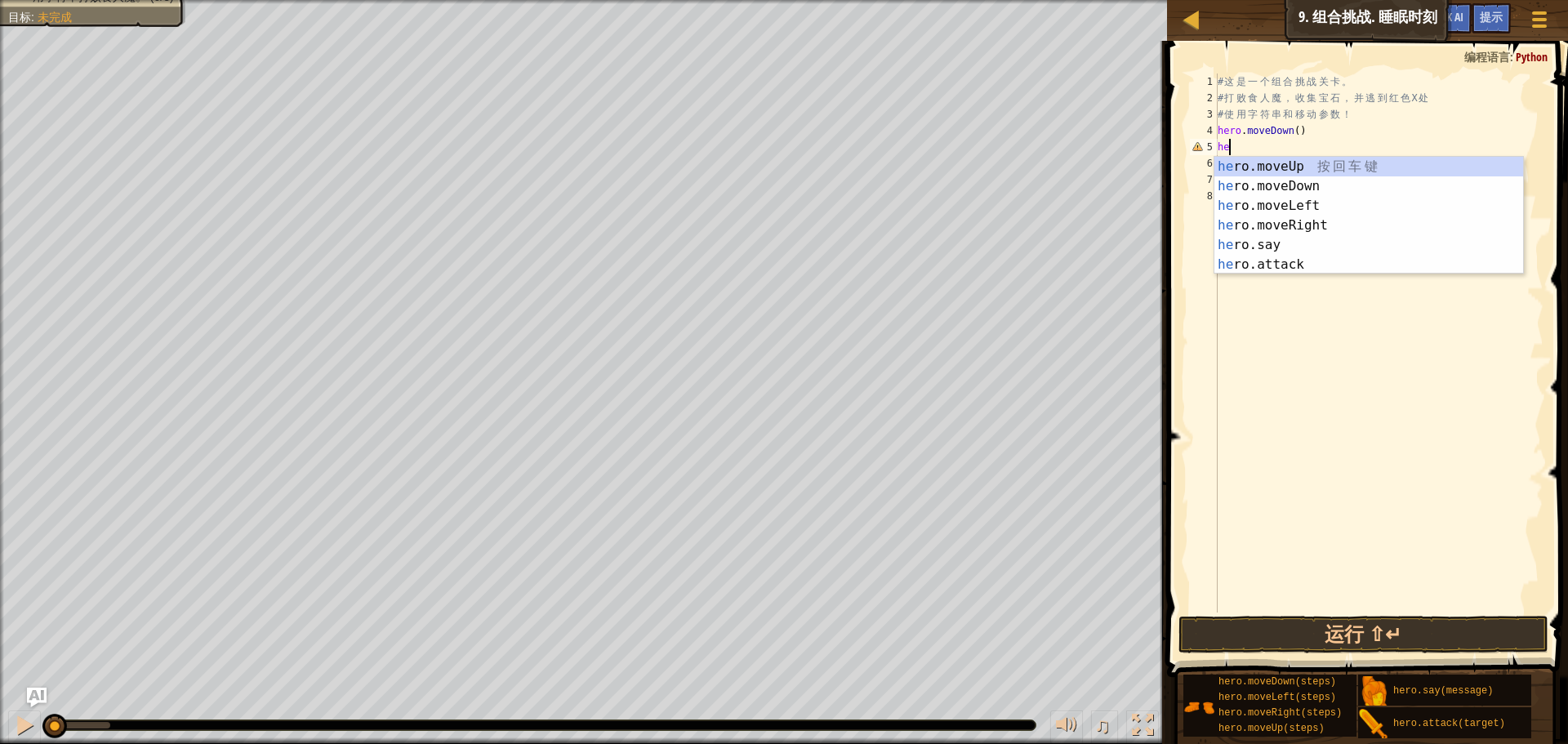
type textarea "h"
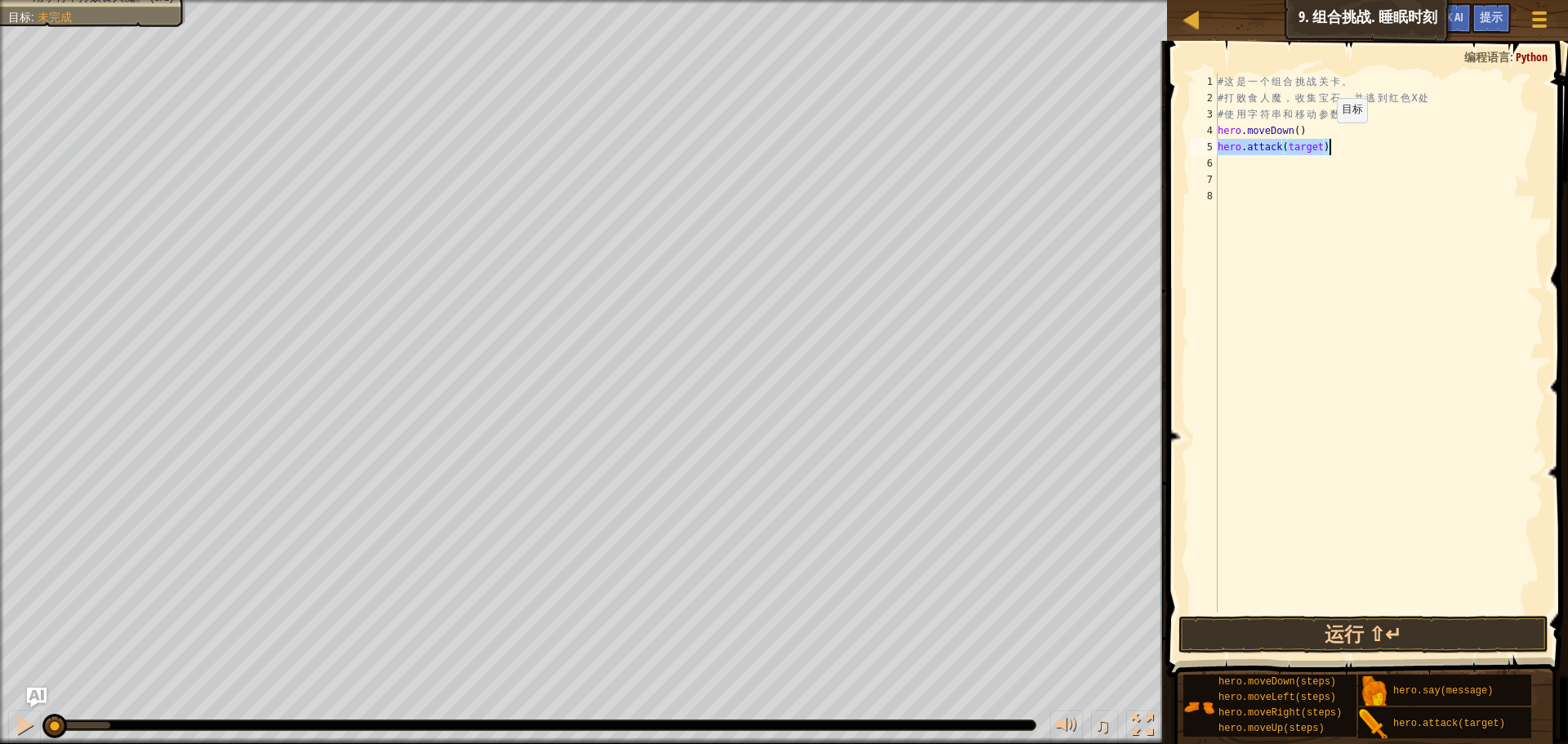
click at [1324, 139] on div "# 这 是 一 个 组 合 挑 战 关 卡 。 # 打 败 食 人 魔 ， 收 集 宝 石 ， 并 逃 到 红 色 X 处 # 使 用 字 符 串 和 移 动…" at bounding box center [1378, 342] width 329 height 539
click at [1292, 142] on div "# 这 是 一 个 组 合 挑 战 关 卡 。 # 打 败 食 人 魔 ， 收 集 宝 石 ， 并 逃 到 红 色 X 处 # 使 用 字 符 串 和 移 动…" at bounding box center [1378, 359] width 329 height 571
type textarea "ubble"
click at [1271, 164] on div "# 这 是 一 个 组 合 挑 战 关 卡 。 # 打 败 食 人 魔 ， 收 集 宝 石 ， 并 逃 到 红 色 X 处 # 使 用 字 符 串 和 移 动…" at bounding box center [1378, 359] width 329 height 571
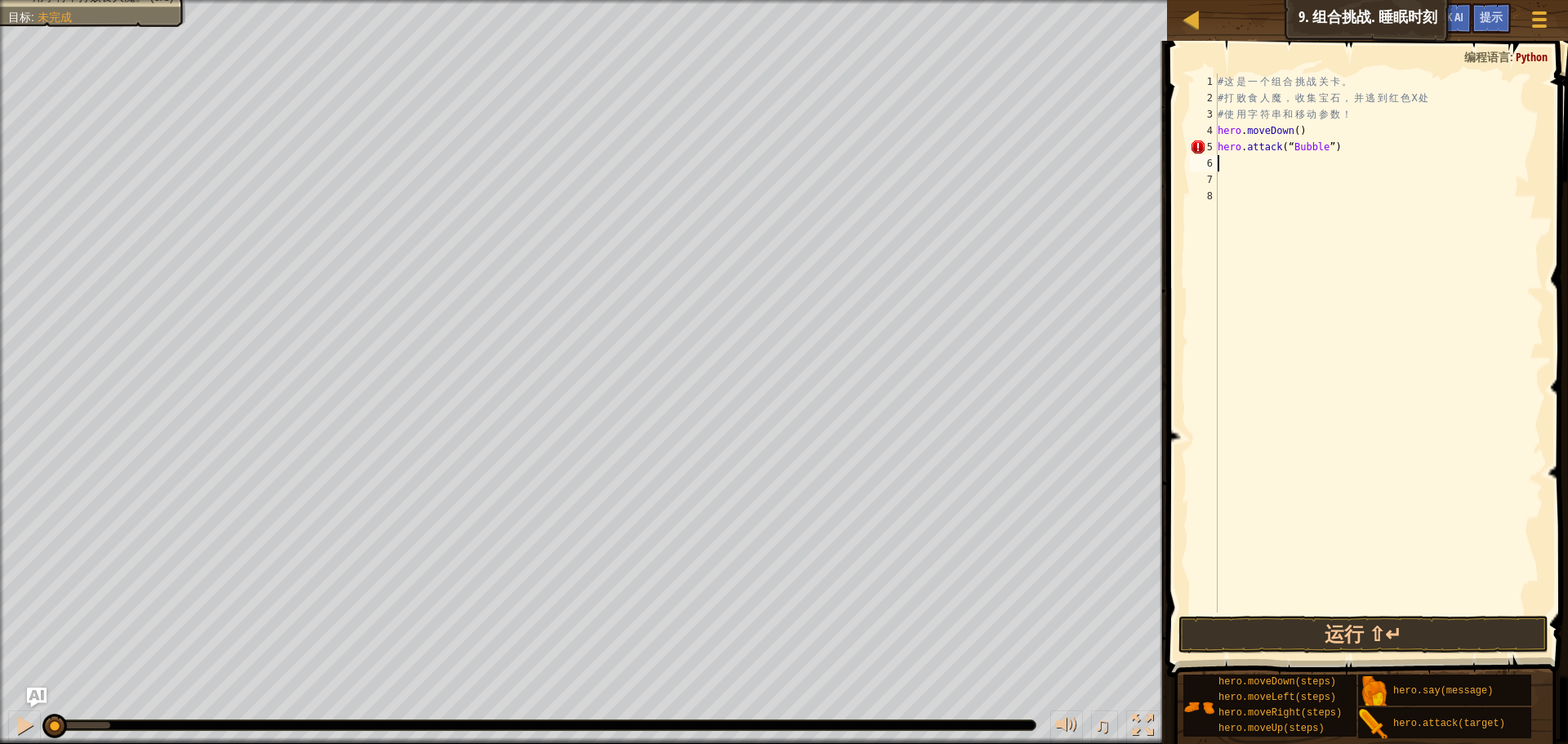
scroll to position [0, 0]
